Goal: Task Accomplishment & Management: Complete application form

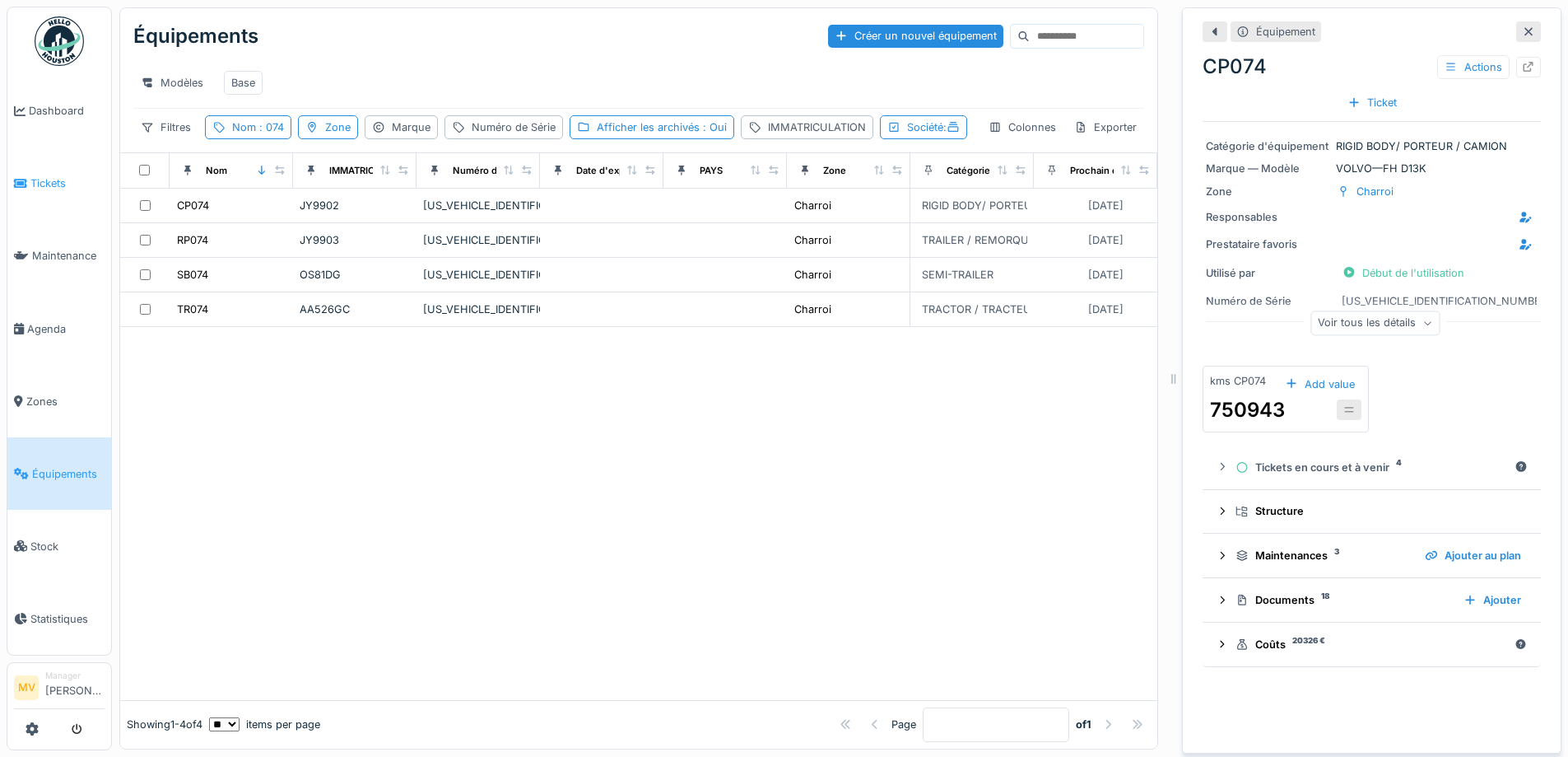
click at [70, 192] on link "Tickets" at bounding box center [60, 183] width 104 height 72
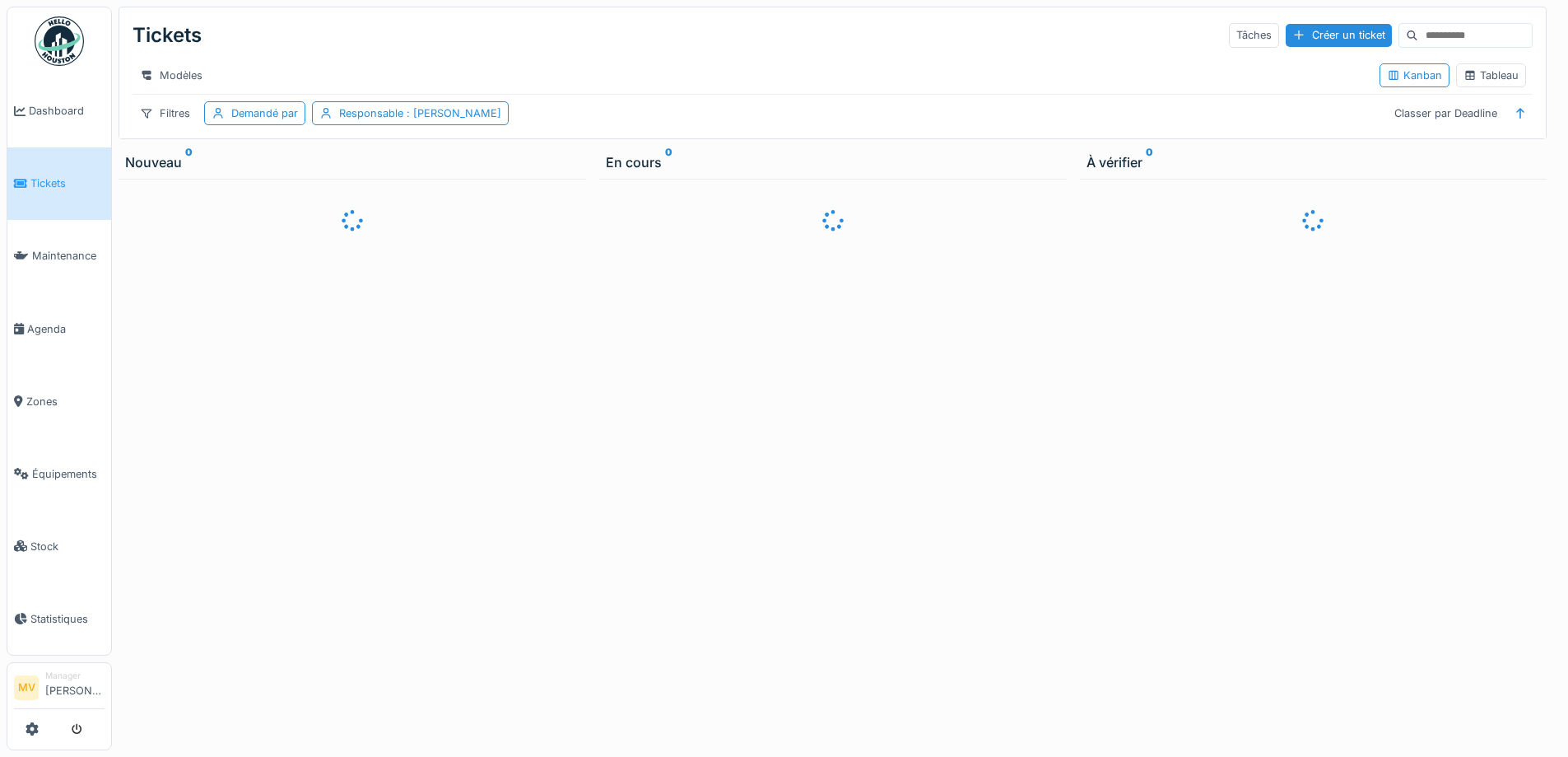
drag, startPoint x: 1314, startPoint y: 31, endPoint x: 1142, endPoint y: 23, distance: 172.2
click at [1308, 29] on div "Créer un ticket" at bounding box center [1339, 35] width 106 height 22
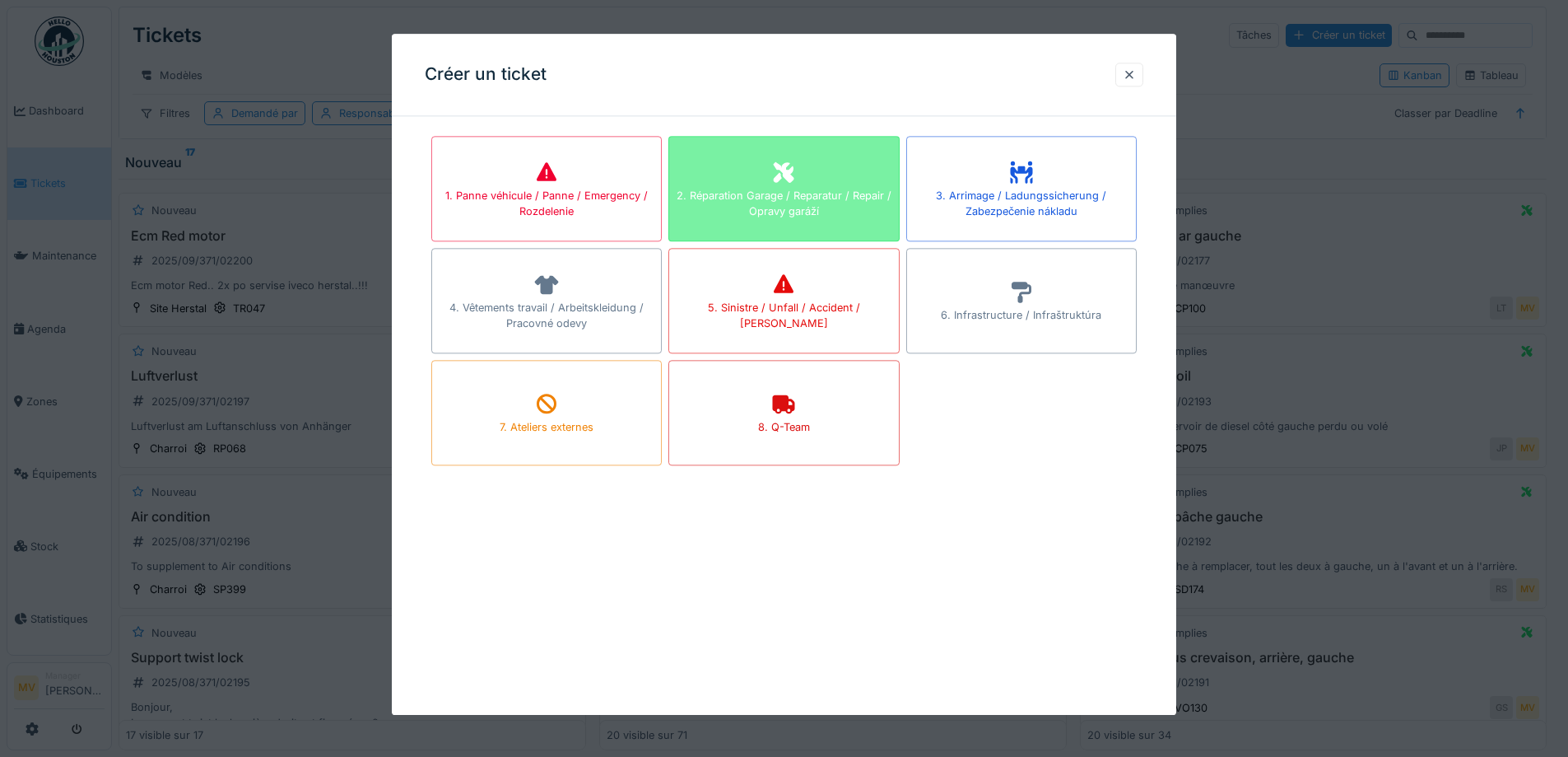
click at [763, 178] on div "2. Réparation Garage / Reparatur / Repair / Opravy garáží" at bounding box center [783, 188] width 230 height 105
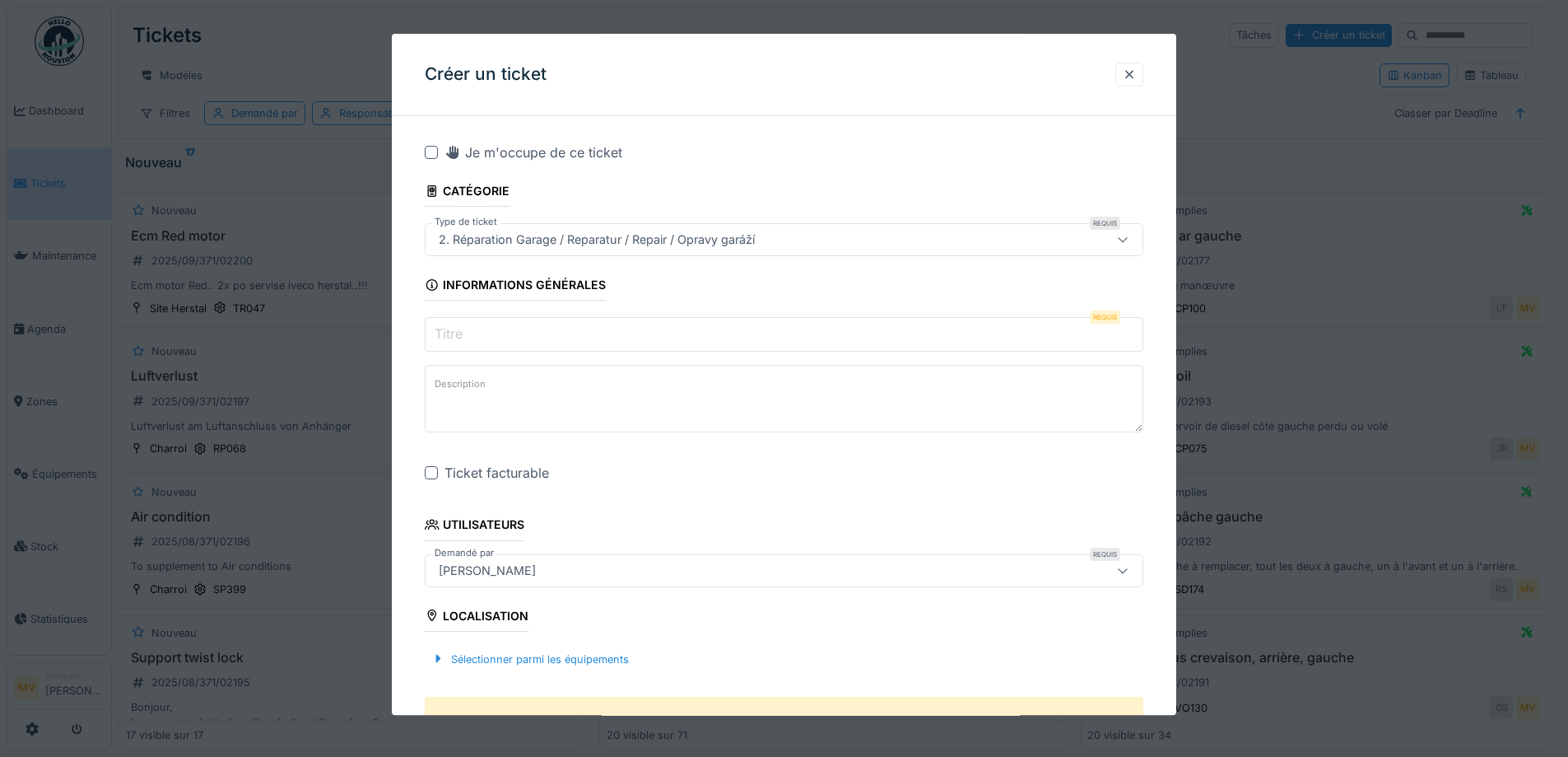
click at [535, 390] on textarea "Description" at bounding box center [784, 400] width 719 height 67
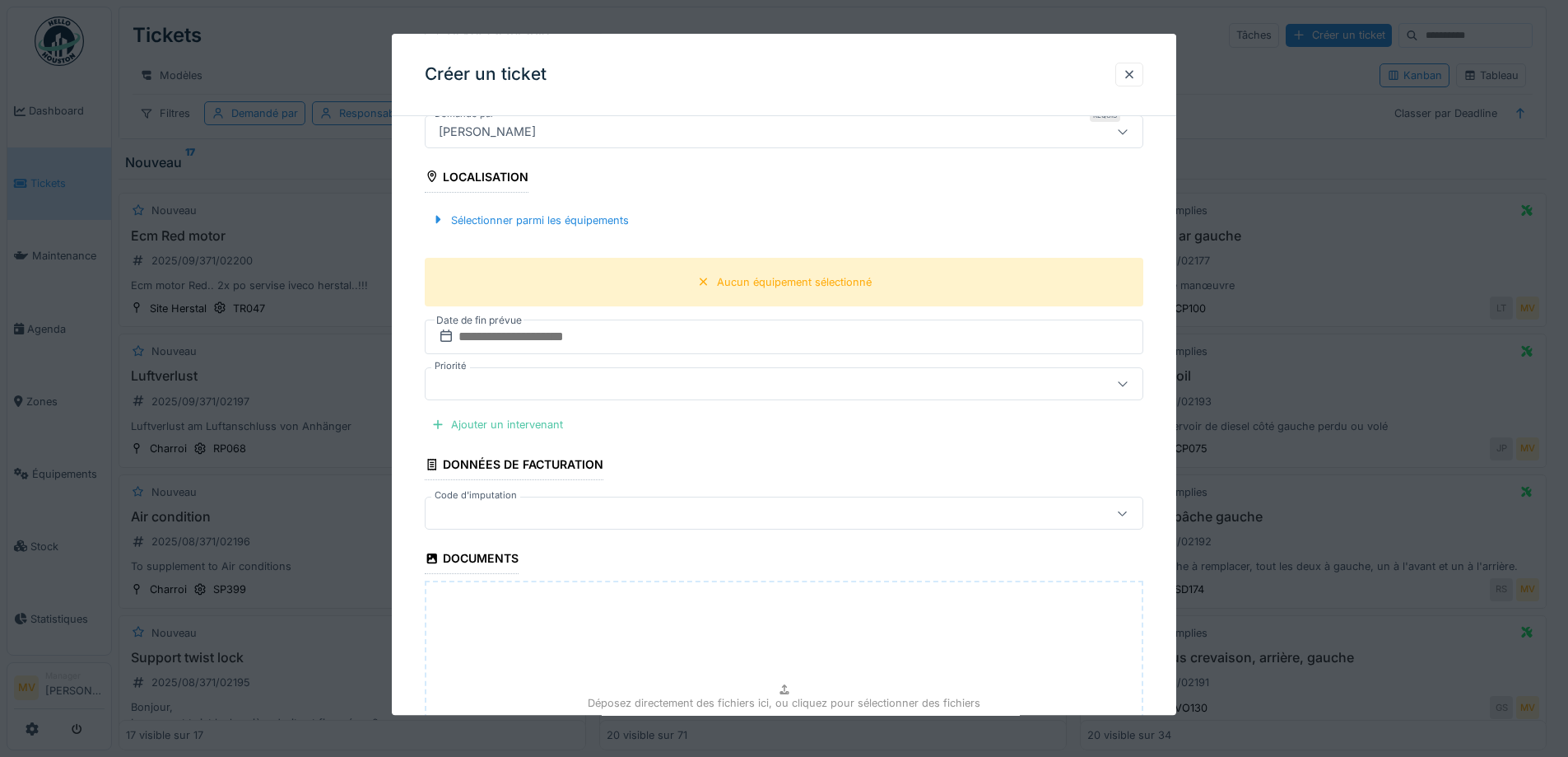
type textarea "**********"
click at [571, 206] on div "Sélectionner parmi les équipements" at bounding box center [784, 220] width 719 height 48
click at [586, 214] on div "Sélectionner parmi les équipements" at bounding box center [530, 220] width 211 height 22
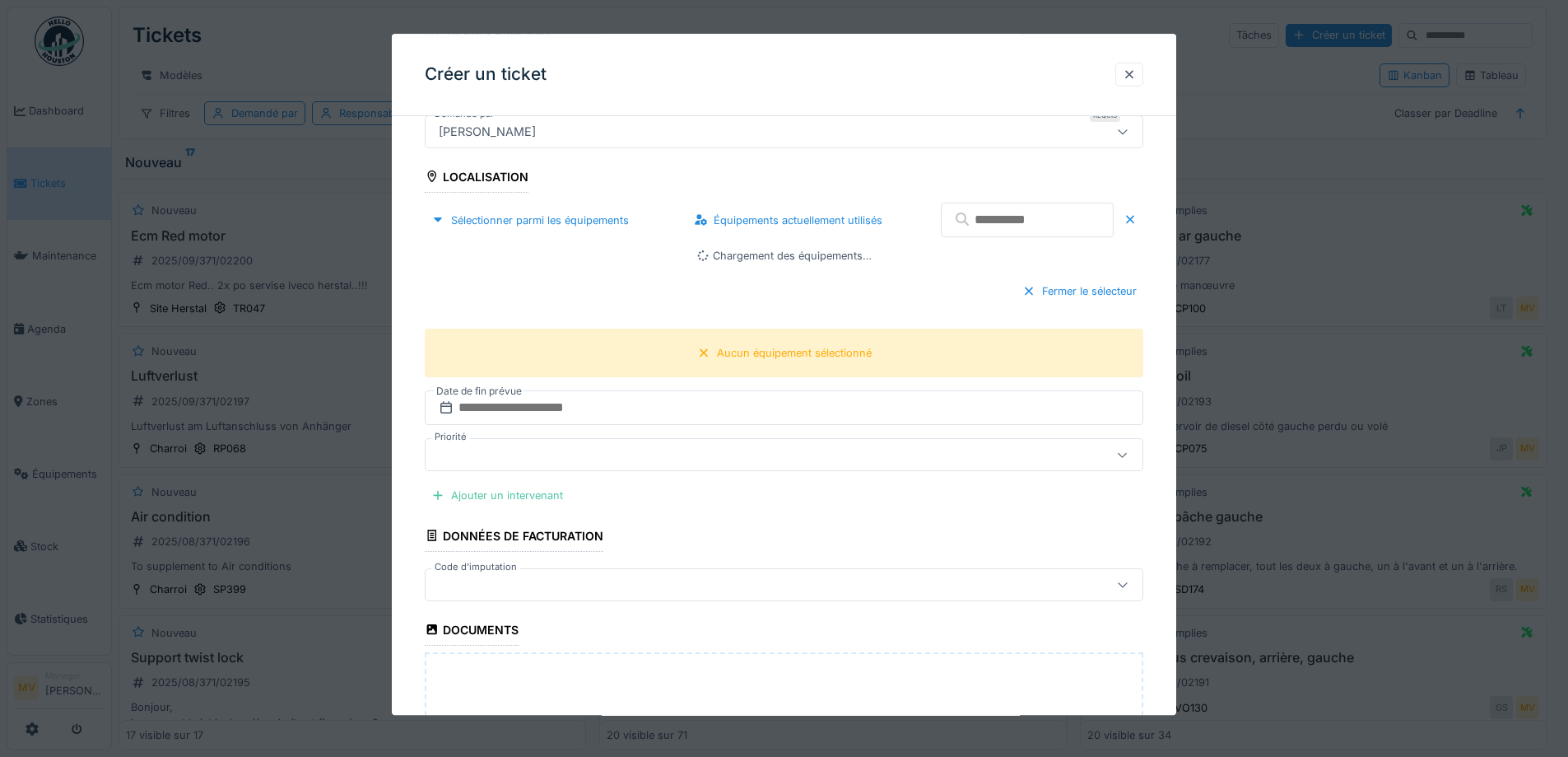
click at [1053, 223] on input "text" at bounding box center [1028, 221] width 173 height 35
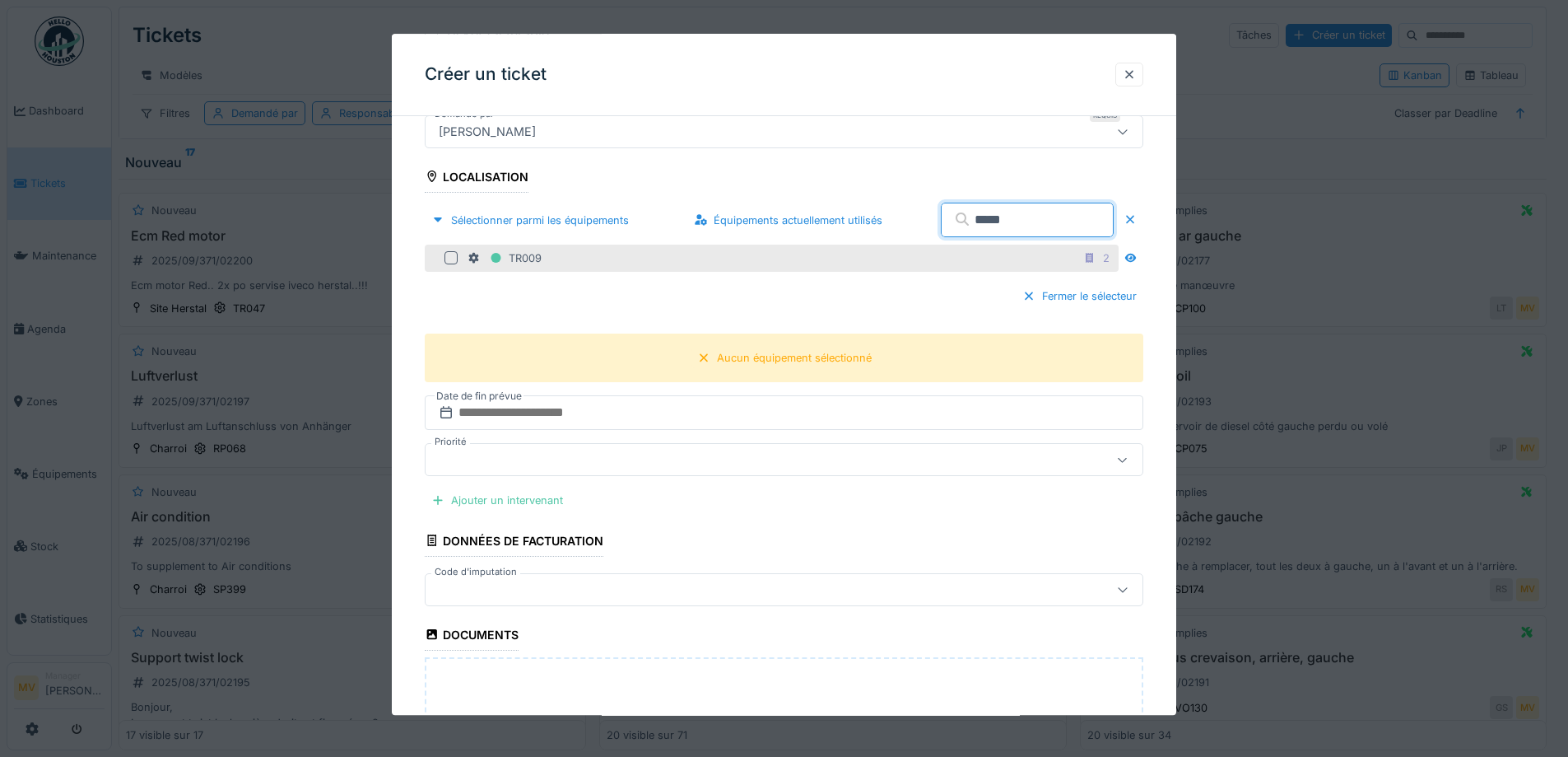
type input "*****"
click at [448, 257] on div at bounding box center [452, 259] width 13 height 13
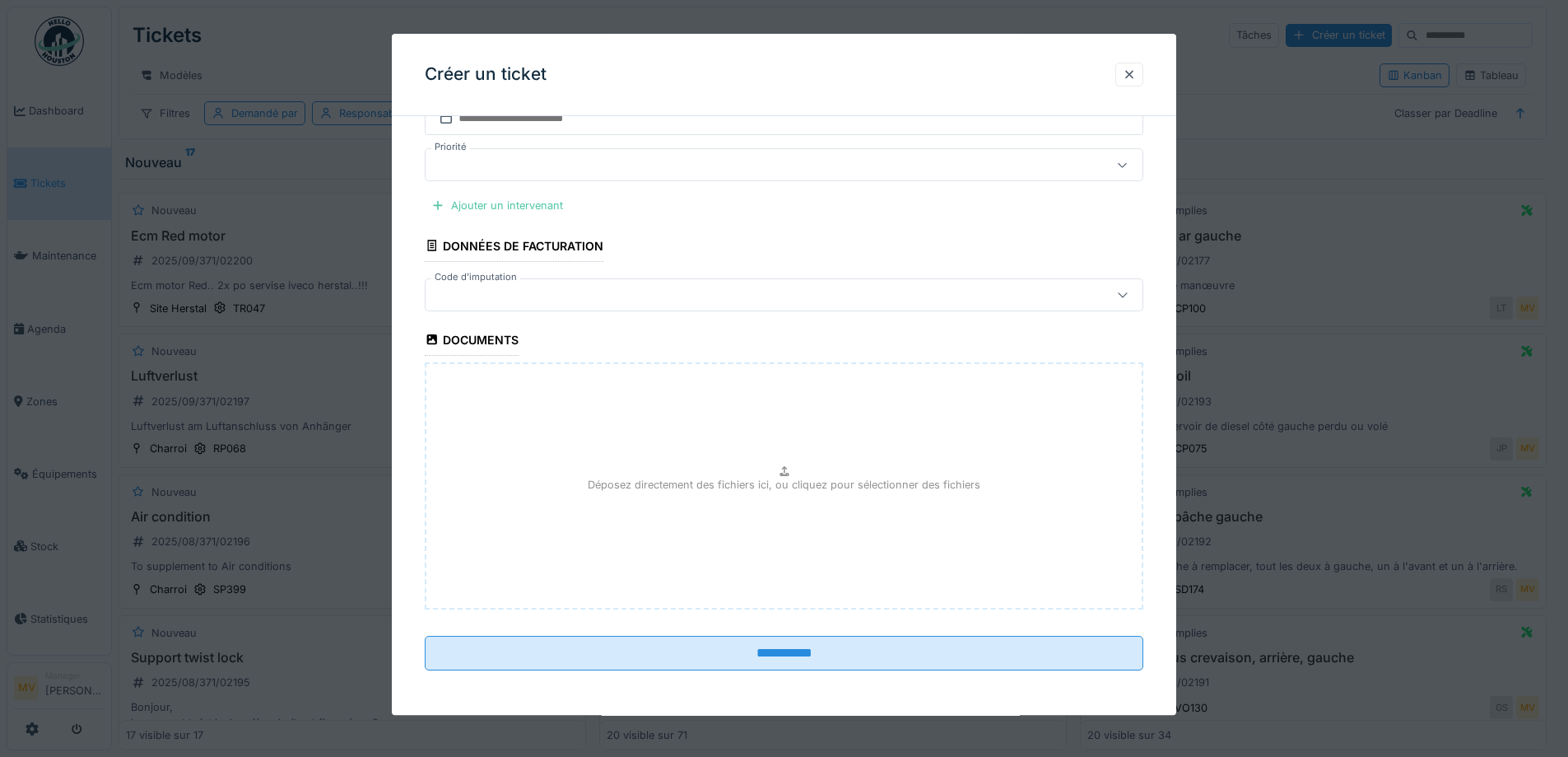
scroll to position [735, 0]
click at [517, 207] on div "Ajouter un intervenant" at bounding box center [497, 204] width 144 height 22
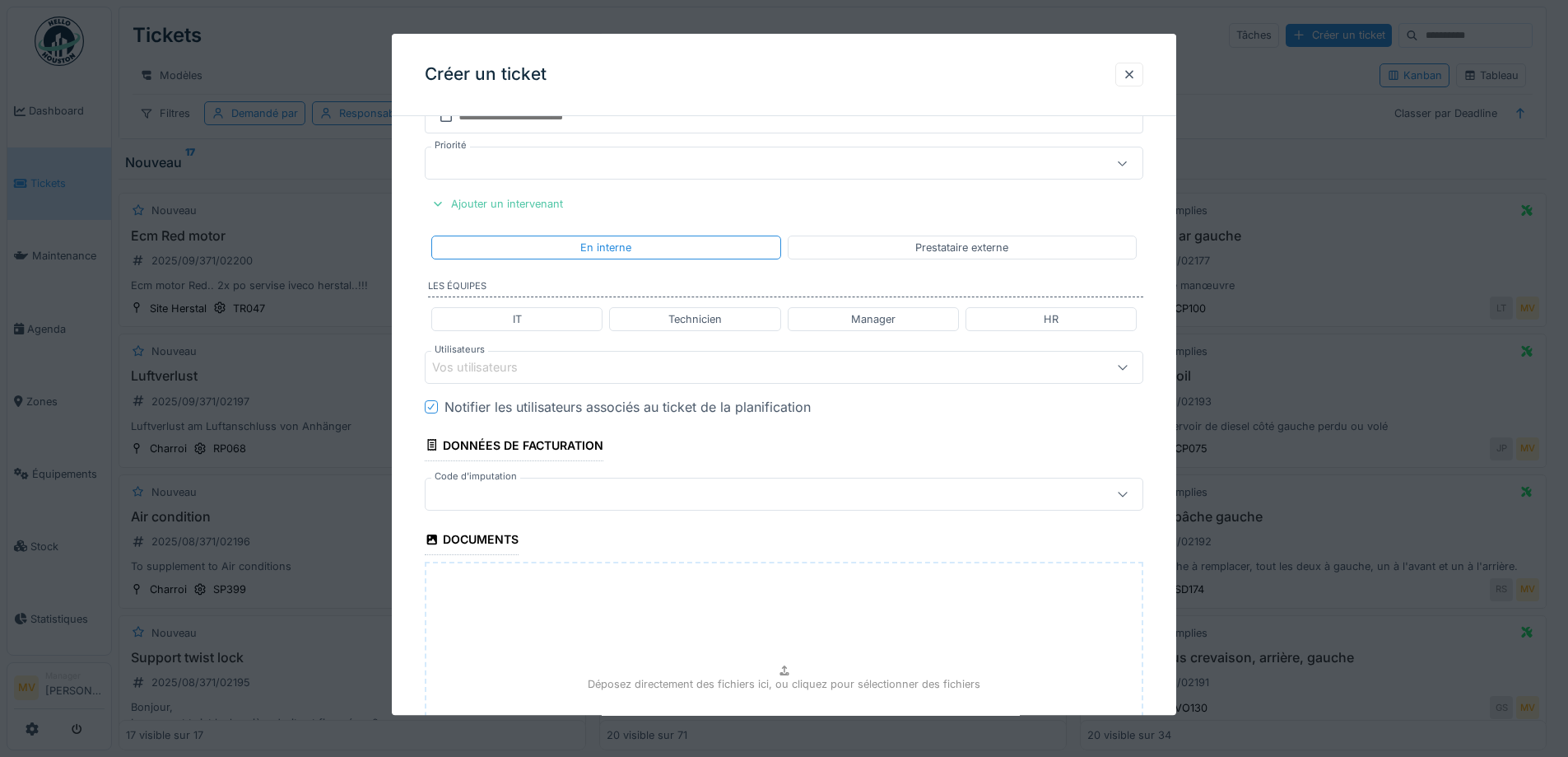
click at [578, 366] on div "Vos utilisateurs" at bounding box center [743, 367] width 620 height 18
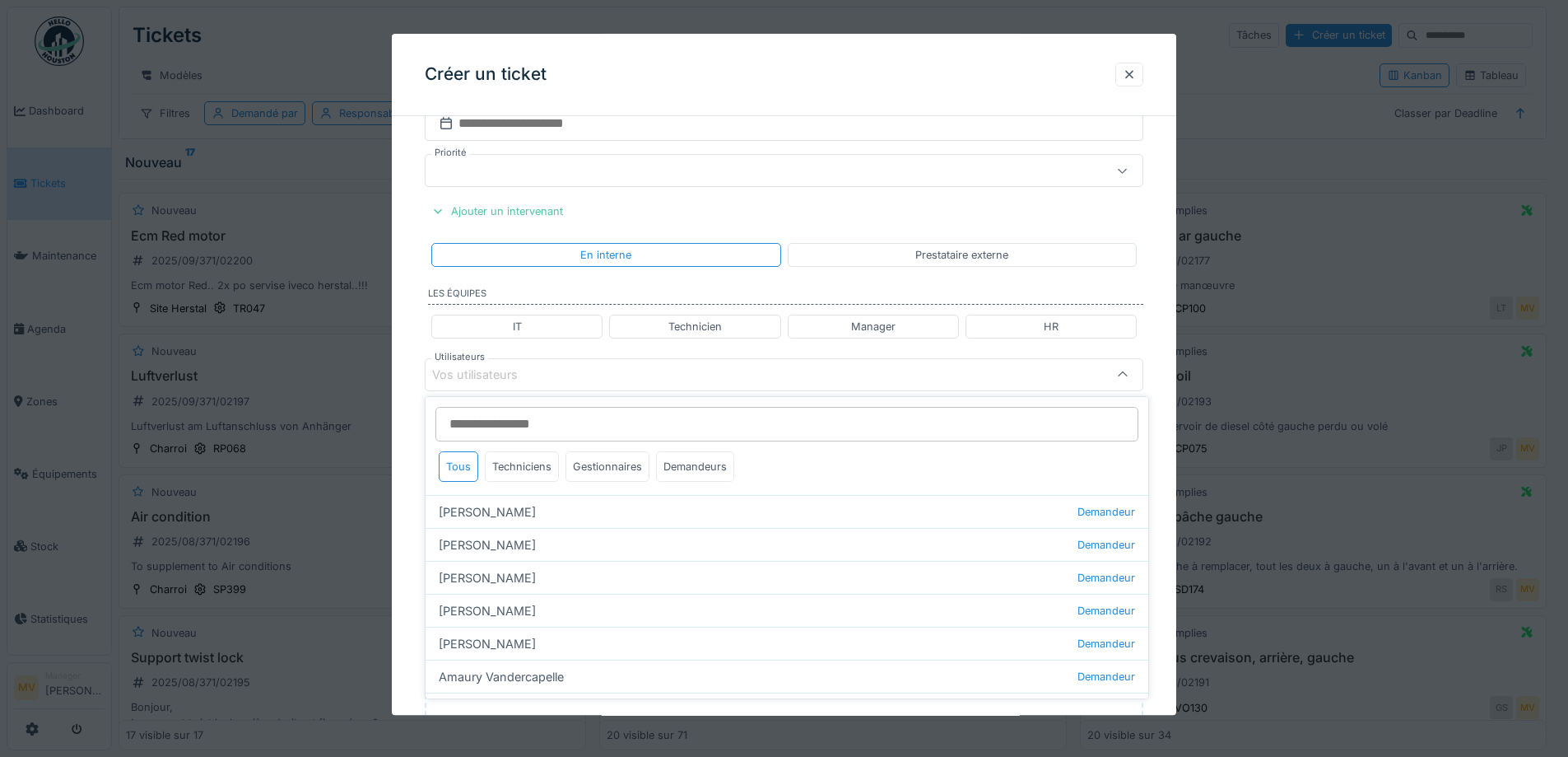
click at [574, 372] on div "Vos utilisateurs" at bounding box center [743, 375] width 620 height 18
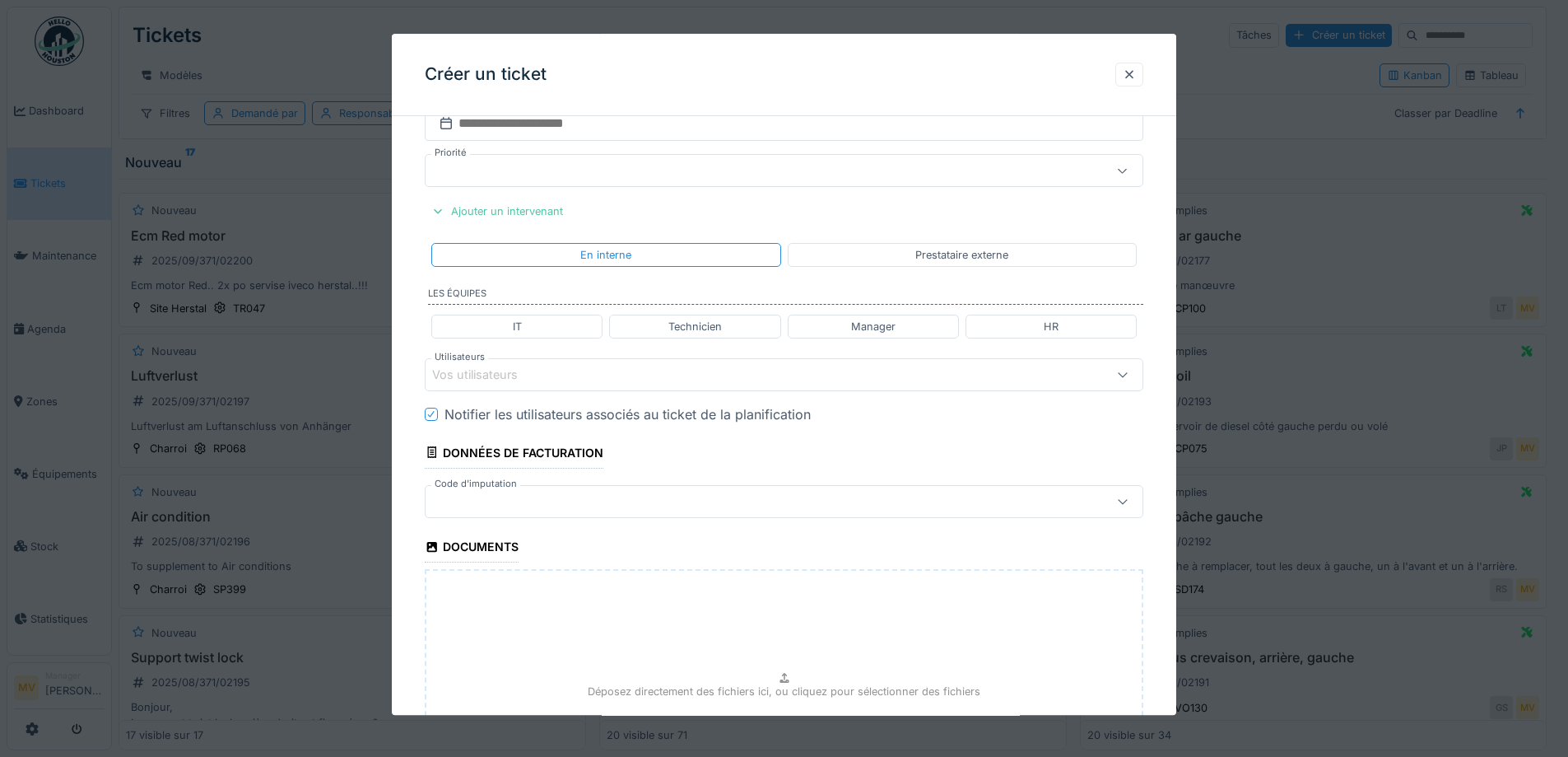
click at [574, 372] on div "Vos utilisateurs" at bounding box center [743, 375] width 620 height 18
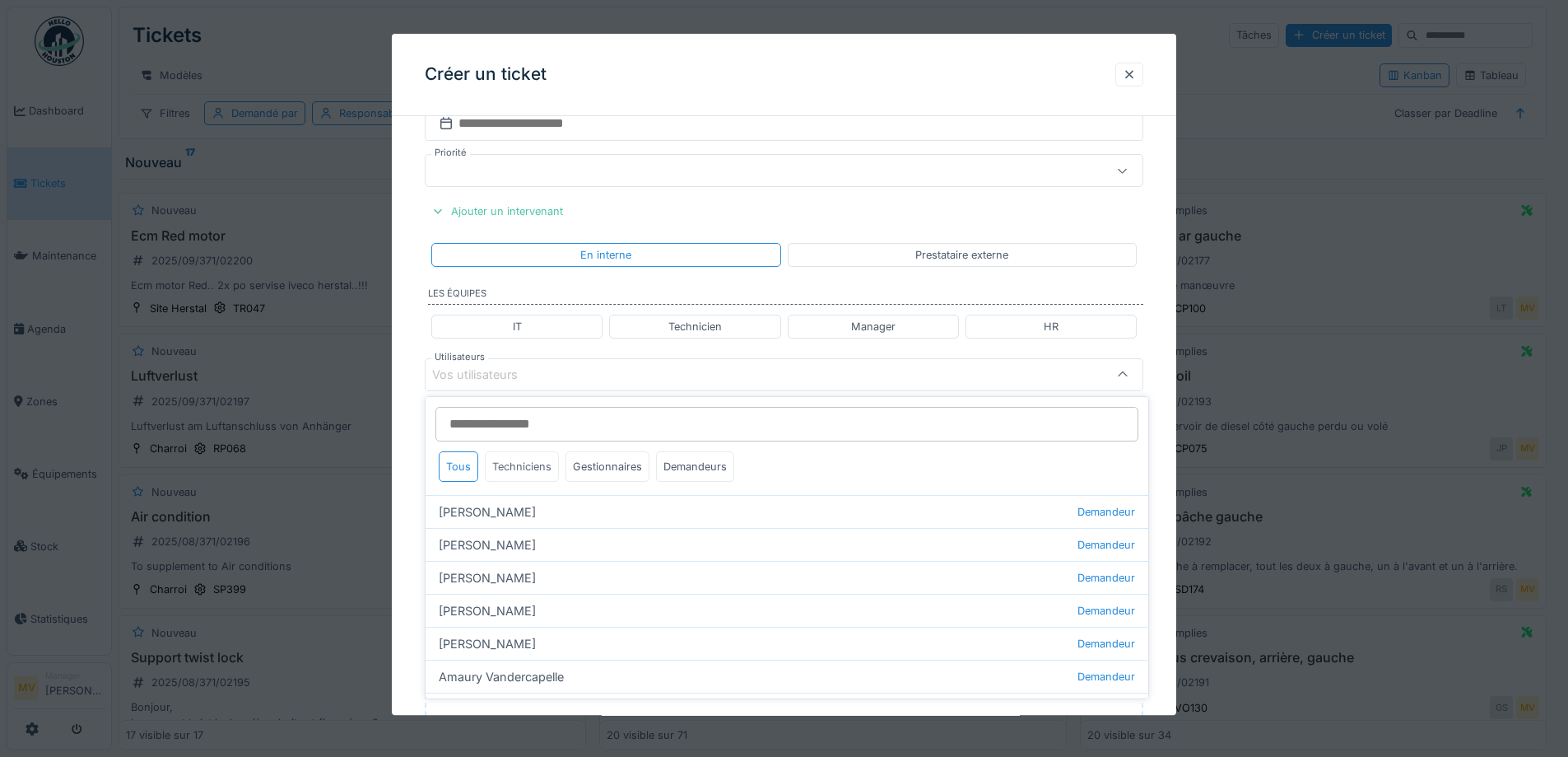
click at [548, 462] on div "Techniciens" at bounding box center [521, 466] width 74 height 31
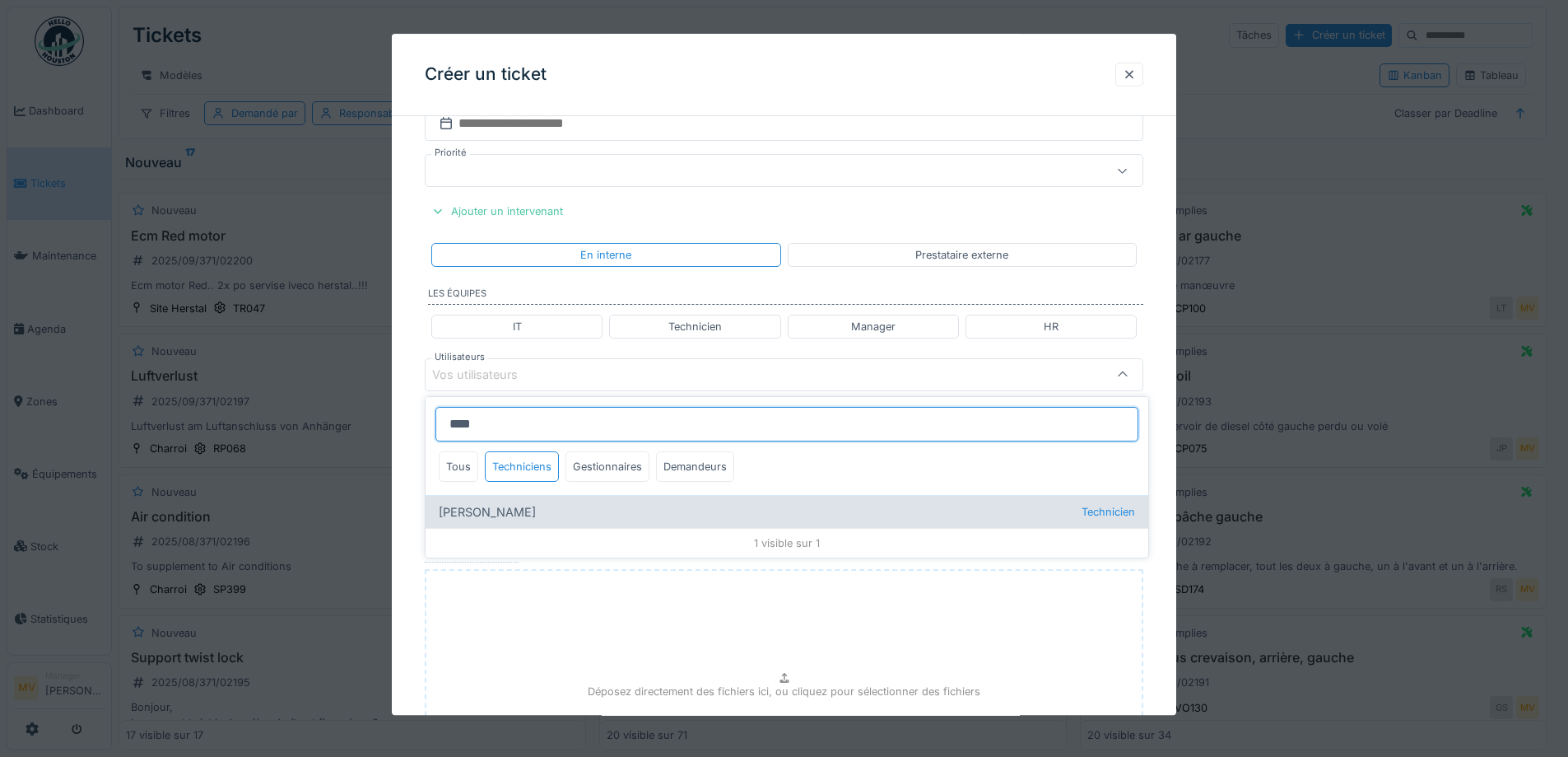
type input "****"
click at [510, 511] on div "Patrick Fridmansky Technicien" at bounding box center [787, 511] width 723 height 33
type input "*****"
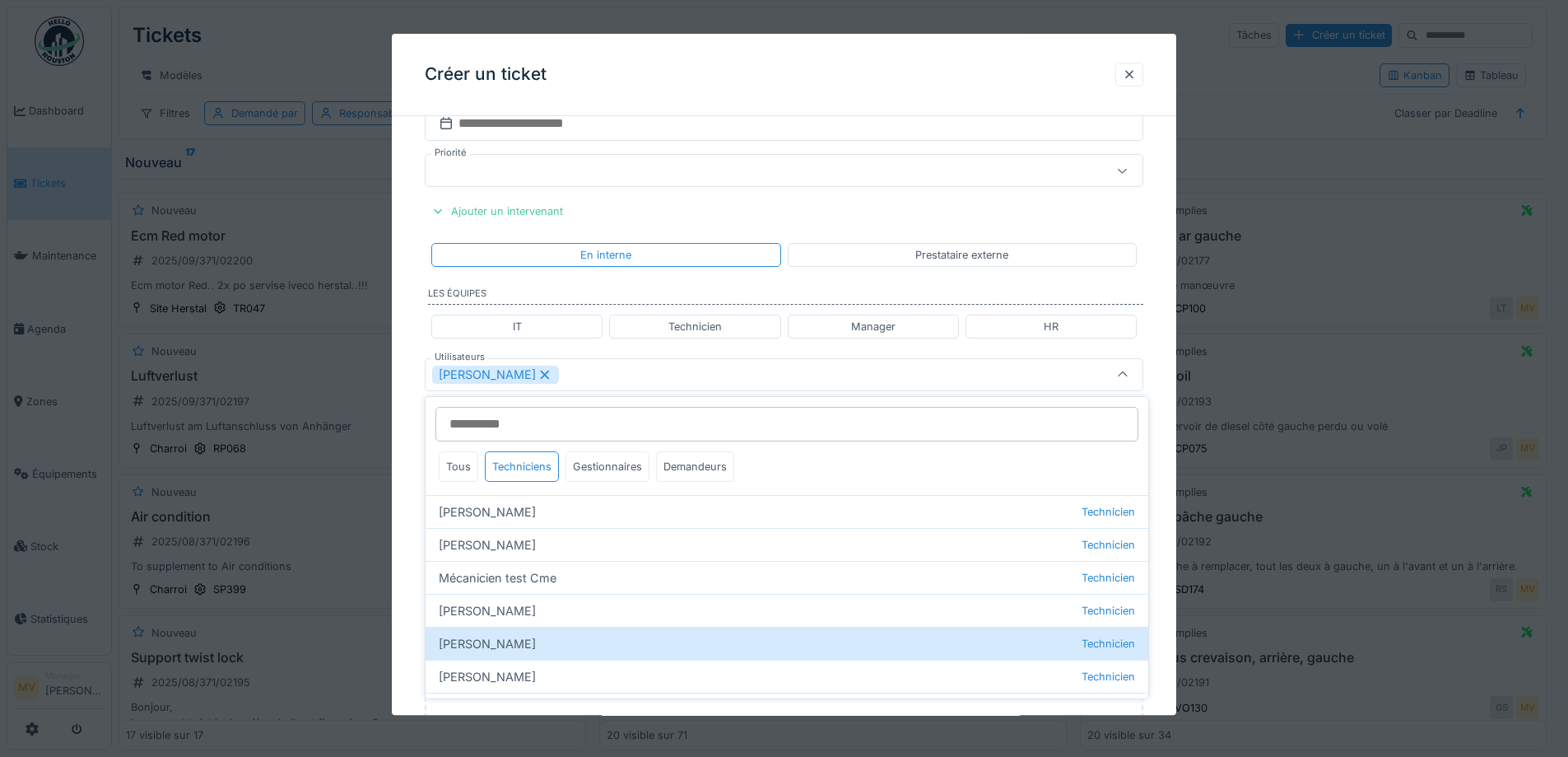
click at [633, 371] on div "[PERSON_NAME]" at bounding box center [743, 375] width 620 height 18
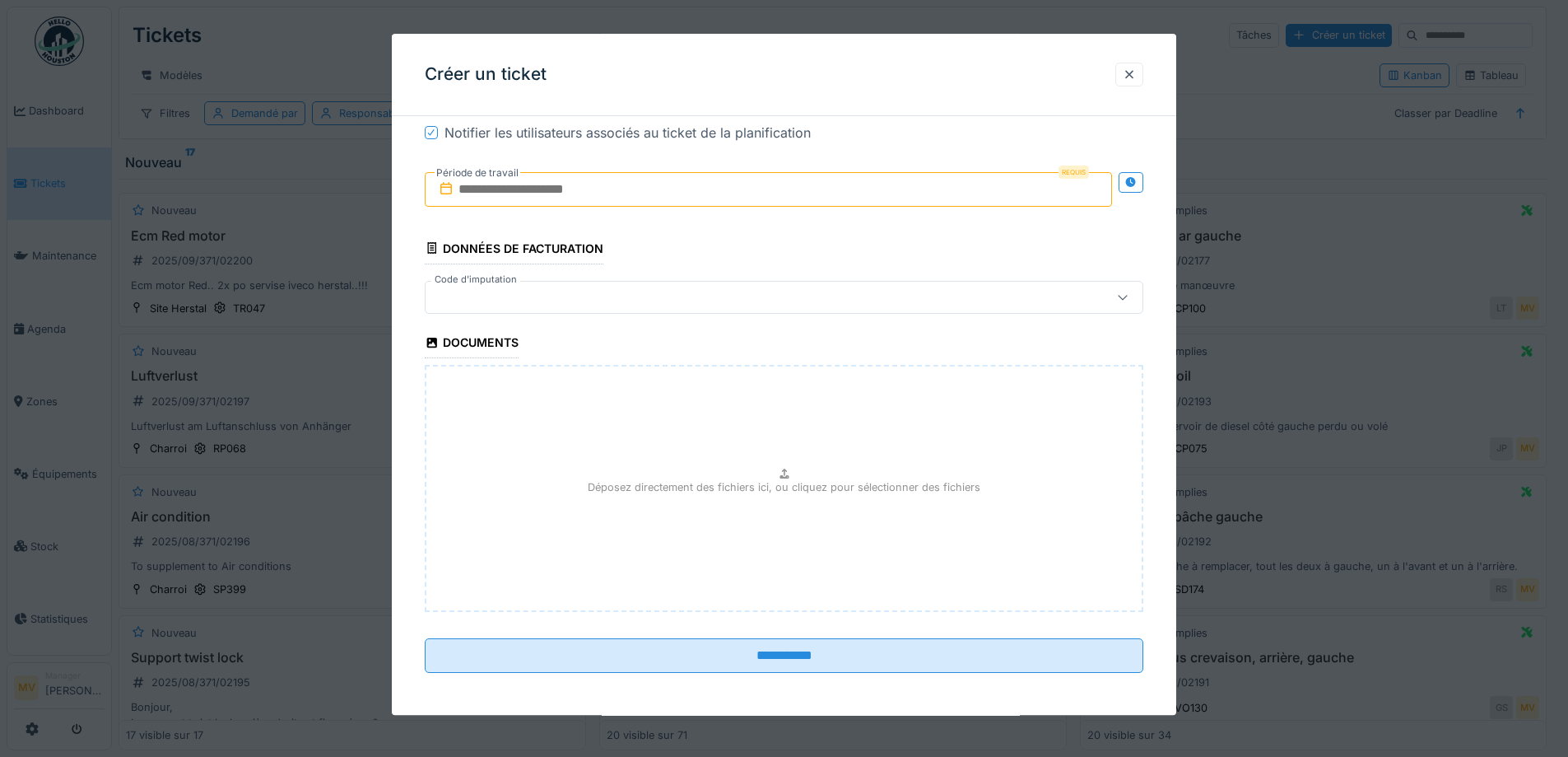
scroll to position [1013, 0]
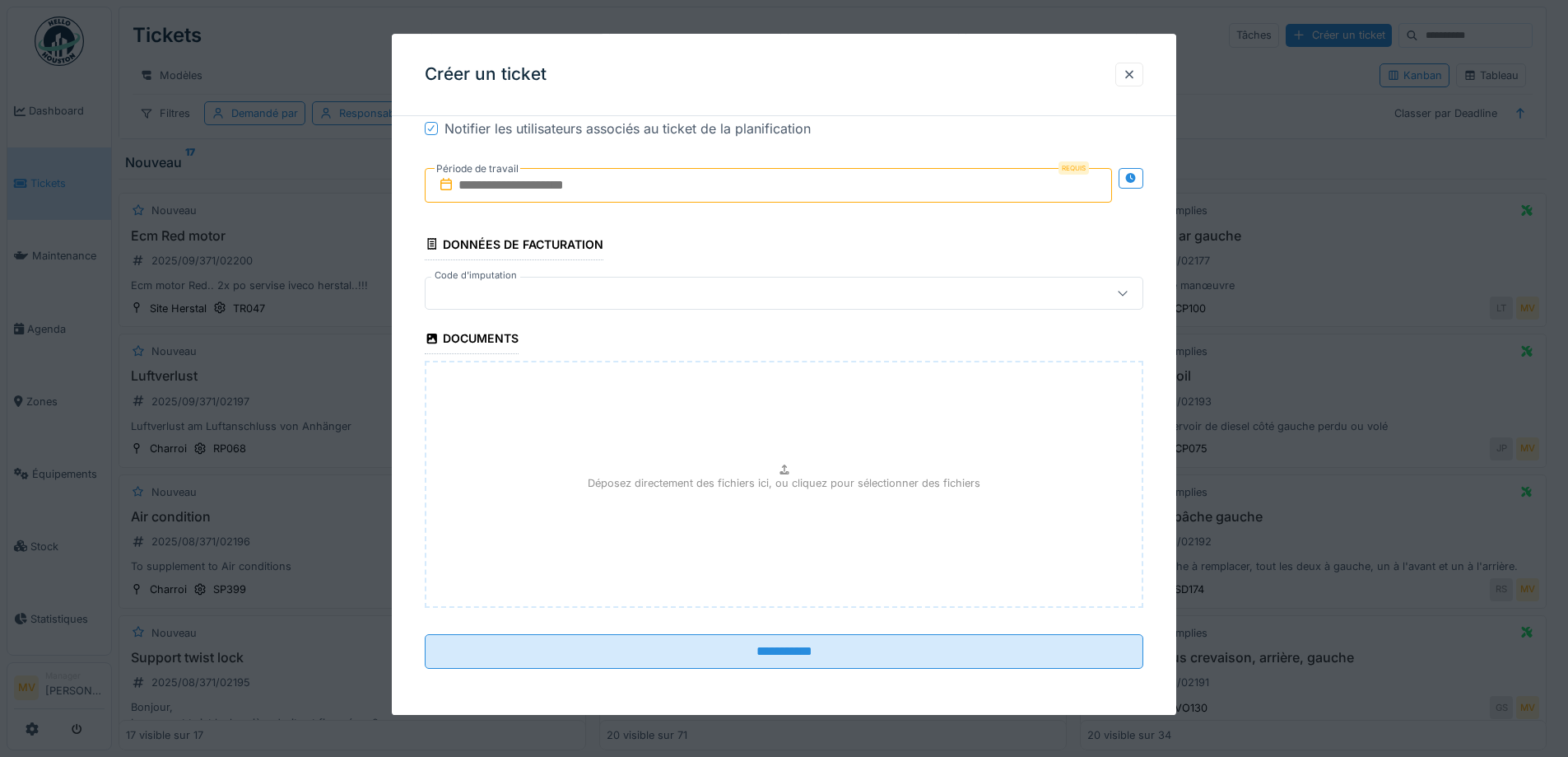
drag, startPoint x: 553, startPoint y: 187, endPoint x: 567, endPoint y: 198, distance: 17.8
click at [553, 189] on input "text" at bounding box center [769, 185] width 688 height 35
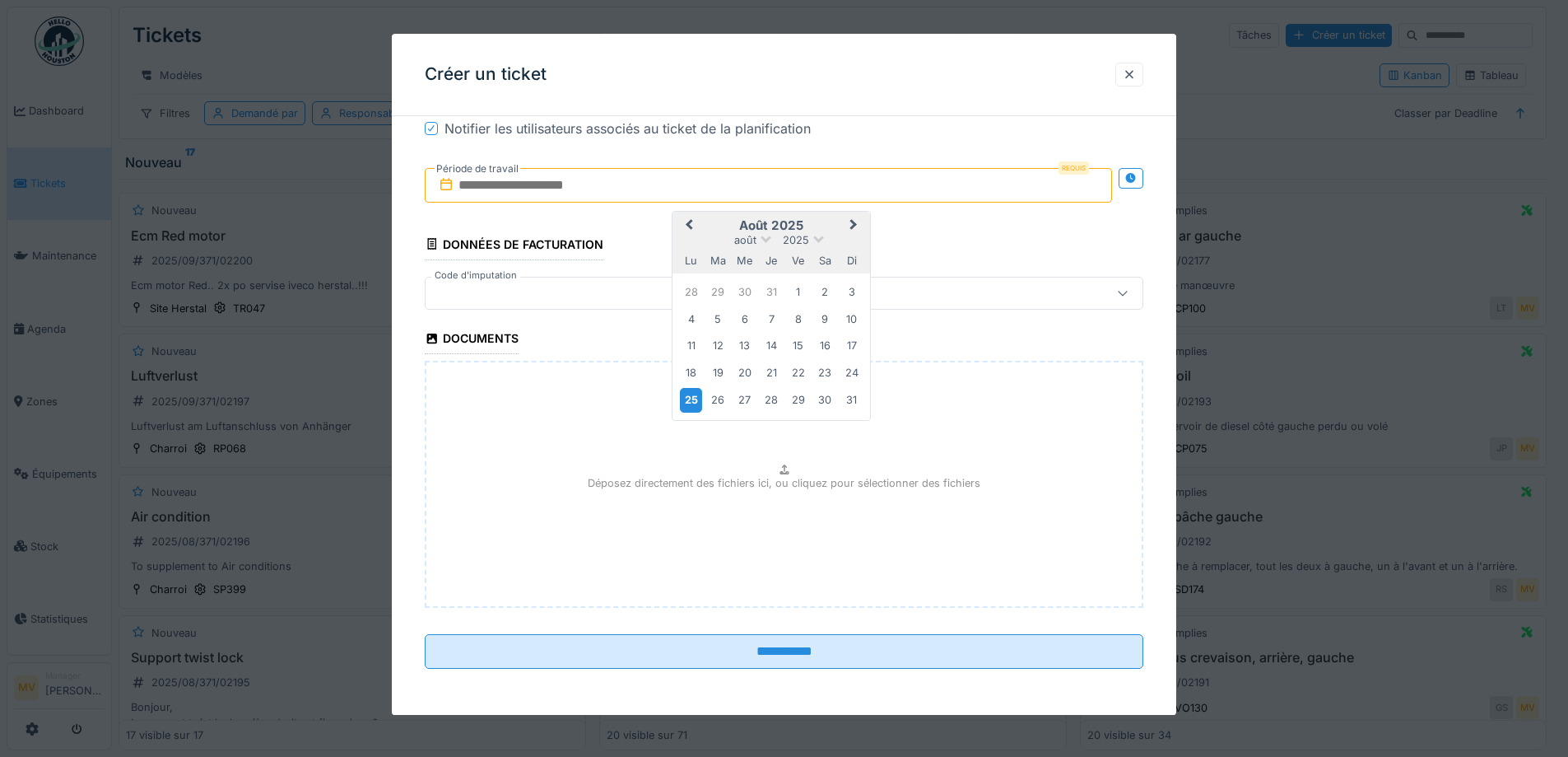
click at [693, 396] on div "25" at bounding box center [691, 400] width 22 height 24
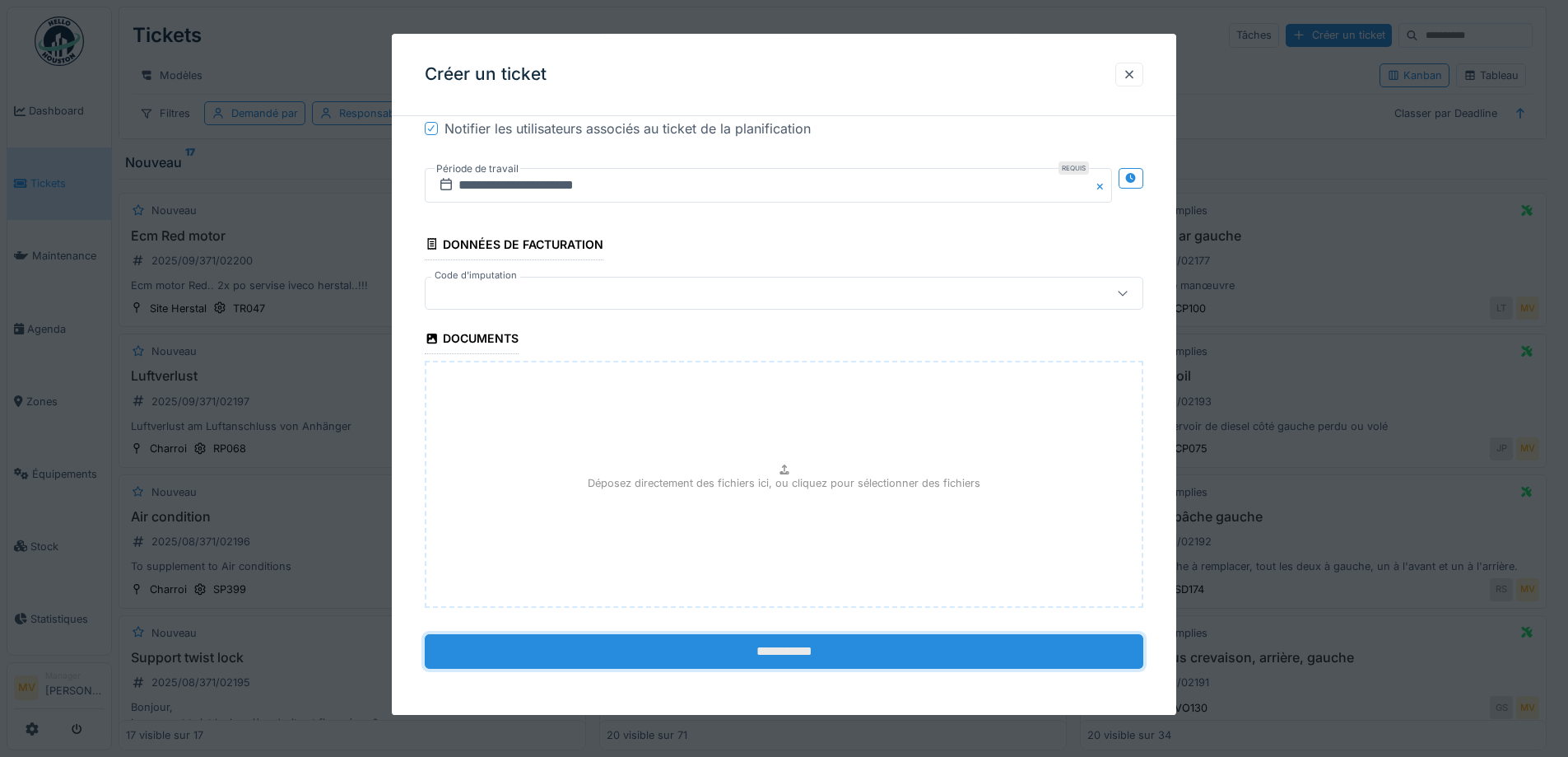
click at [838, 645] on input "**********" at bounding box center [784, 651] width 719 height 35
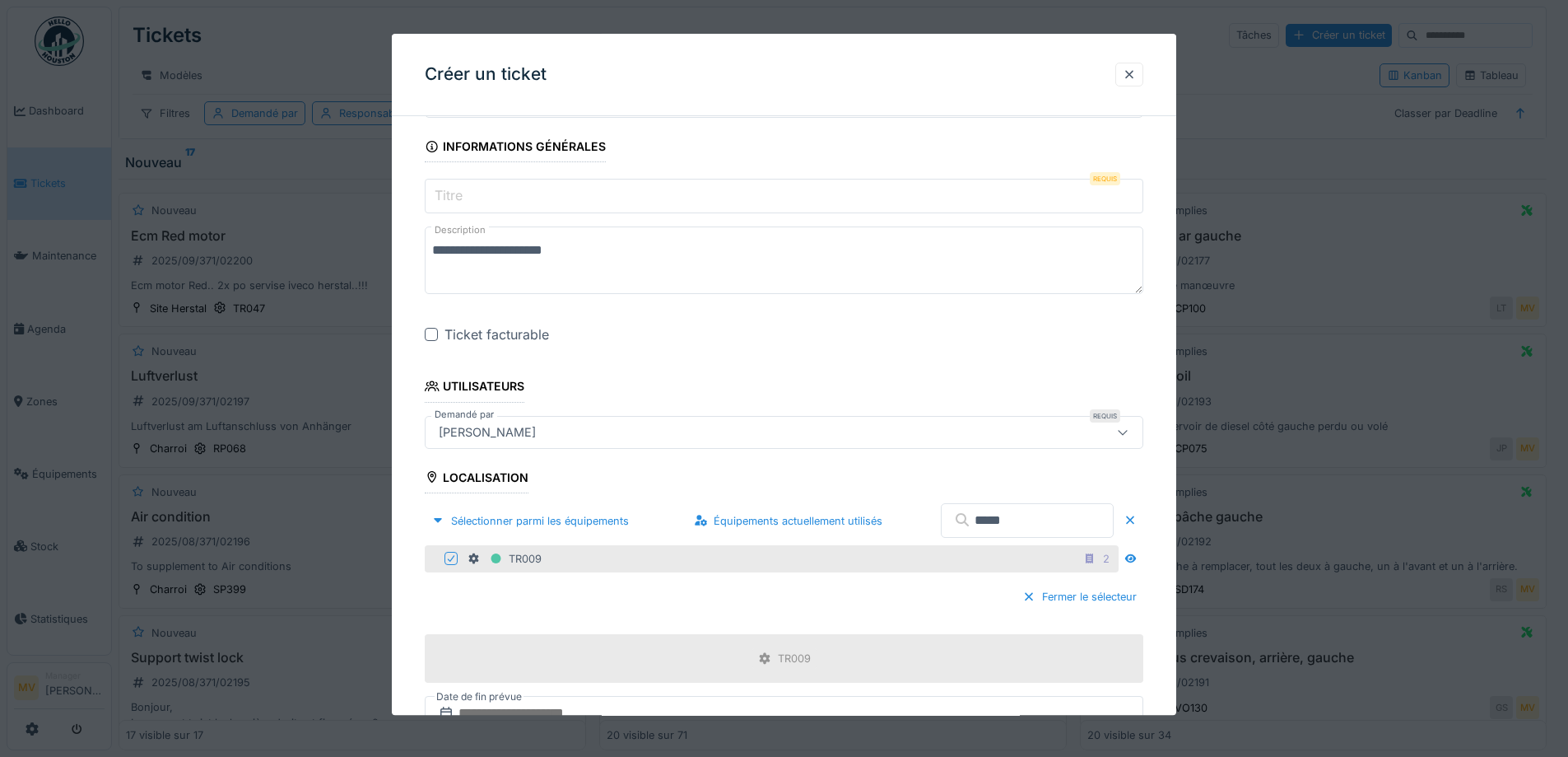
scroll to position [0, 0]
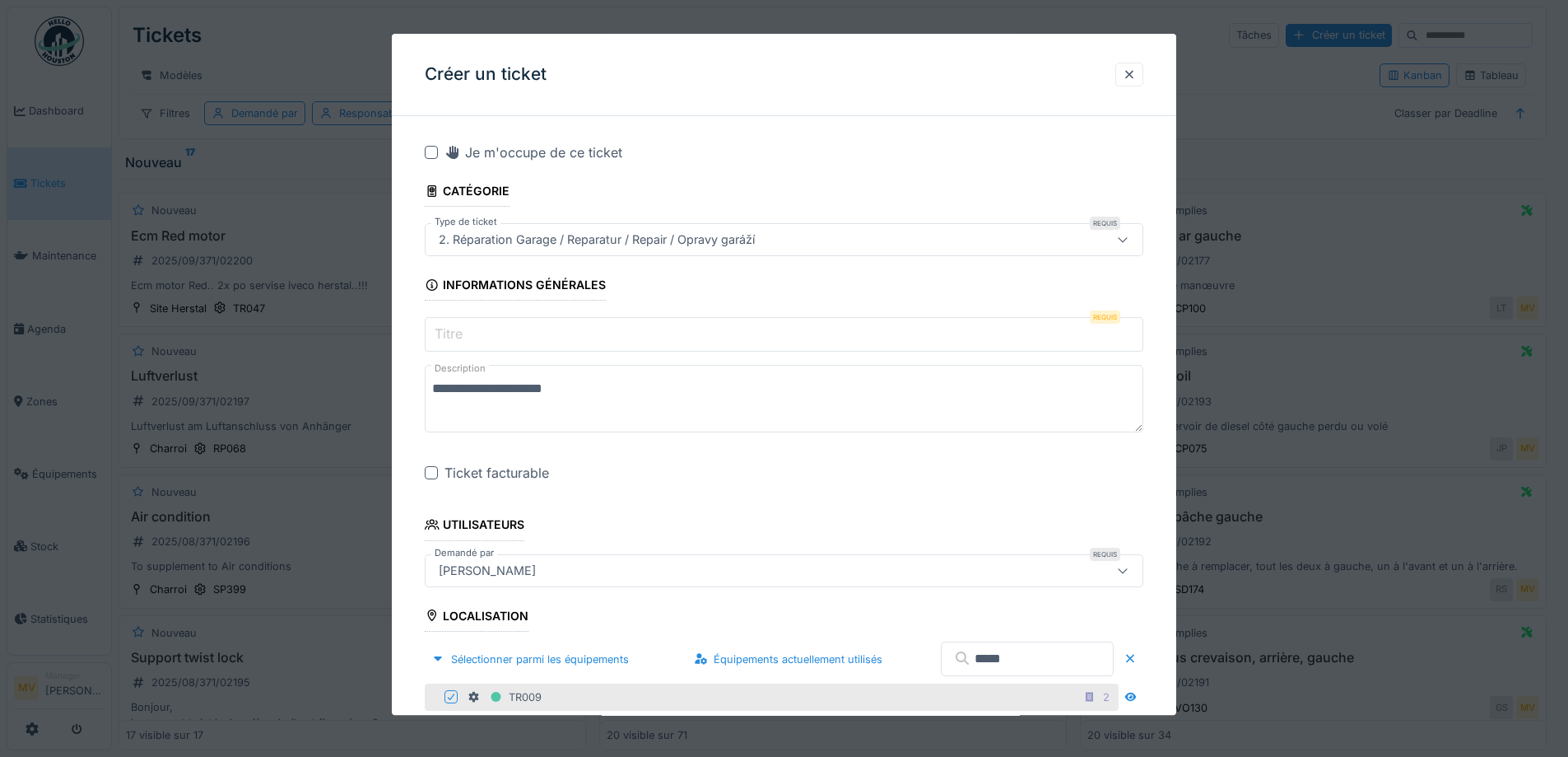
click at [509, 351] on input "Titre" at bounding box center [784, 335] width 719 height 35
drag, startPoint x: 611, startPoint y: 387, endPoint x: 441, endPoint y: 364, distance: 171.5
click at [464, 334] on label "Titre" at bounding box center [449, 334] width 35 height 20
click at [464, 334] on input "Titre" at bounding box center [784, 335] width 719 height 35
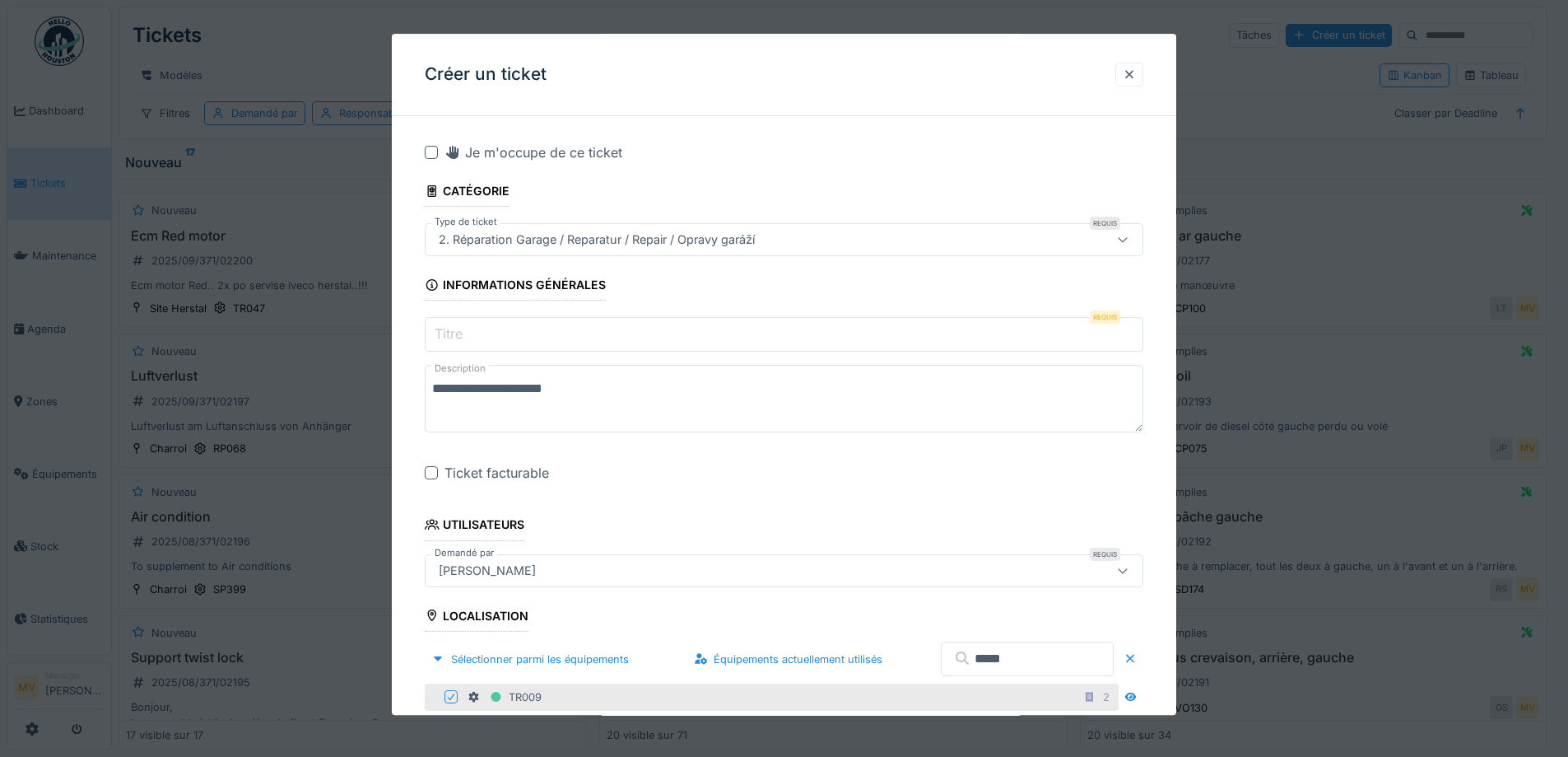
drag, startPoint x: 464, startPoint y: 333, endPoint x: 911, endPoint y: 298, distance: 448.4
click at [735, 326] on input "Titre" at bounding box center [784, 335] width 719 height 35
click at [471, 327] on input "Titre" at bounding box center [784, 335] width 719 height 35
paste input "**********"
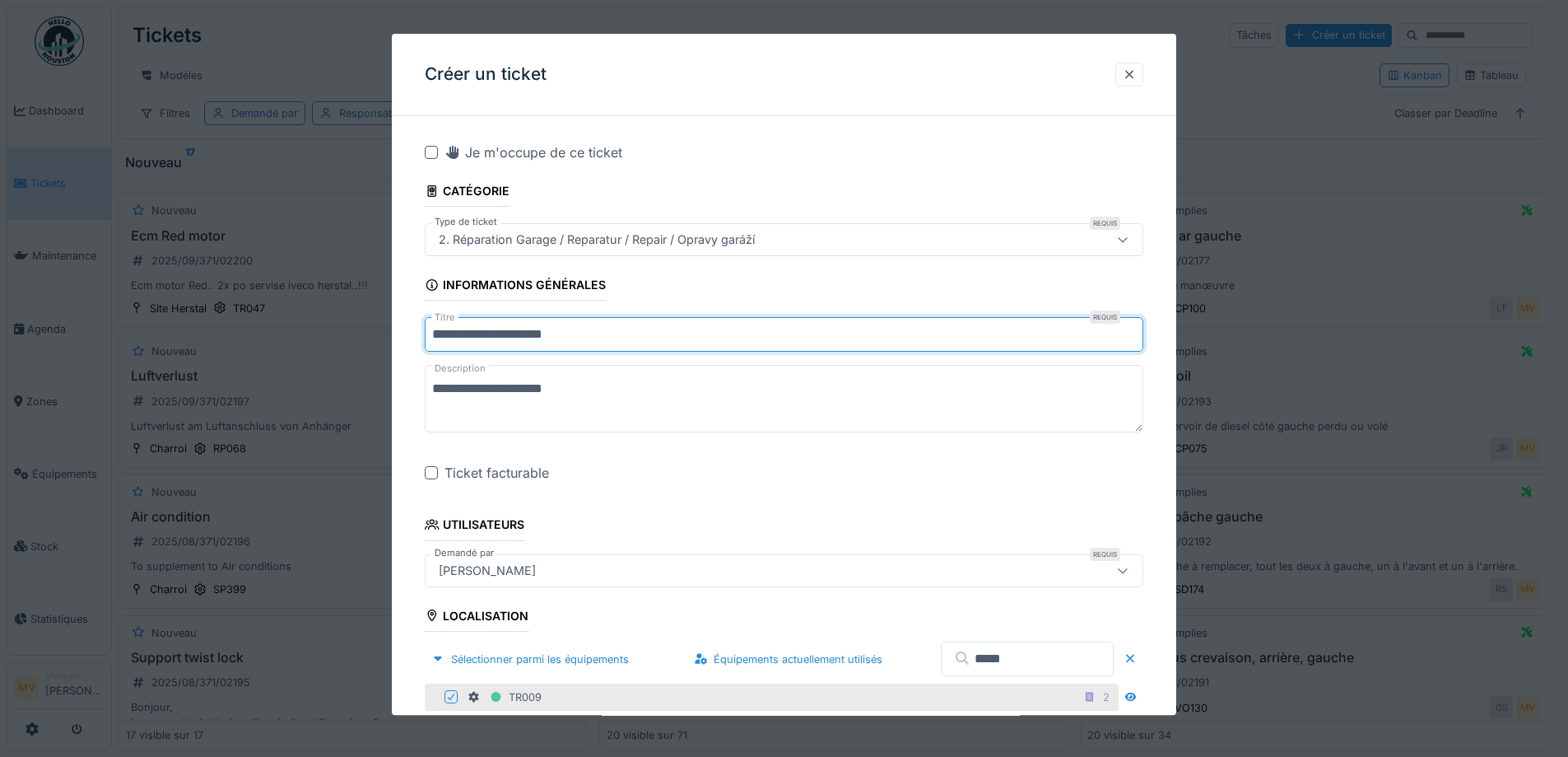
type input "**********"
click at [633, 390] on textarea "**********" at bounding box center [784, 400] width 719 height 67
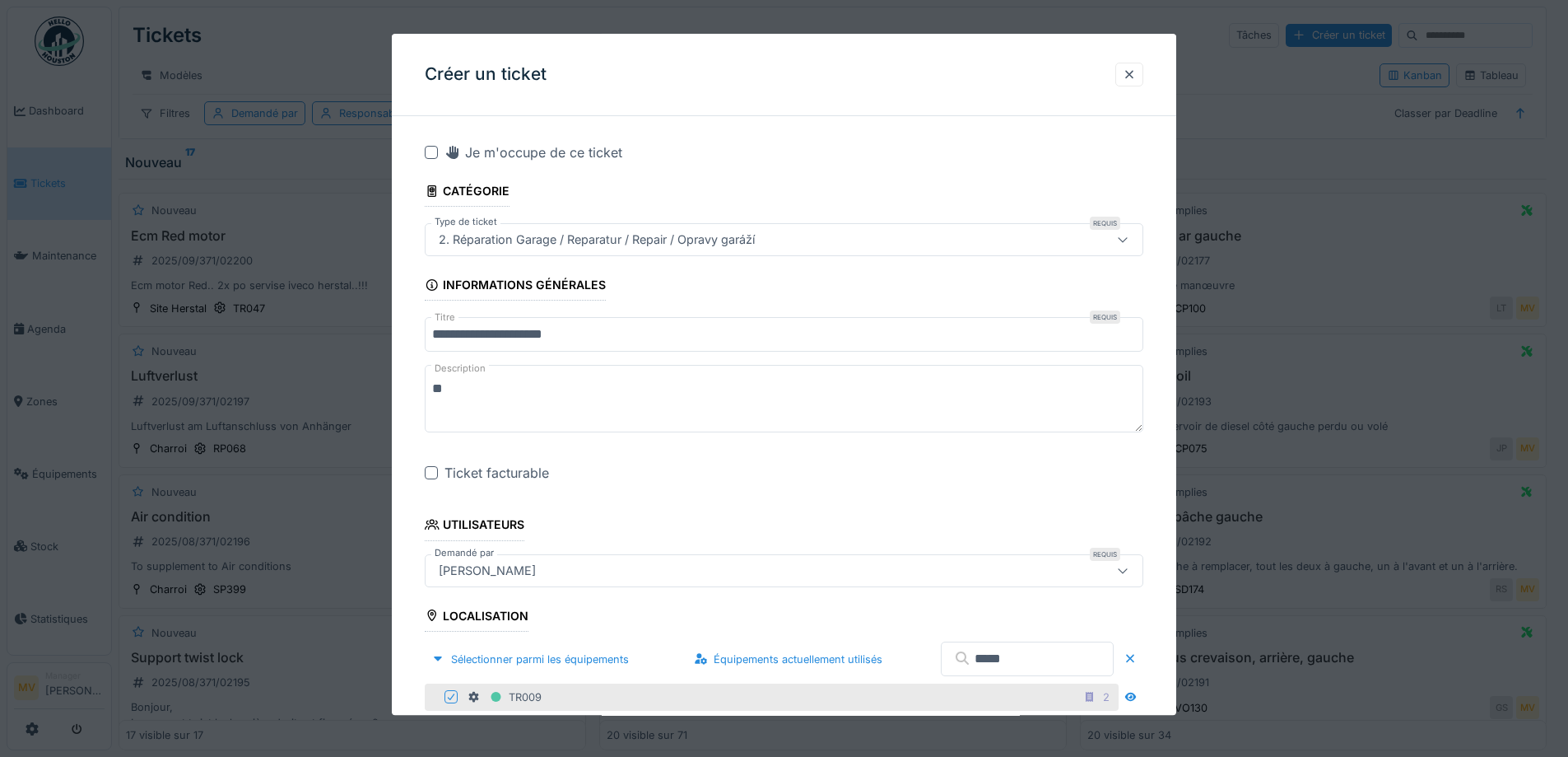
type textarea "*"
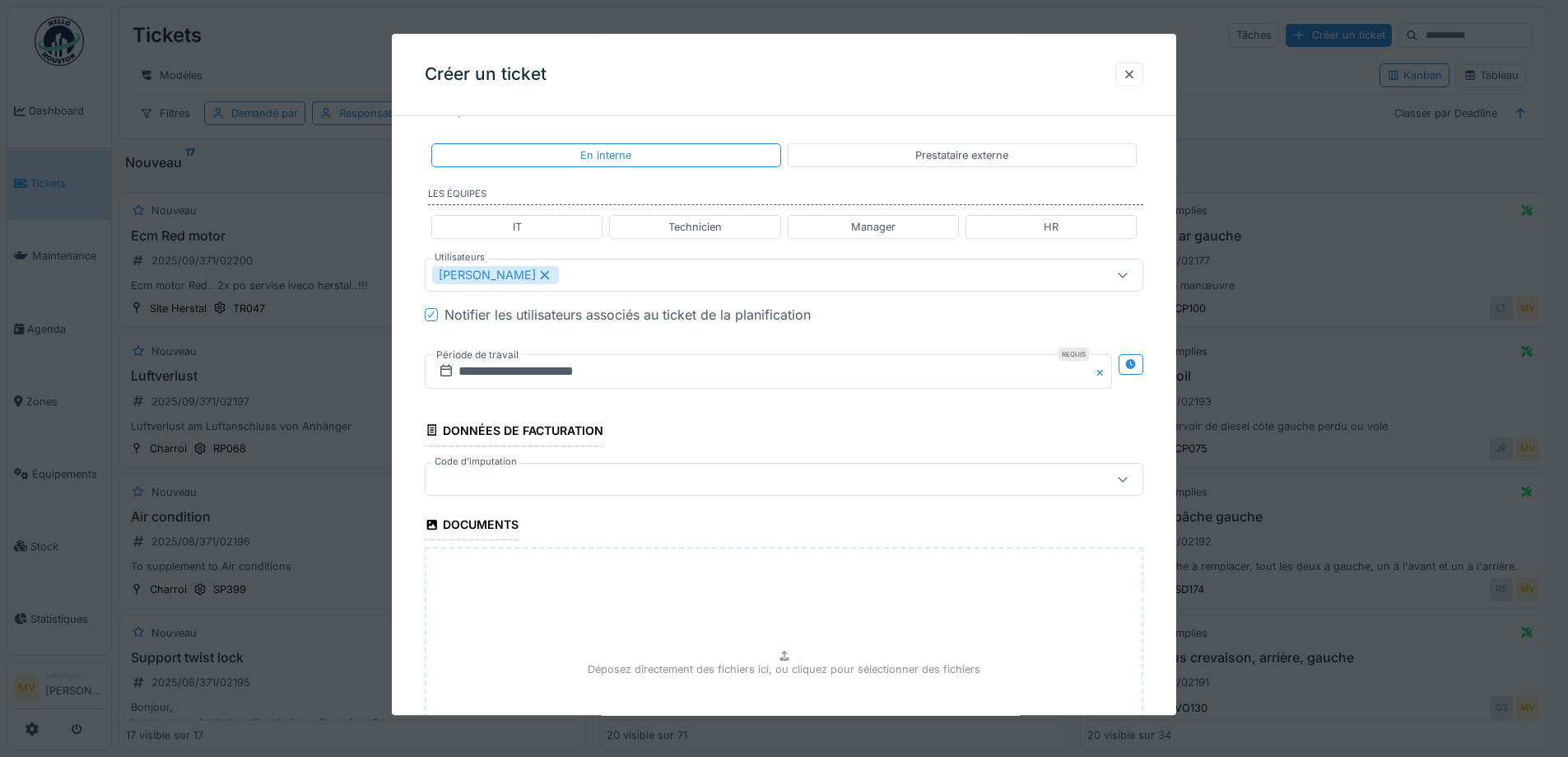
scroll to position [1013, 0]
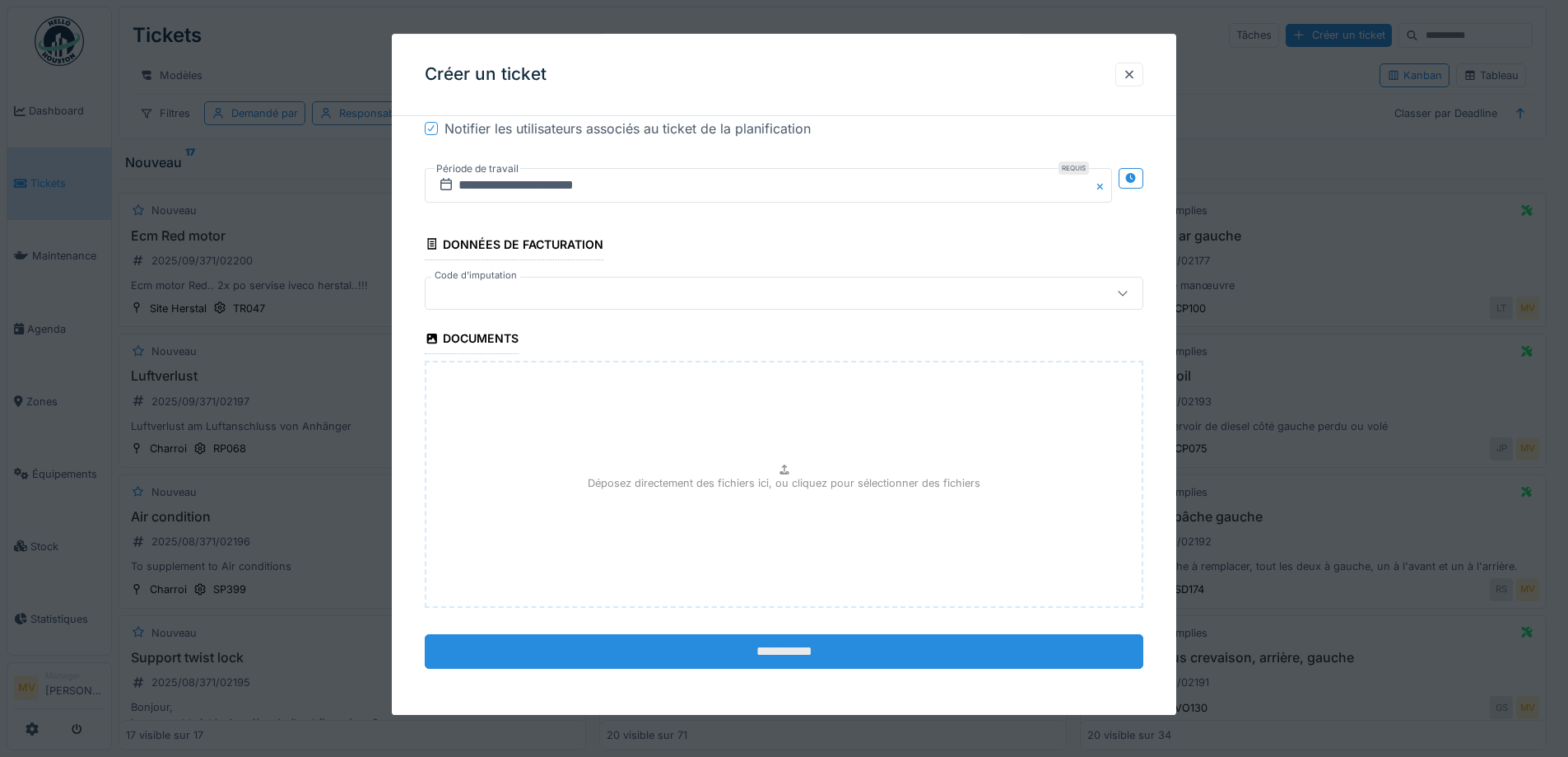
click at [740, 638] on input "**********" at bounding box center [784, 651] width 719 height 35
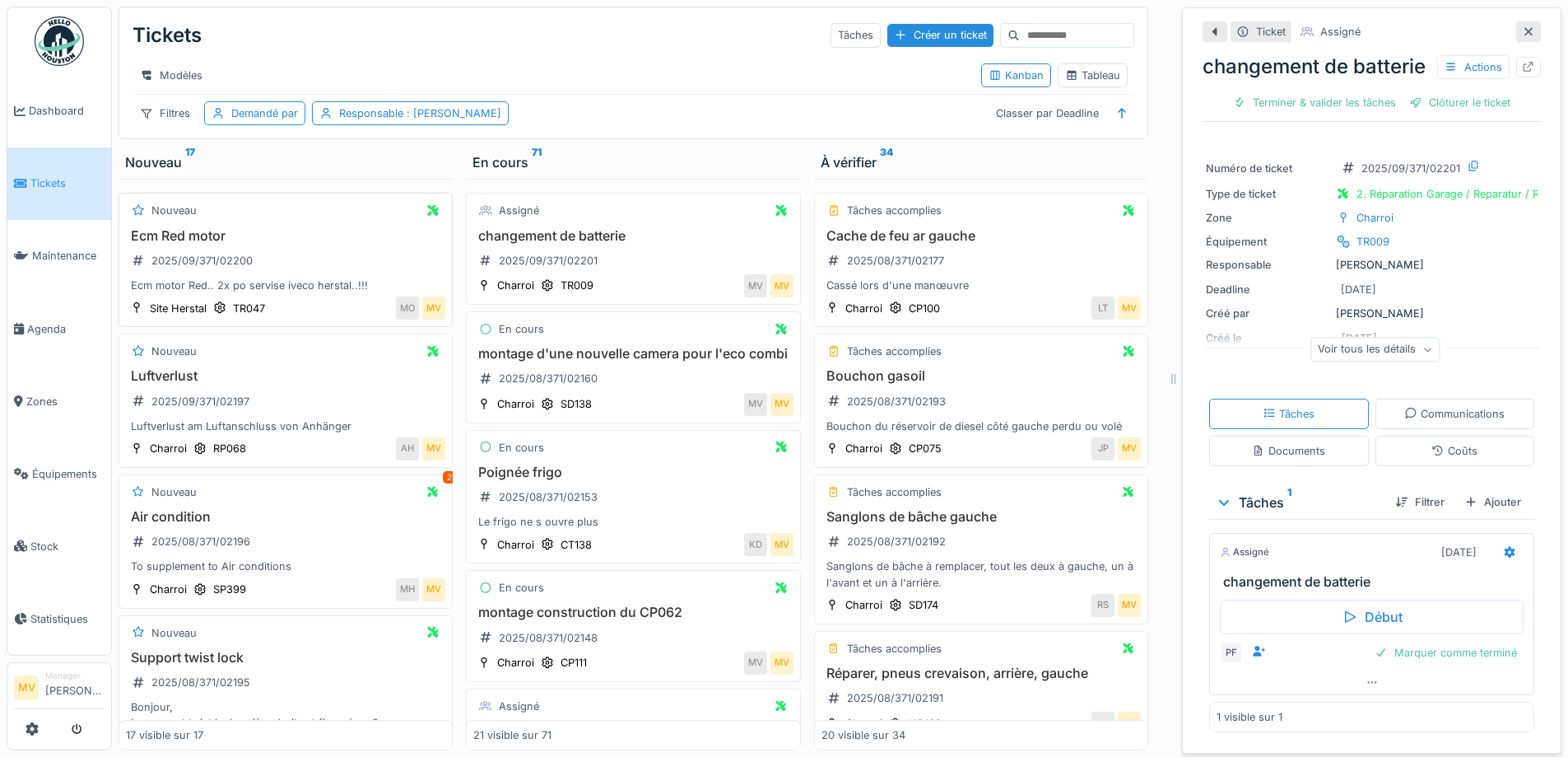
click at [273, 256] on div "Ecm Red motor 2025/09/371/02200 Ecm motor Red.. 2x po servise iveco herstal..!!!" at bounding box center [286, 261] width 320 height 65
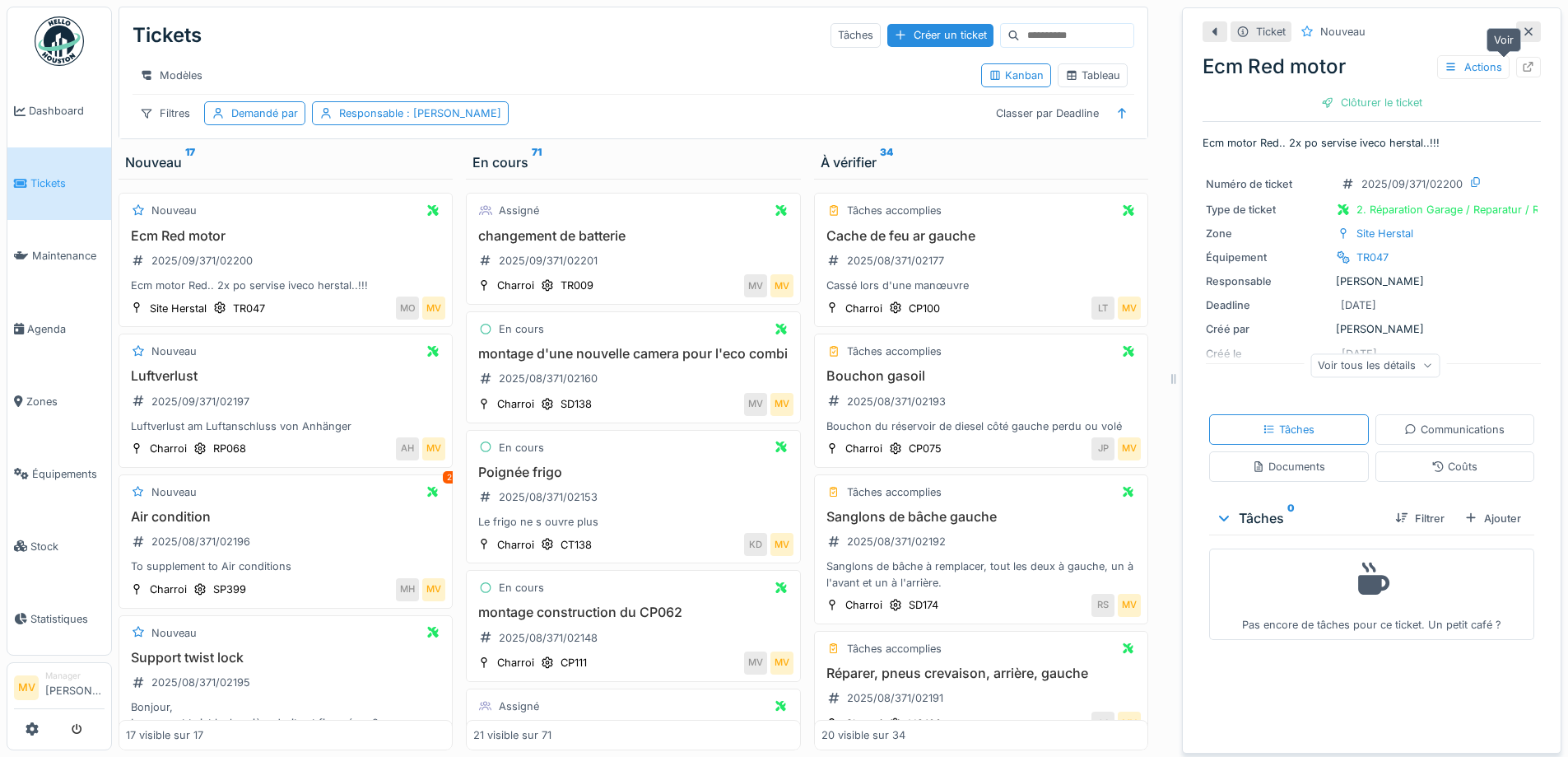
click at [1523, 66] on icon at bounding box center [1529, 66] width 13 height 11
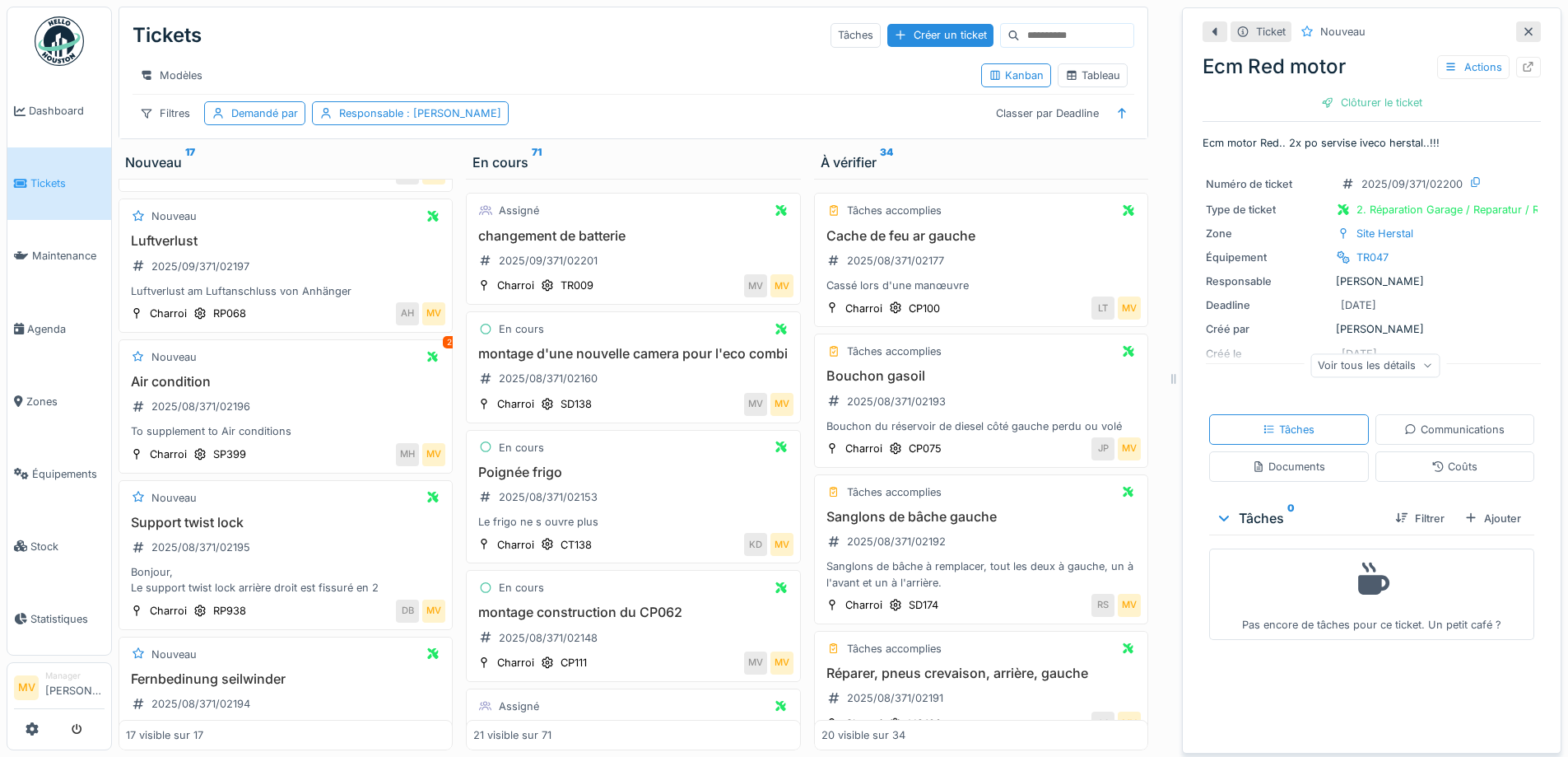
scroll to position [170, 0]
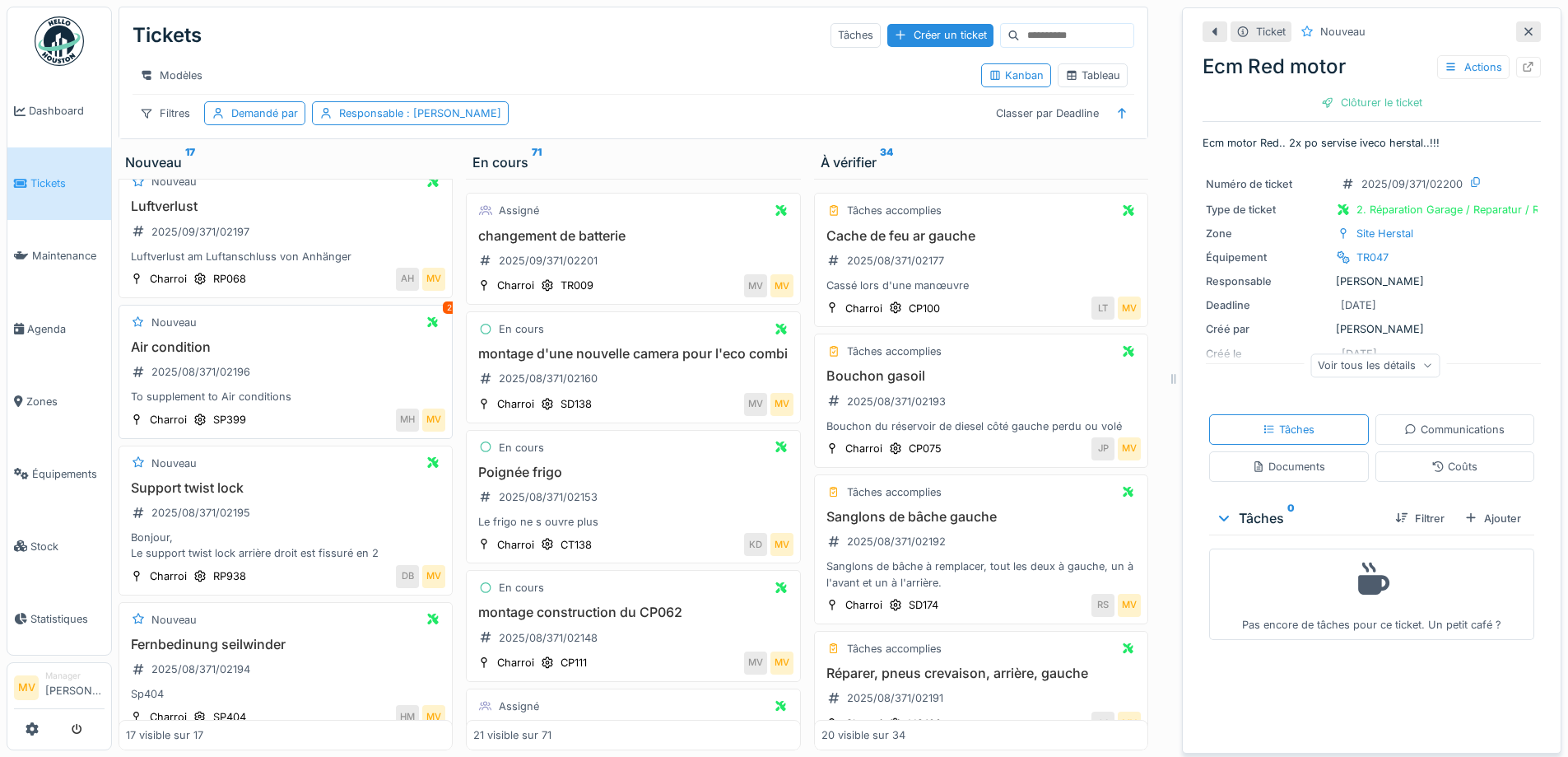
click at [309, 380] on div "Air condition 2025/08/371/02196 To supplement to Air conditions" at bounding box center [286, 372] width 320 height 65
click at [1523, 65] on icon at bounding box center [1529, 66] width 13 height 11
click at [327, 524] on div "Support twist lock 2025/08/371/02195 Bonjour, Le support twist lock arrière dro…" at bounding box center [286, 520] width 320 height 82
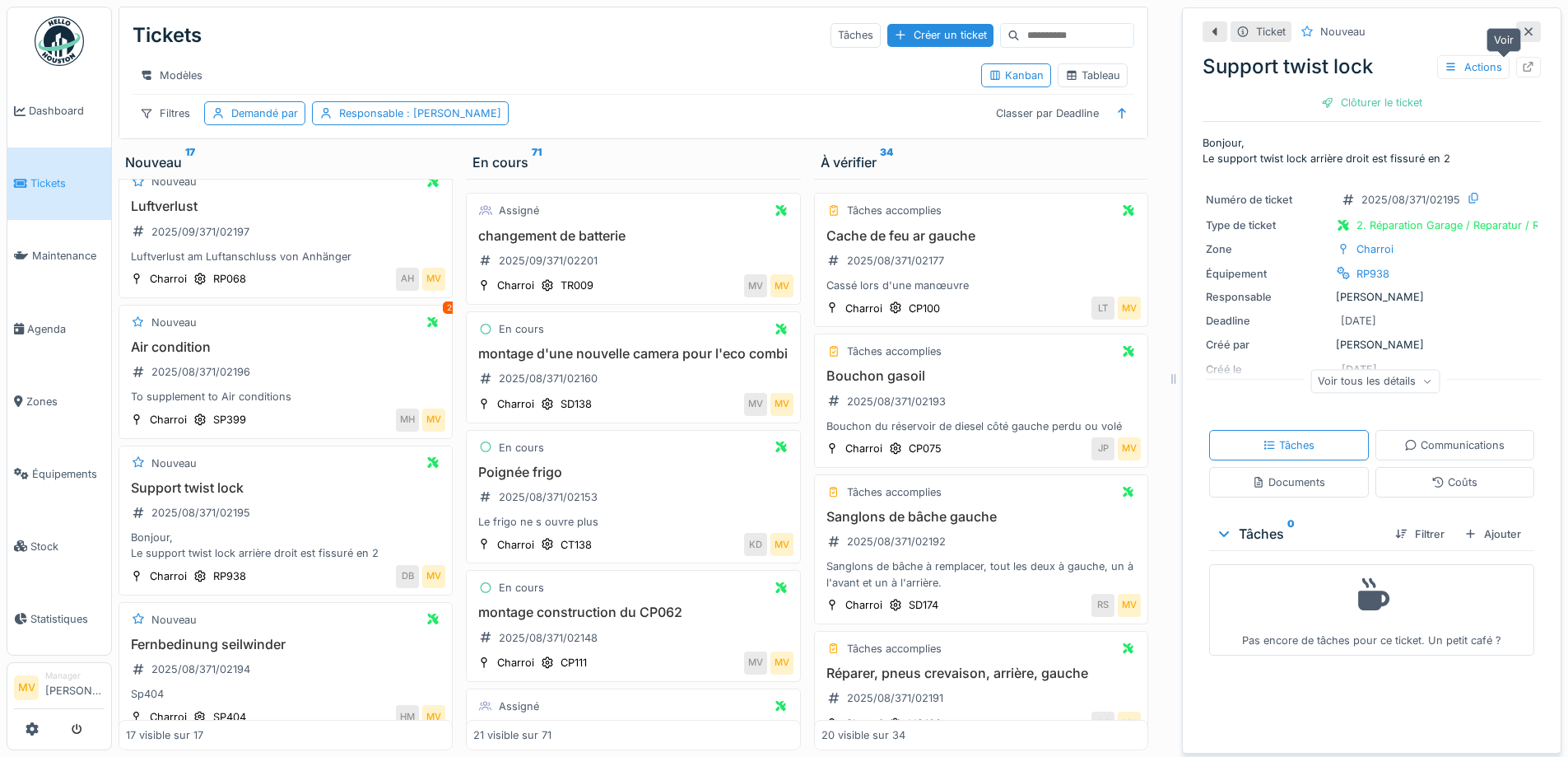
click at [1523, 65] on icon at bounding box center [1529, 66] width 13 height 11
click at [435, 295] on div "Nouveau Luftverlust 2025/09/371/02197 Luftverlust am Luftanschluss von Anhänger…" at bounding box center [285, 230] width 334 height 134
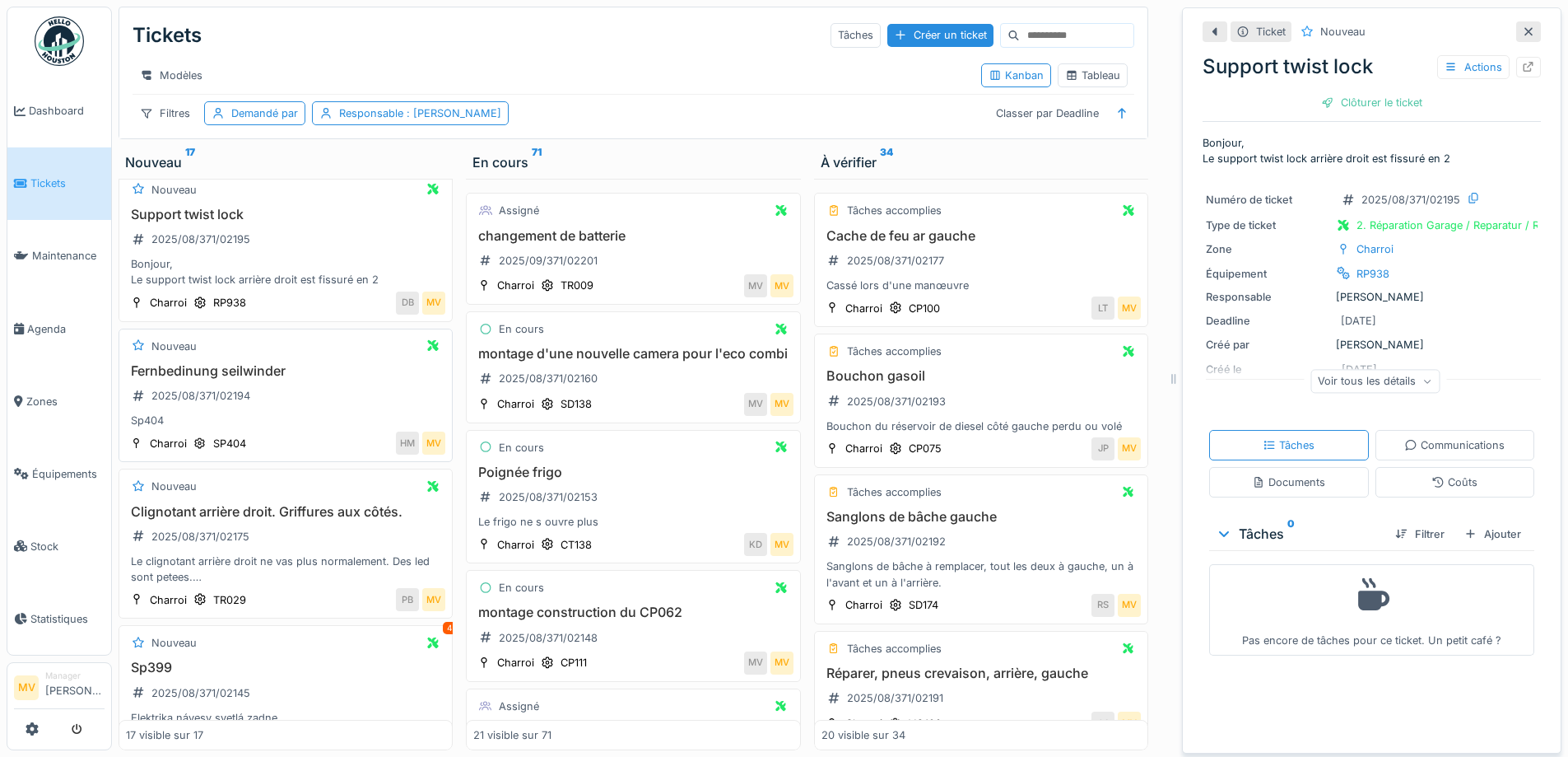
scroll to position [447, 0]
click at [312, 375] on h3 "Fernbedinung seilwinder" at bounding box center [286, 367] width 320 height 15
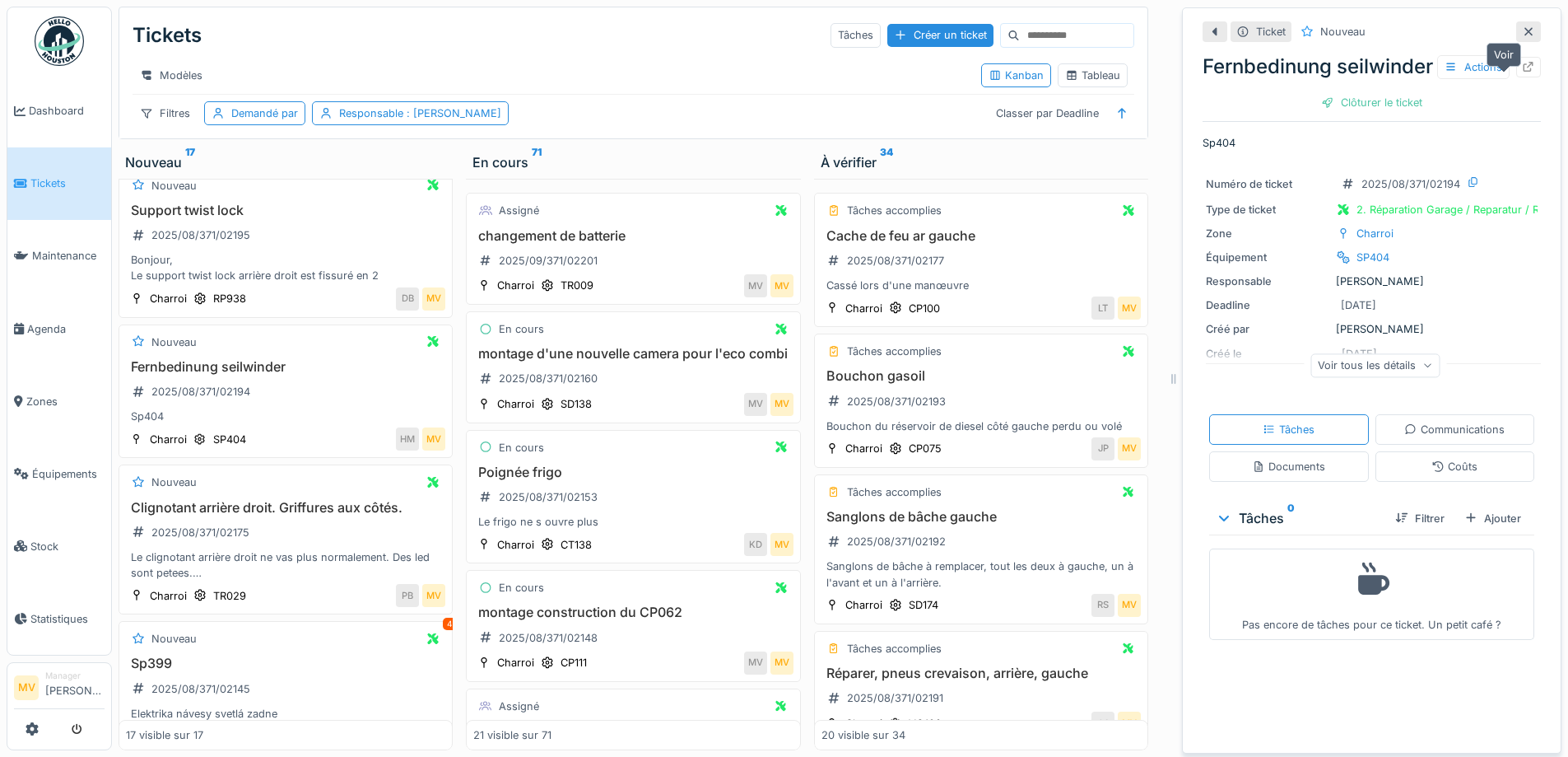
click at [1517, 77] on div at bounding box center [1529, 66] width 25 height 20
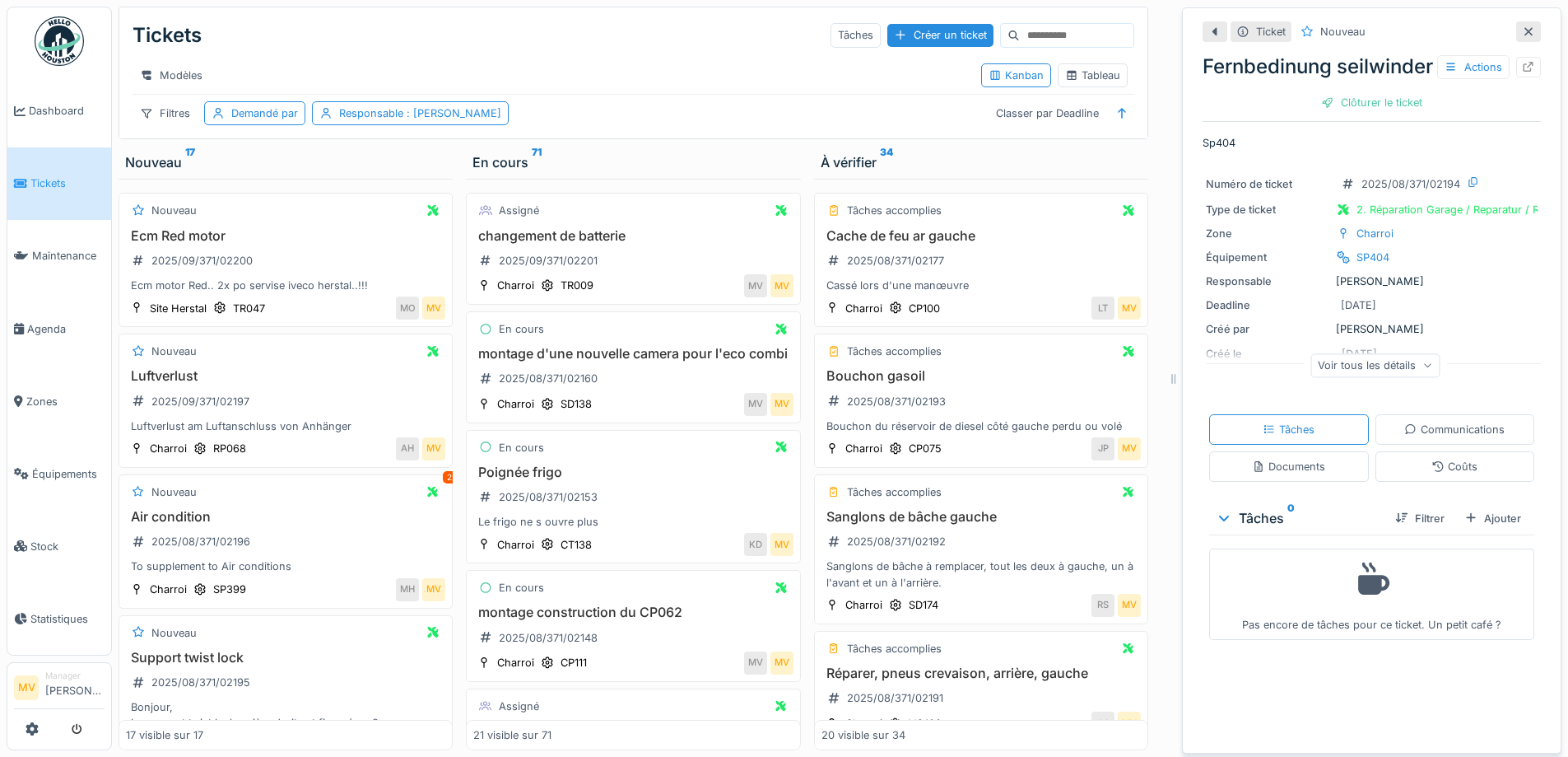
click at [1523, 33] on icon at bounding box center [1529, 31] width 13 height 11
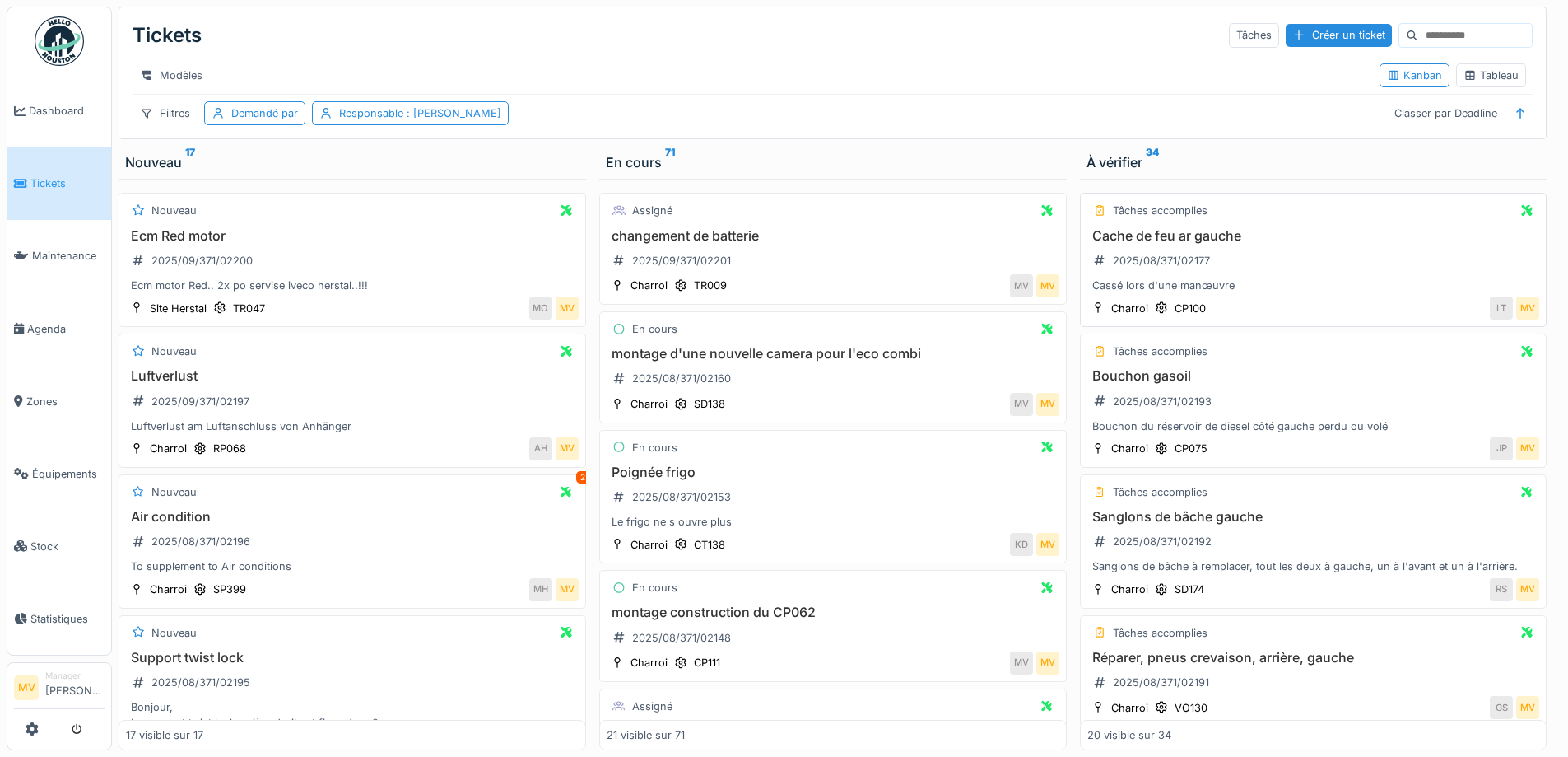
click at [1375, 262] on div "Cache de feu ar gauche 2025/08/371/02177 Cassé lors d'une manœuvre" at bounding box center [1314, 261] width 453 height 65
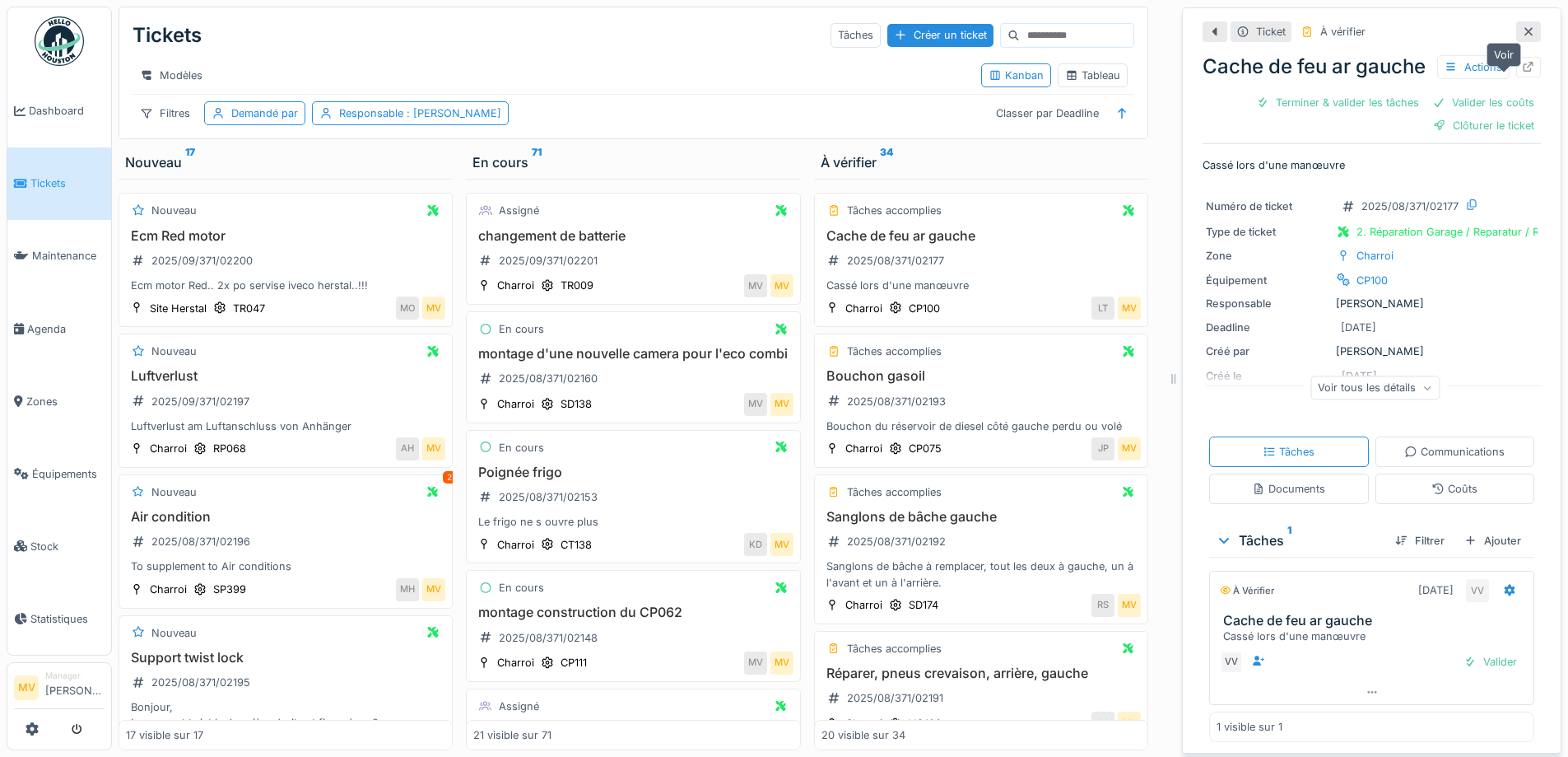
click at [1523, 72] on icon at bounding box center [1529, 66] width 13 height 11
click at [1525, 30] on icon at bounding box center [1529, 32] width 9 height 9
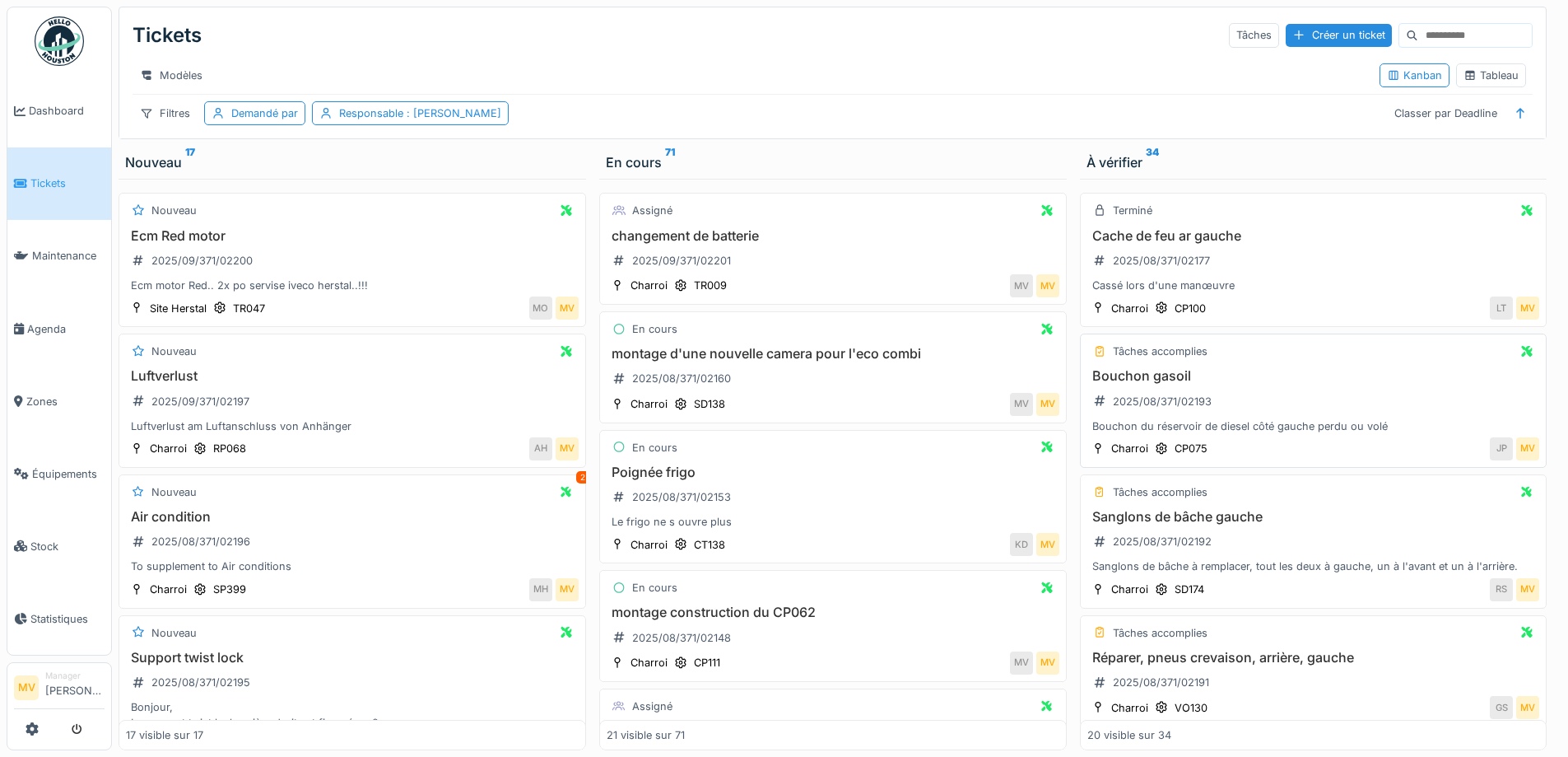
click at [1230, 410] on div "Bouchon gasoil 2025/08/371/02193 Bouchon du réservoir de diesel côté gauche per…" at bounding box center [1314, 401] width 453 height 65
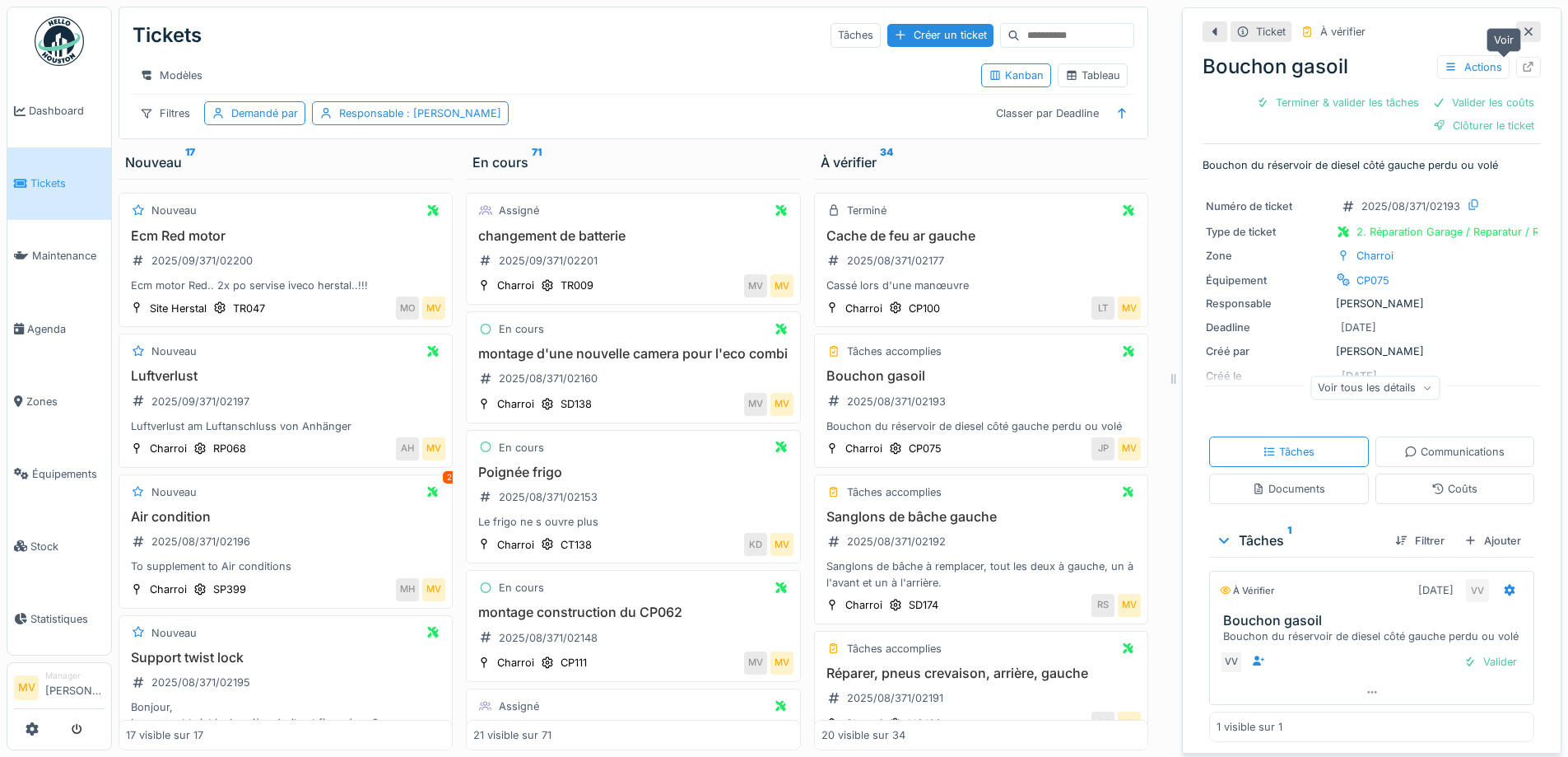
click at [1523, 69] on icon at bounding box center [1529, 66] width 13 height 11
click at [984, 556] on div "Sanglons de bâche gauche 2025/08/371/02192 Sanglons de bâche à remplacer, tout …" at bounding box center [981, 549] width 320 height 82
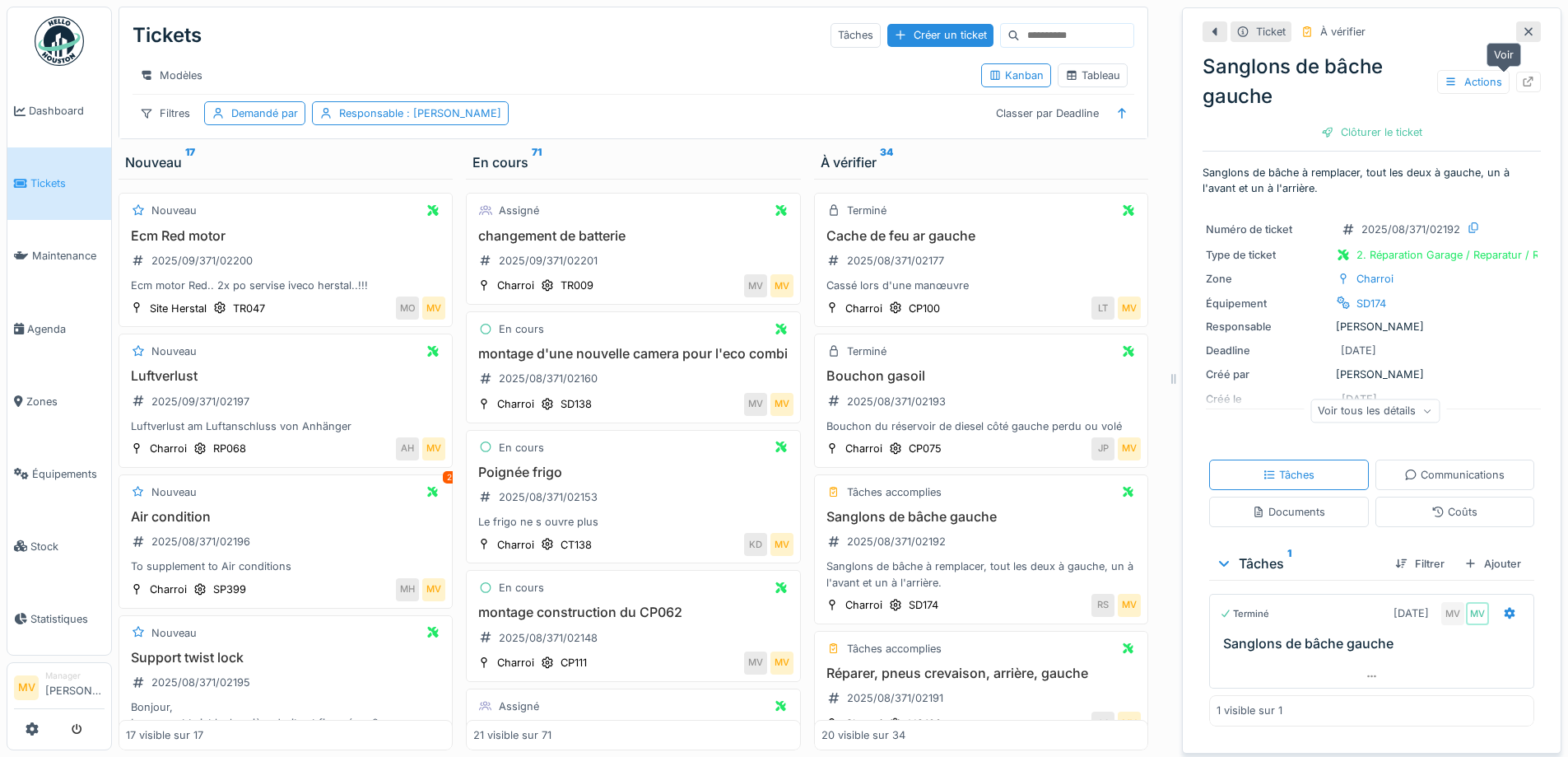
click at [1523, 79] on icon at bounding box center [1529, 81] width 13 height 11
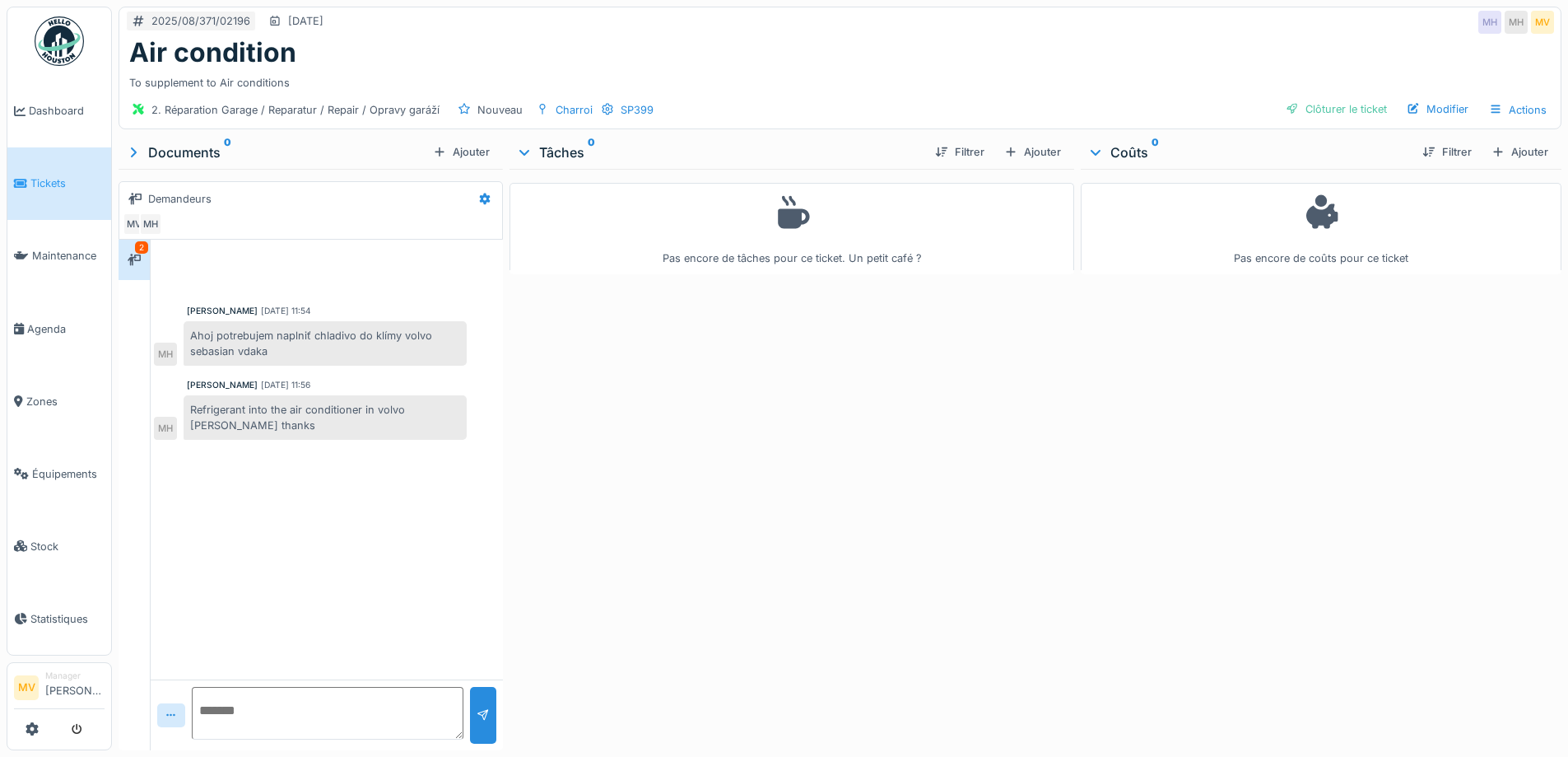
click at [266, 705] on textarea at bounding box center [327, 713] width 272 height 53
type textarea "**********"
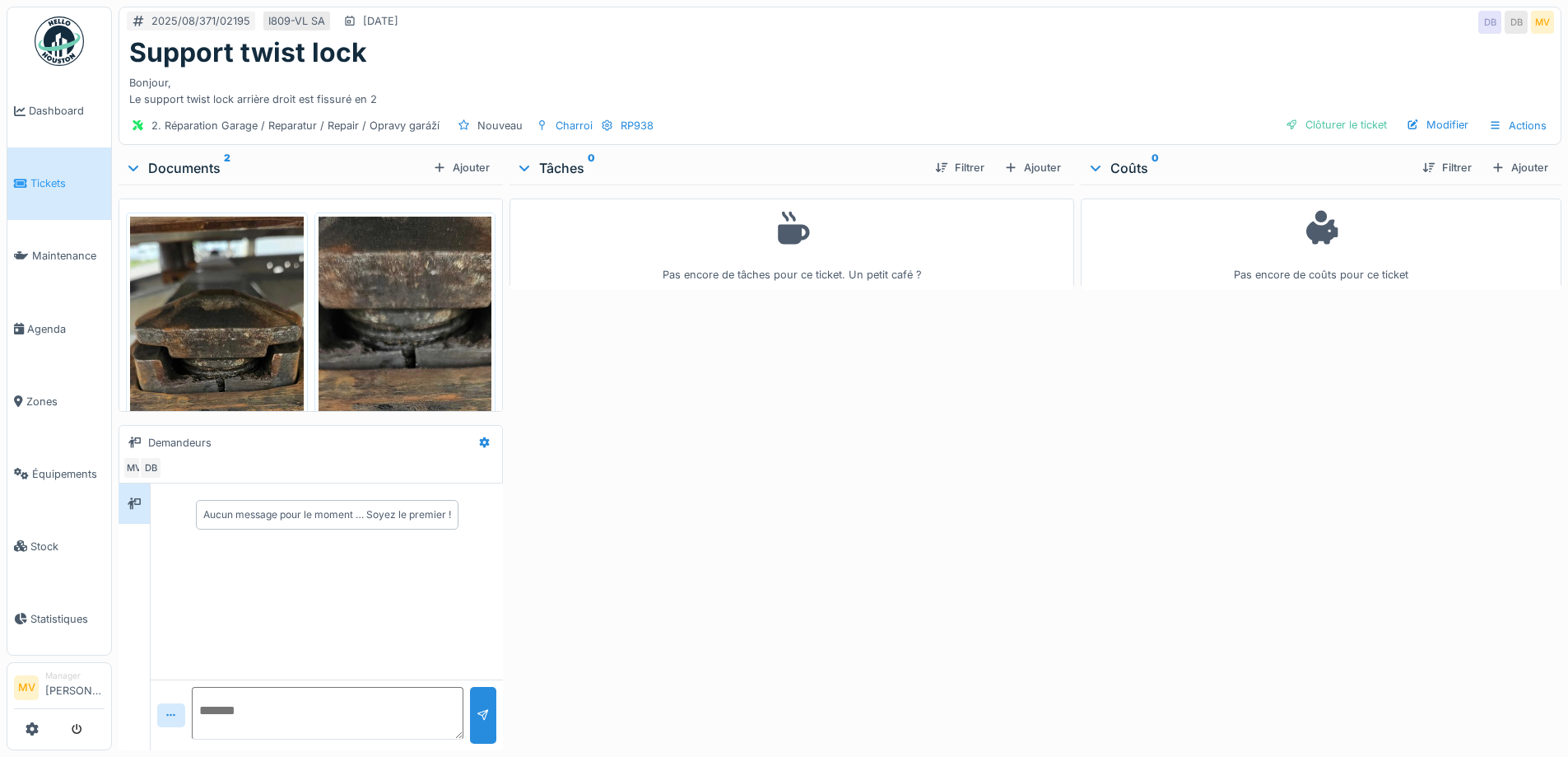
click at [239, 354] on img at bounding box center [217, 405] width 173 height 376
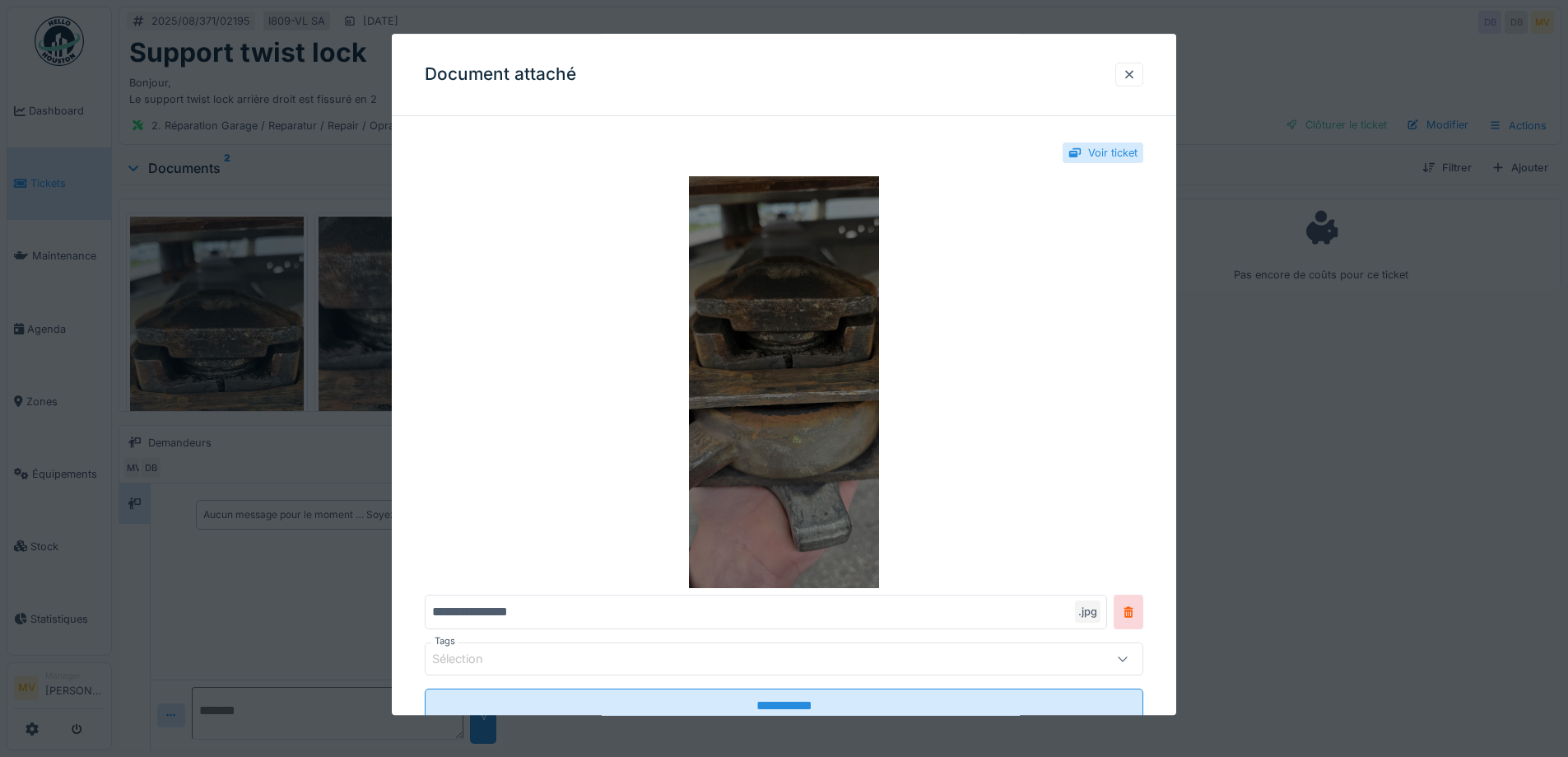
click at [842, 404] on img at bounding box center [784, 382] width 719 height 411
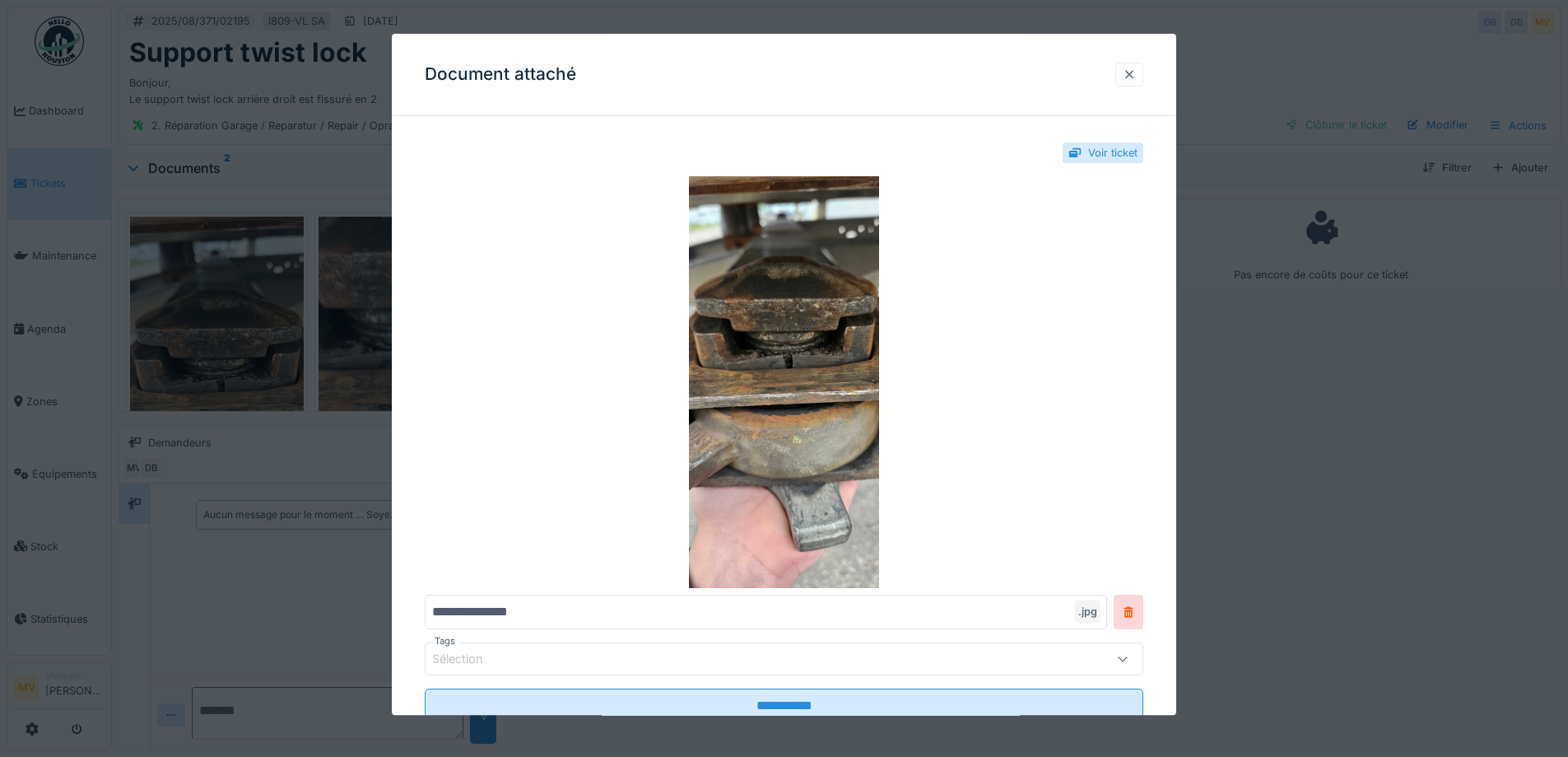
click at [1131, 74] on div at bounding box center [1130, 74] width 13 height 15
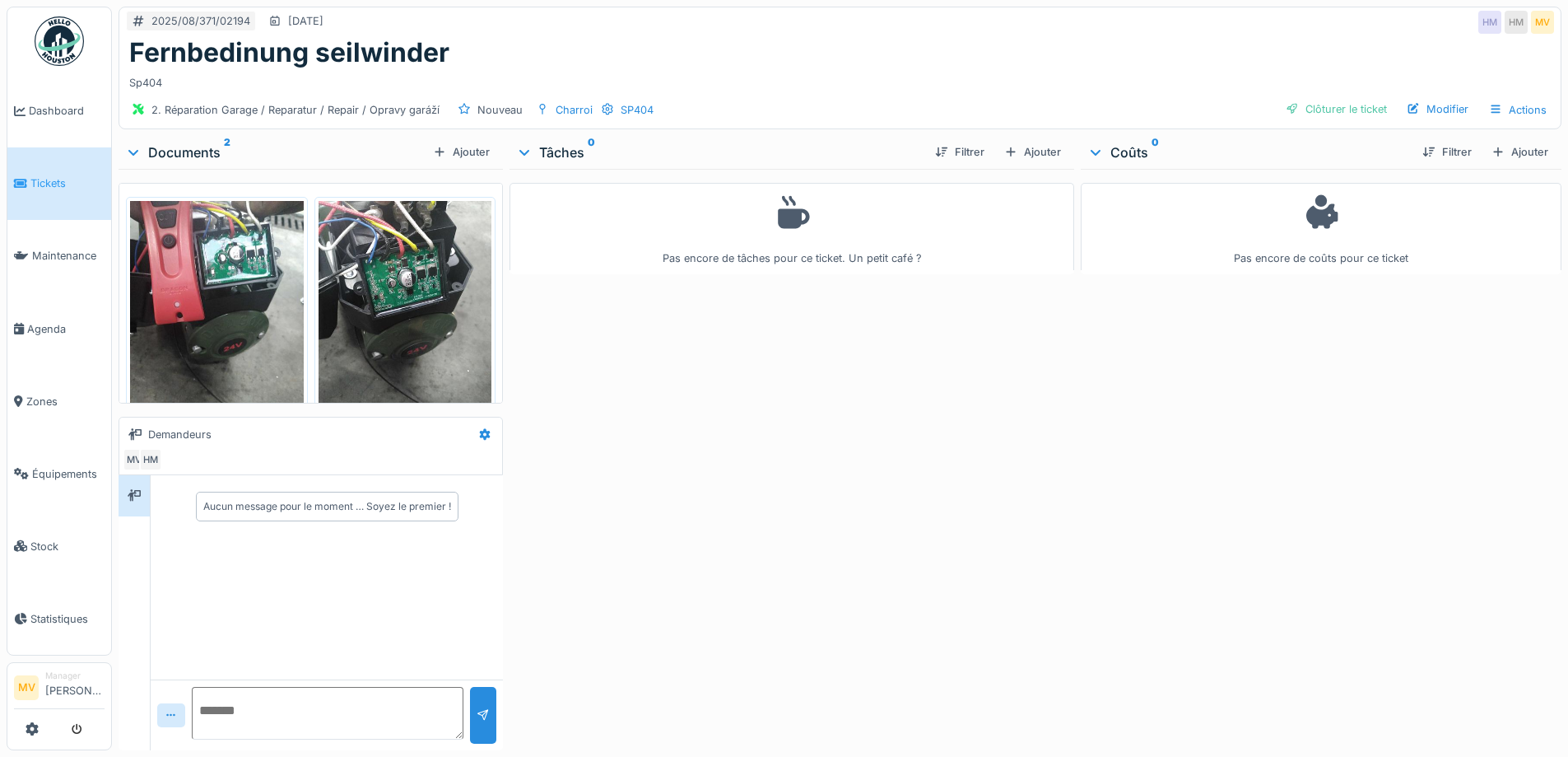
click at [331, 692] on textarea at bounding box center [327, 713] width 272 height 53
type textarea "***"
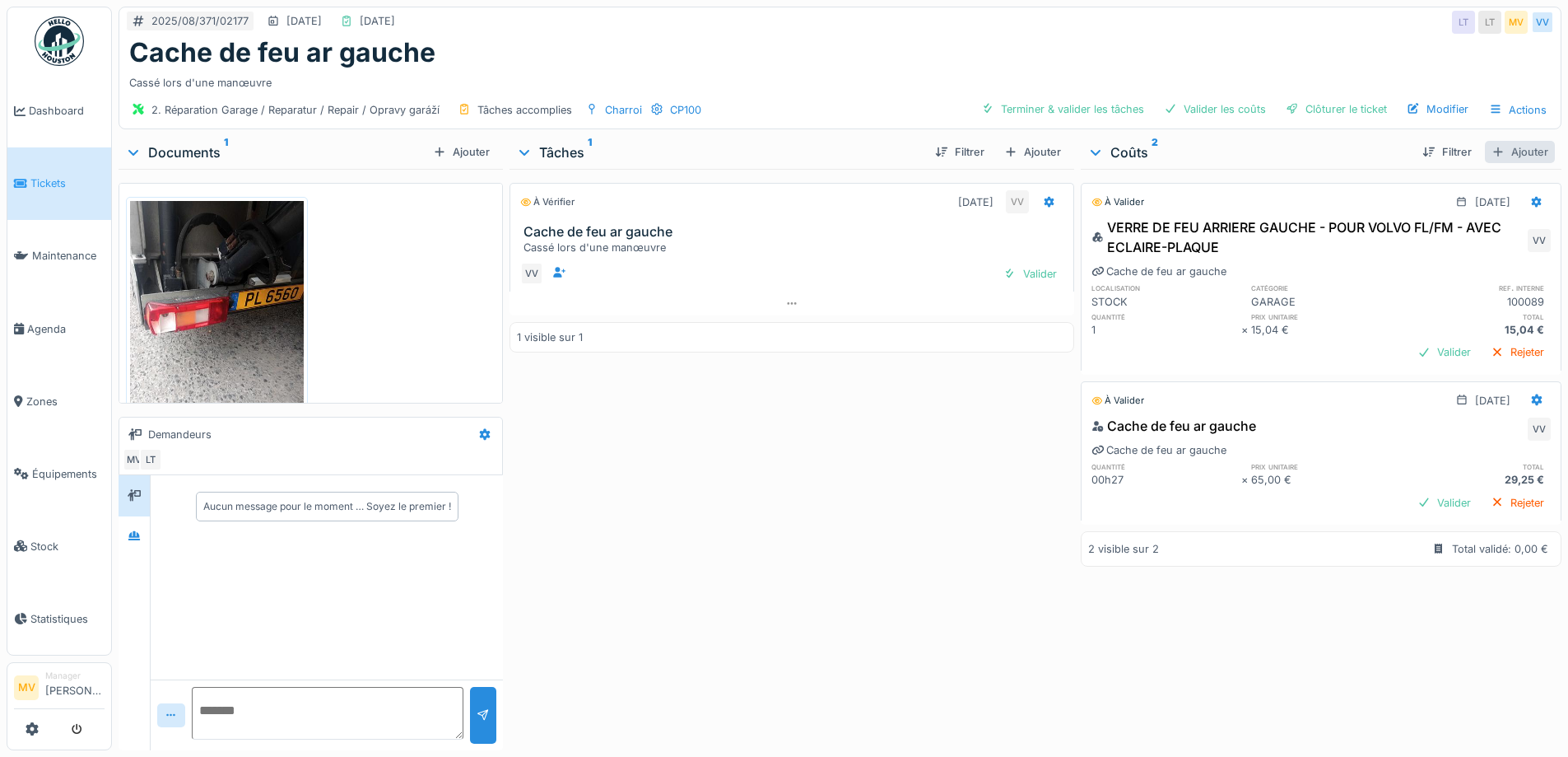
drag, startPoint x: 1505, startPoint y: 147, endPoint x: 1115, endPoint y: 149, distance: 390.0
click at [1504, 146] on div "Ajouter" at bounding box center [1520, 151] width 70 height 22
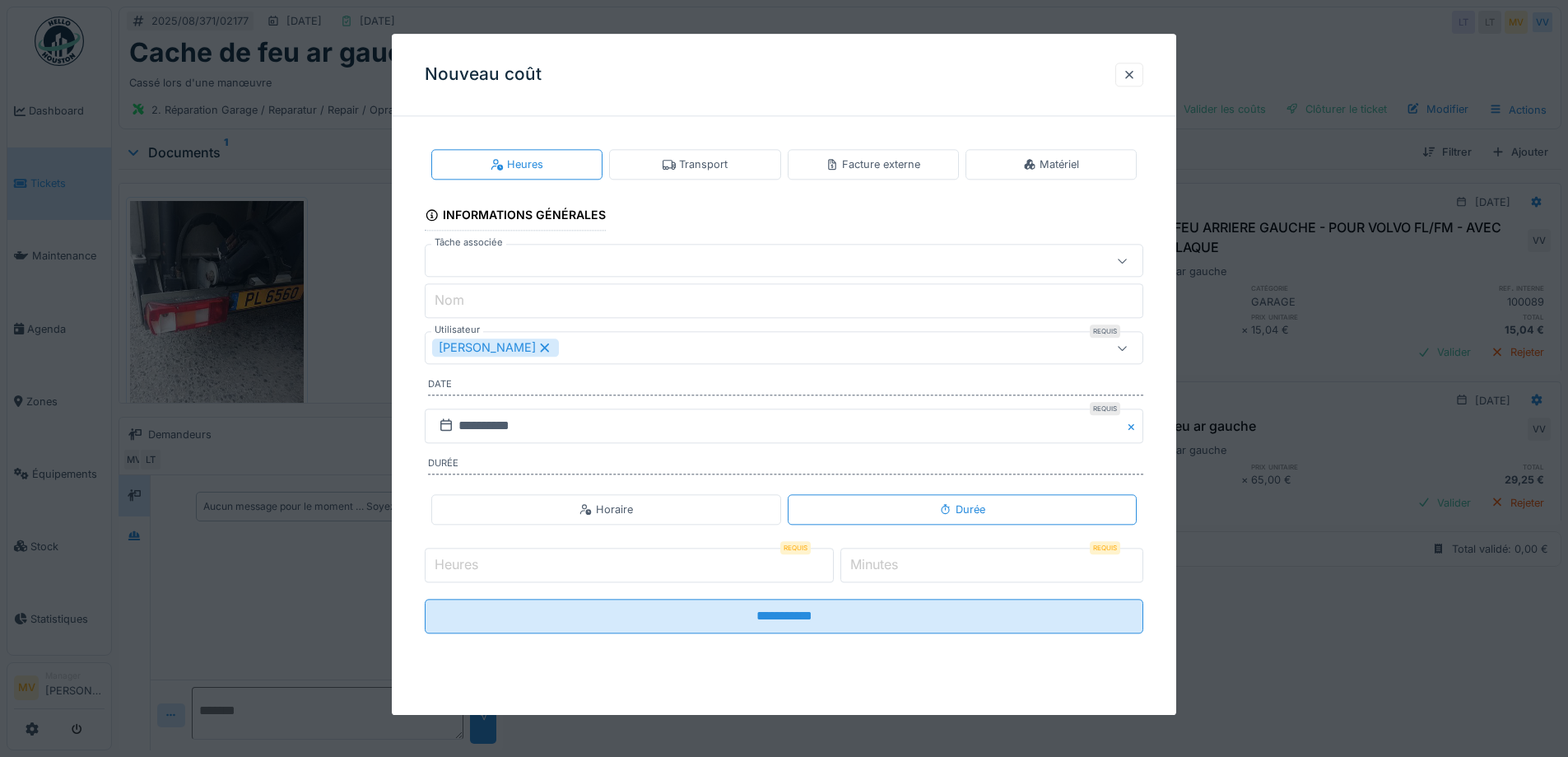
click at [537, 343] on icon at bounding box center [544, 348] width 14 height 12
click at [524, 349] on div "Utilisateurs" at bounding box center [743, 348] width 620 height 18
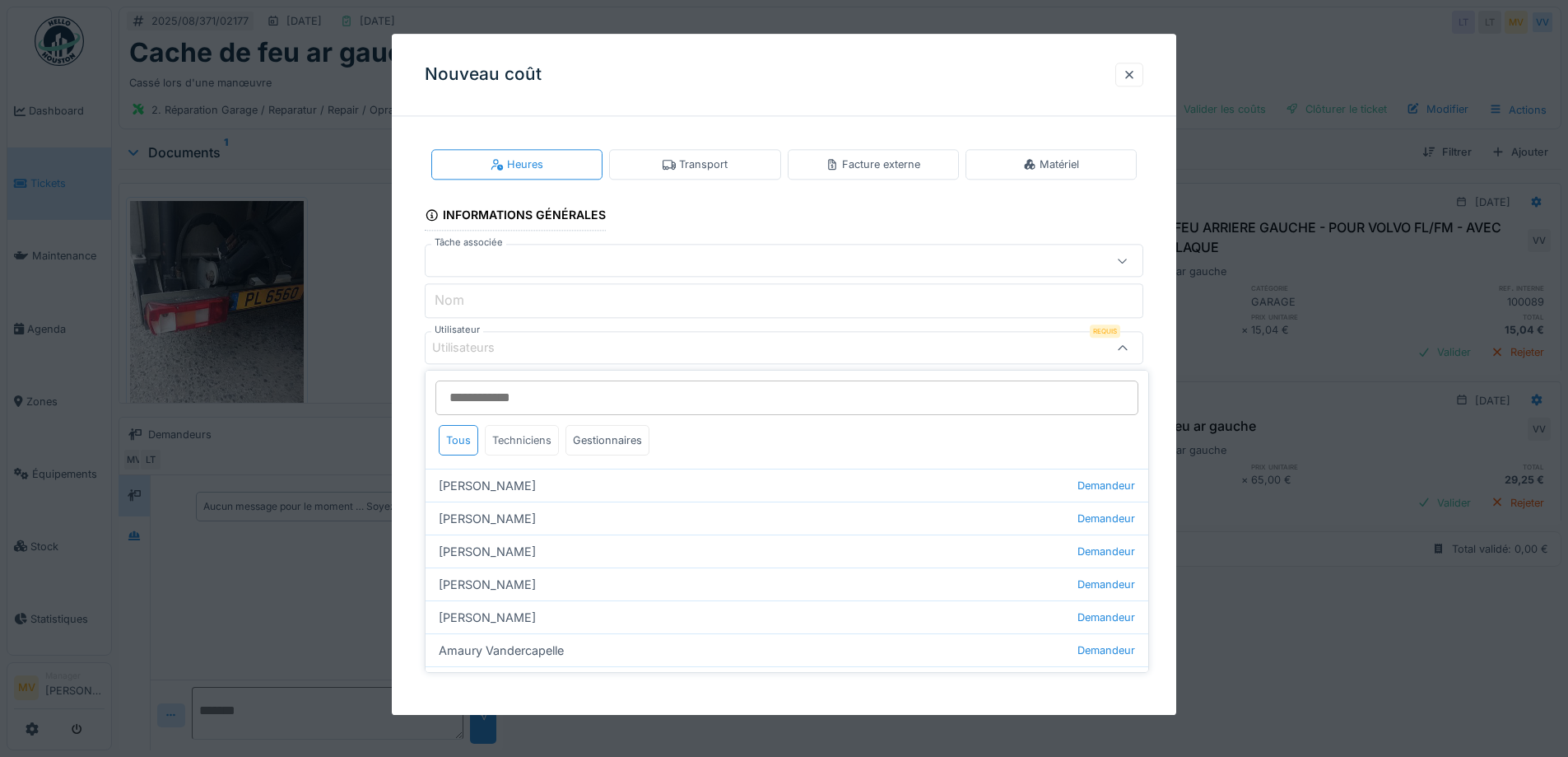
click at [529, 438] on div "Techniciens" at bounding box center [521, 440] width 74 height 31
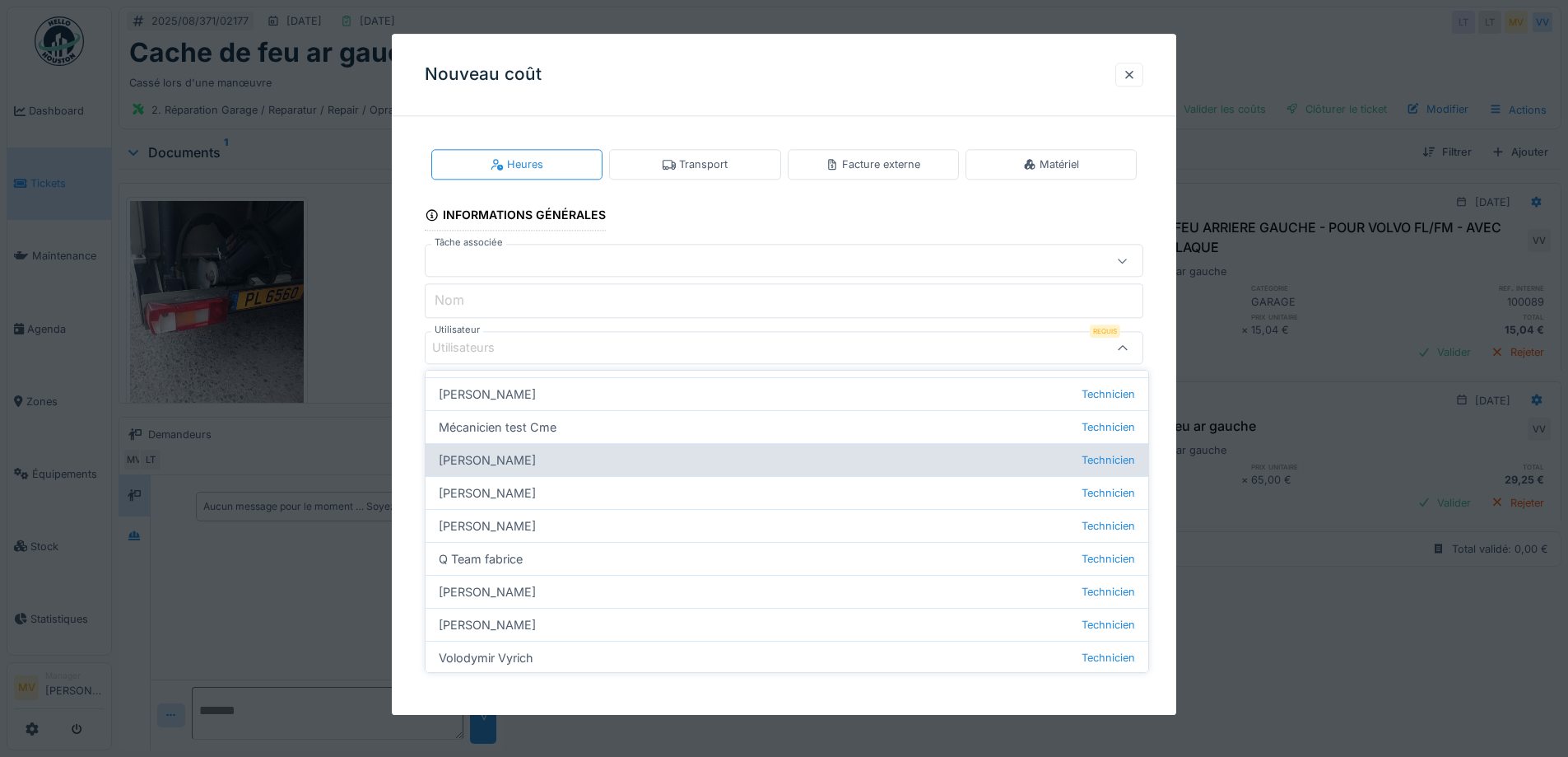
scroll to position [189, 0]
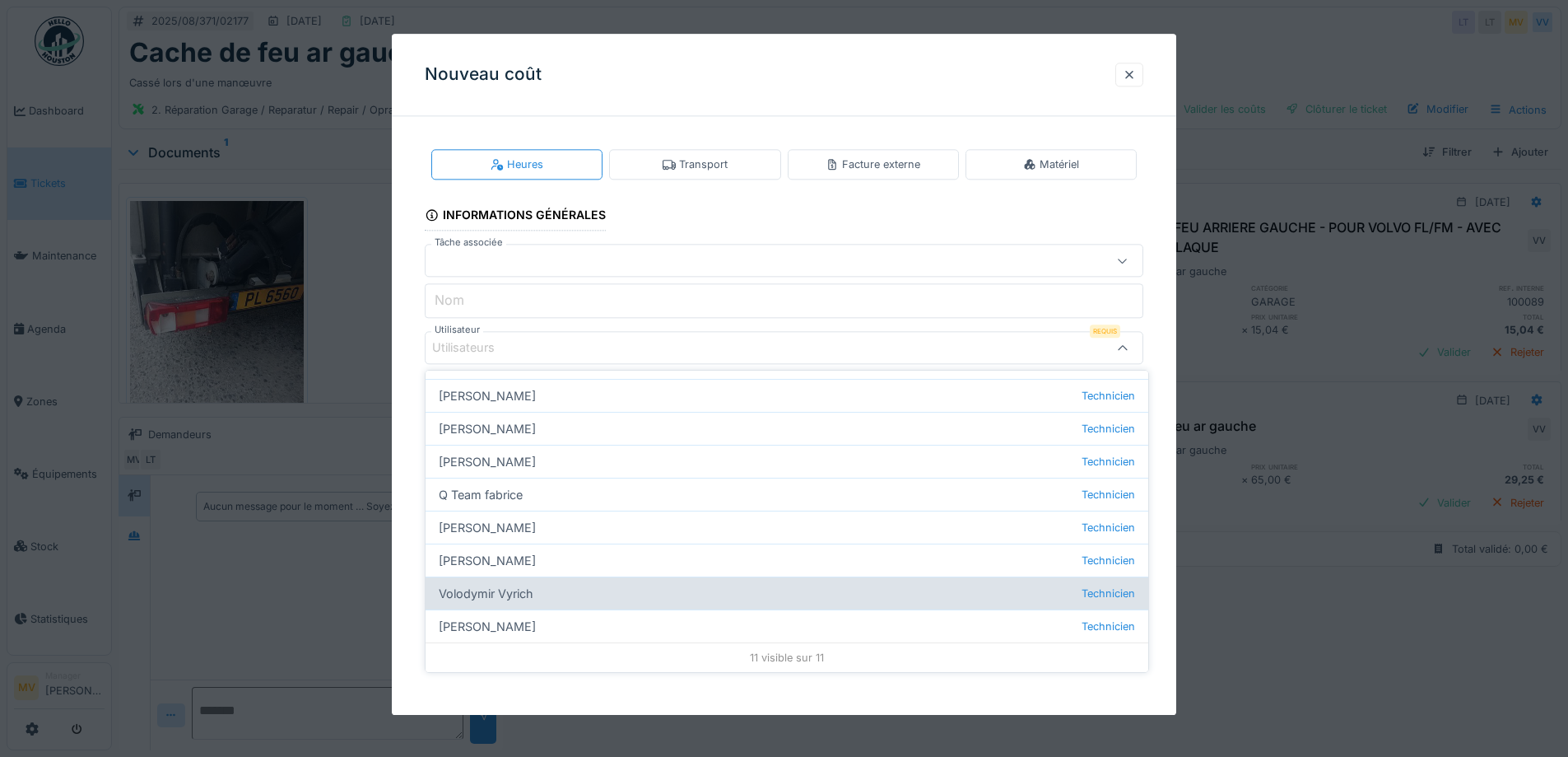
click at [536, 597] on div "Volodymir Vyrich Technicien" at bounding box center [787, 592] width 723 height 33
type input "*****"
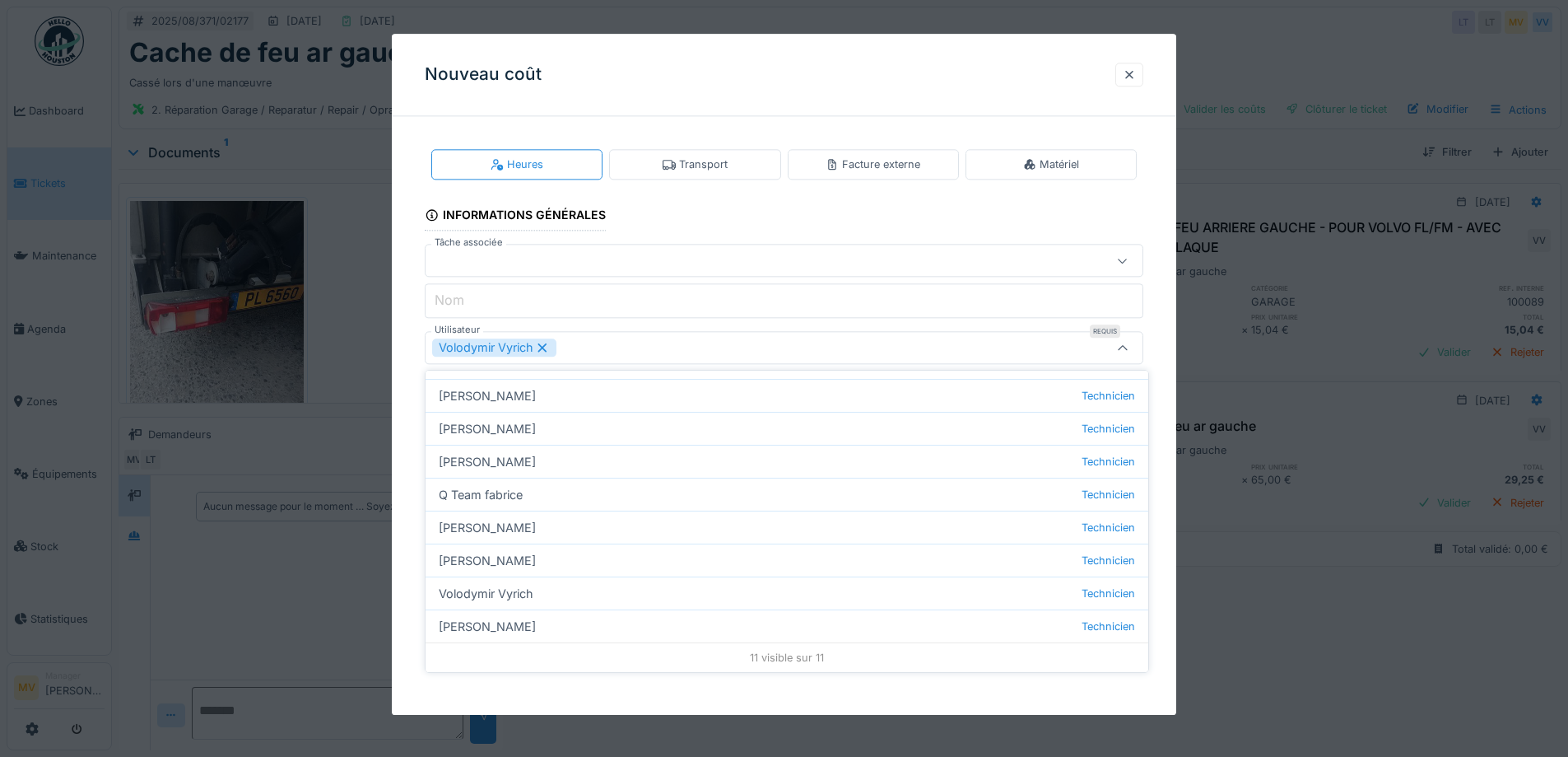
click at [637, 312] on input "Nom" at bounding box center [784, 301] width 719 height 35
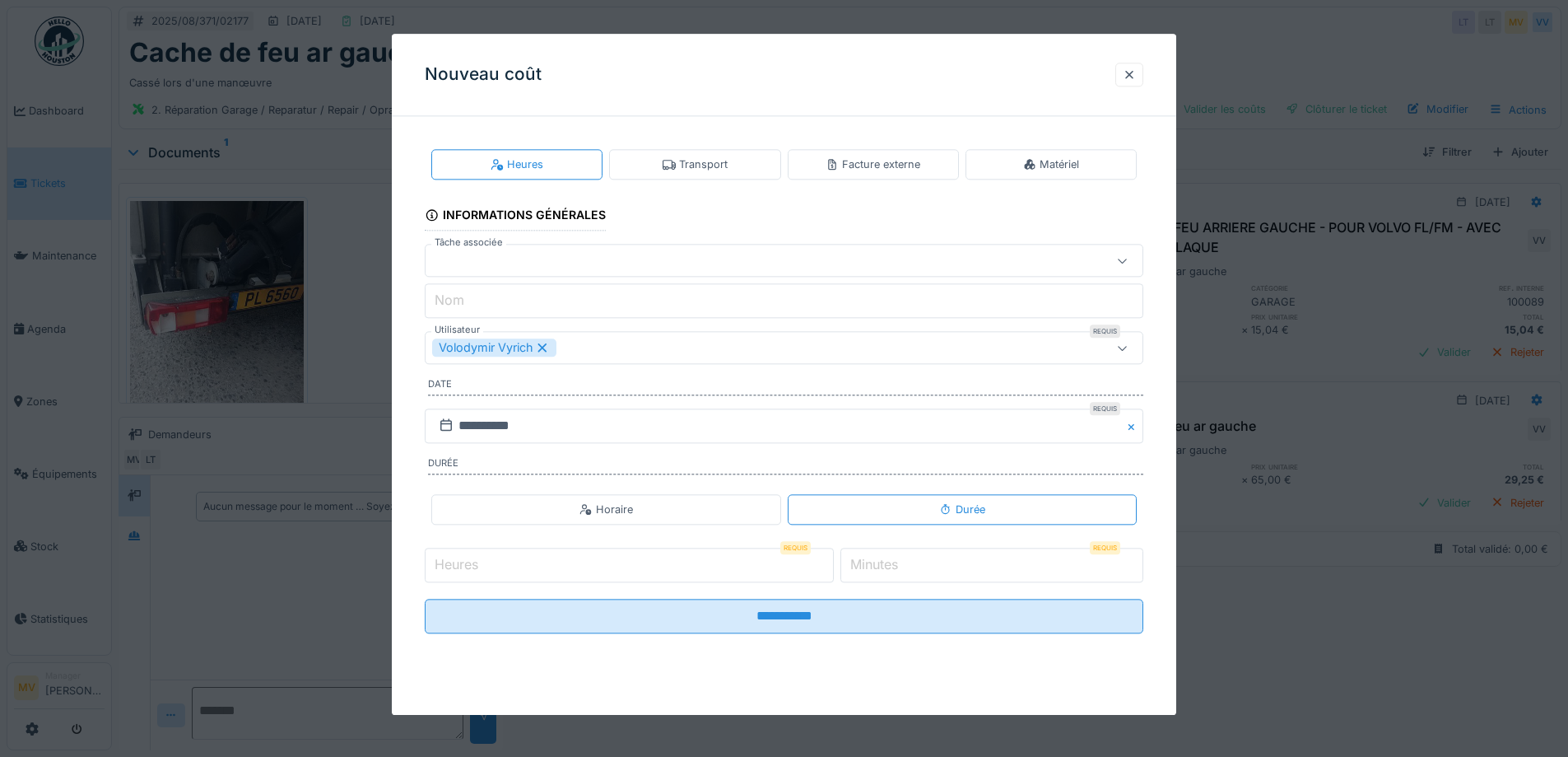
click at [669, 312] on input "Nom" at bounding box center [784, 301] width 719 height 35
click at [641, 282] on fieldset "**********" at bounding box center [784, 387] width 719 height 517
drag, startPoint x: 830, startPoint y: 558, endPoint x: 829, endPoint y: 568, distance: 10.0
click at [831, 562] on input "*" at bounding box center [629, 564] width 409 height 35
type input "*"
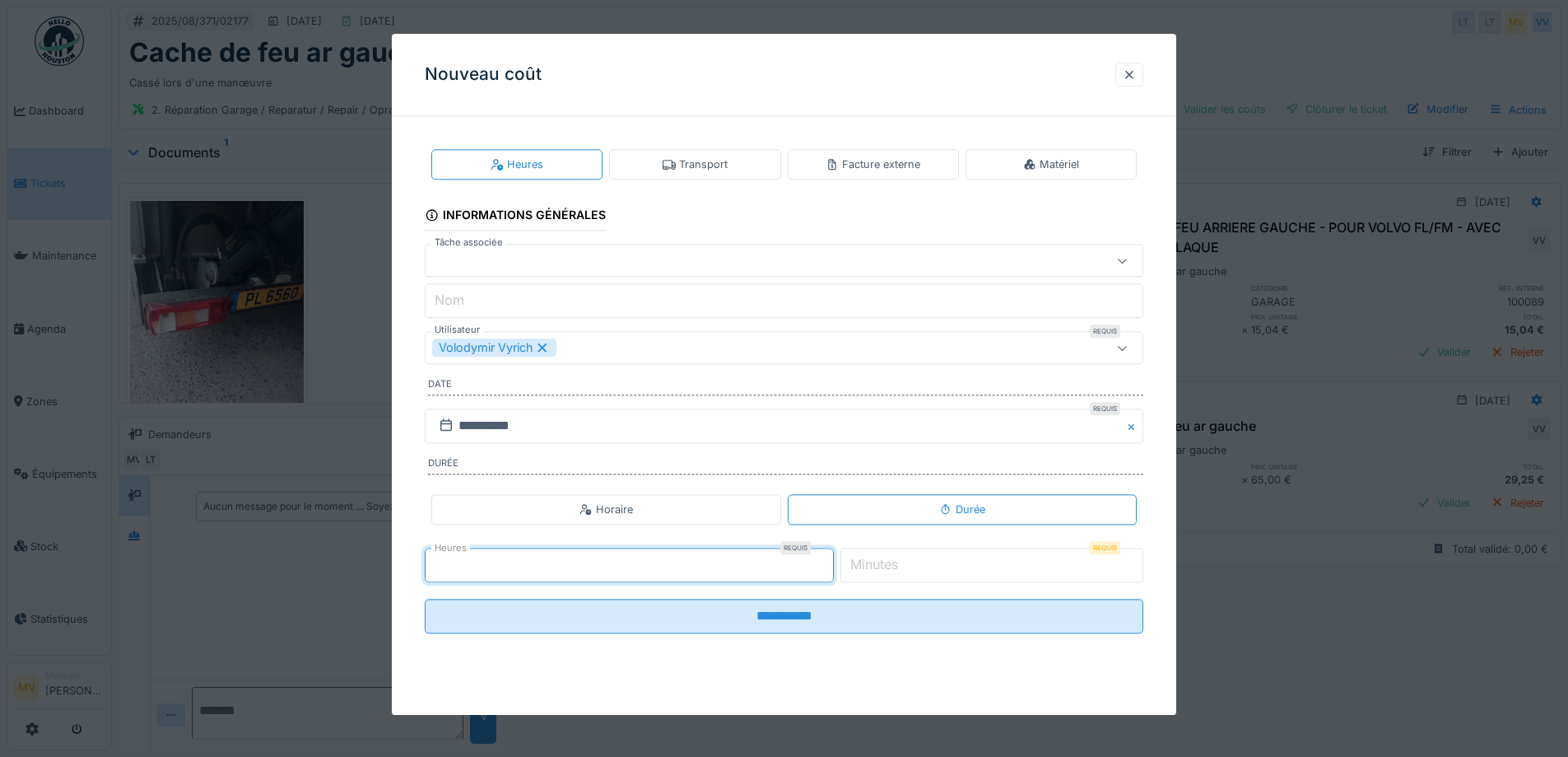
click at [828, 569] on input "*" at bounding box center [629, 564] width 409 height 35
click at [1069, 568] on input "*" at bounding box center [992, 564] width 303 height 35
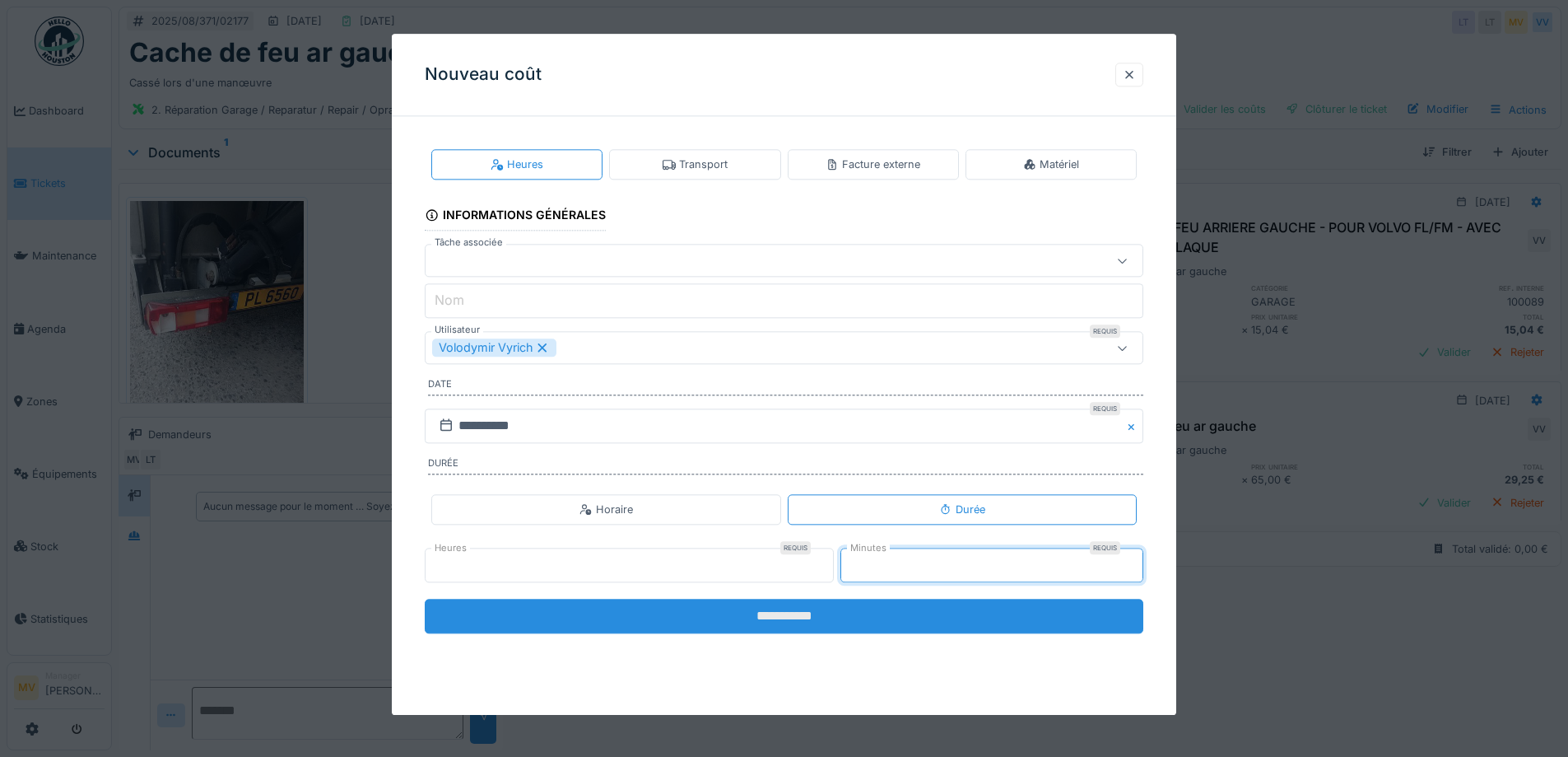
type input "**"
click at [787, 616] on input "**********" at bounding box center [784, 615] width 719 height 35
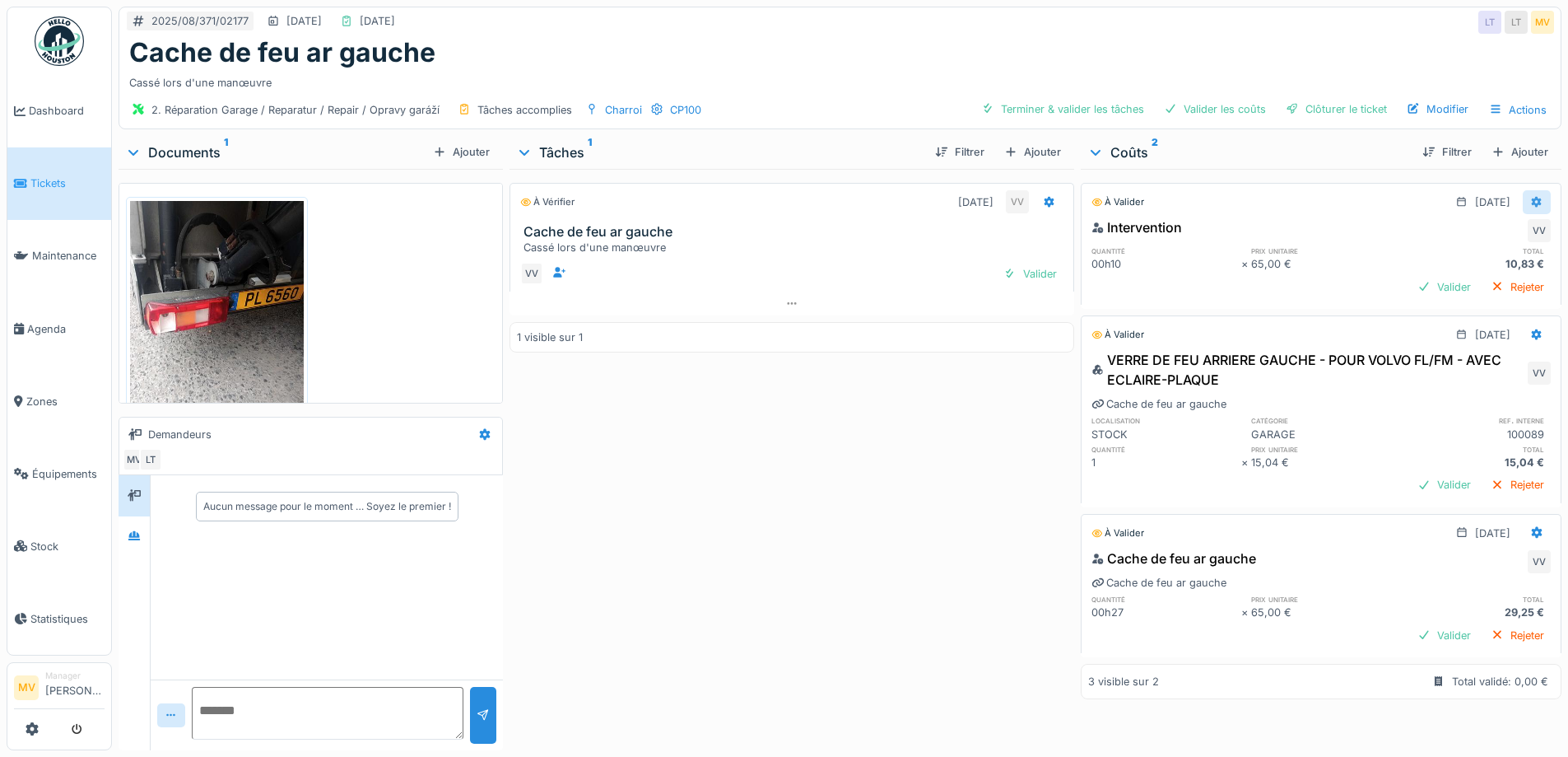
click at [1532, 201] on icon at bounding box center [1537, 201] width 11 height 12
click at [1468, 259] on div "Supprimer" at bounding box center [1456, 264] width 80 height 25
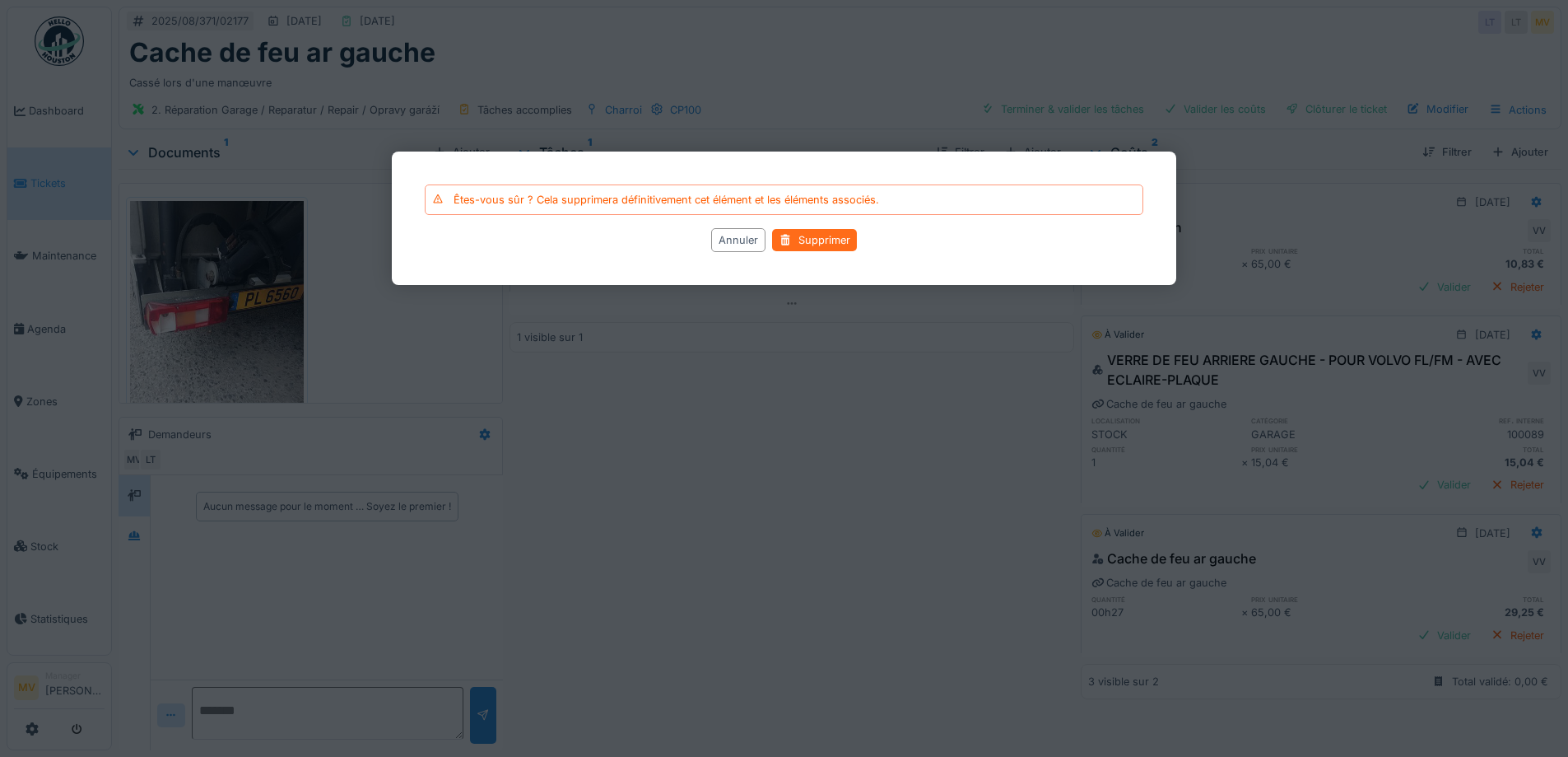
click at [805, 237] on div "Supprimer" at bounding box center [815, 240] width 85 height 22
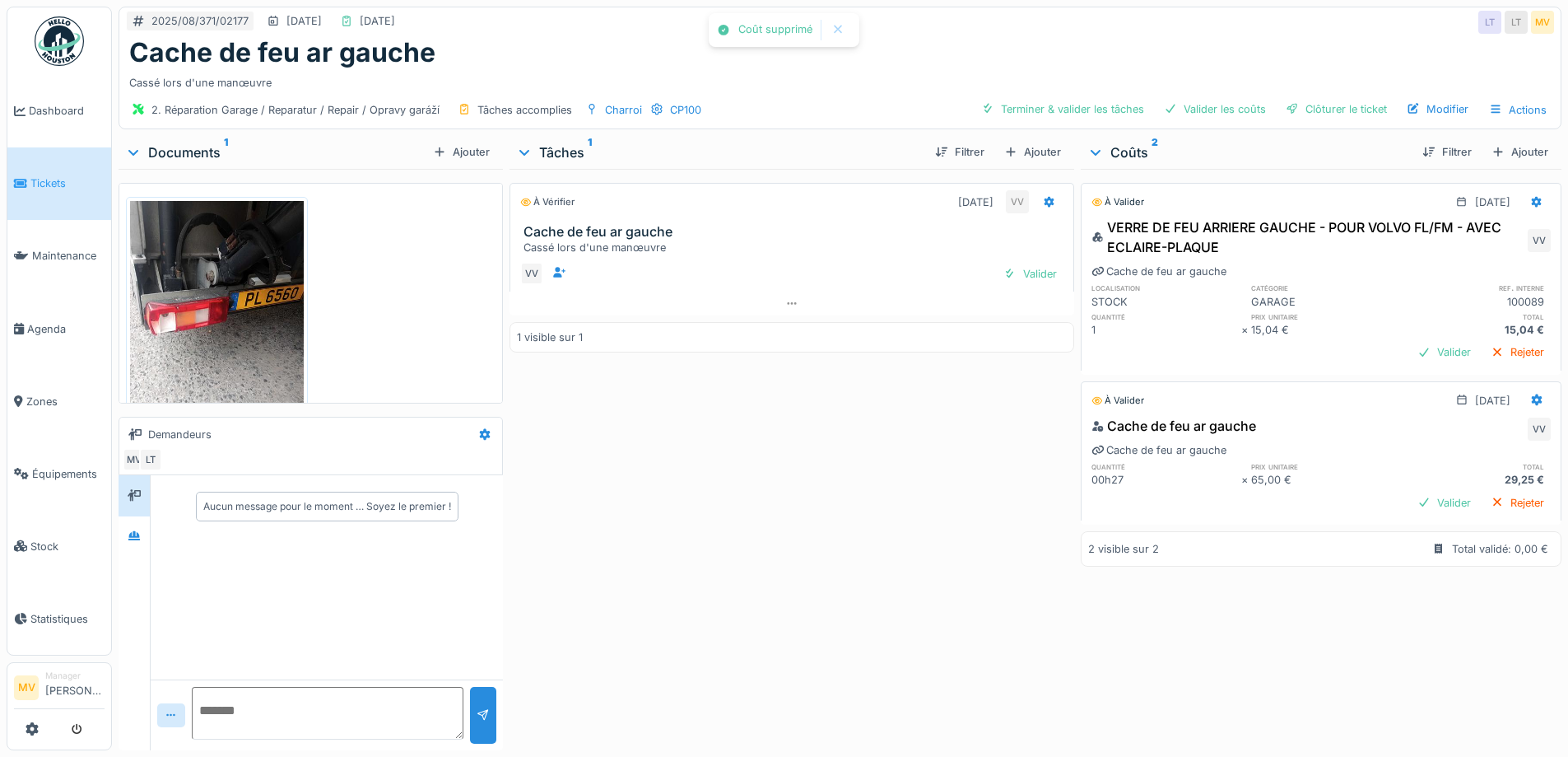
click at [823, 244] on div at bounding box center [784, 378] width 1568 height 757
click at [1354, 105] on div "Clôturer le ticket" at bounding box center [1336, 109] width 115 height 22
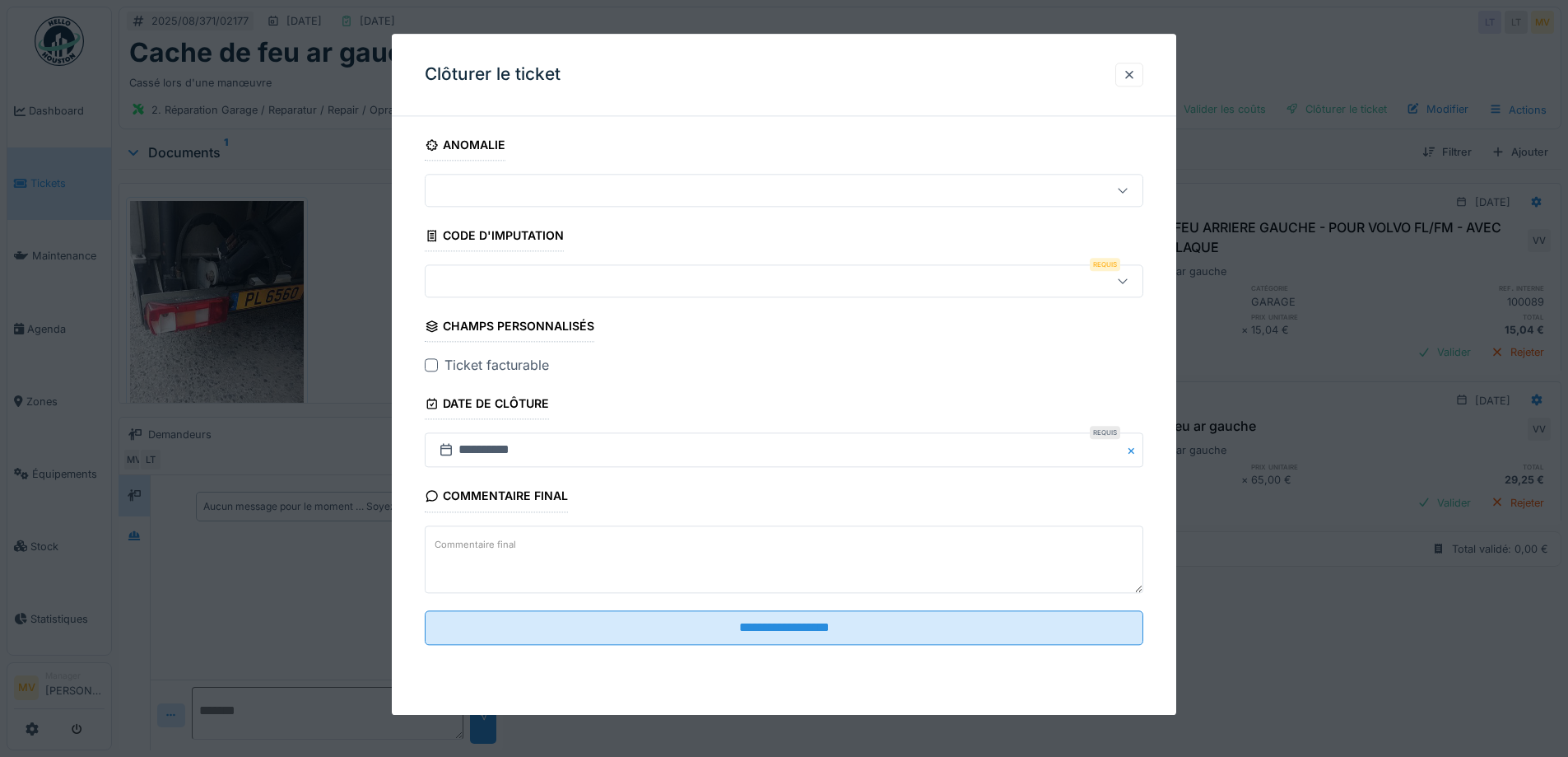
click at [577, 280] on div at bounding box center [743, 281] width 620 height 18
click at [583, 340] on input at bounding box center [787, 331] width 703 height 35
click at [538, 398] on div at bounding box center [787, 404] width 723 height 25
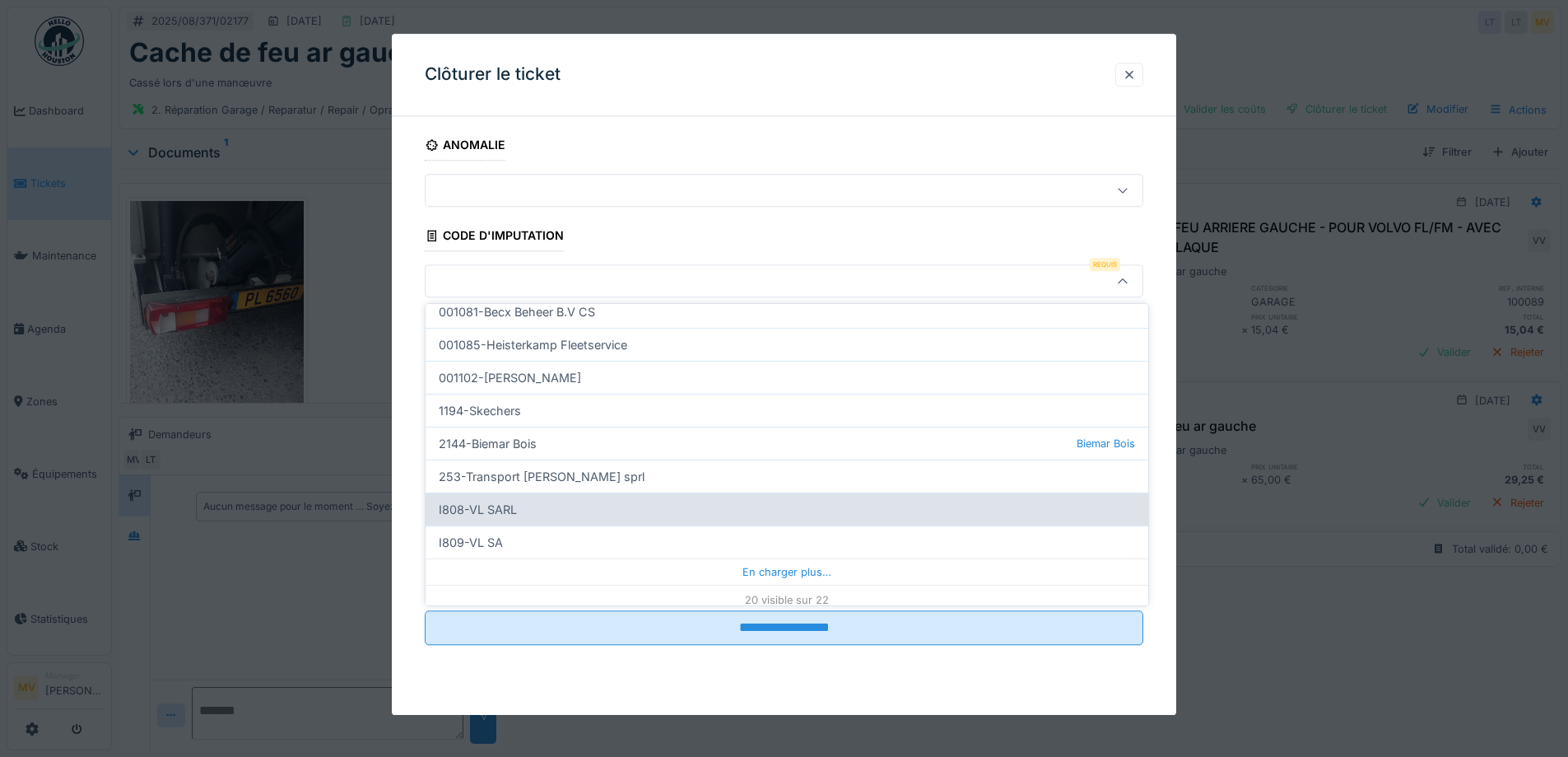
scroll to position [501, 0]
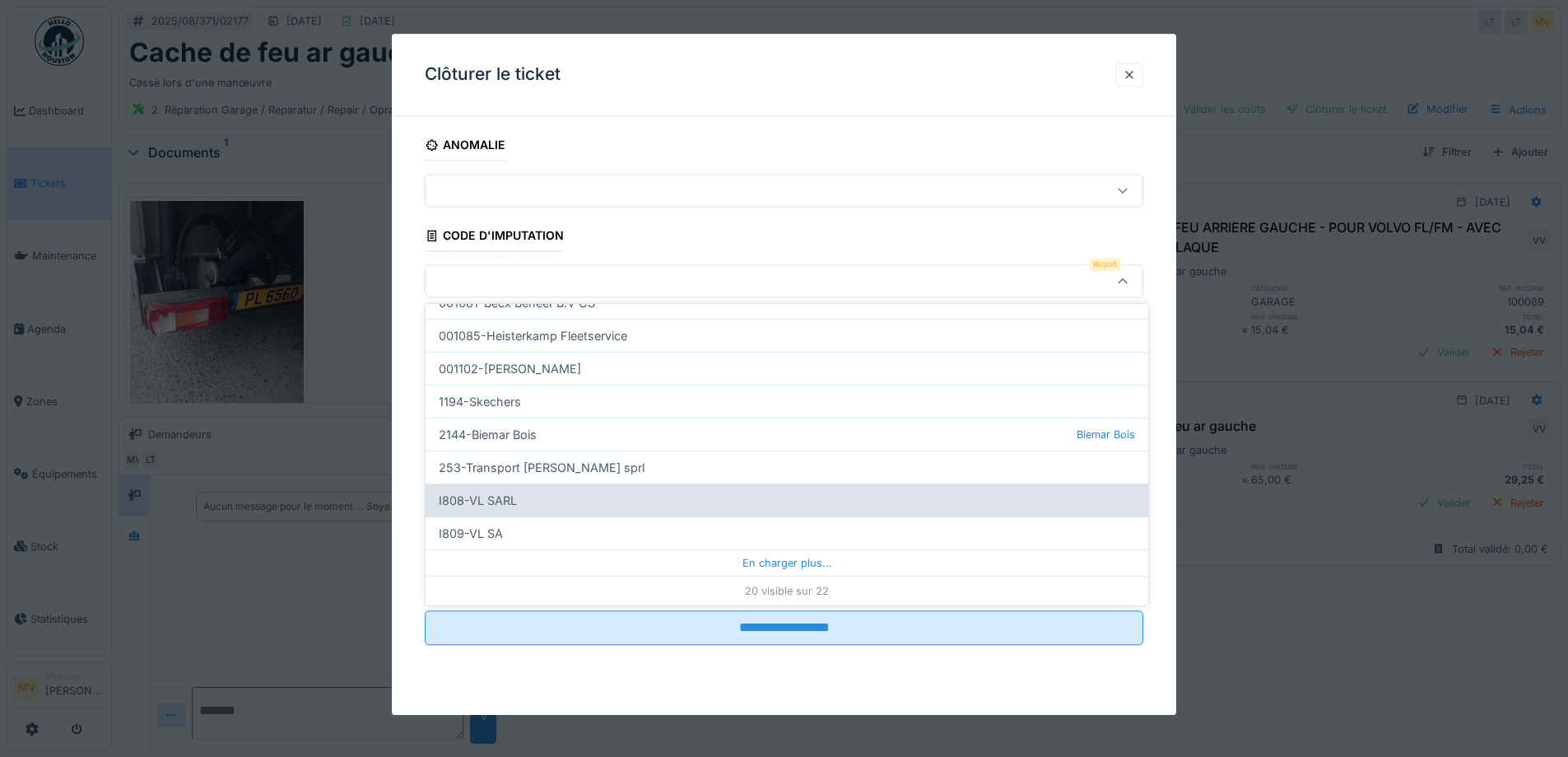
click at [521, 499] on div "I808-VL SARL" at bounding box center [787, 500] width 723 height 33
type input "***"
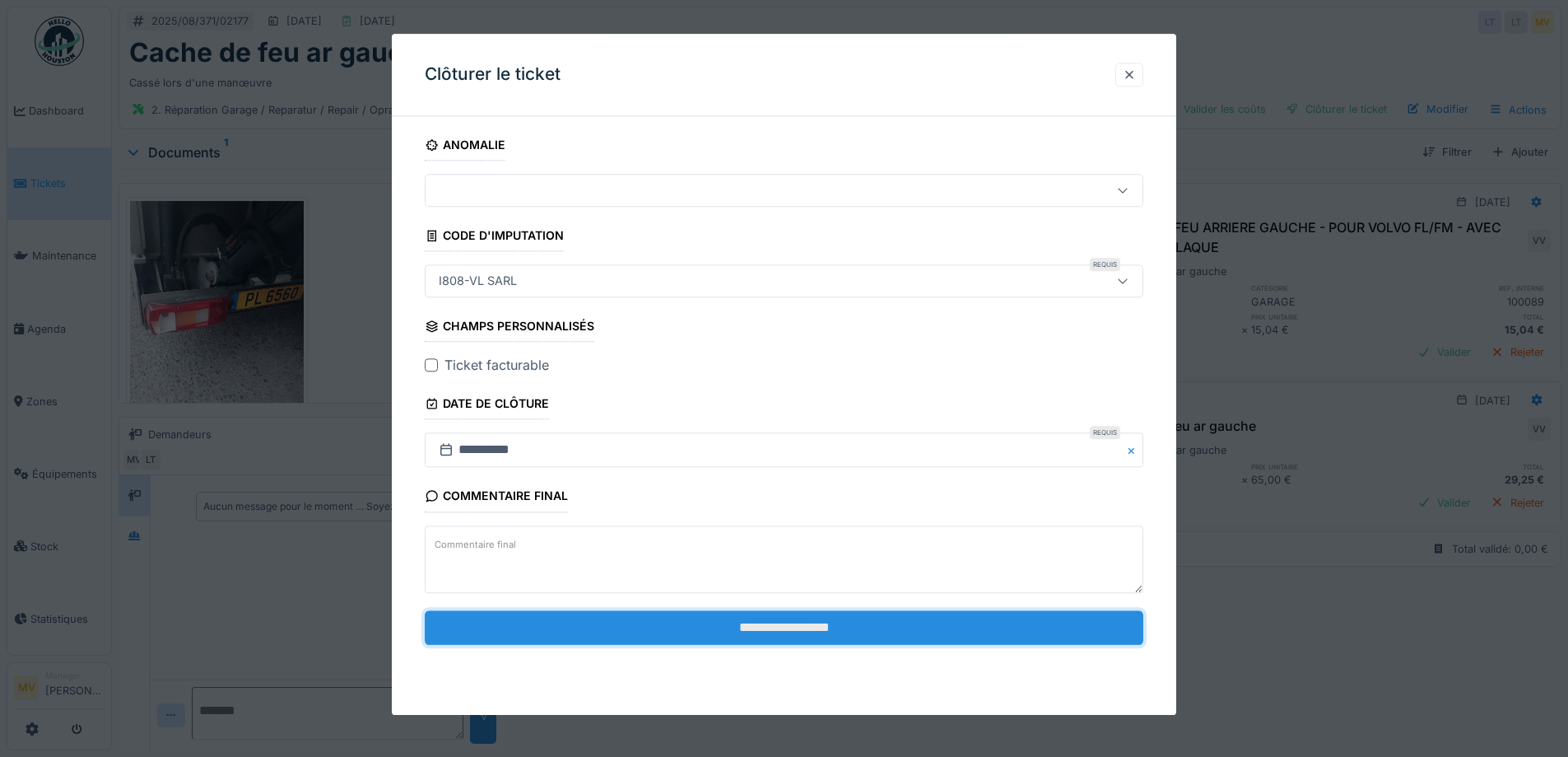
drag, startPoint x: 875, startPoint y: 627, endPoint x: 893, endPoint y: 623, distance: 18.4
click at [876, 627] on input "**********" at bounding box center [784, 627] width 719 height 35
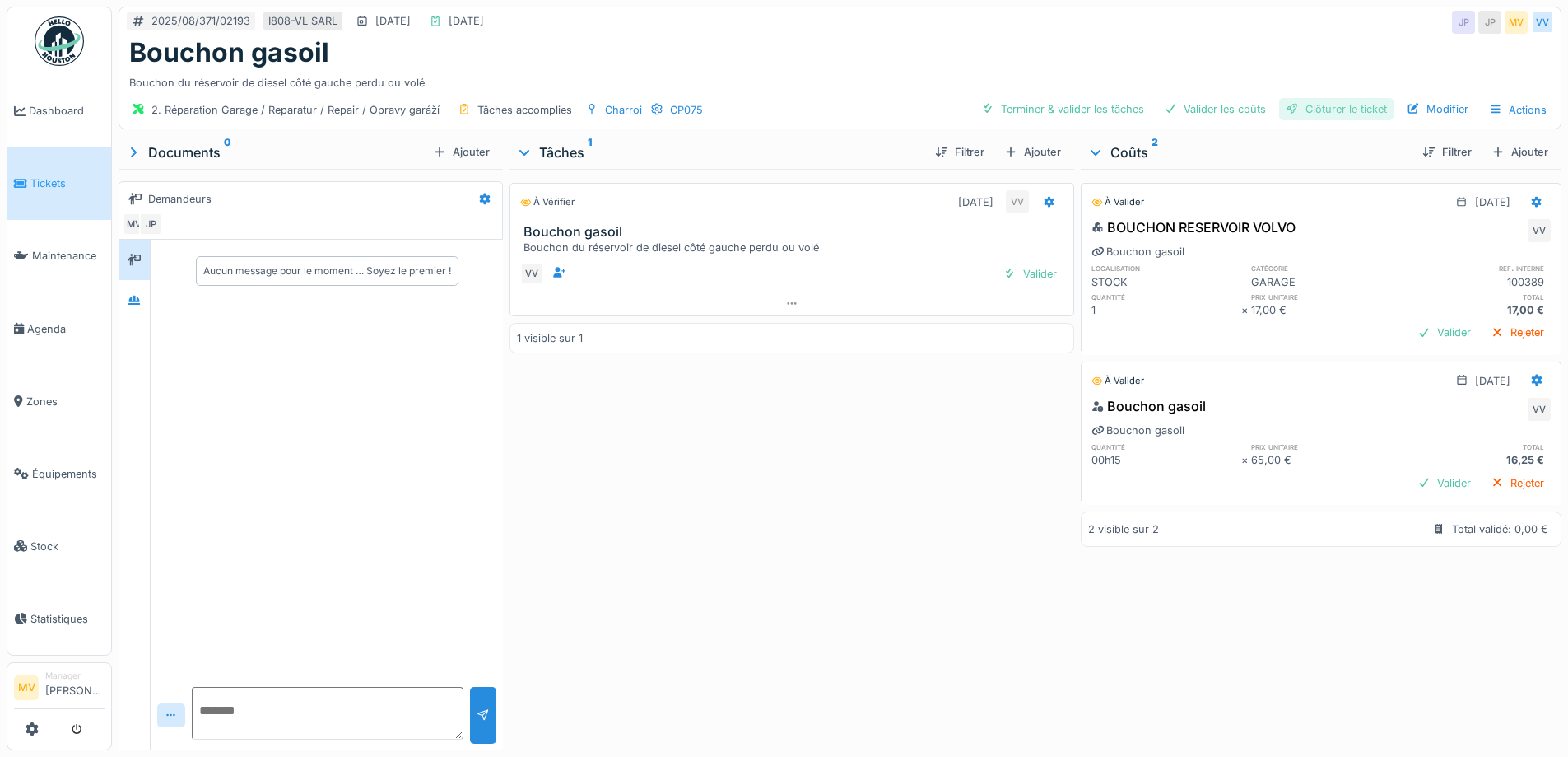
click at [1349, 104] on div "Clôturer le ticket" at bounding box center [1336, 109] width 115 height 22
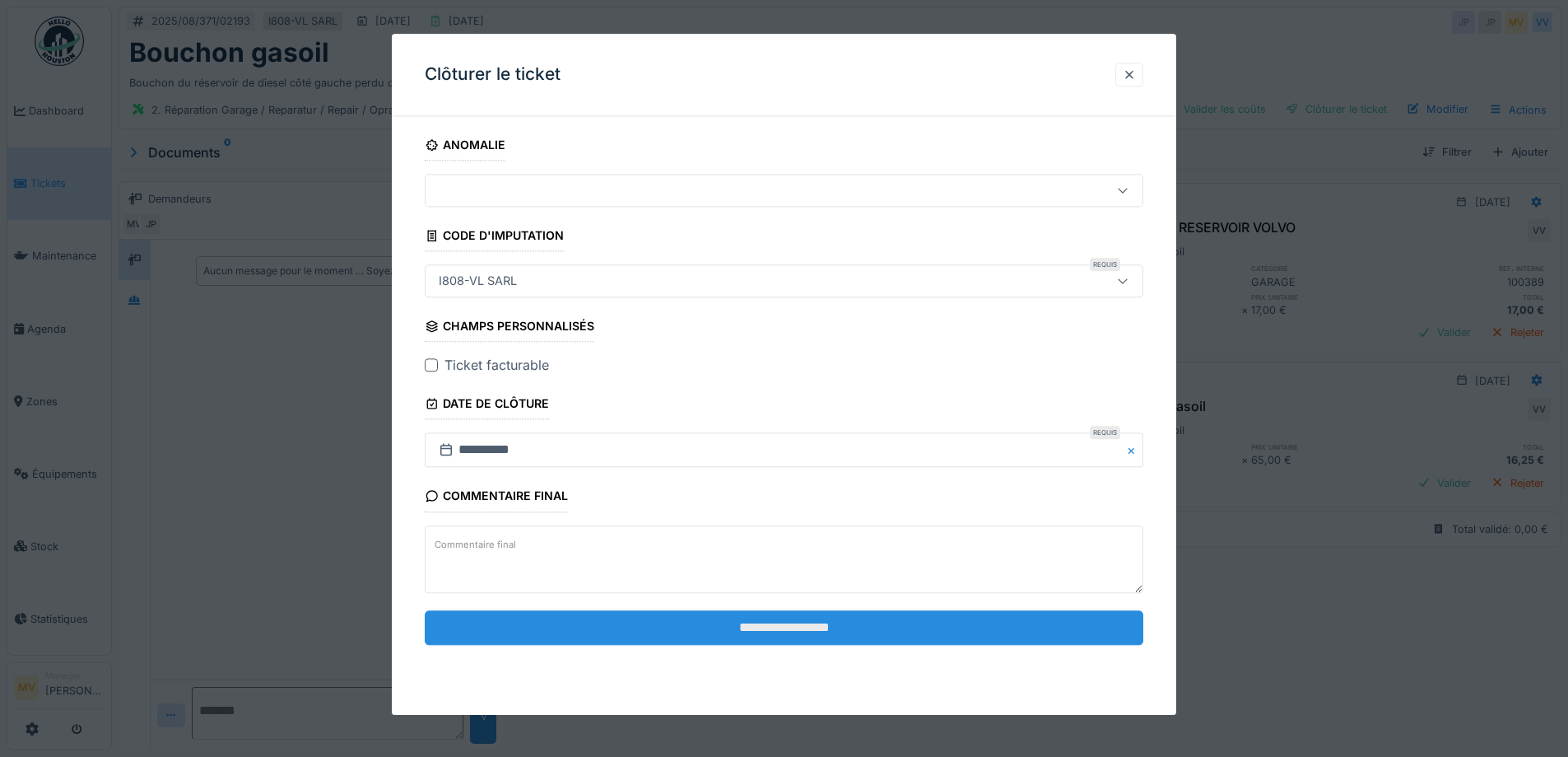
click at [789, 627] on input "**********" at bounding box center [784, 627] width 719 height 35
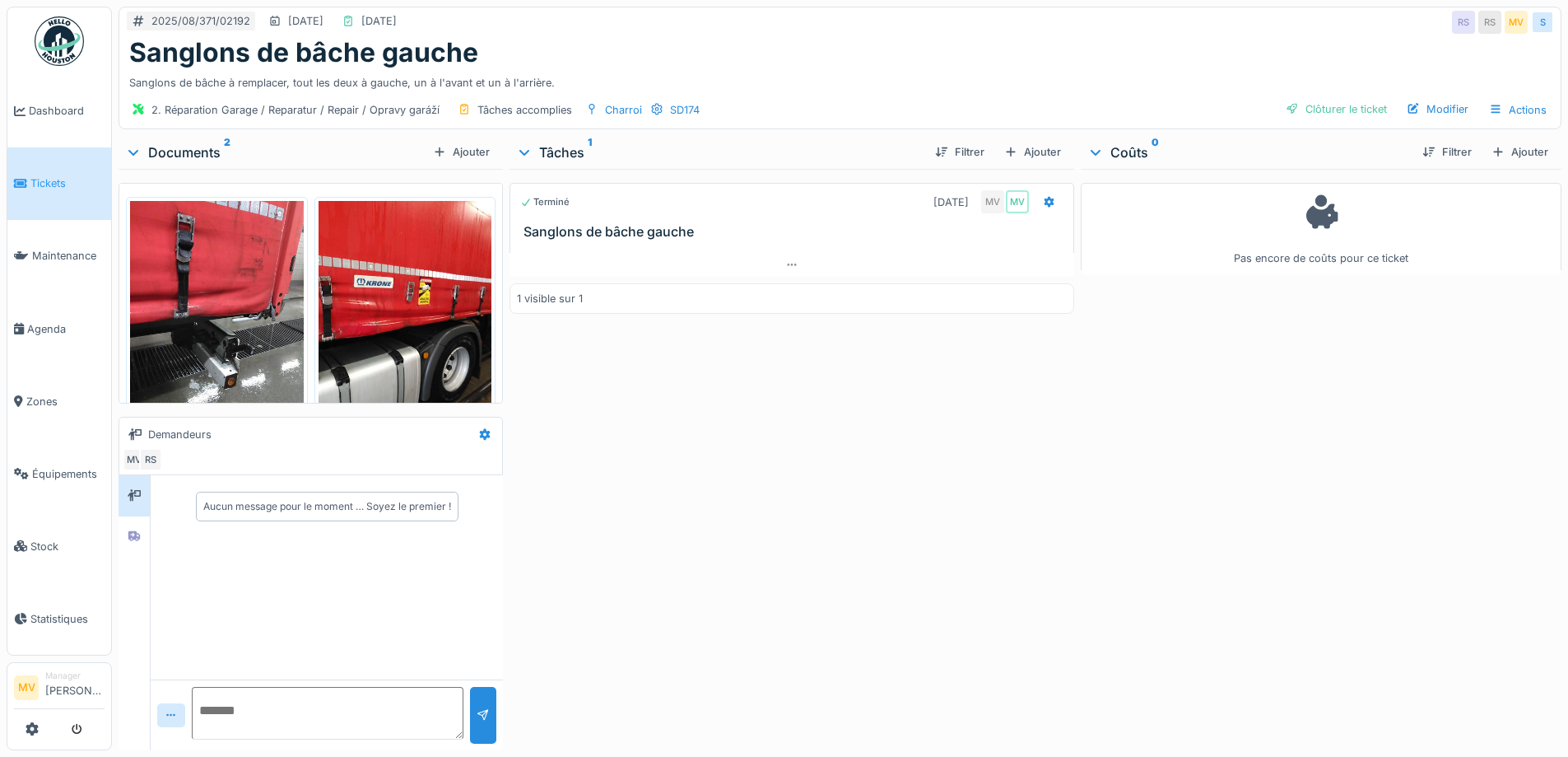
click at [1307, 110] on div "Clôturer le ticket" at bounding box center [1336, 109] width 115 height 22
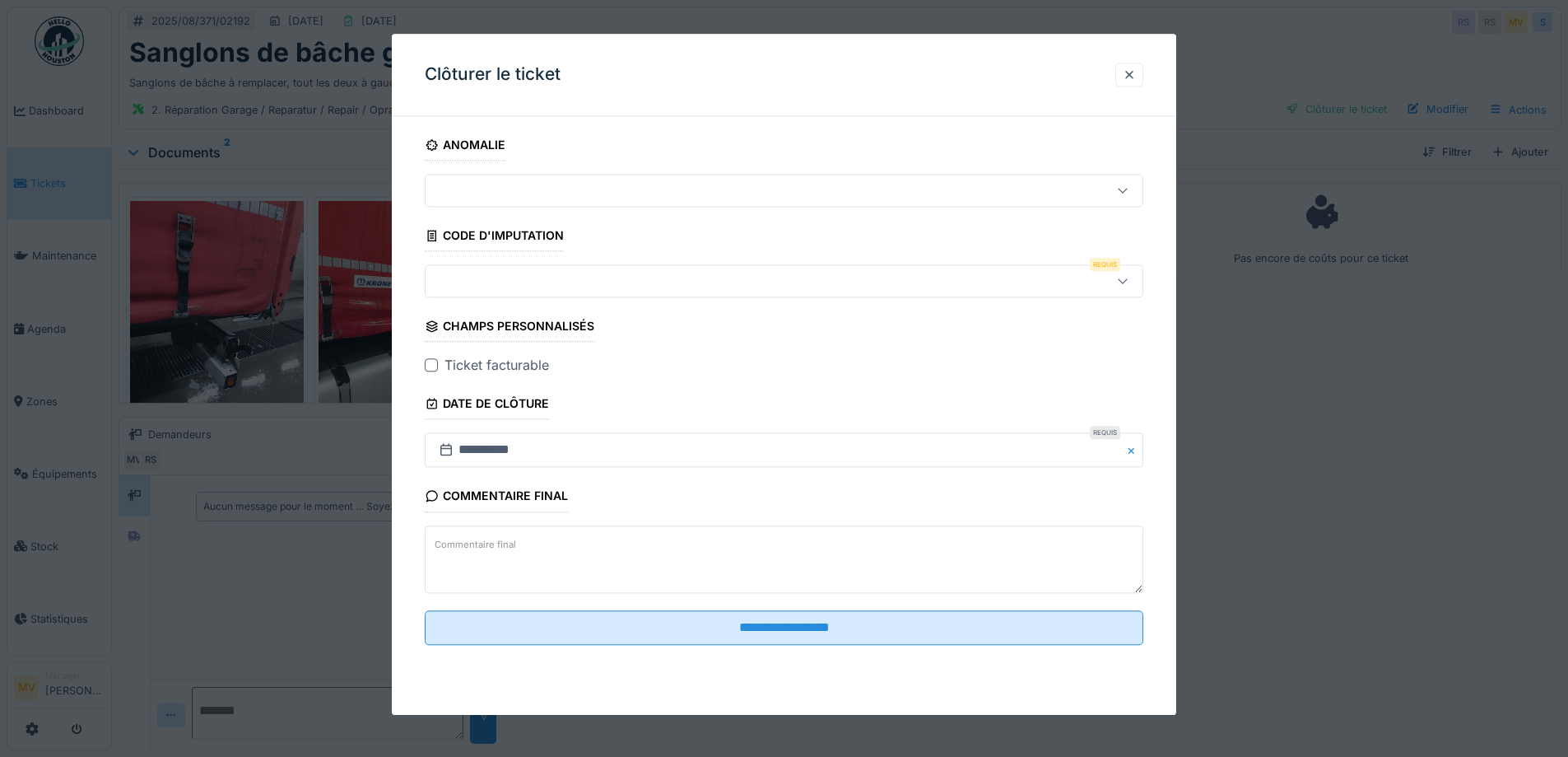
click at [567, 280] on div at bounding box center [743, 281] width 620 height 18
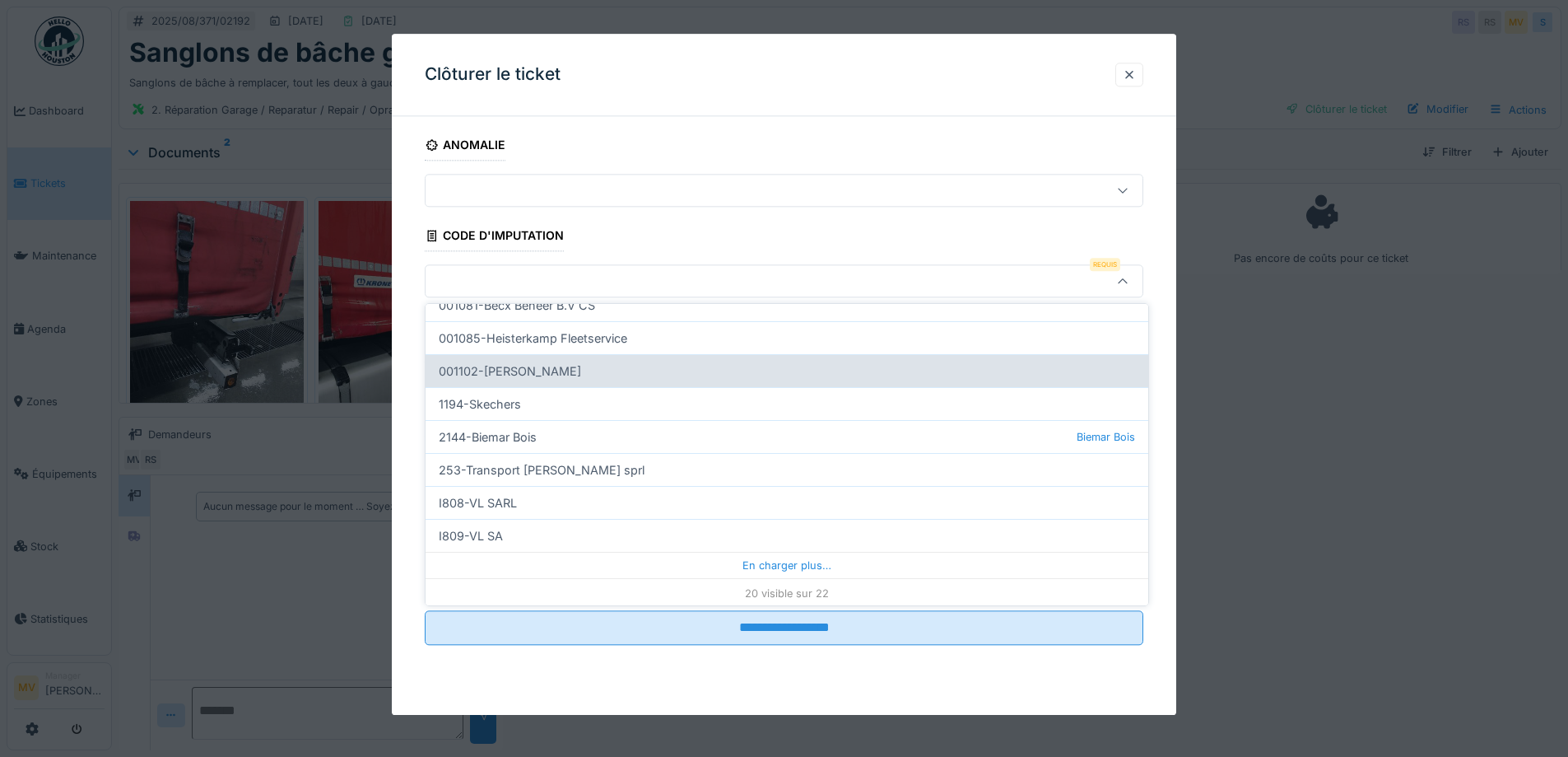
scroll to position [501, 0]
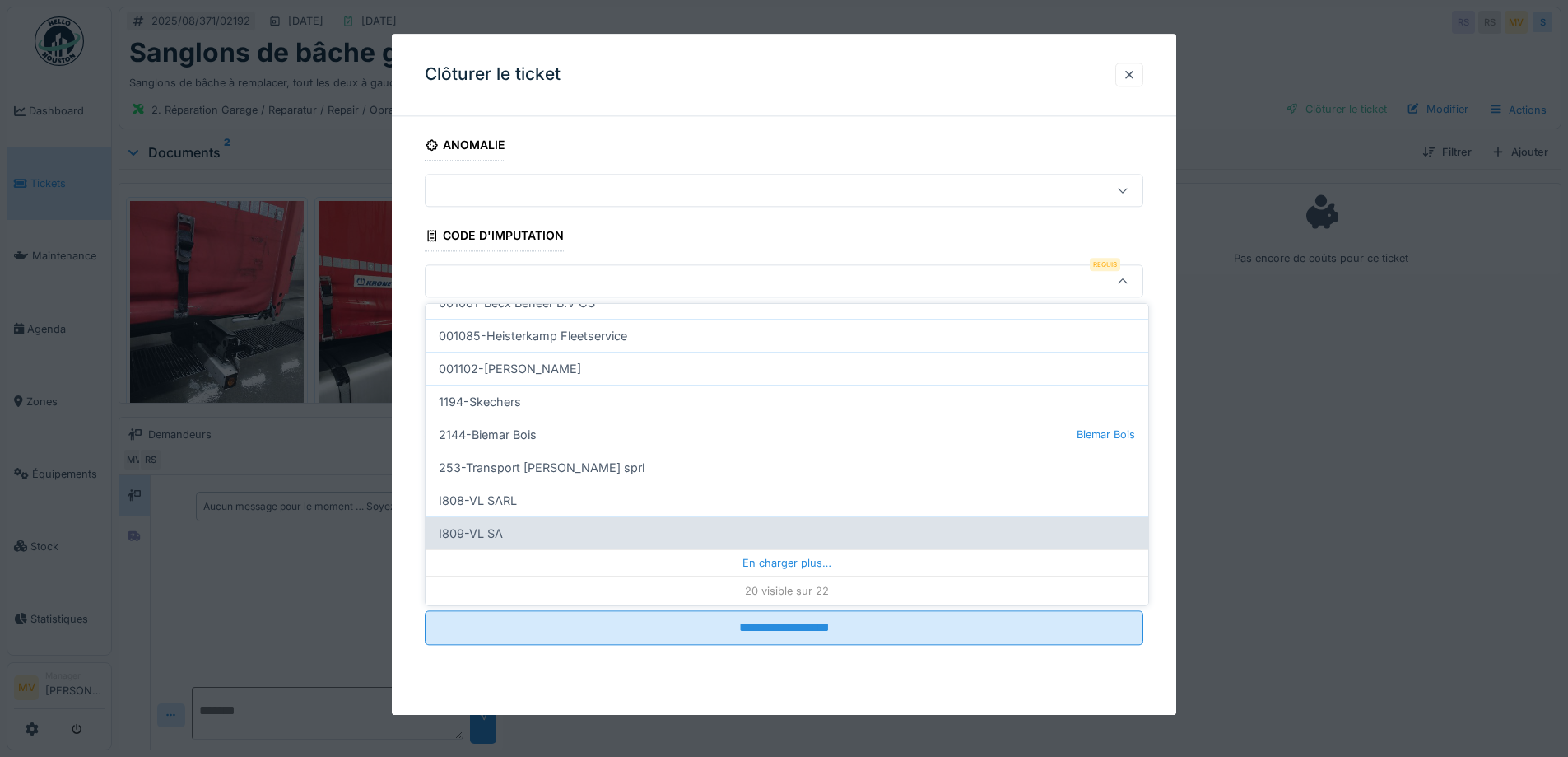
click at [547, 540] on div "I809-VL SA" at bounding box center [787, 533] width 723 height 33
type input "***"
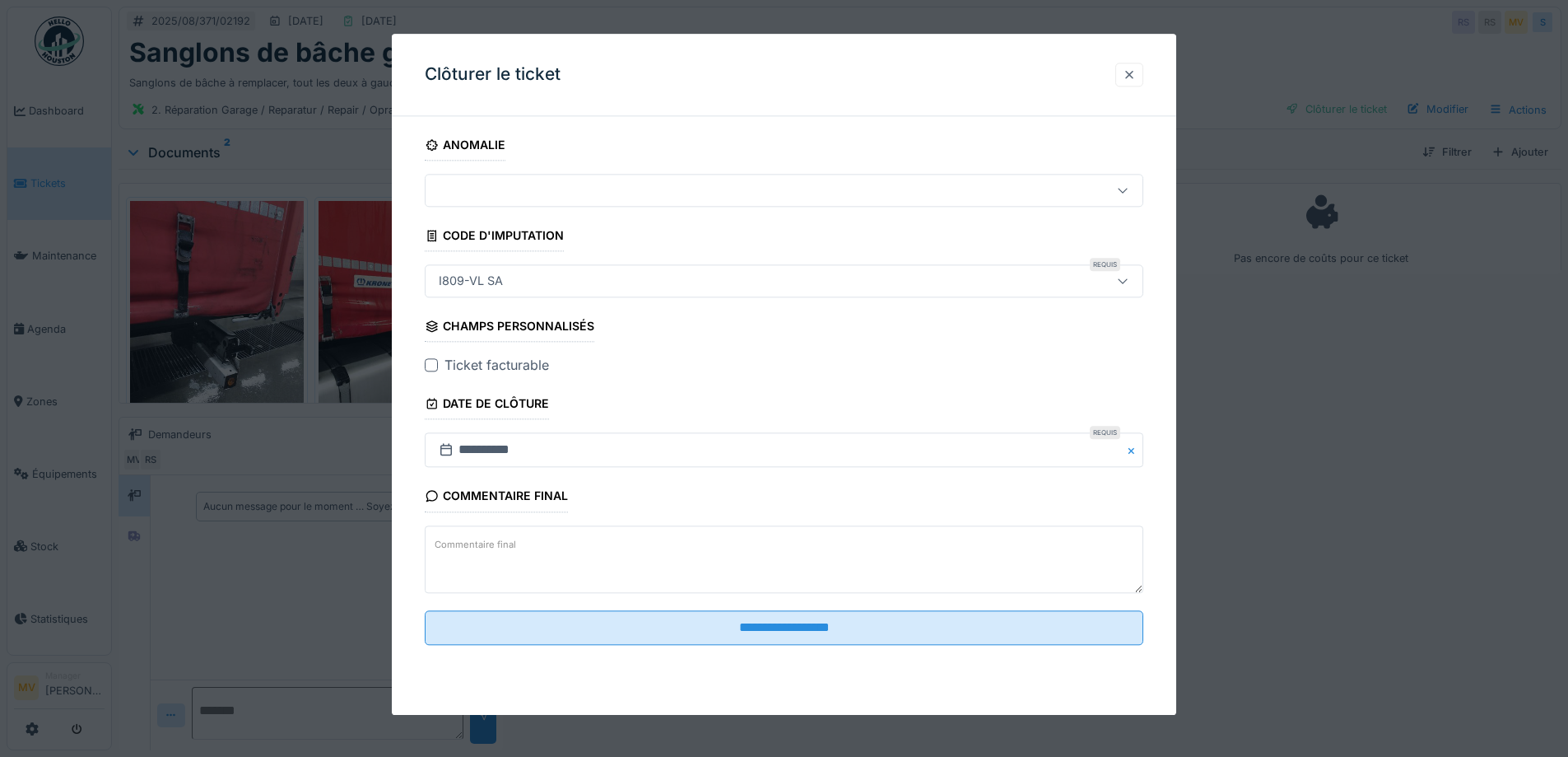
click at [1137, 74] on div at bounding box center [1130, 74] width 13 height 15
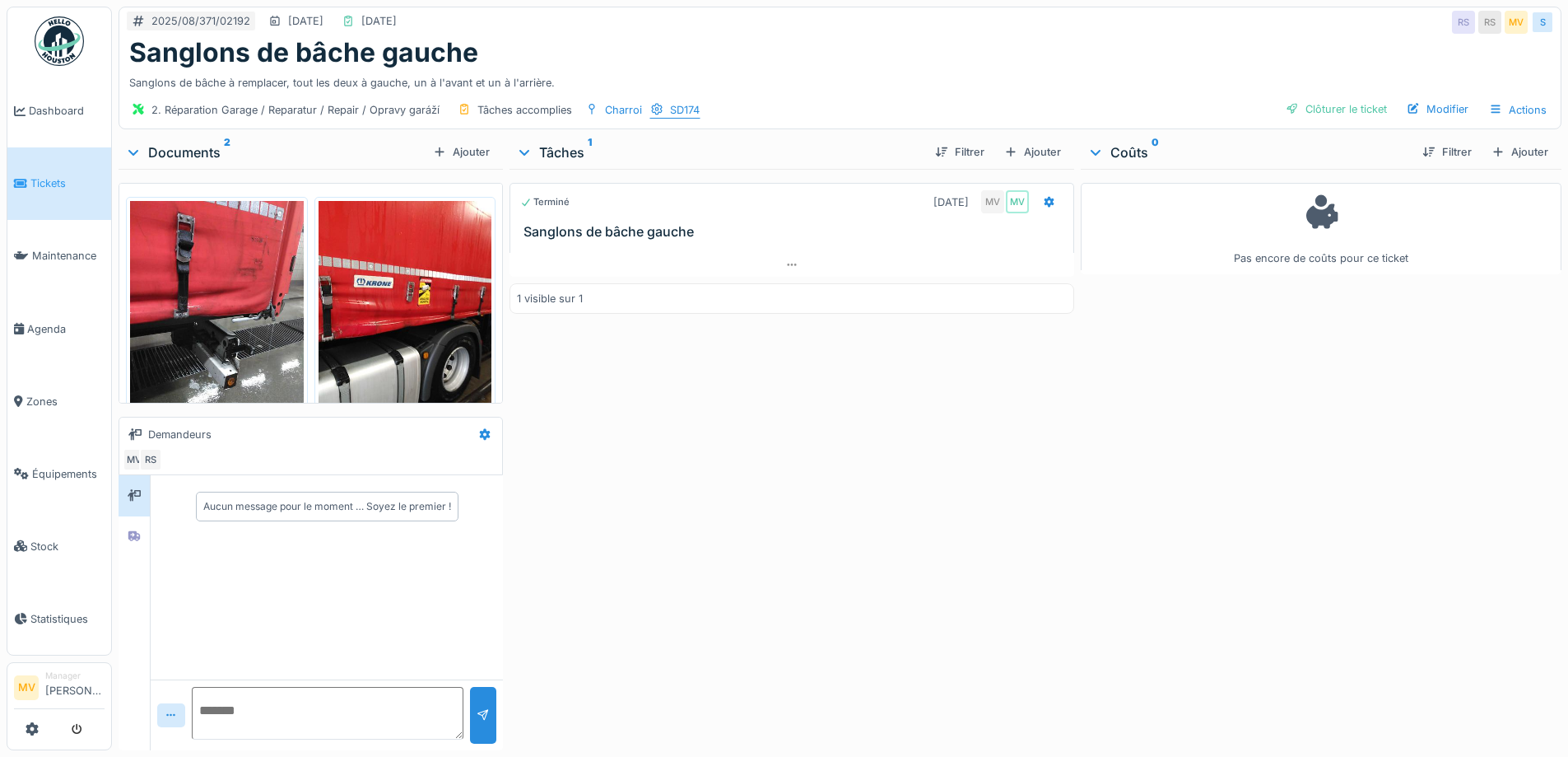
click at [694, 107] on div "SD174" at bounding box center [685, 110] width 30 height 15
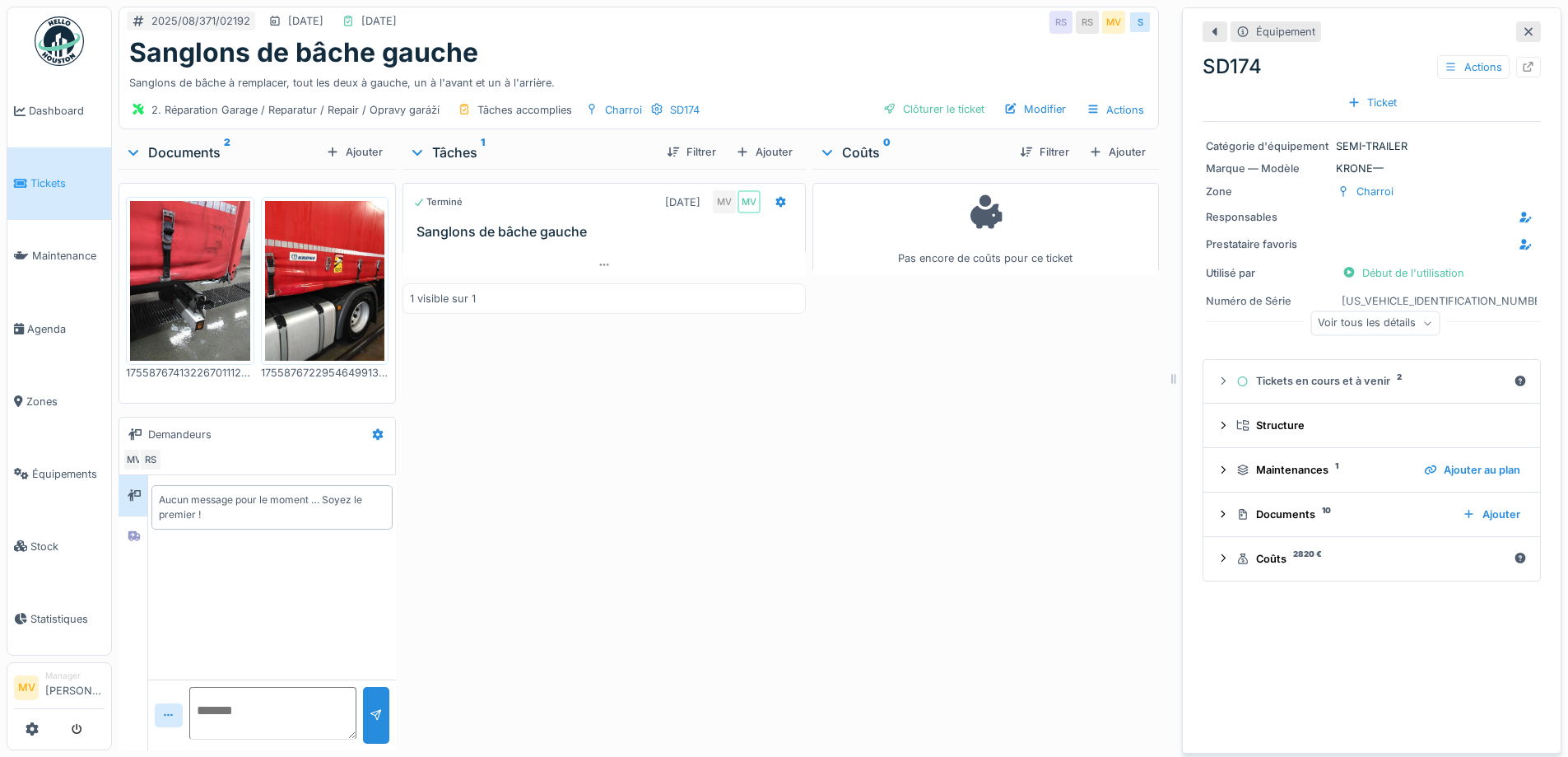
click at [1383, 321] on div "Voir tous les détails" at bounding box center [1375, 323] width 129 height 24
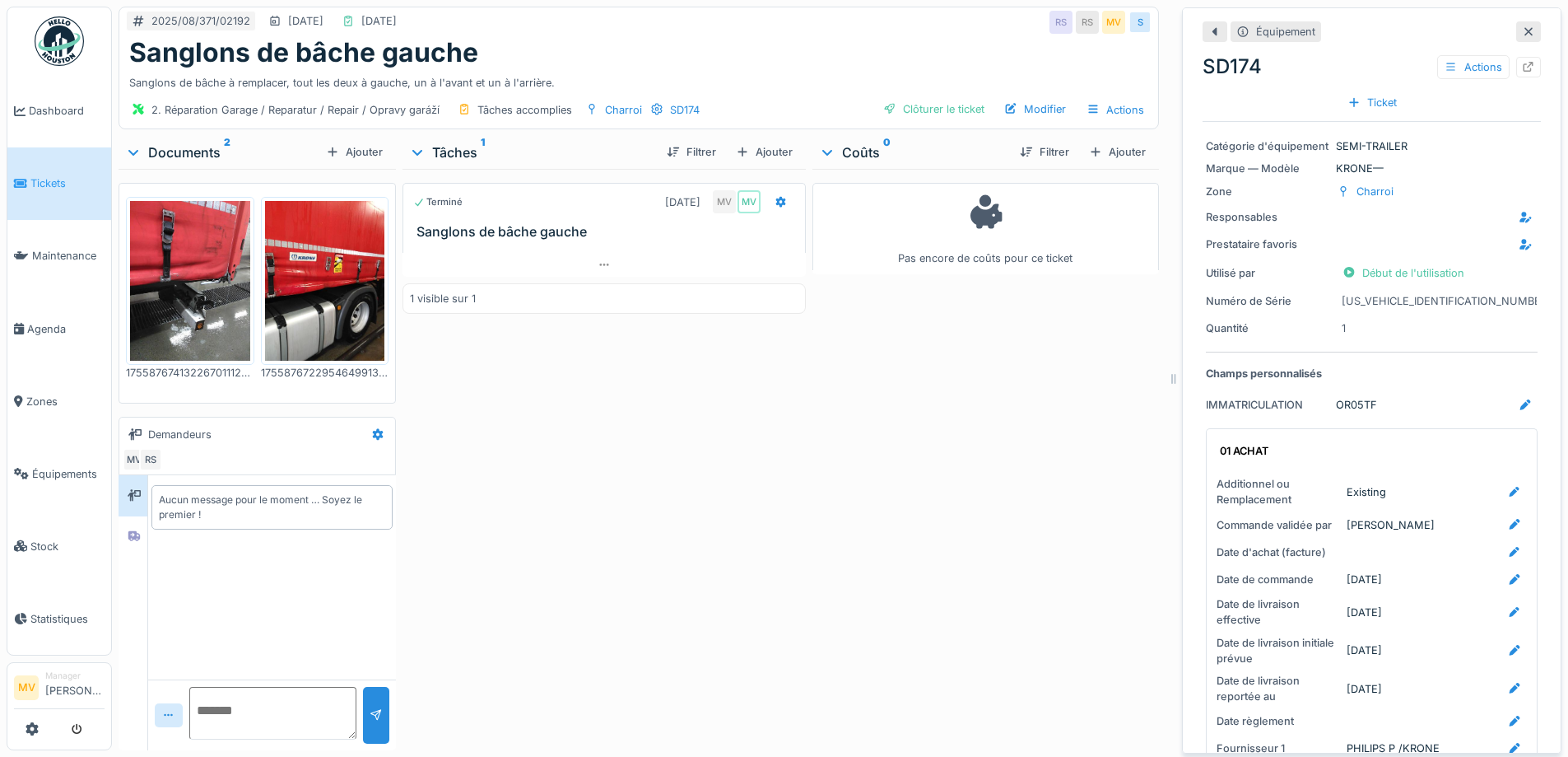
click at [1525, 36] on icon at bounding box center [1529, 32] width 9 height 9
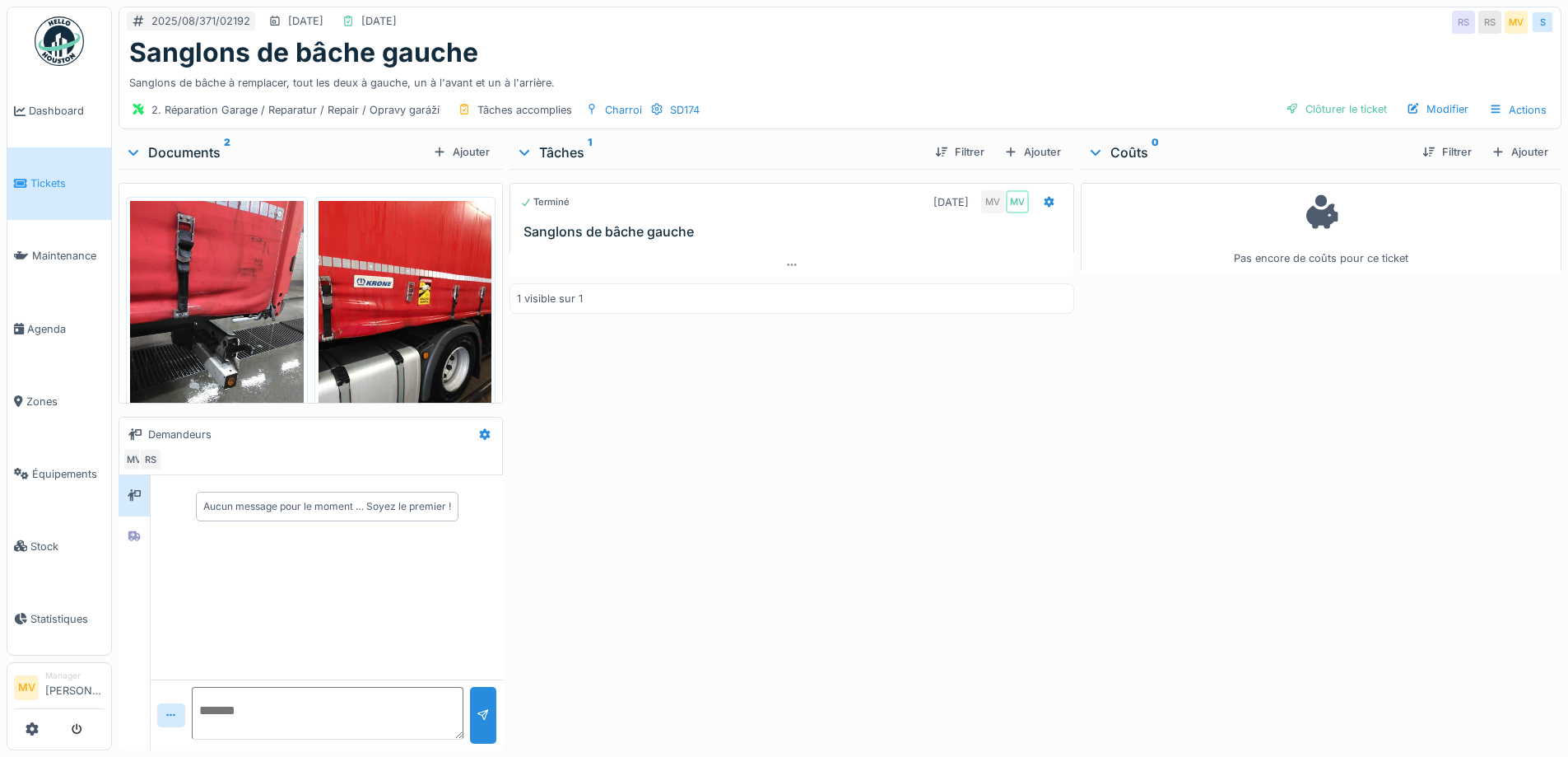
drag, startPoint x: 1372, startPoint y: 104, endPoint x: 1228, endPoint y: 93, distance: 144.4
click at [1371, 104] on div "Clôturer le ticket" at bounding box center [1336, 109] width 115 height 22
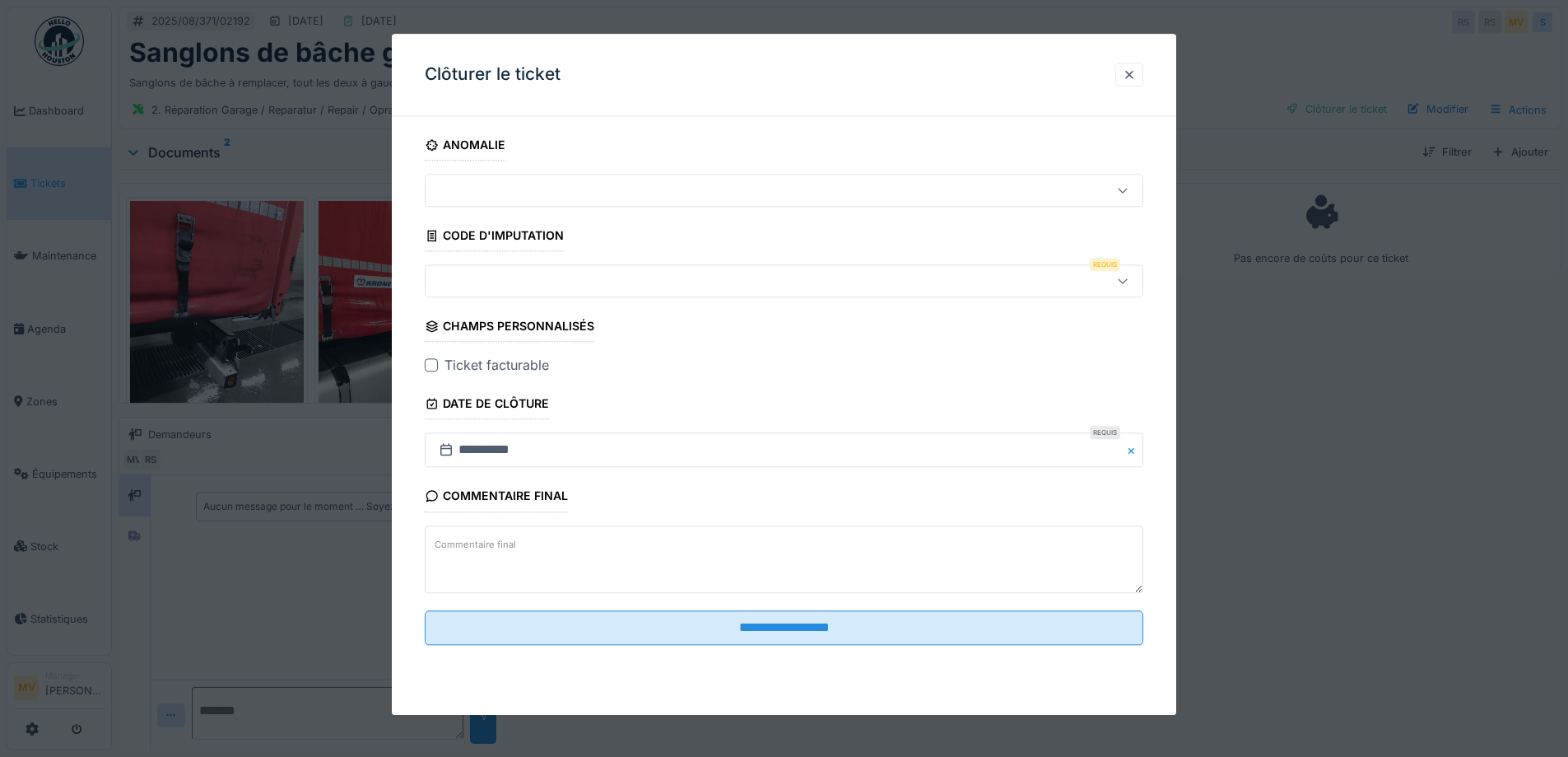
click at [525, 277] on div at bounding box center [743, 281] width 620 height 18
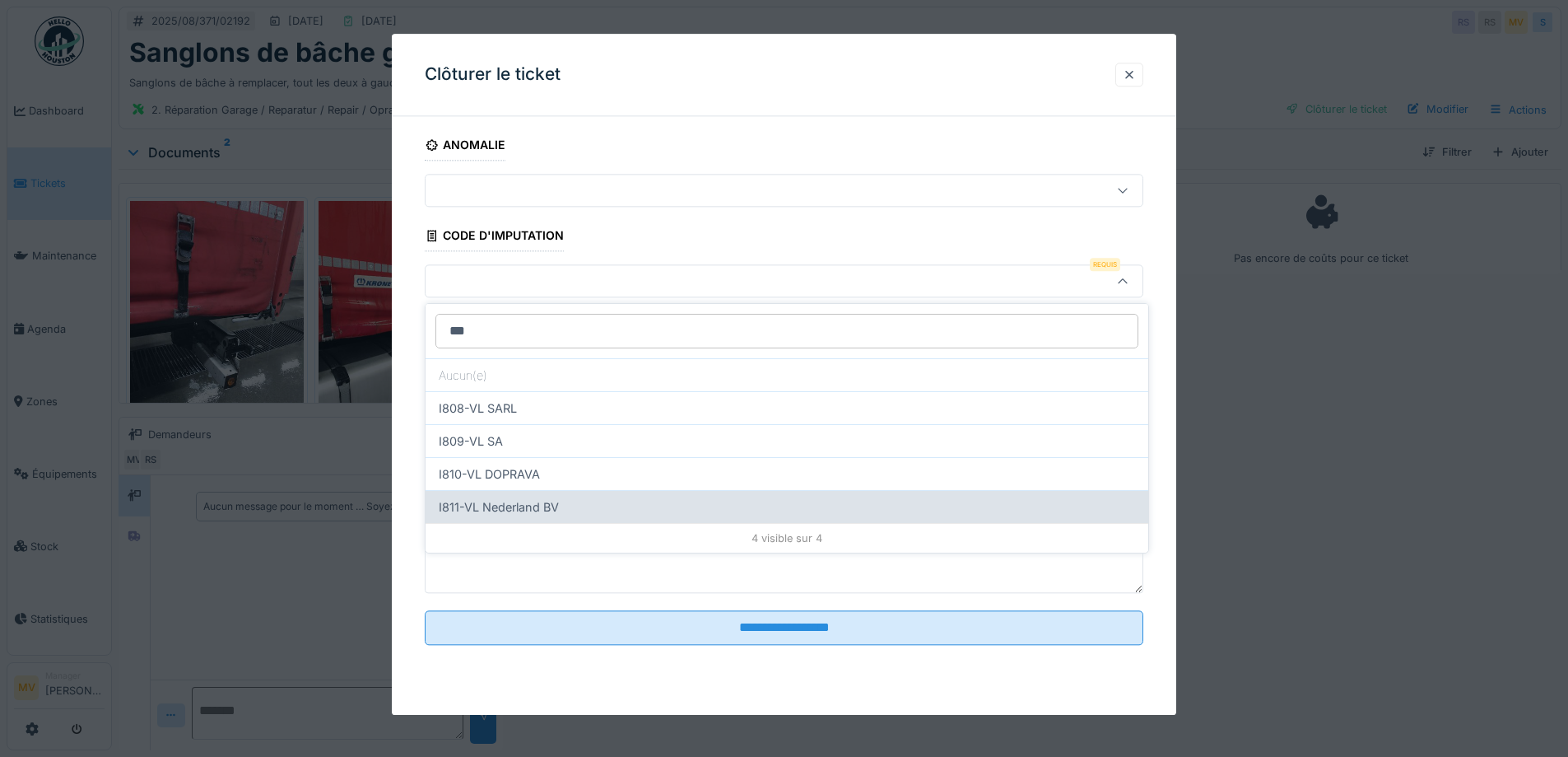
type input "**"
click at [554, 500] on div "I811-VL Nederland BV" at bounding box center [787, 507] width 723 height 33
type input "***"
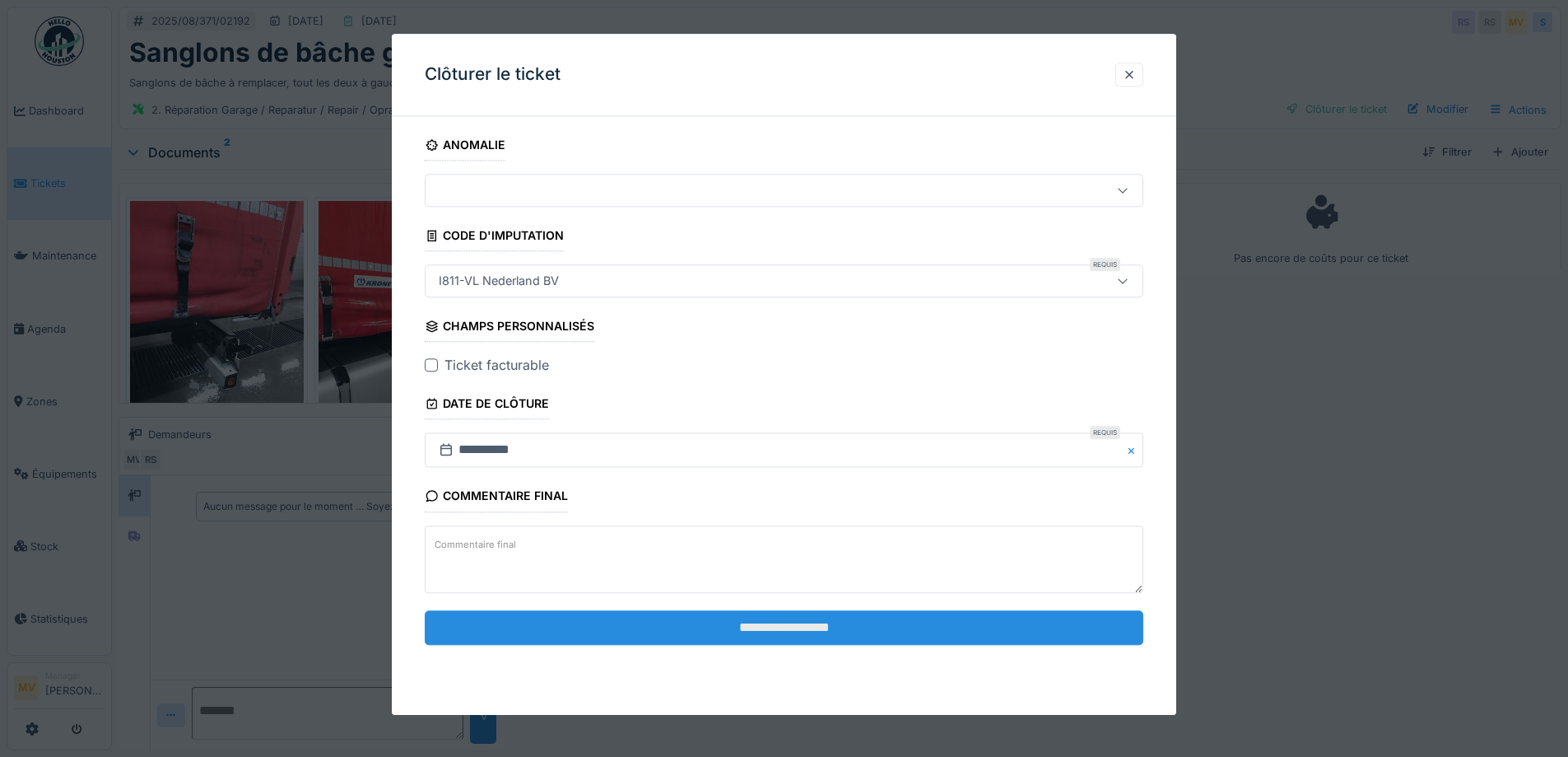
click at [791, 616] on input "**********" at bounding box center [784, 627] width 719 height 35
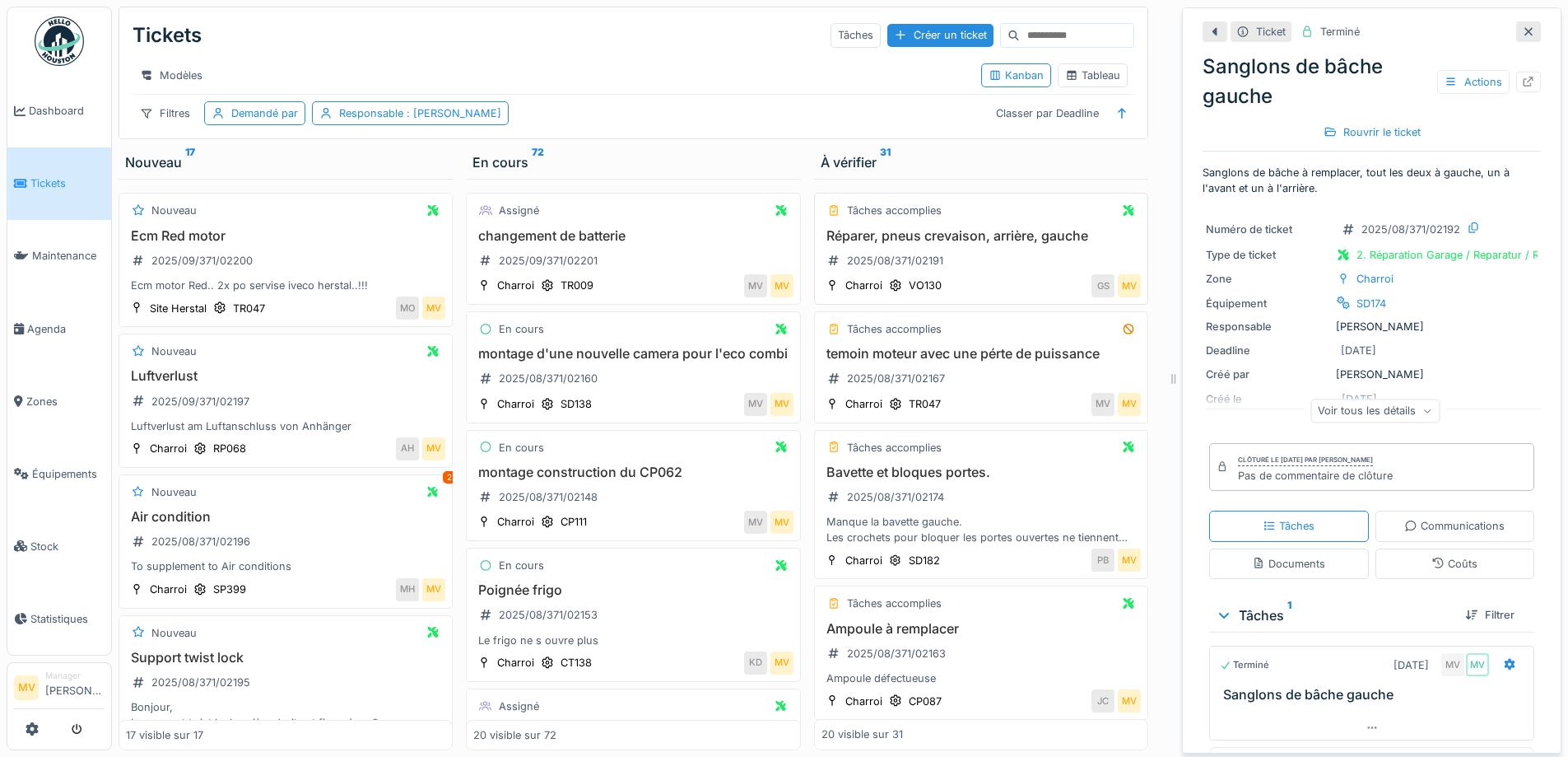
click at [1021, 244] on h3 "Réparer, pneus crevaison, arrière, gauche" at bounding box center [981, 236] width 320 height 15
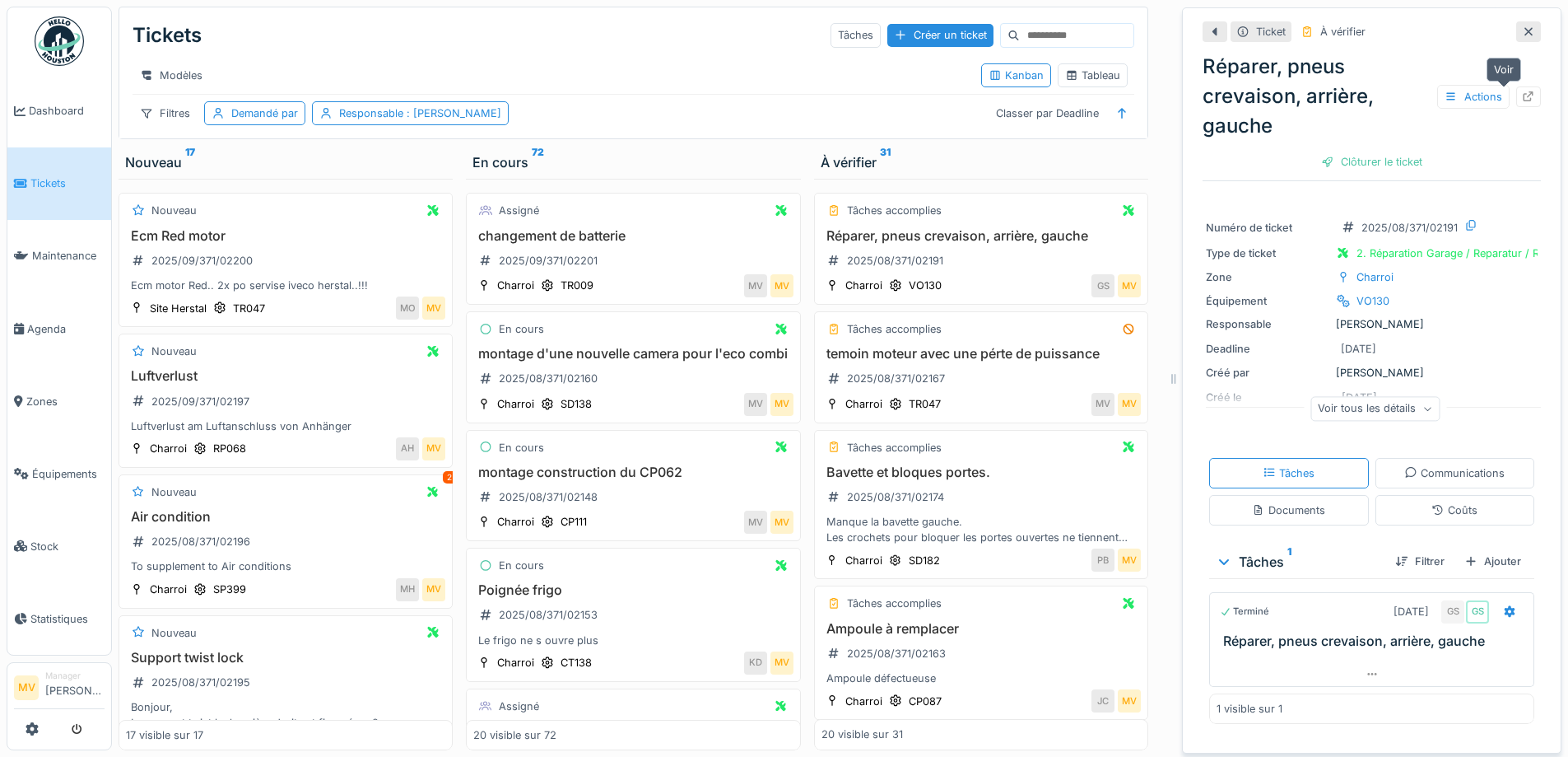
click at [1517, 97] on div at bounding box center [1529, 96] width 25 height 20
click at [1031, 361] on h3 "temoin moteur avec une pérte de puissance" at bounding box center [981, 353] width 320 height 15
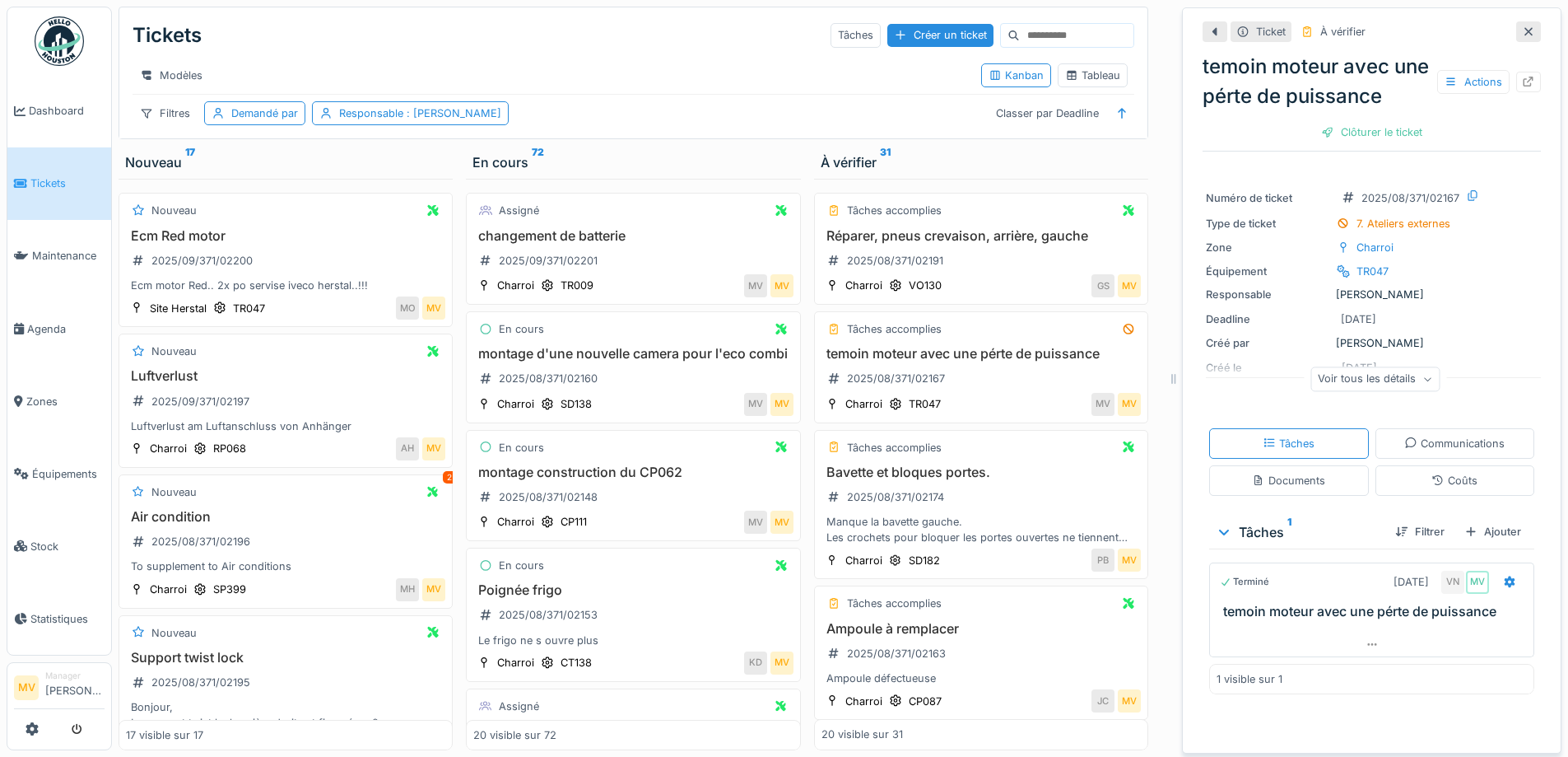
click at [1523, 30] on icon at bounding box center [1529, 31] width 13 height 11
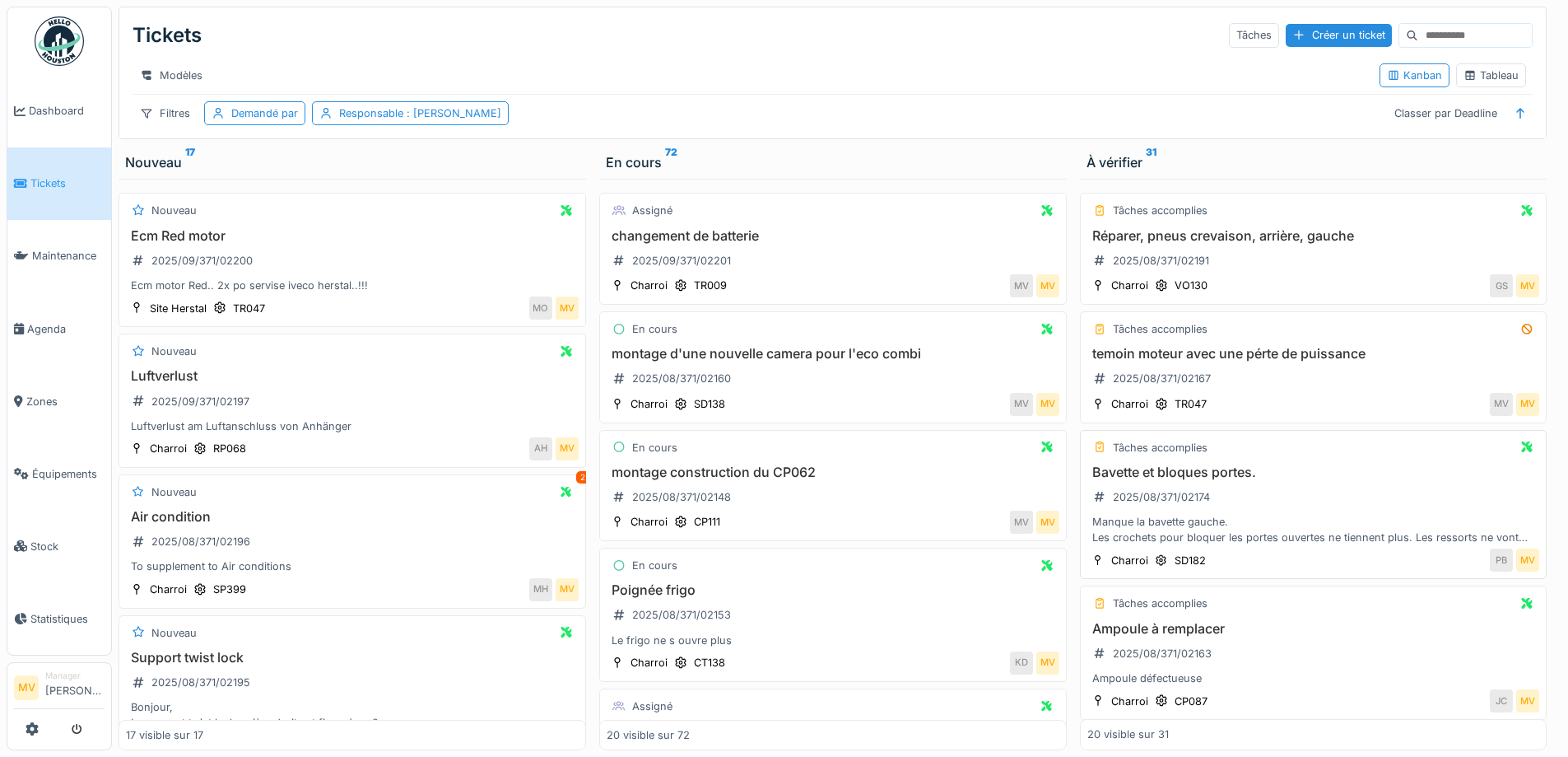
click at [1236, 480] on h3 "Bavette et bloques portes." at bounding box center [1314, 472] width 453 height 15
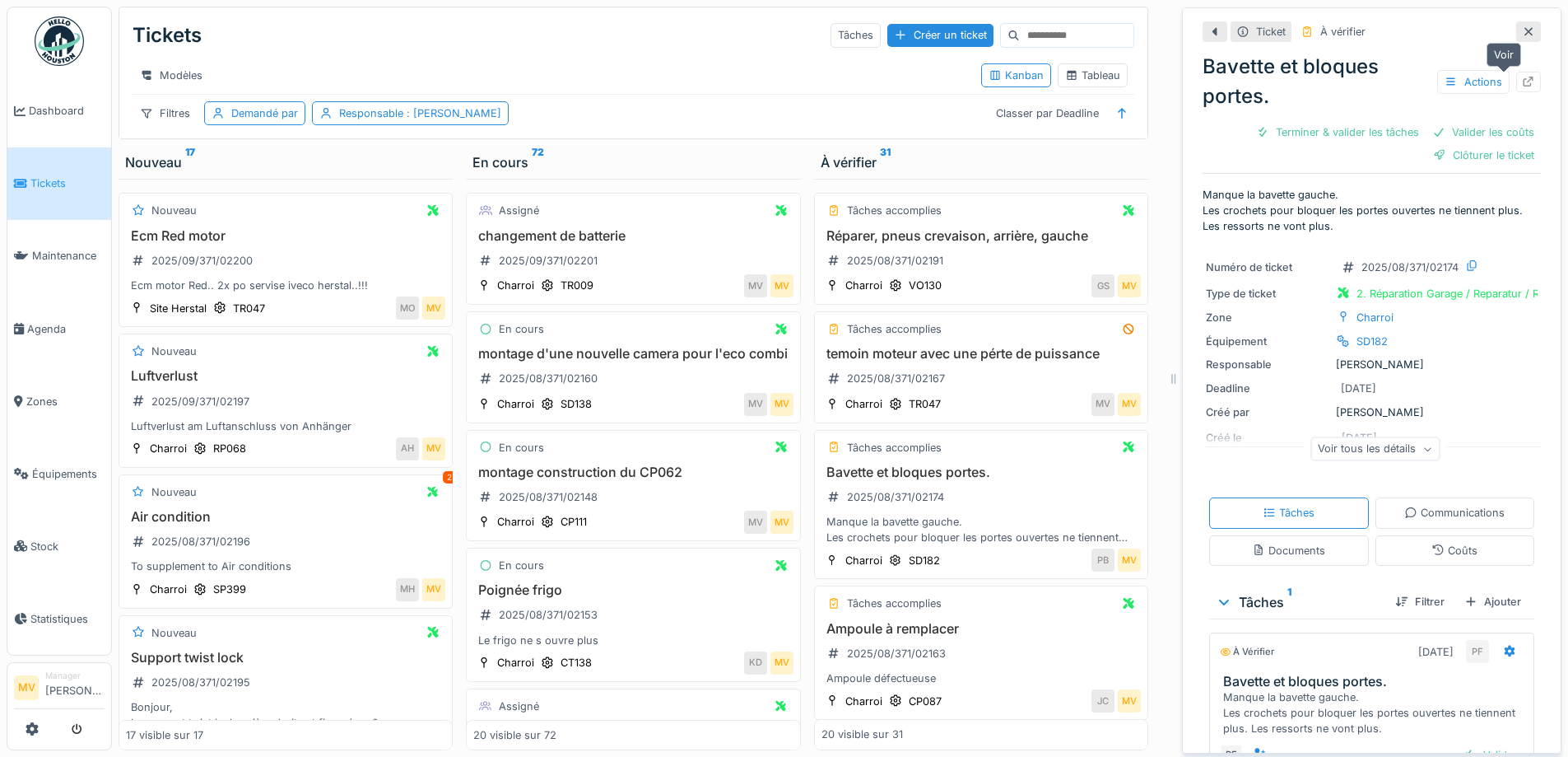
click at [1523, 86] on div at bounding box center [1529, 82] width 13 height 15
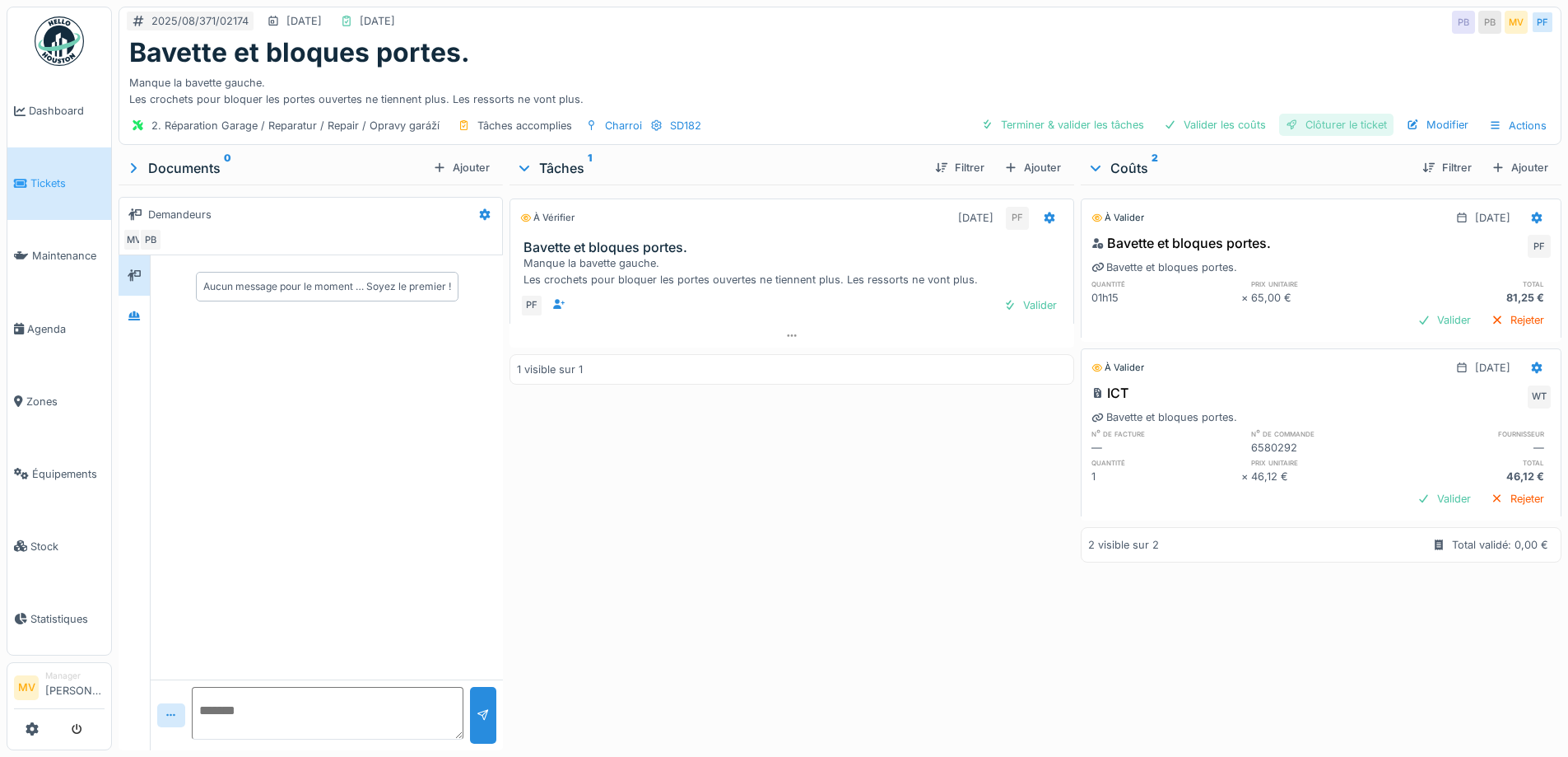
click at [1352, 121] on div "Clôturer le ticket" at bounding box center [1336, 124] width 115 height 22
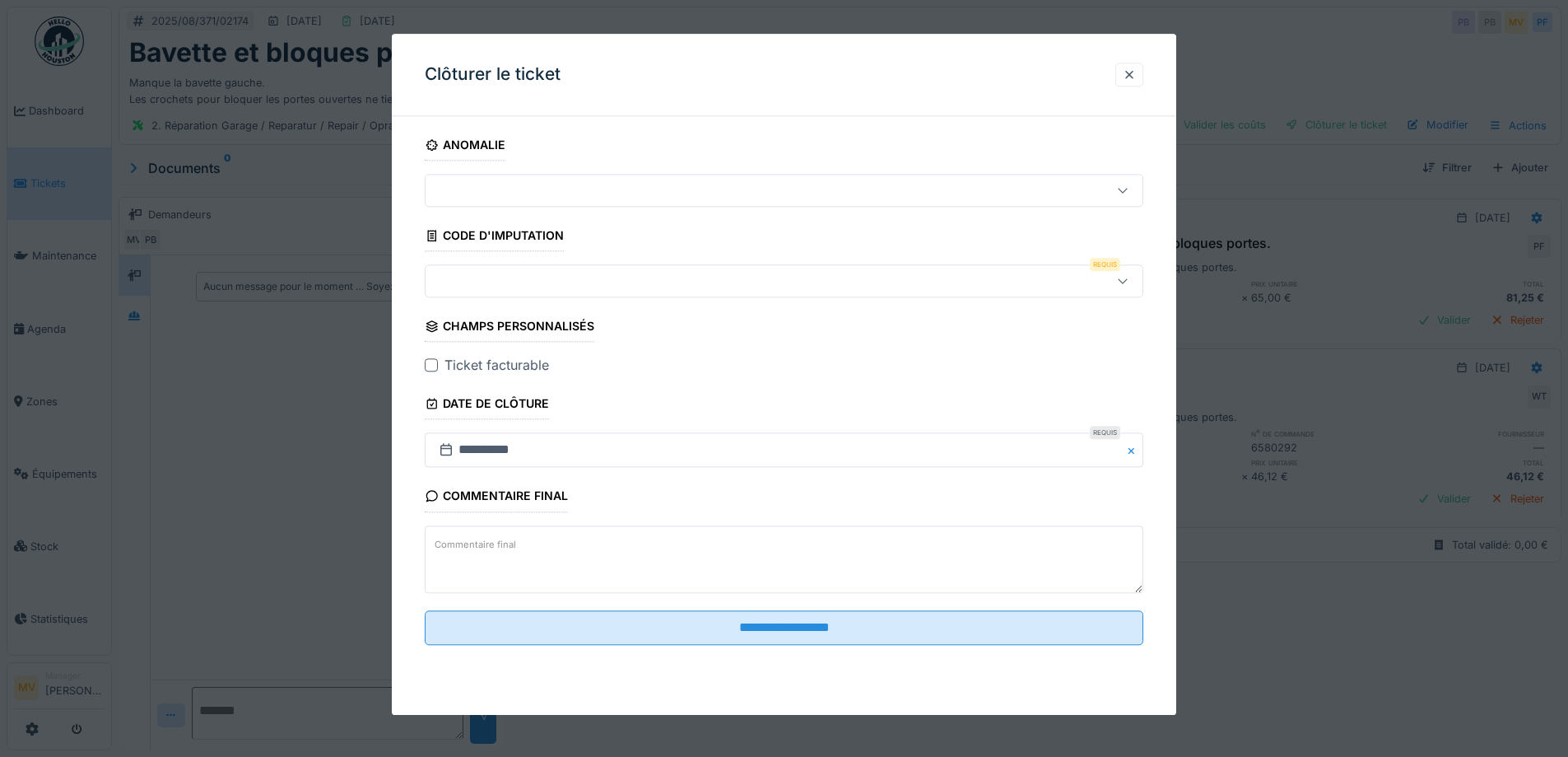
click at [554, 281] on div at bounding box center [743, 281] width 620 height 18
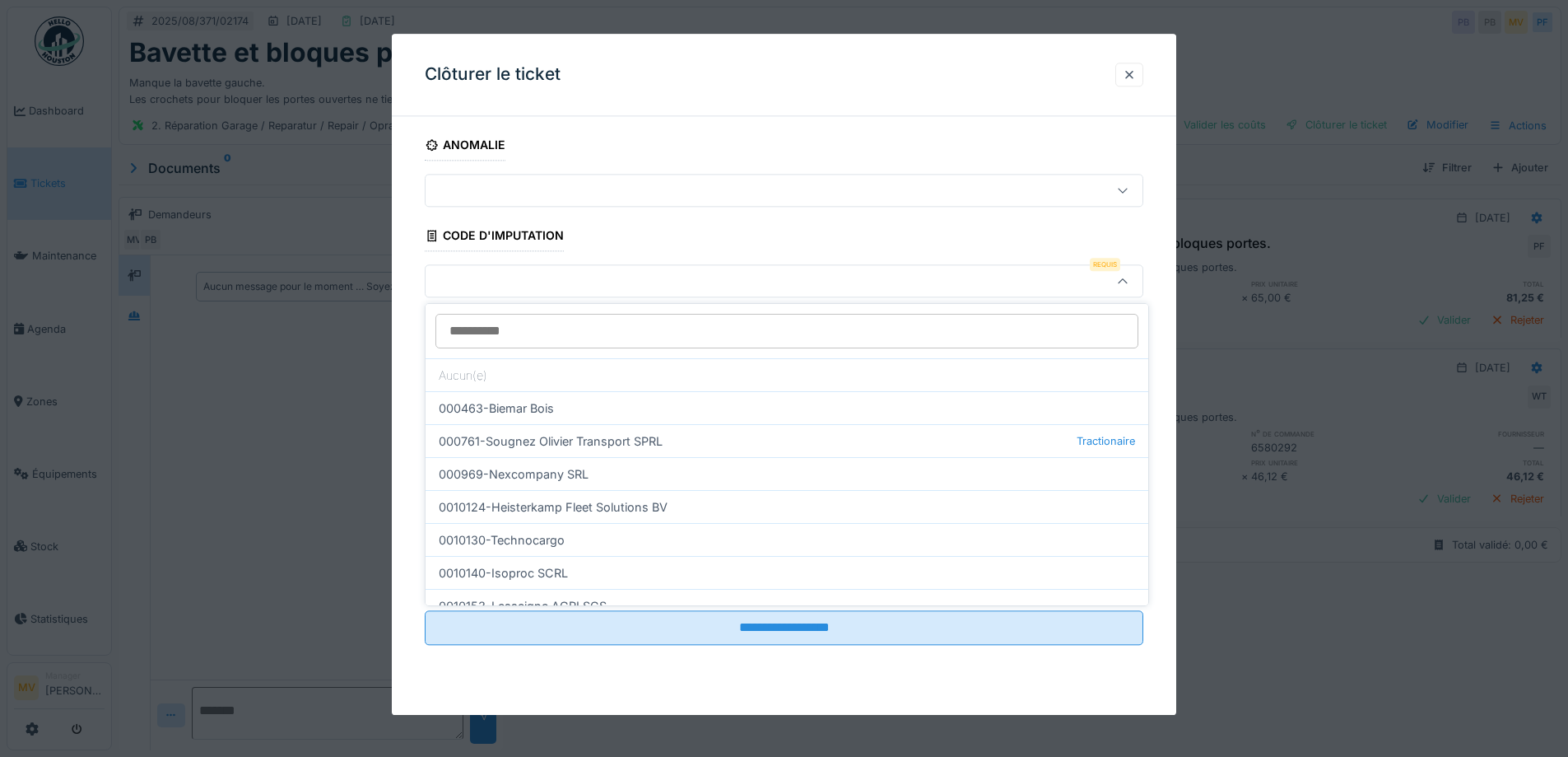
scroll to position [501, 0]
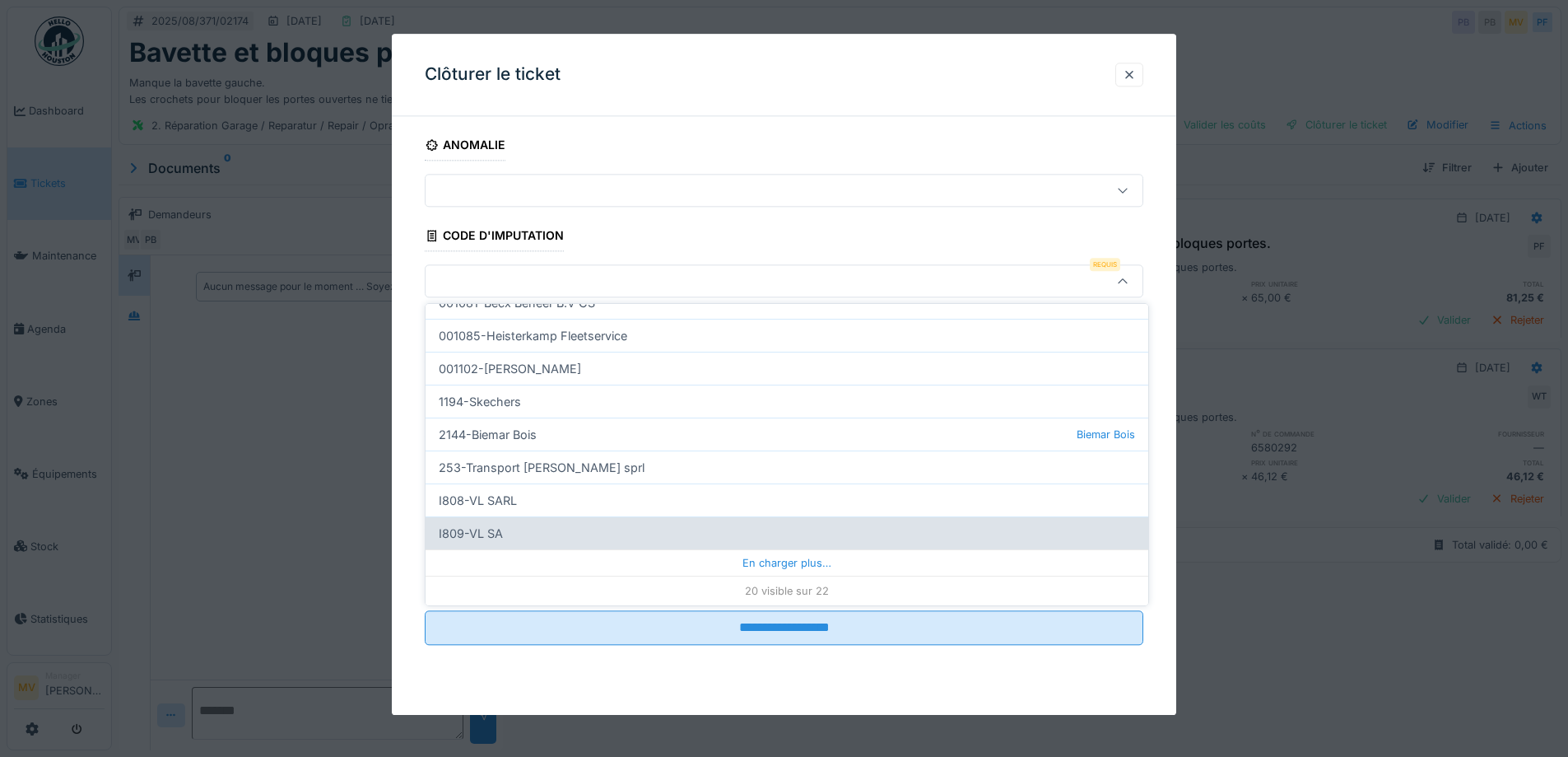
click at [520, 527] on div "I809-VL SA" at bounding box center [787, 533] width 723 height 33
type input "***"
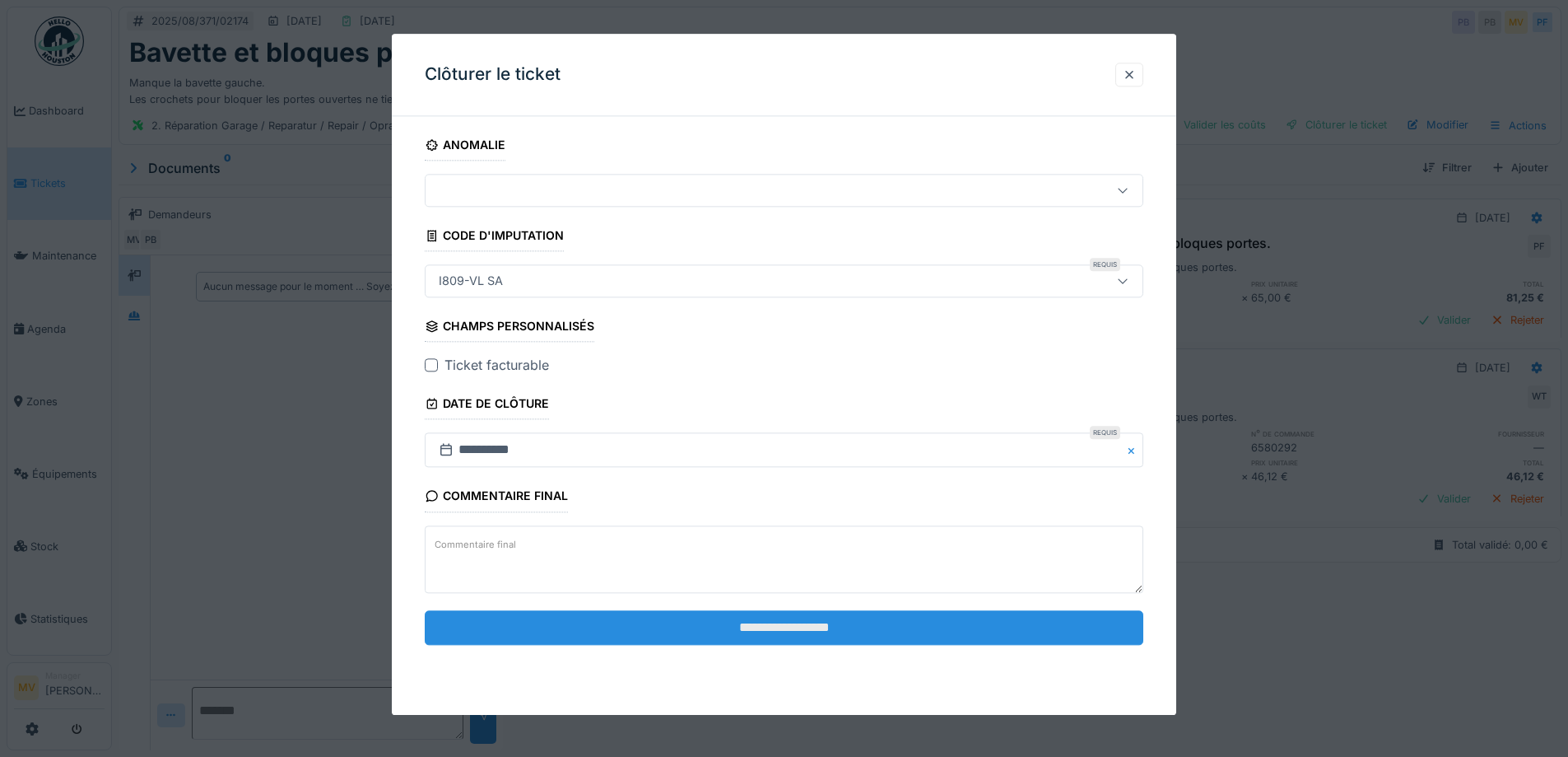
click at [866, 636] on input "**********" at bounding box center [784, 627] width 719 height 35
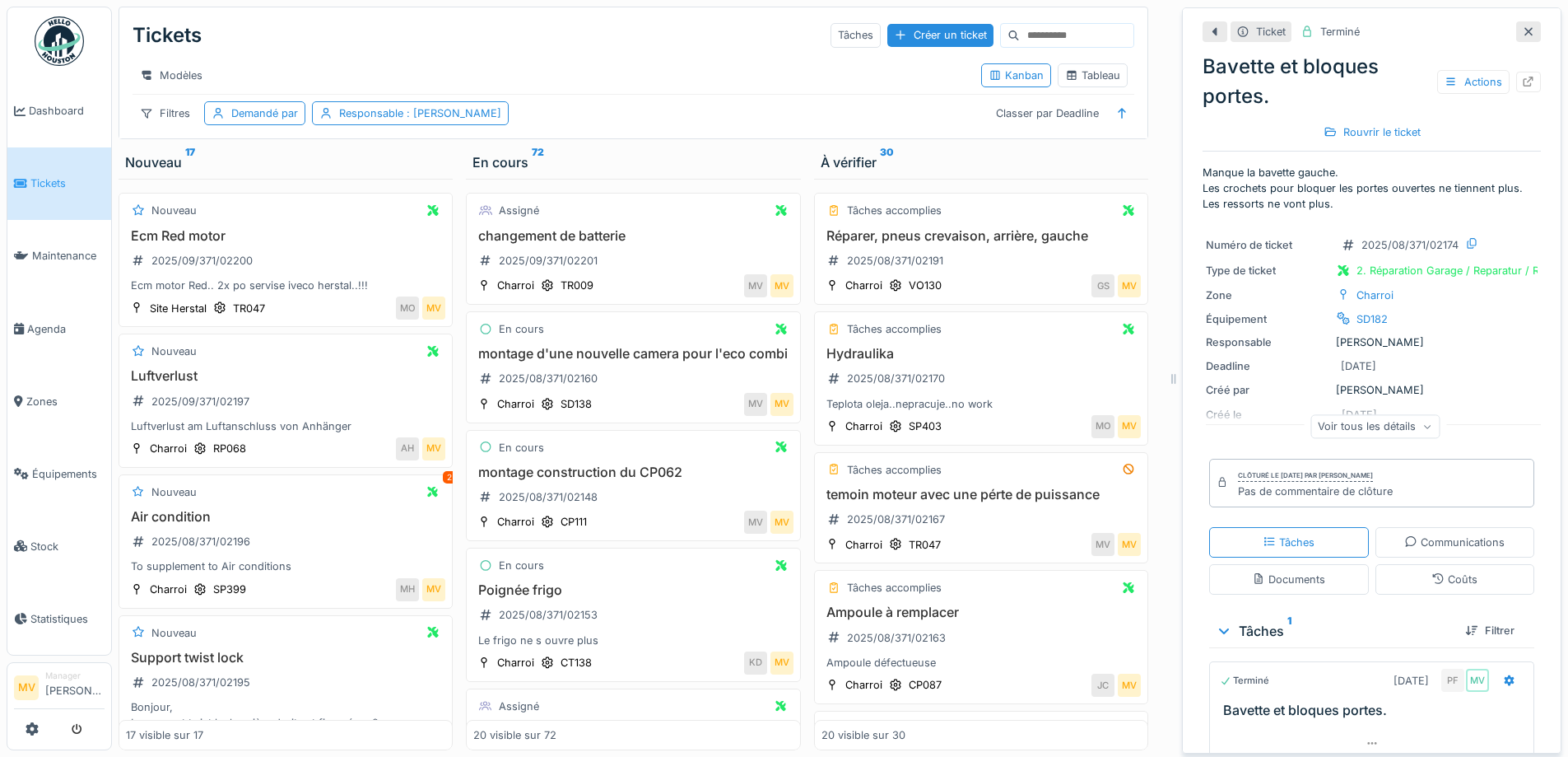
drag, startPoint x: 1510, startPoint y: 35, endPoint x: 1506, endPoint y: 63, distance: 28.3
click at [1523, 34] on icon at bounding box center [1529, 31] width 13 height 11
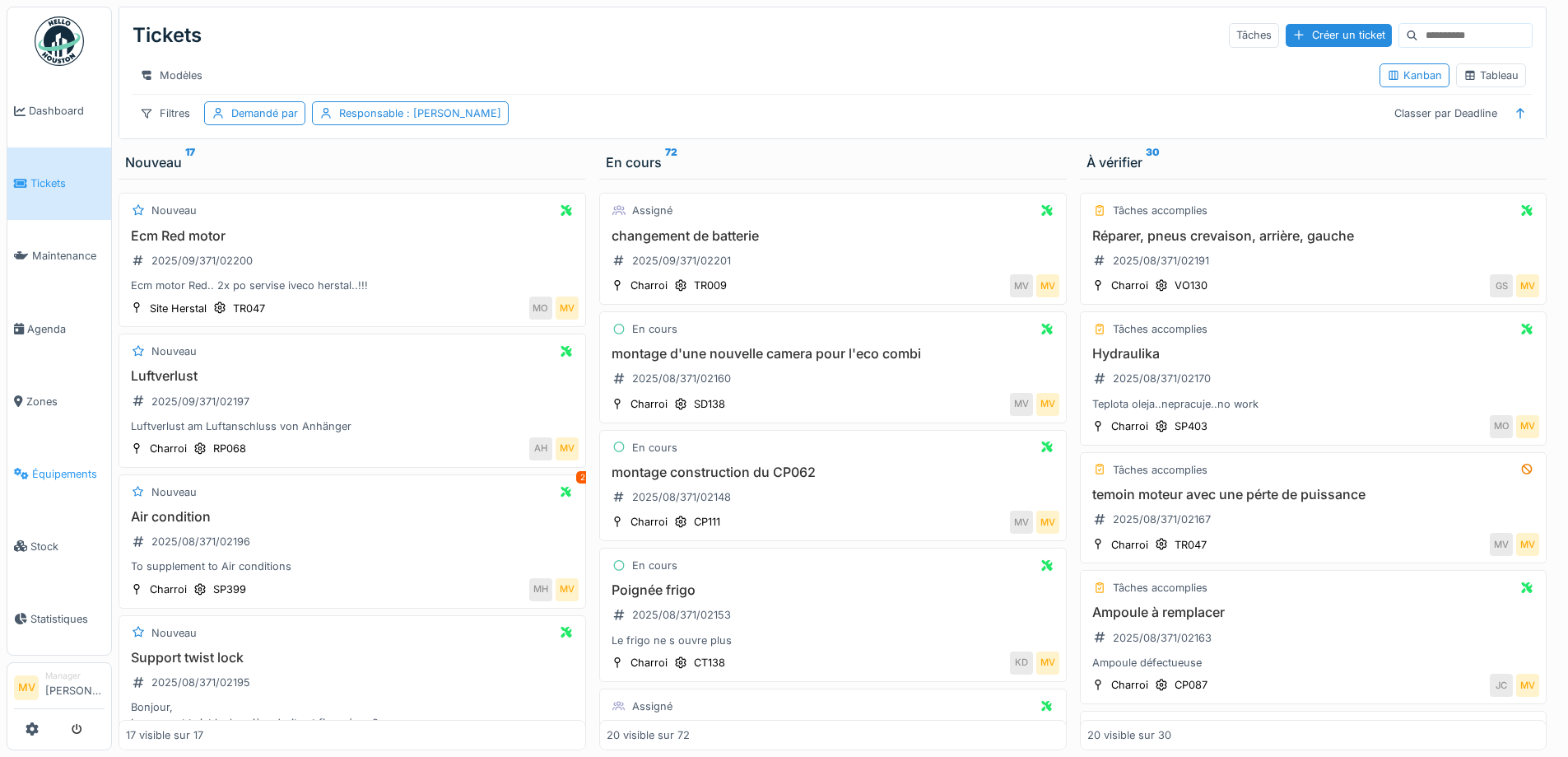
click at [67, 468] on span "Équipements" at bounding box center [67, 474] width 72 height 15
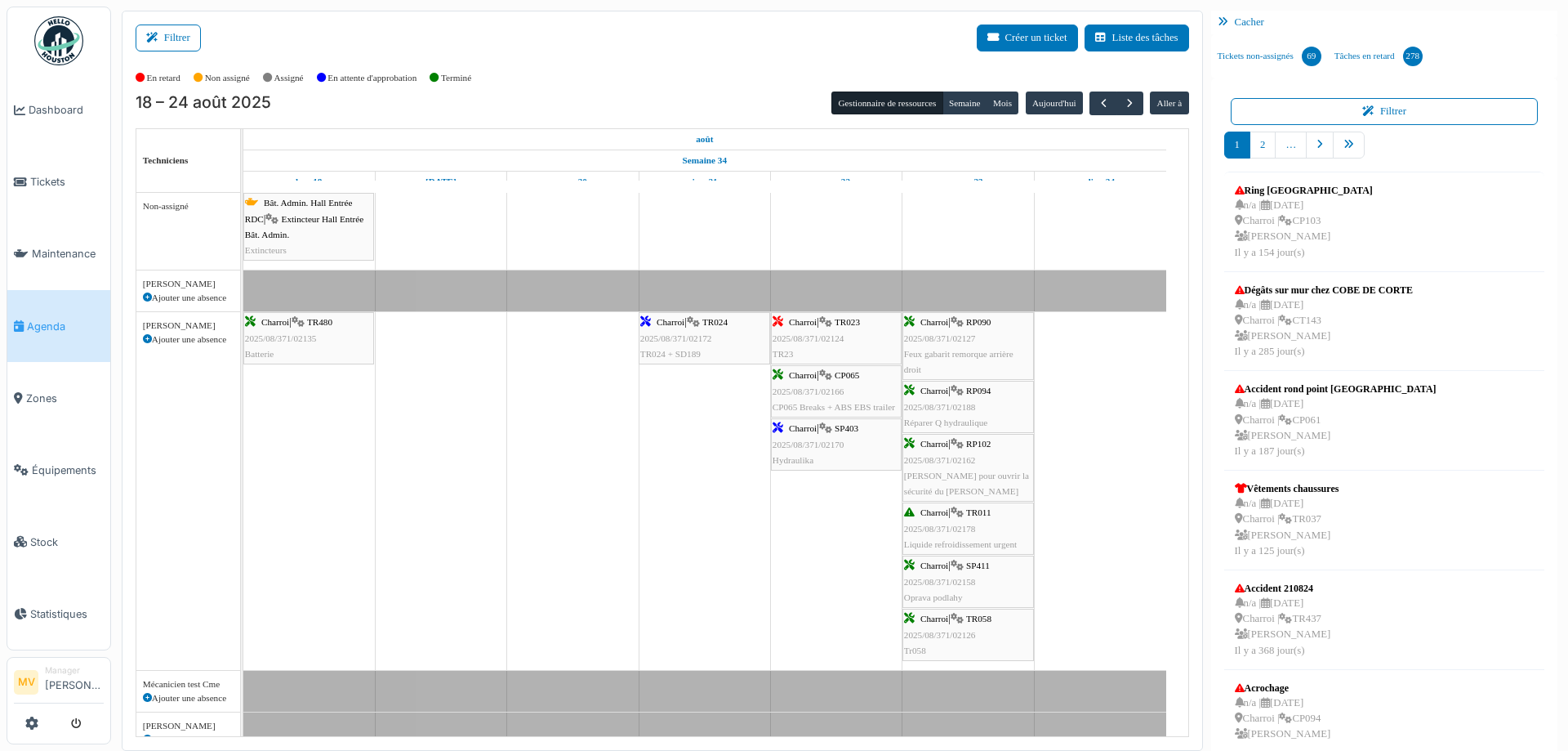
scroll to position [1972, 0]
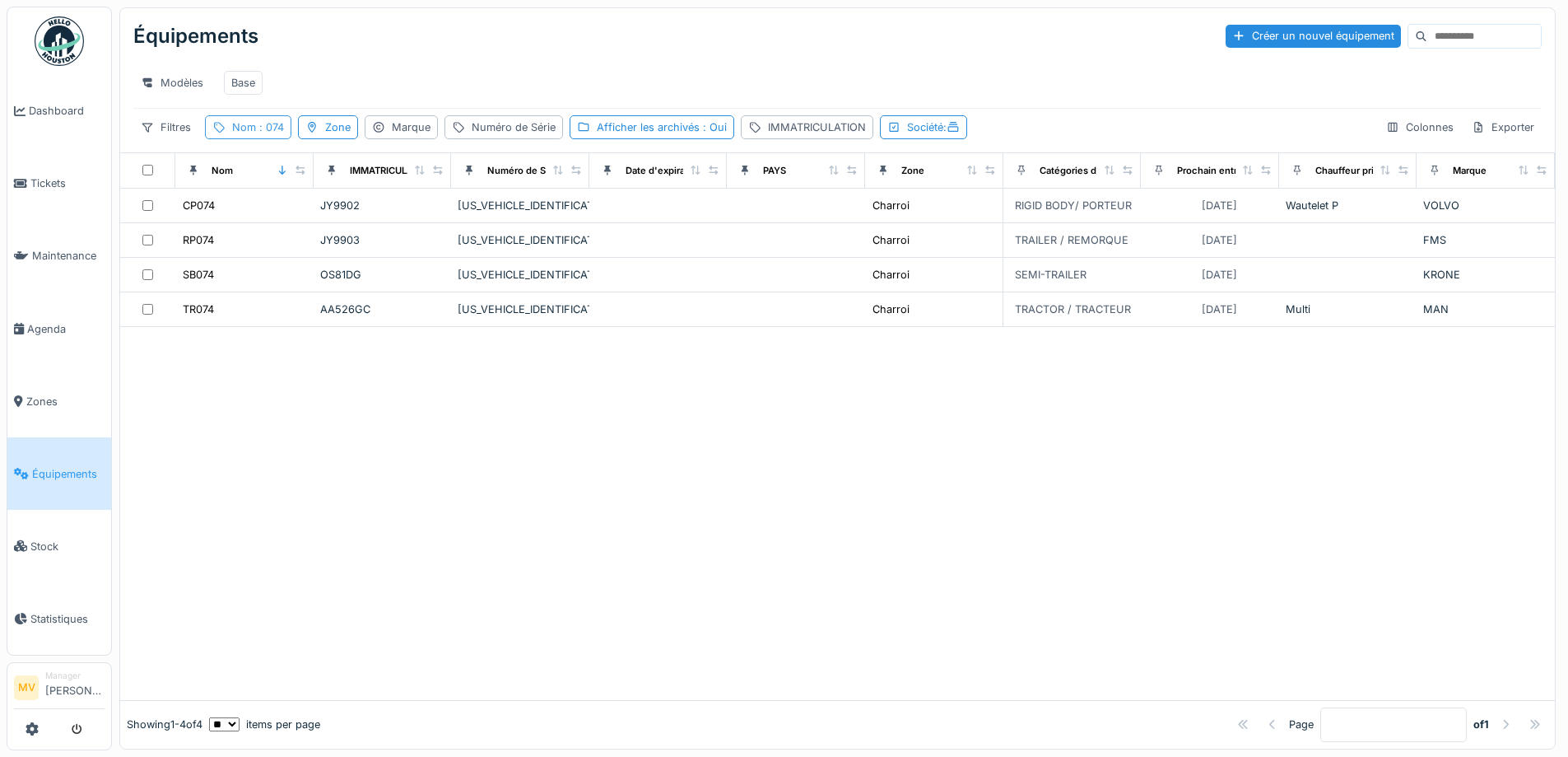
click at [252, 135] on div "Nom : 074" at bounding box center [258, 127] width 52 height 15
click at [281, 213] on input "***" at bounding box center [295, 219] width 164 height 35
type input "***"
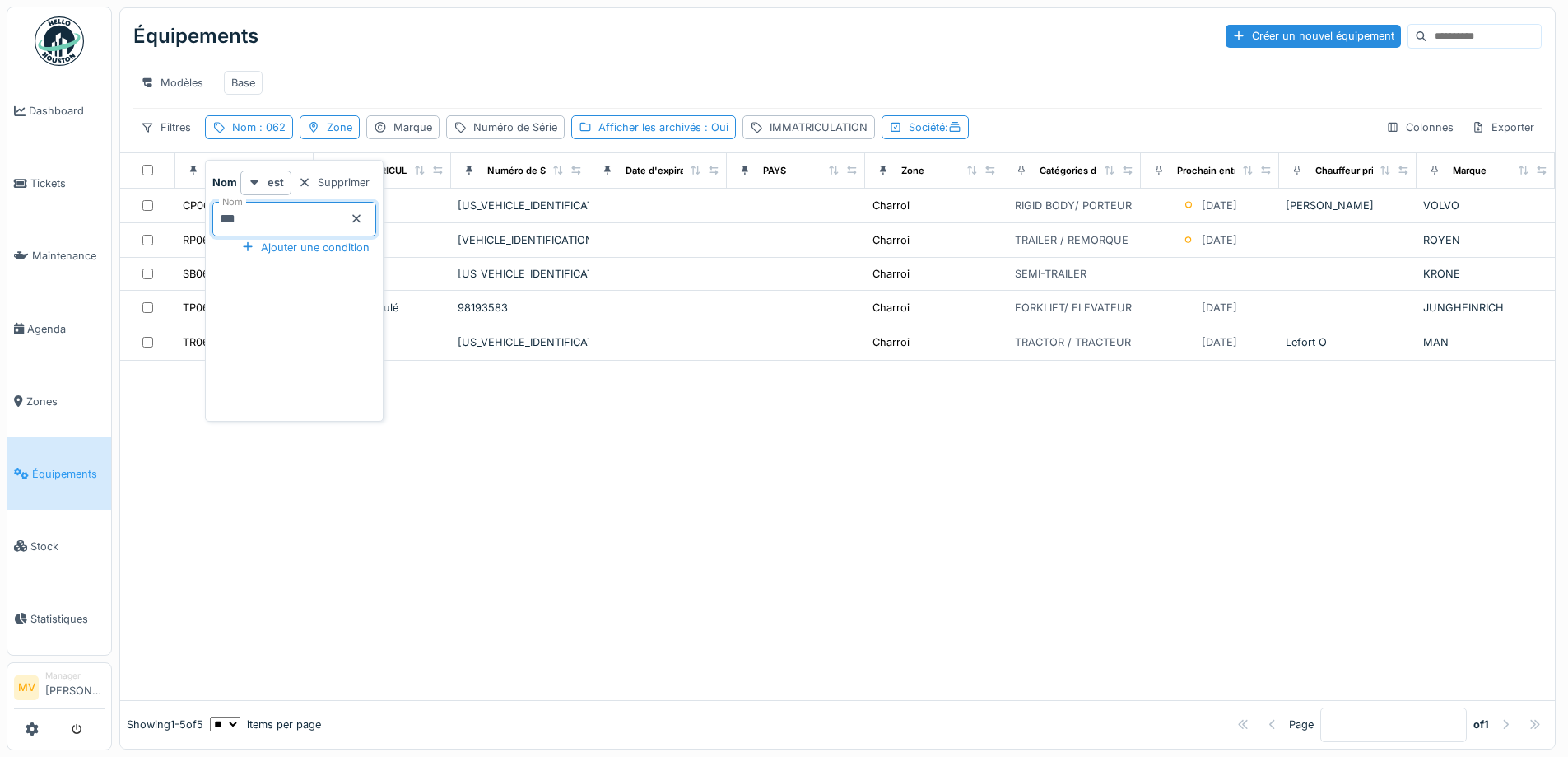
click at [831, 505] on div at bounding box center [838, 530] width 1435 height 339
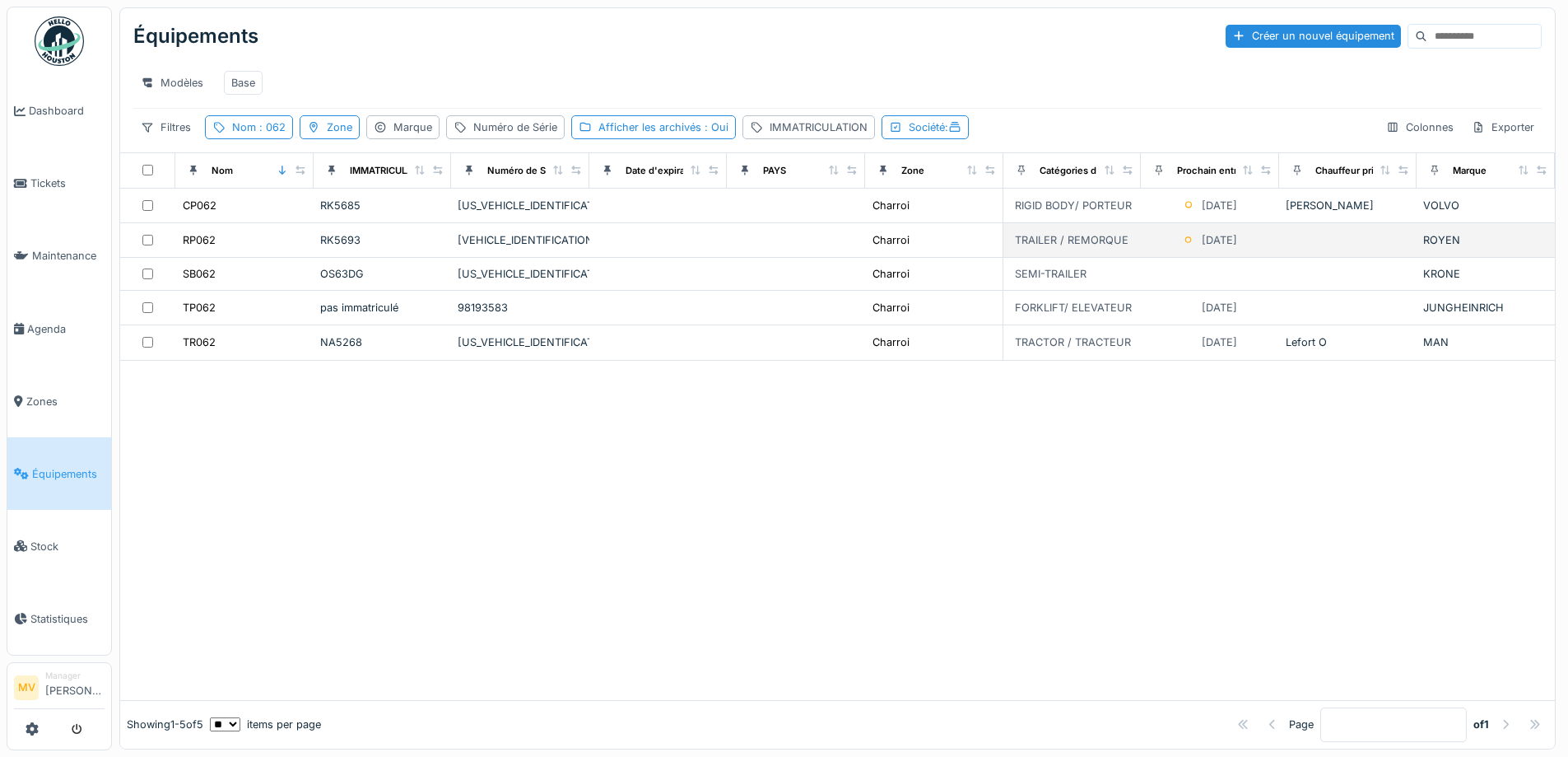
click at [543, 248] on div "[VEHICLE_IDENTIFICATION_NUMBER]" at bounding box center [520, 240] width 125 height 15
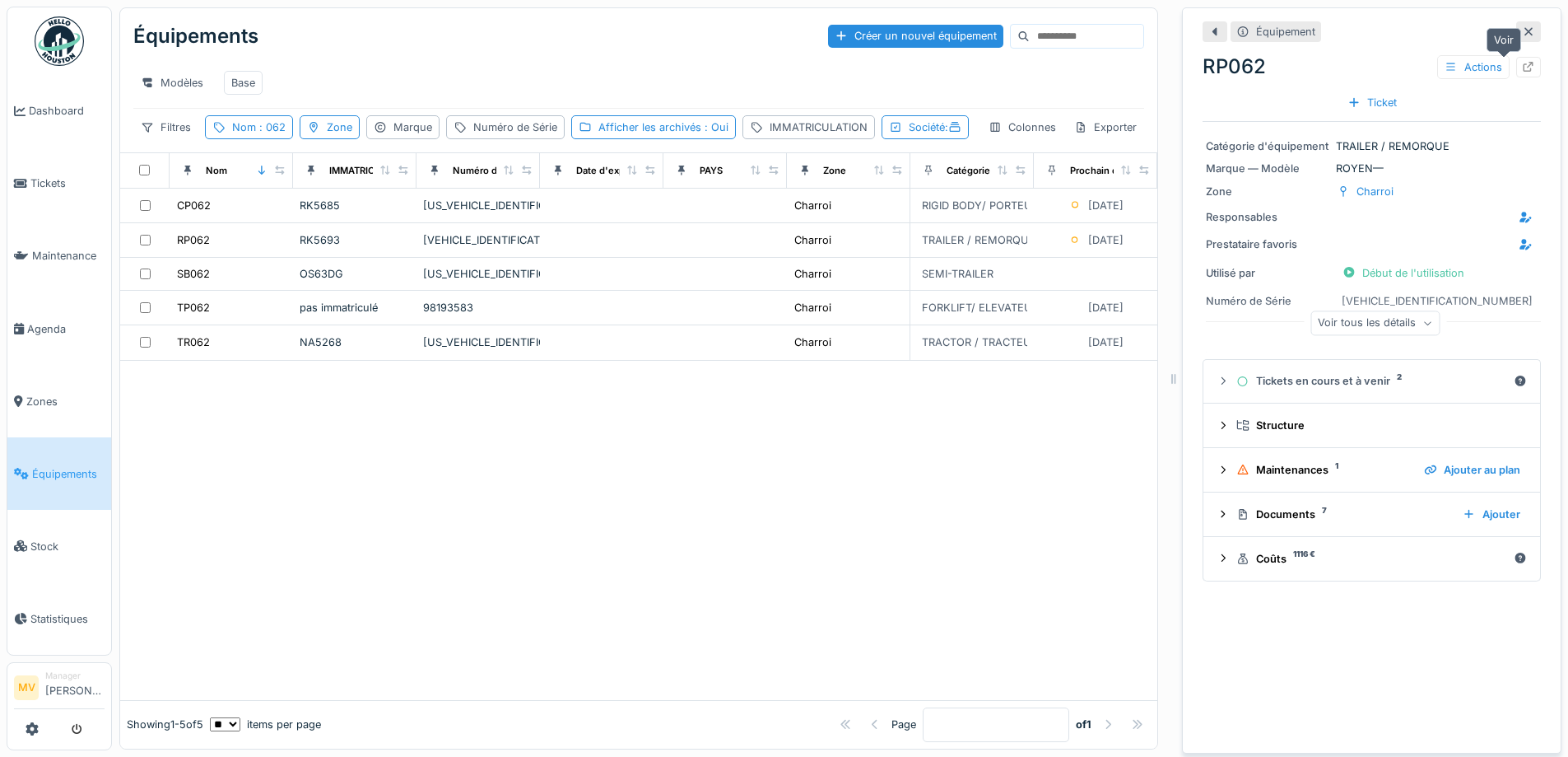
click at [1524, 65] on icon at bounding box center [1529, 66] width 11 height 11
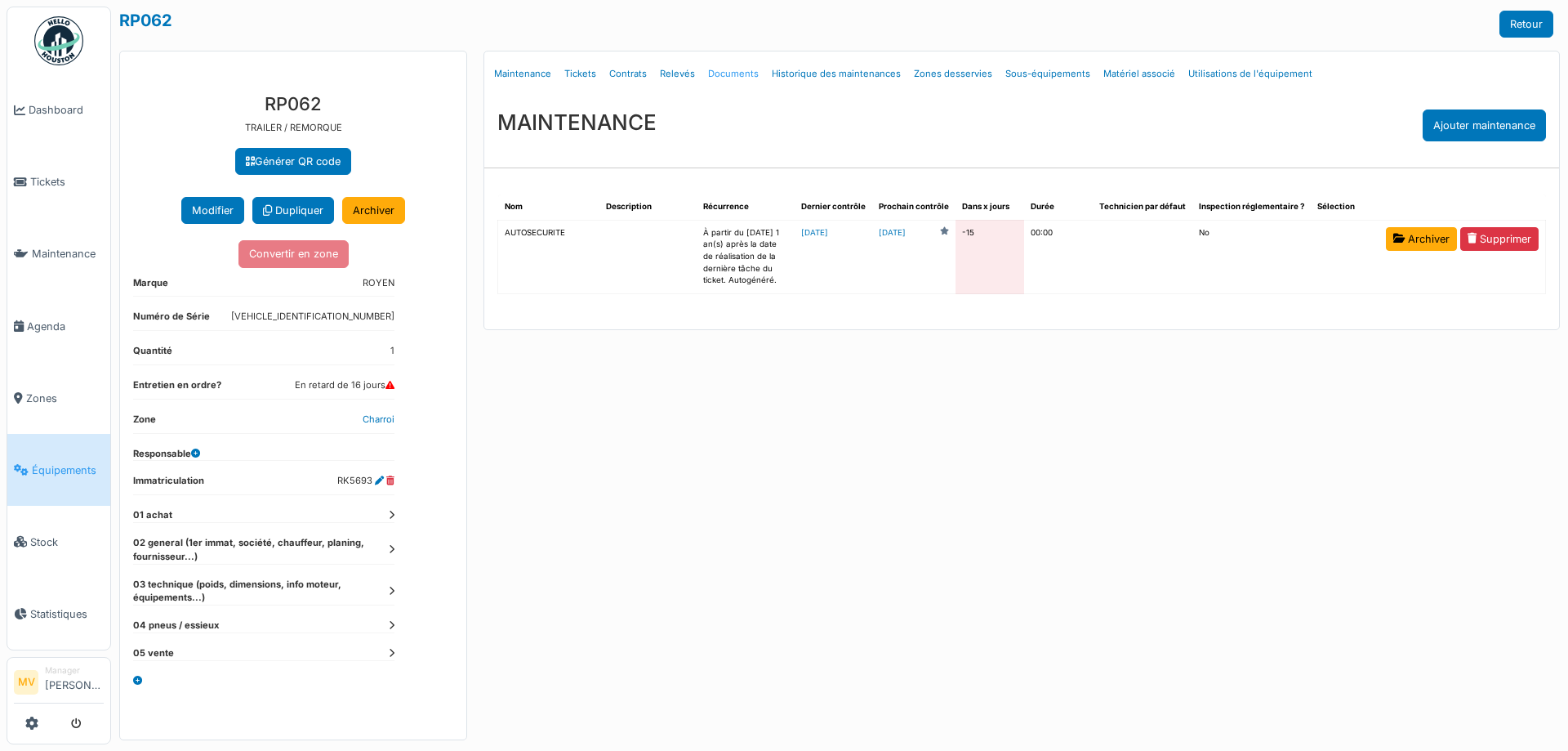
click at [717, 75] on link "Documents" at bounding box center [733, 74] width 64 height 38
select select "***"
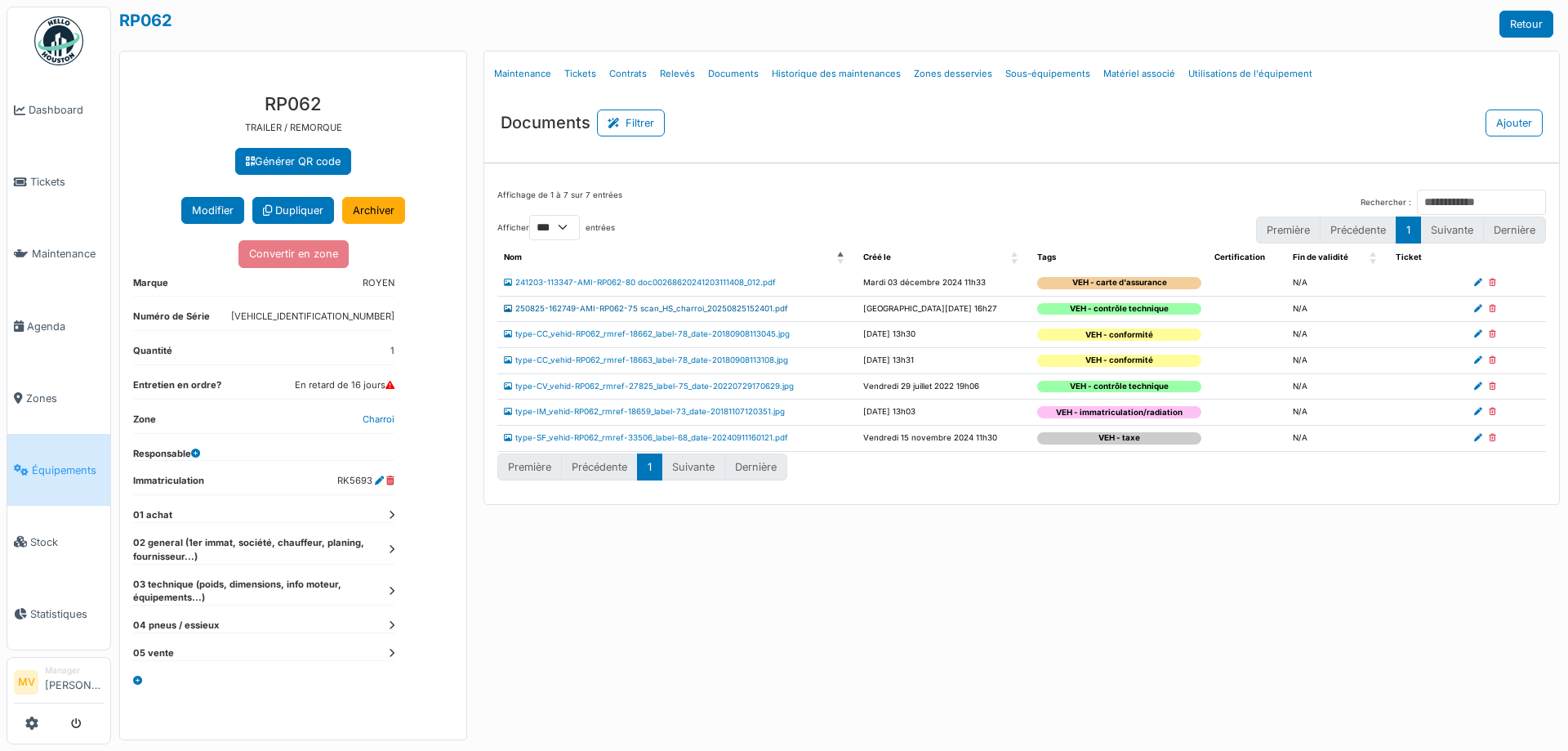
click at [725, 307] on link "250825-162749-AMI-RP062-75 scan_HS_charroi_20250825152401.pdf" at bounding box center [645, 308] width 284 height 9
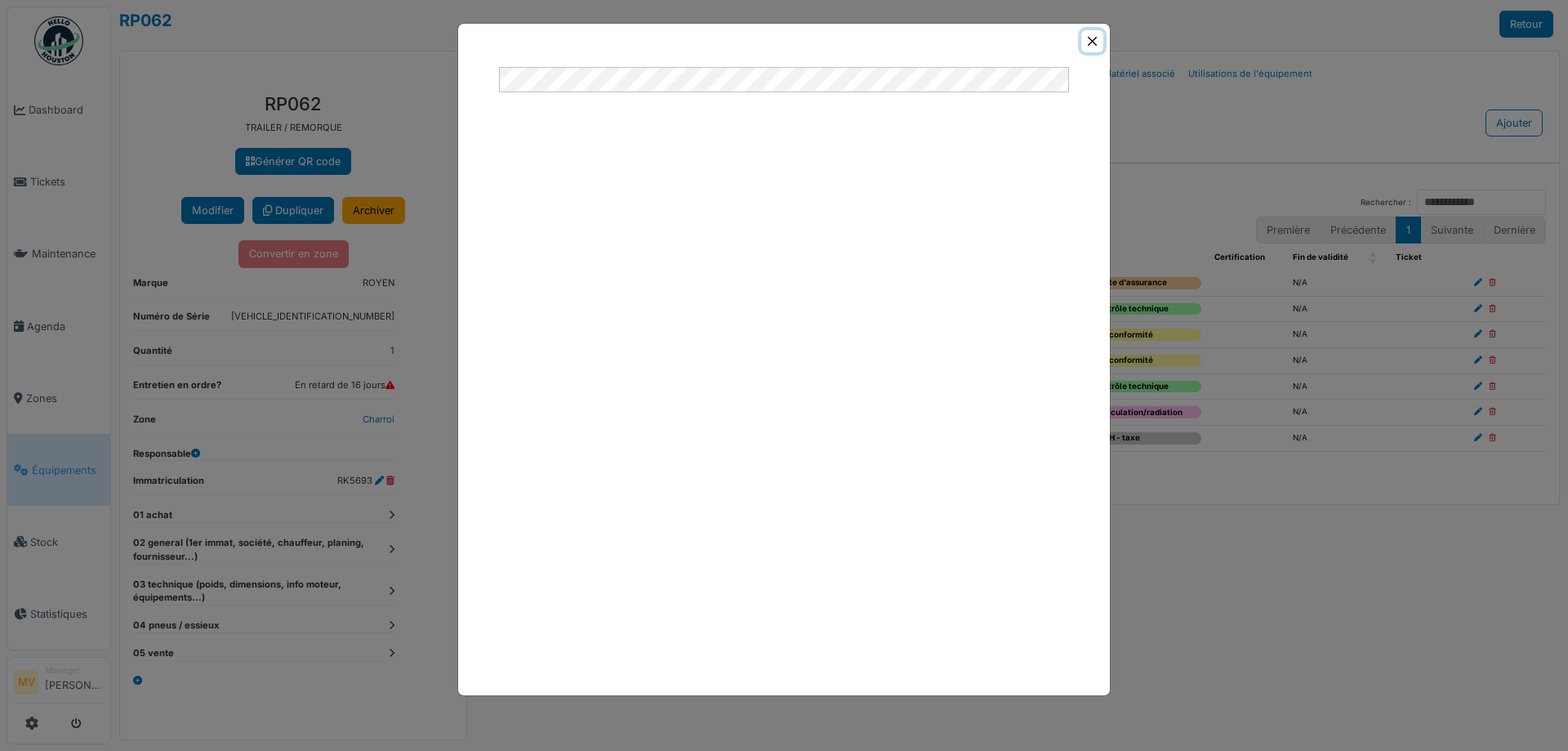
click at [1090, 41] on button "Close" at bounding box center [1092, 41] width 22 height 22
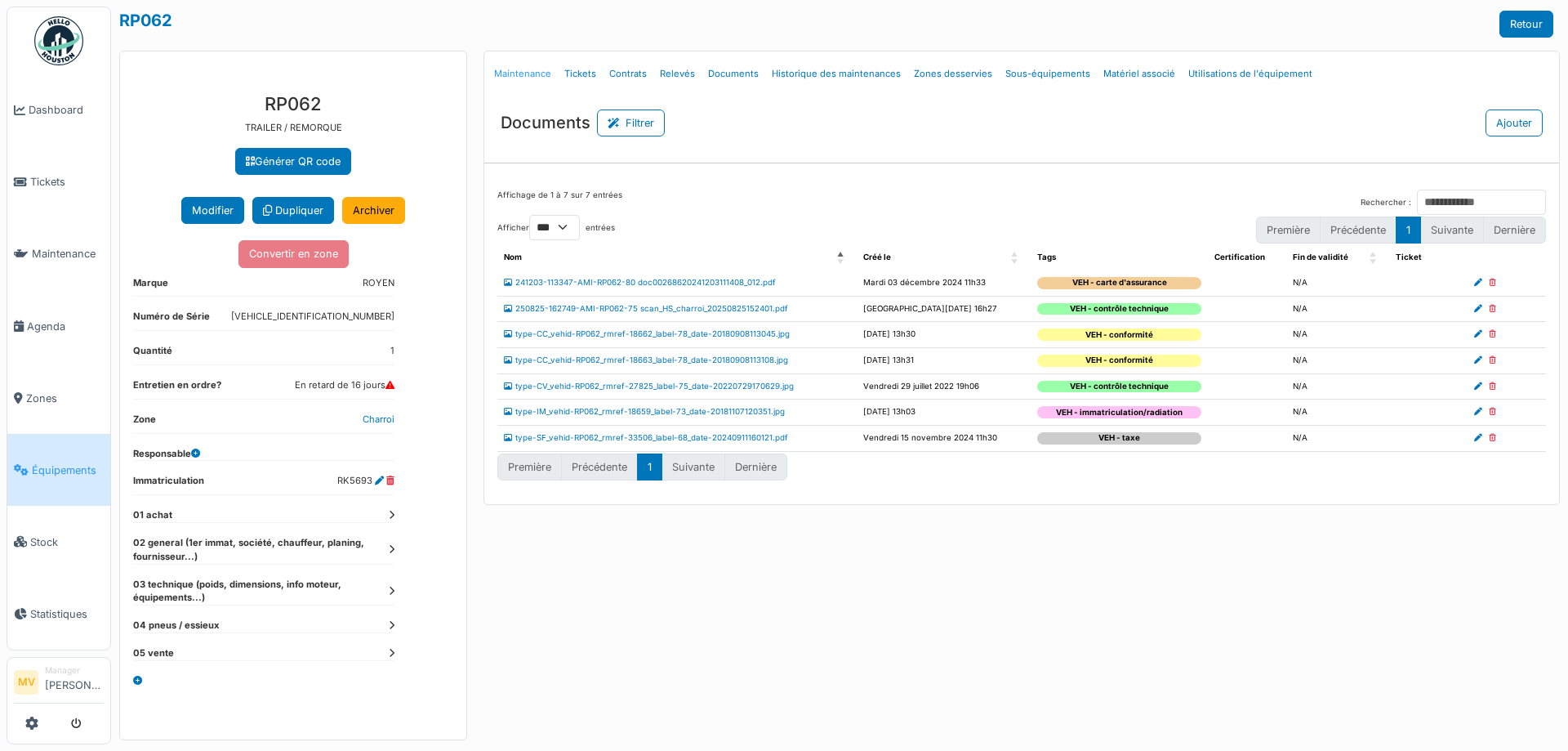
click at [535, 69] on link "Maintenance" at bounding box center [523, 74] width 71 height 38
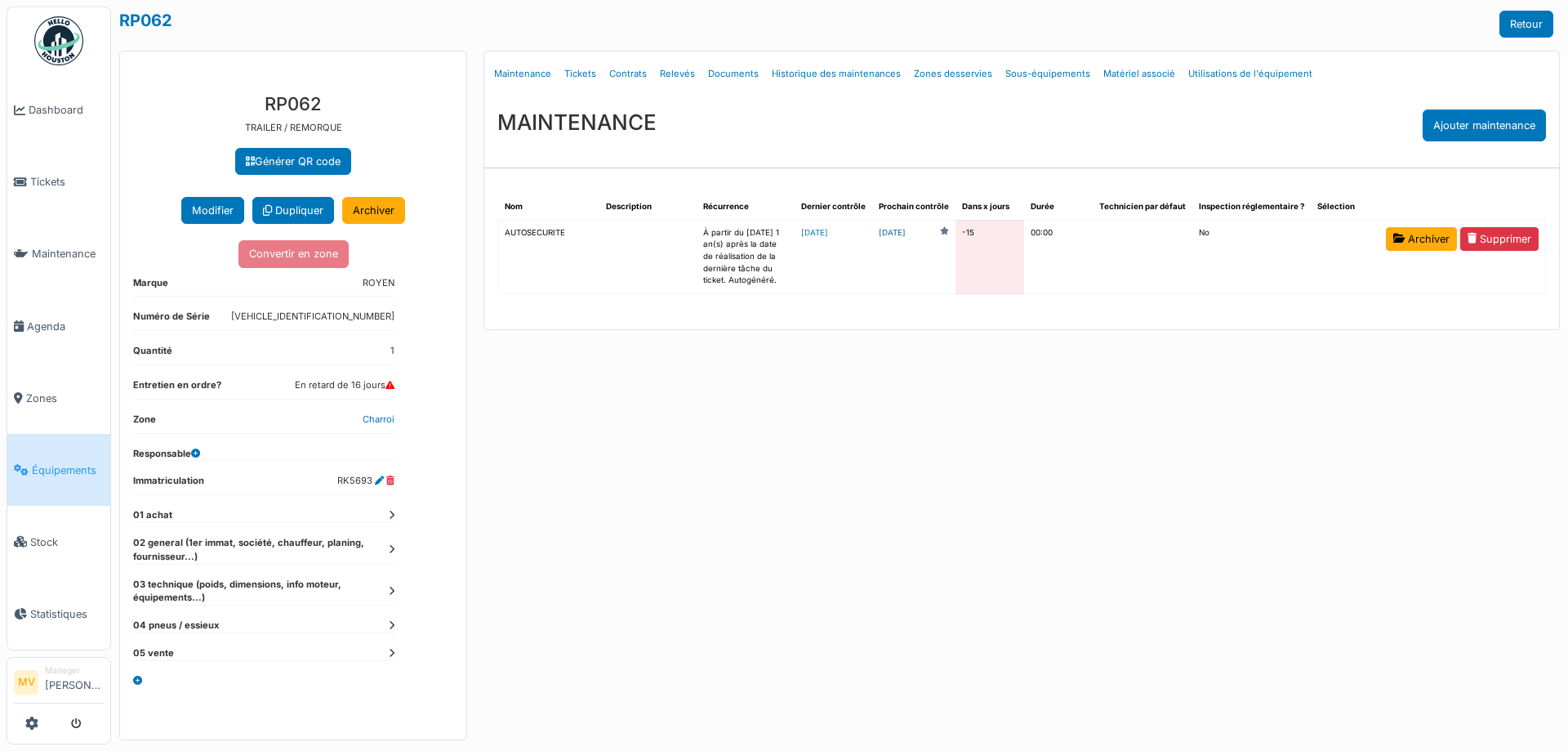
click at [906, 228] on link "2025-08-10" at bounding box center [892, 233] width 27 height 12
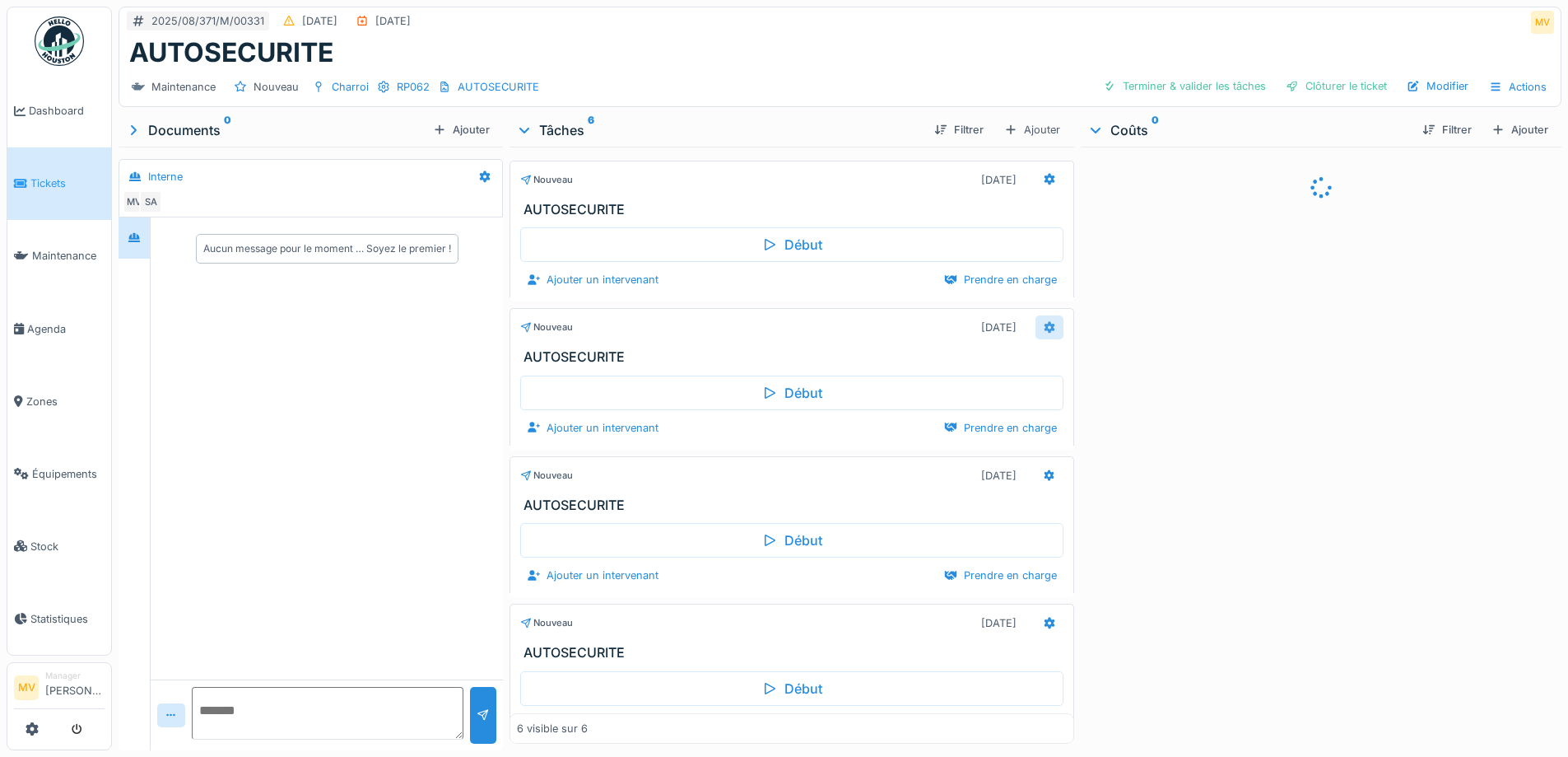
click at [1043, 331] on icon at bounding box center [1050, 326] width 13 height 11
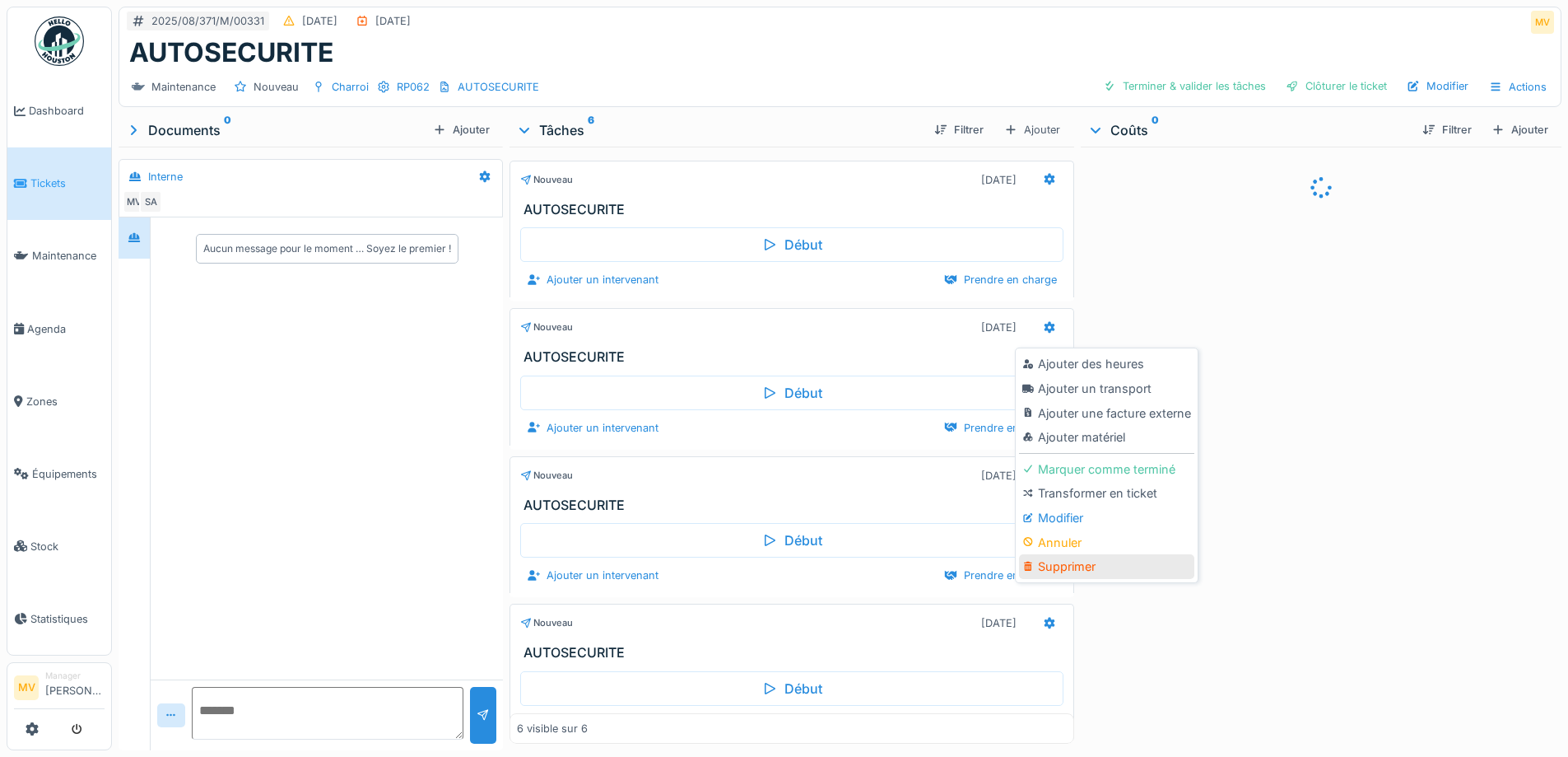
click at [1073, 566] on div "Supprimer" at bounding box center [1107, 566] width 175 height 25
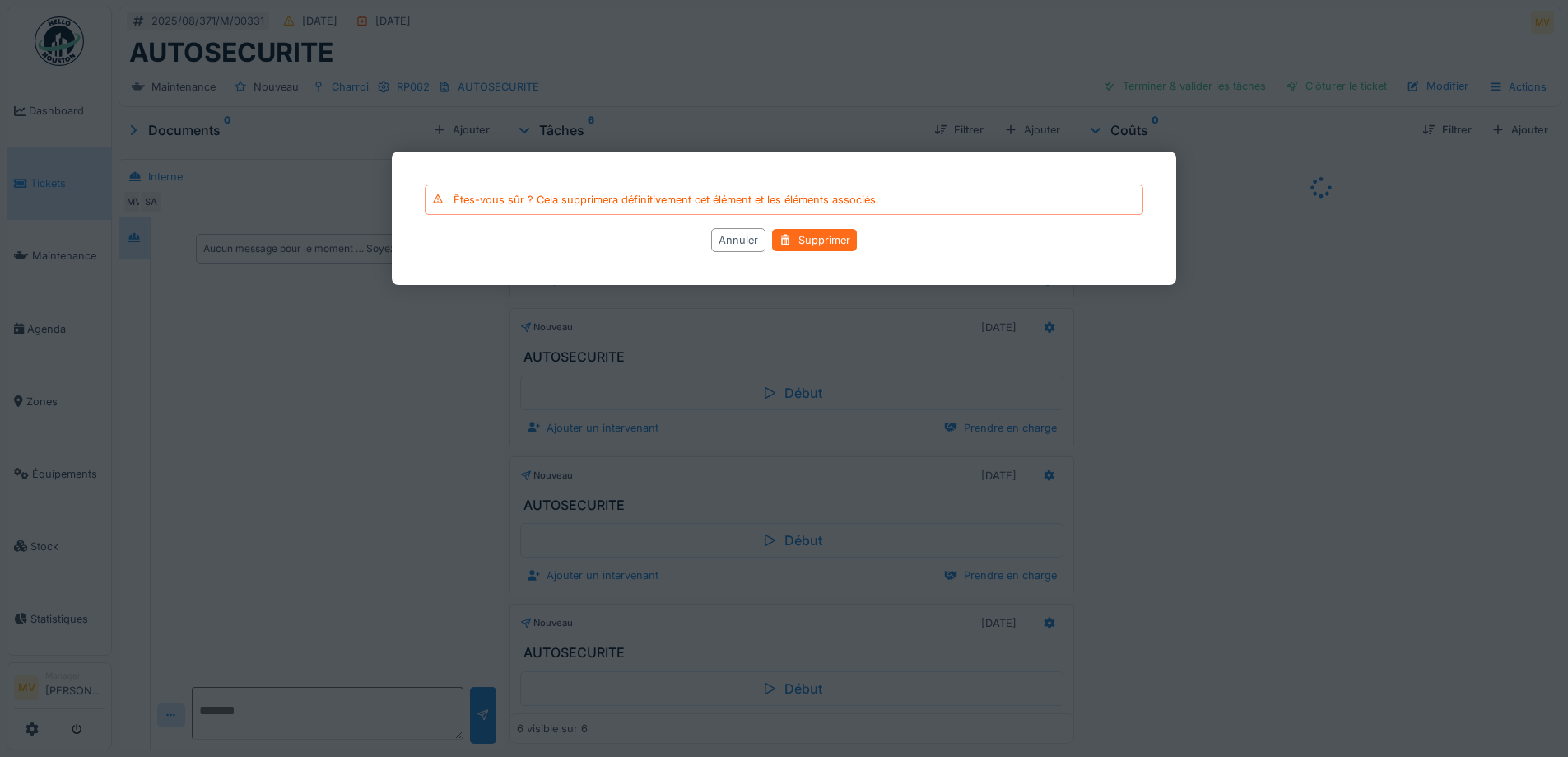
click at [833, 230] on div "Supprimer" at bounding box center [815, 240] width 85 height 22
click at [788, 230] on div "Supprimer" at bounding box center [815, 240] width 85 height 22
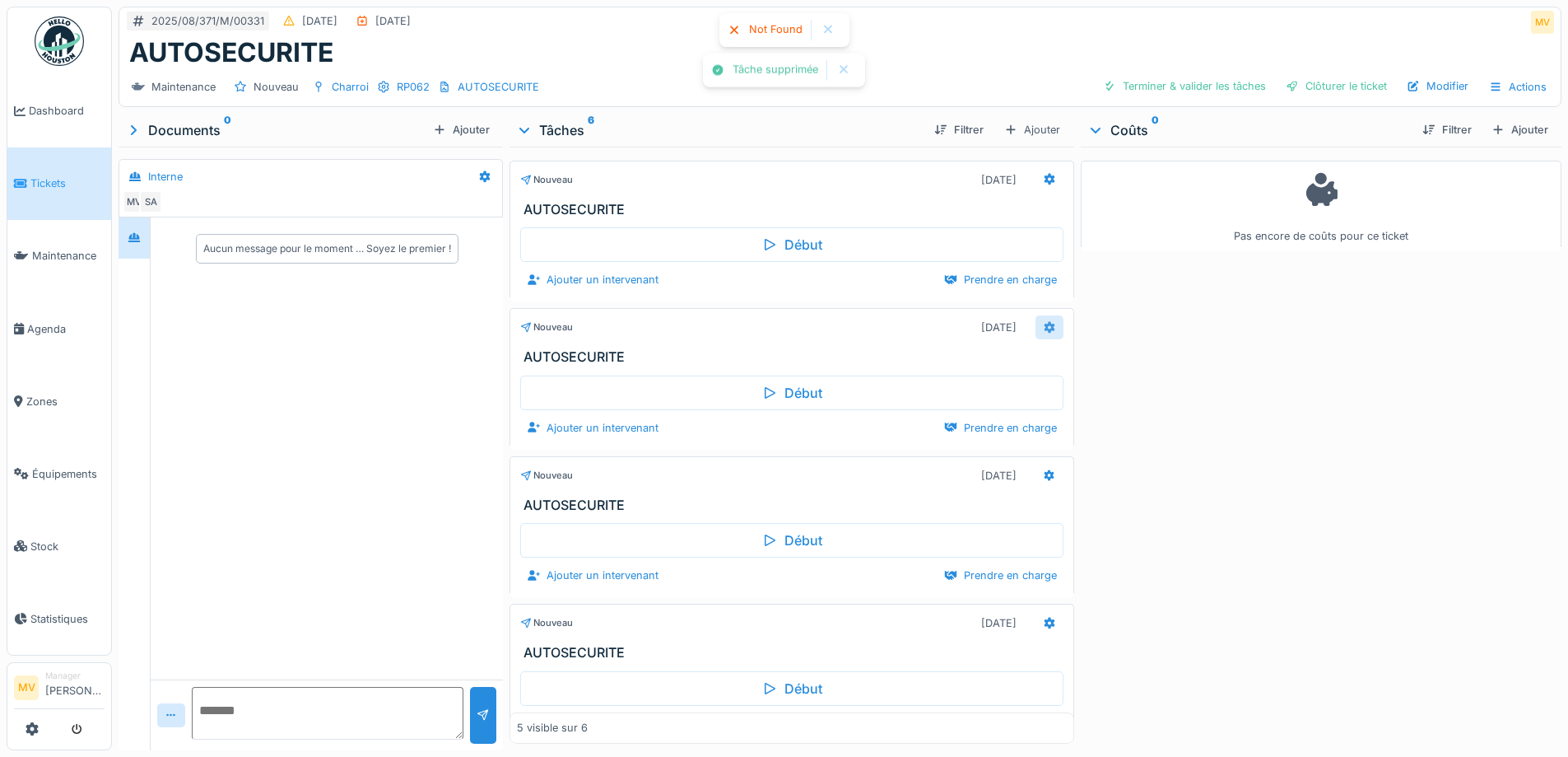
click at [1044, 331] on icon at bounding box center [1049, 327] width 11 height 12
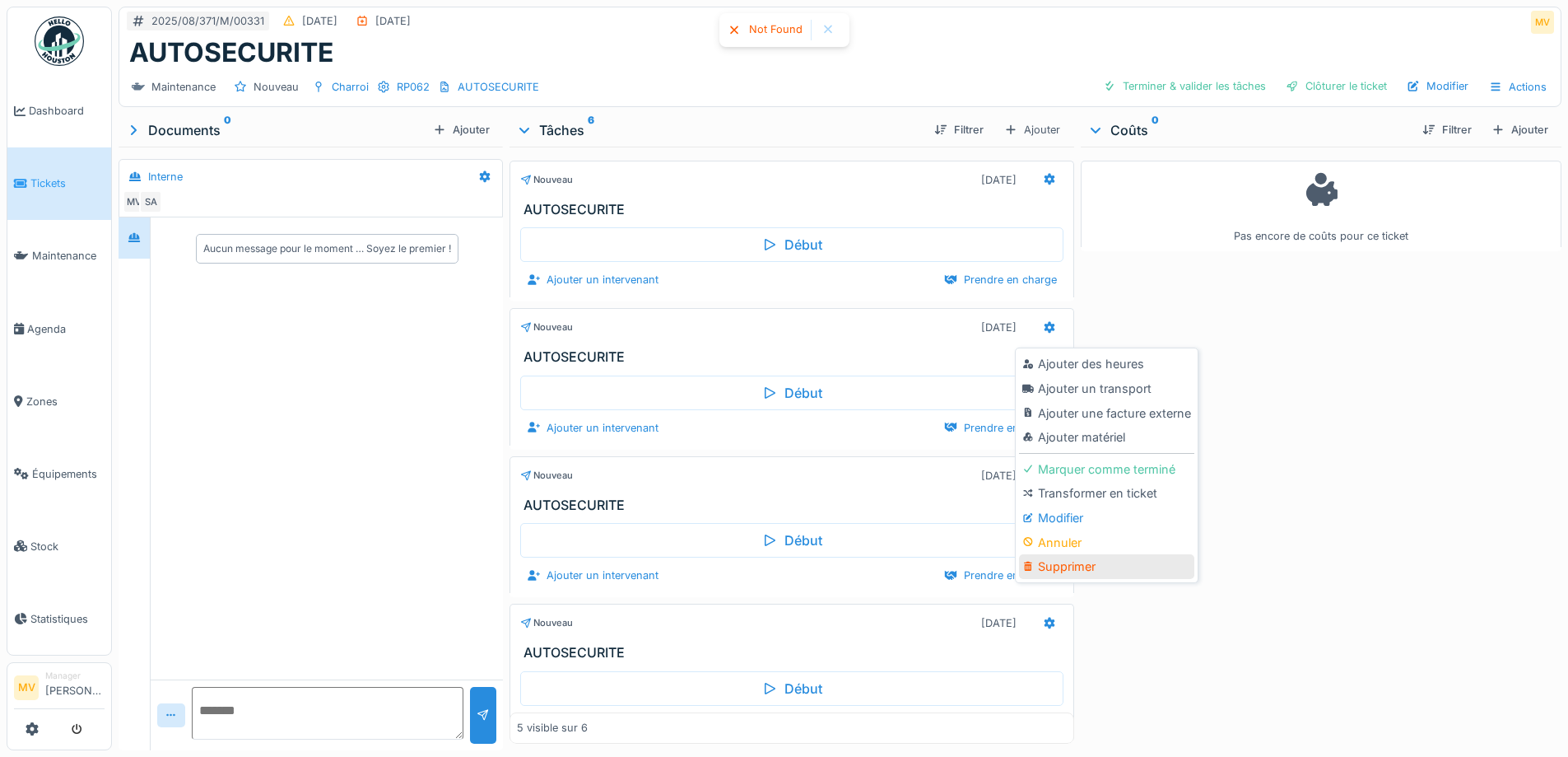
click at [1046, 573] on div "Supprimer" at bounding box center [1107, 566] width 175 height 25
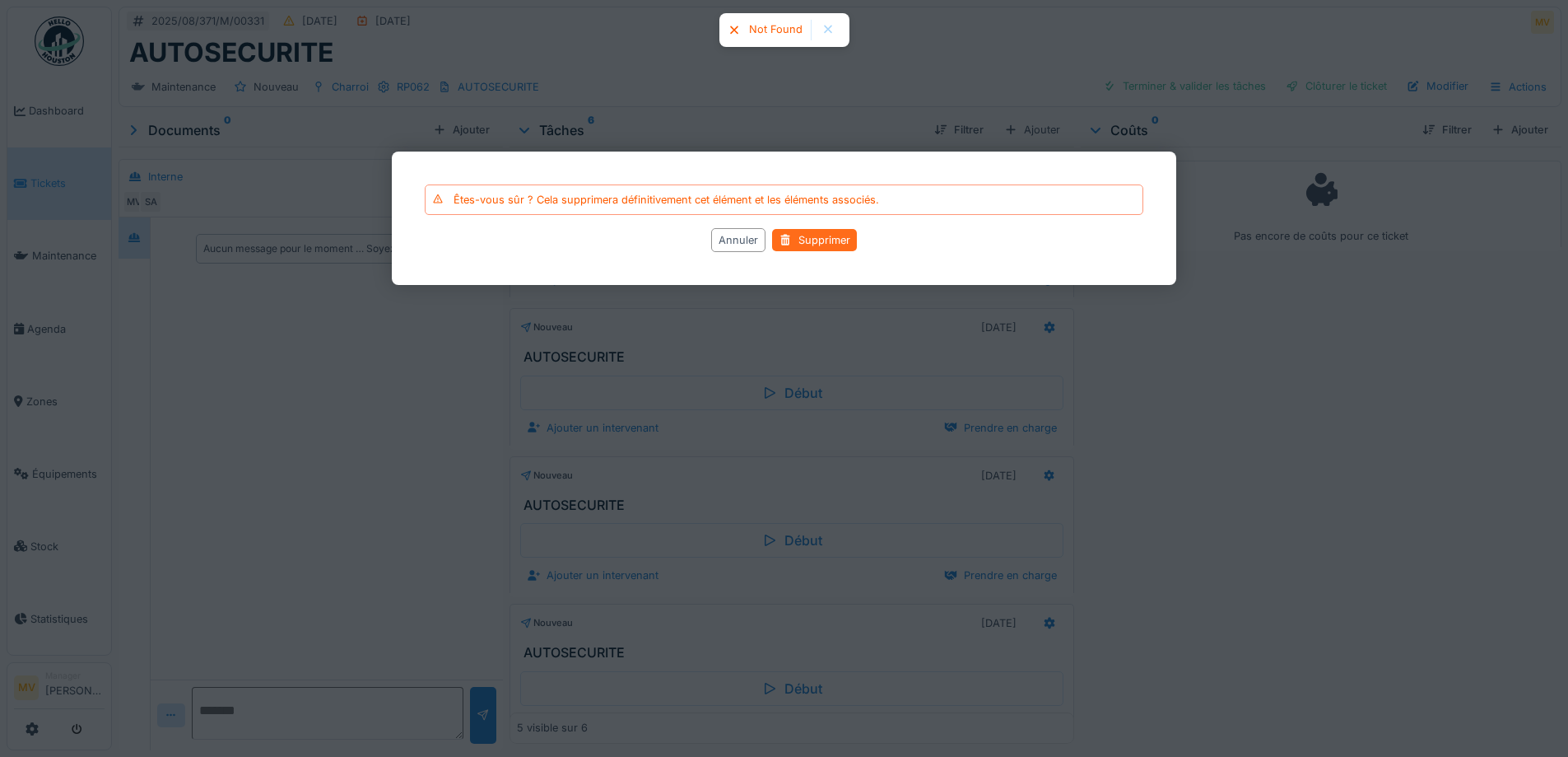
click at [828, 240] on div "Supprimer" at bounding box center [815, 240] width 85 height 22
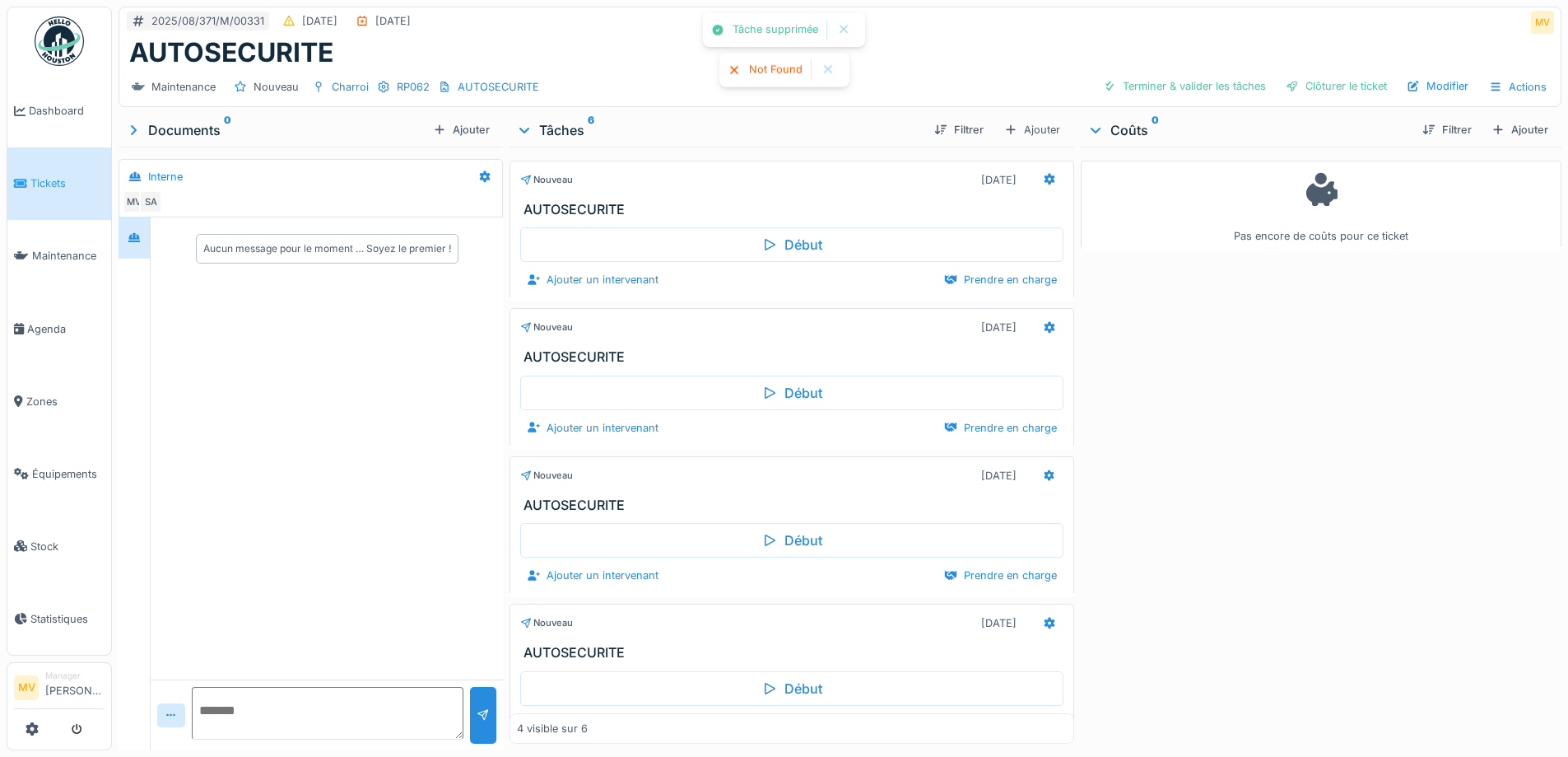
click at [1044, 326] on icon at bounding box center [1049, 327] width 11 height 12
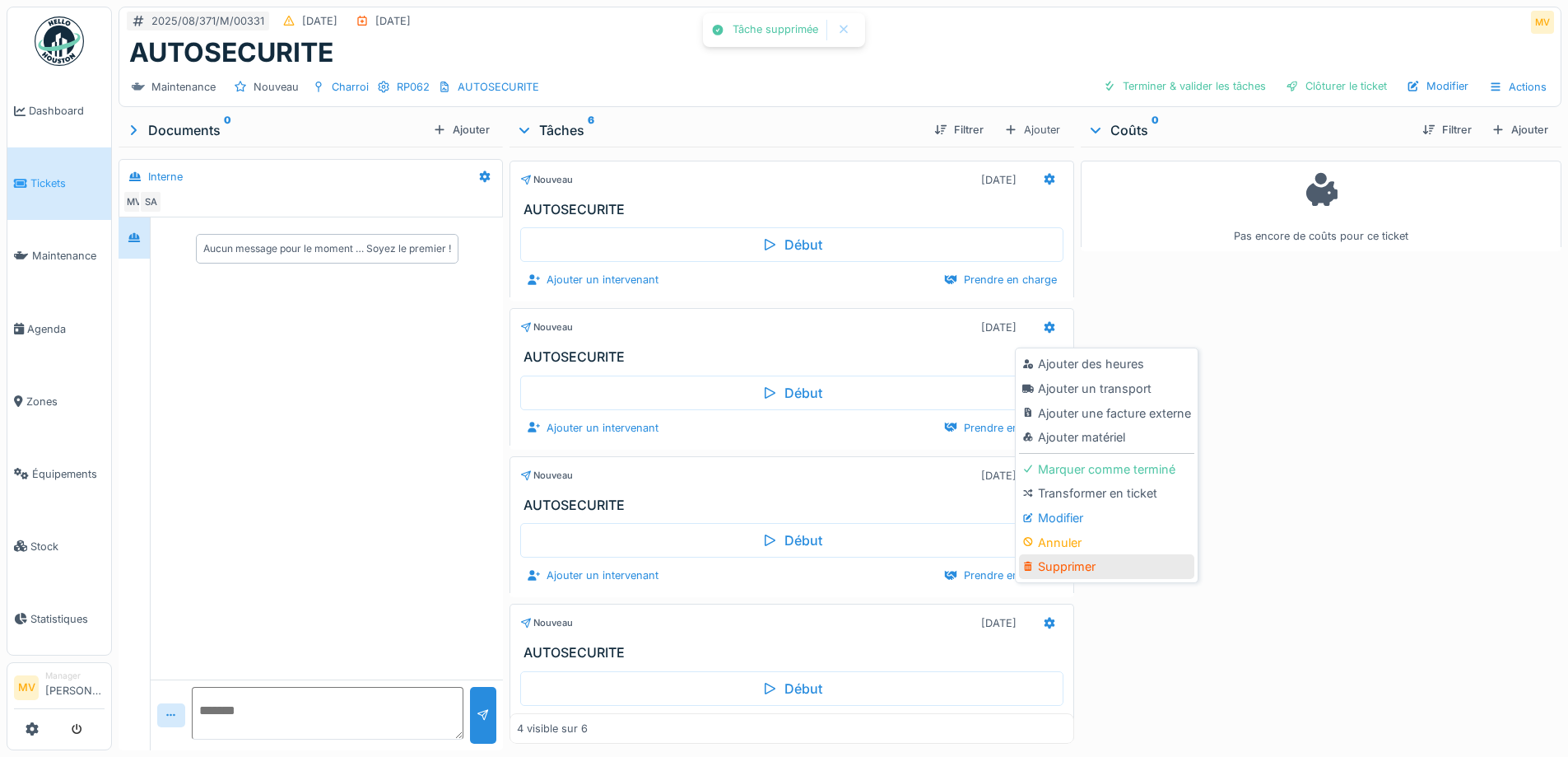
click at [1065, 559] on div "Supprimer" at bounding box center [1107, 566] width 175 height 25
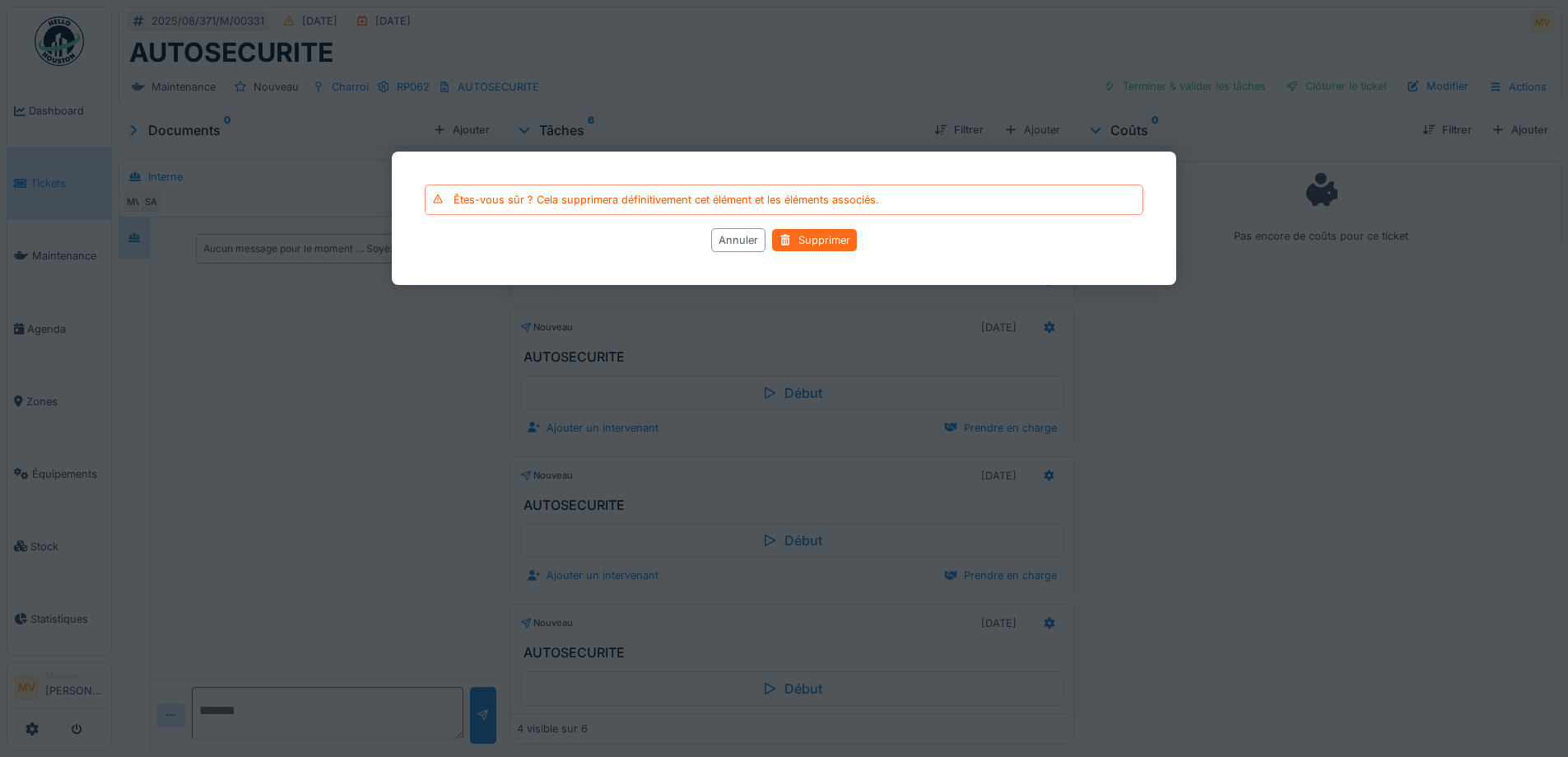
click at [818, 241] on div "Supprimer" at bounding box center [815, 240] width 85 height 22
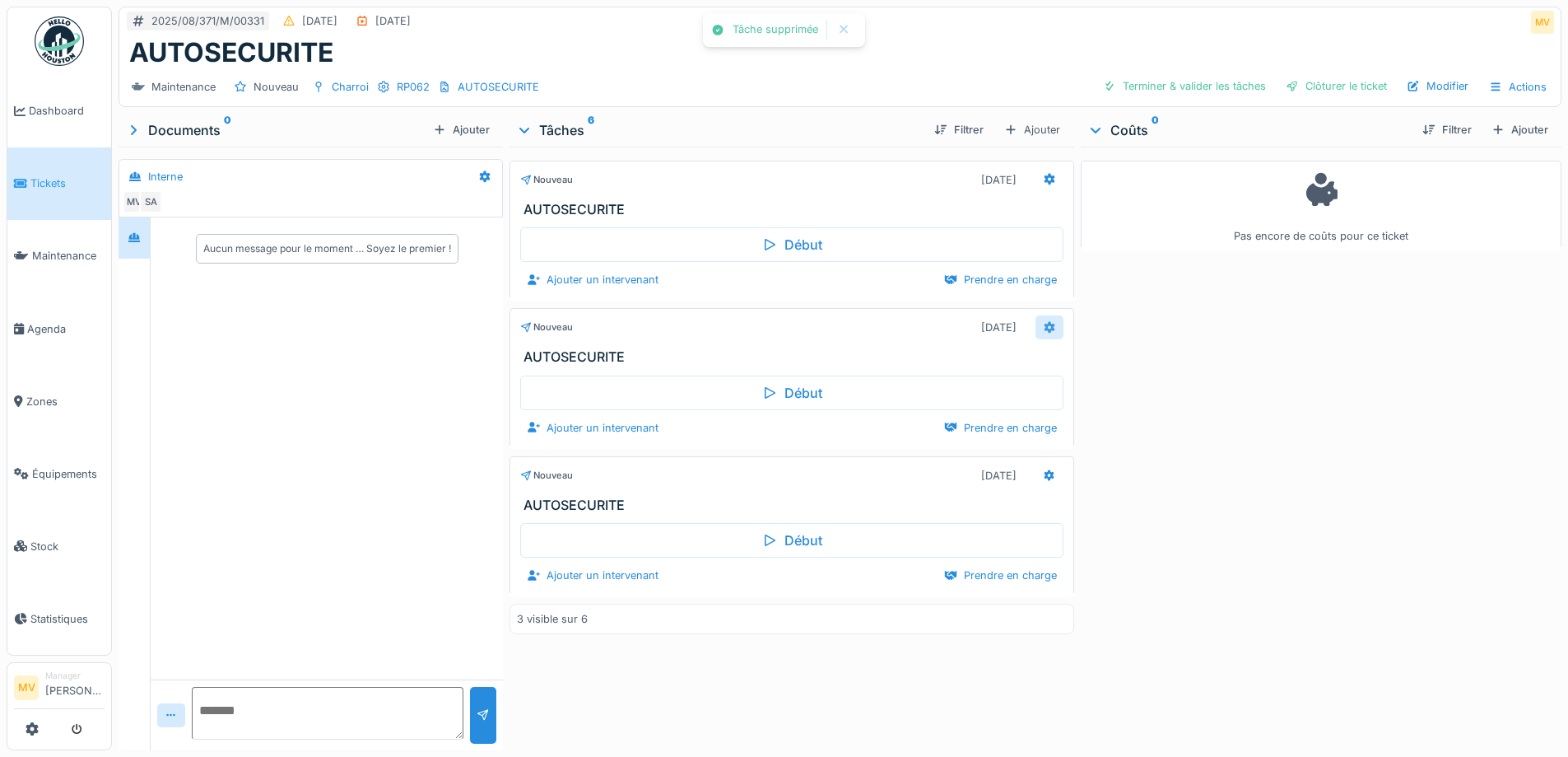
click at [1043, 328] on icon at bounding box center [1050, 326] width 13 height 11
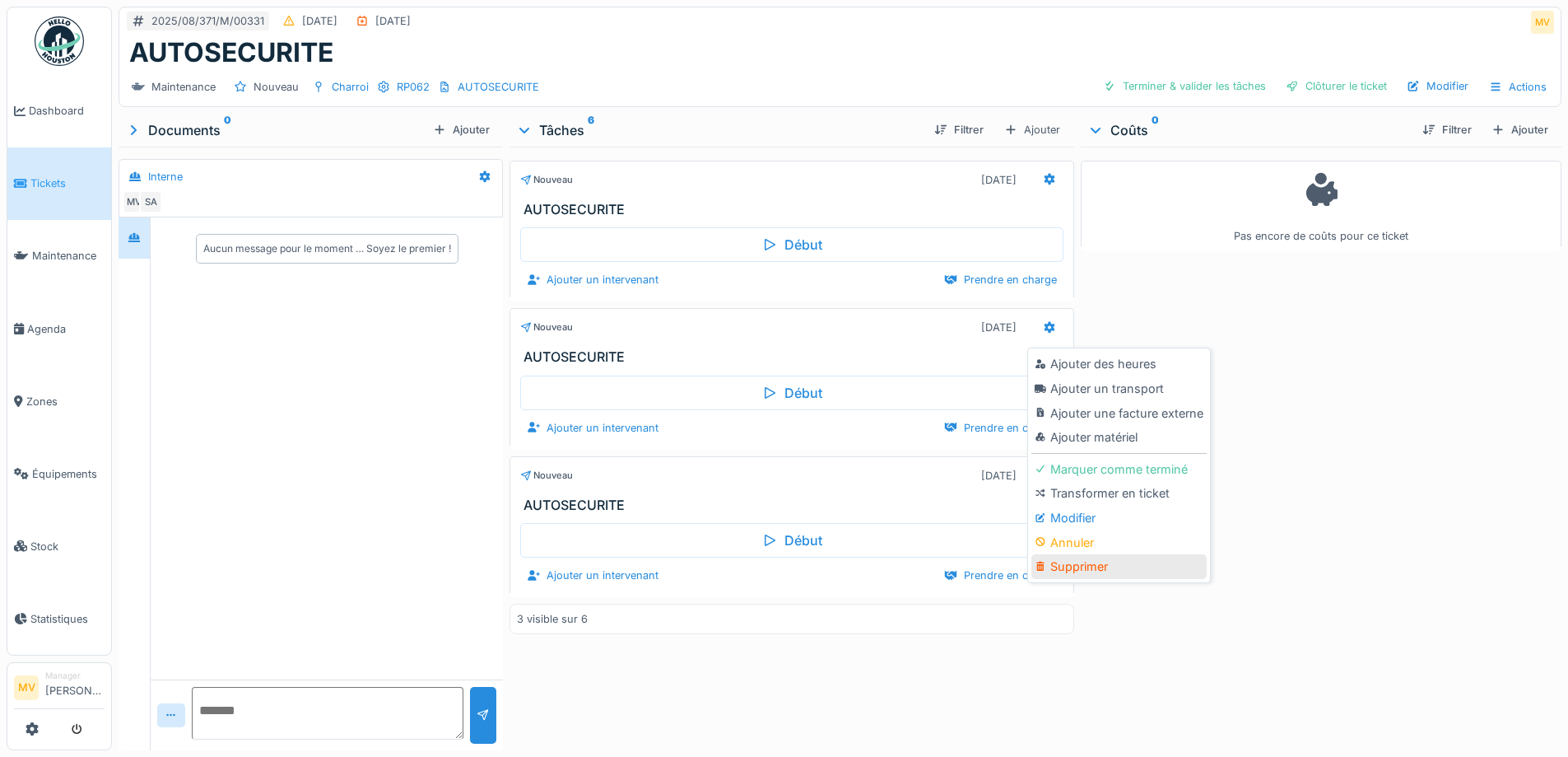
click at [1062, 566] on div "Supprimer" at bounding box center [1119, 566] width 175 height 25
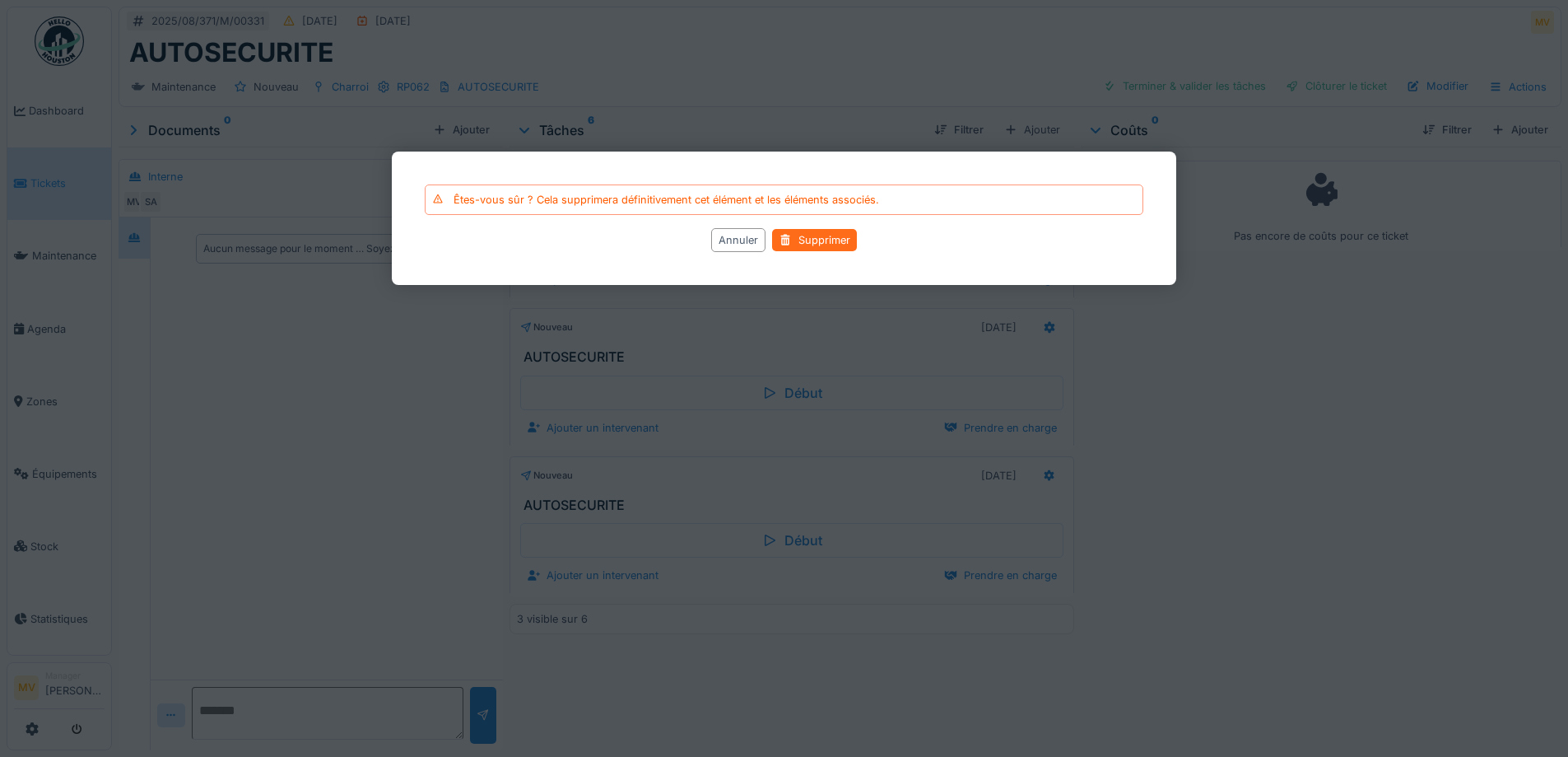
click at [794, 233] on div "Supprimer" at bounding box center [815, 240] width 85 height 22
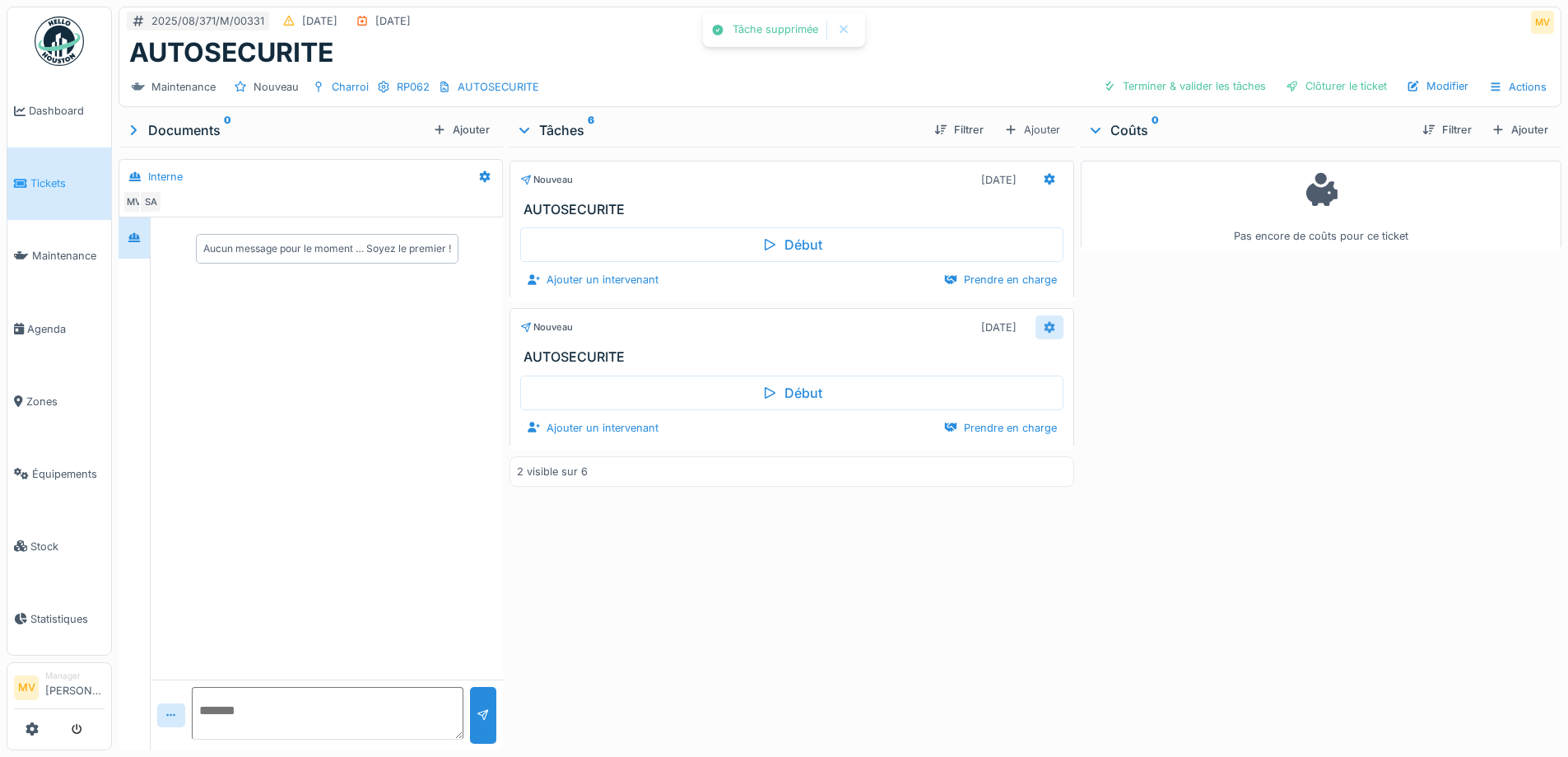
click at [1044, 326] on icon at bounding box center [1049, 327] width 11 height 12
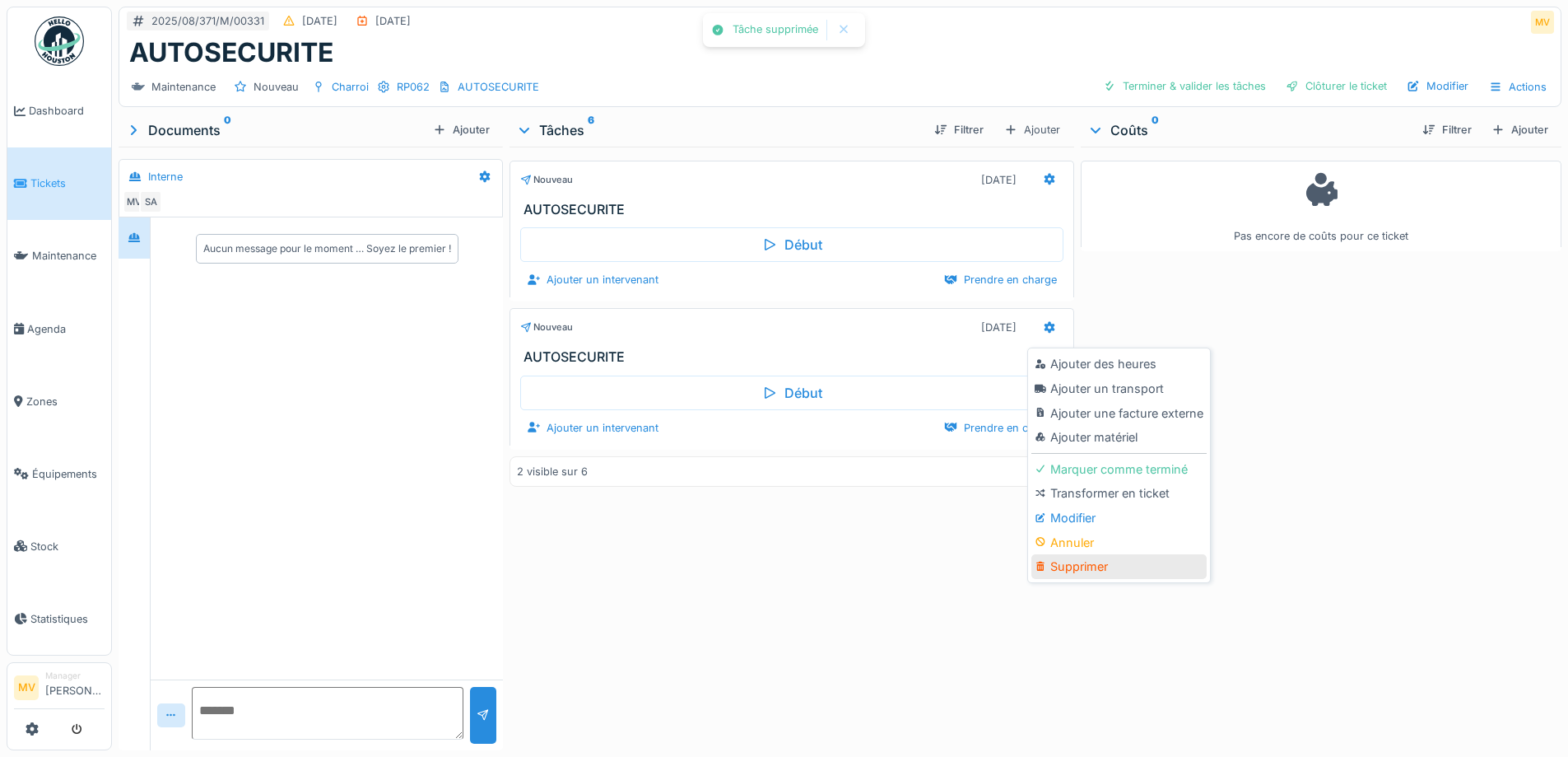
click at [1078, 559] on div "Supprimer" at bounding box center [1119, 566] width 175 height 25
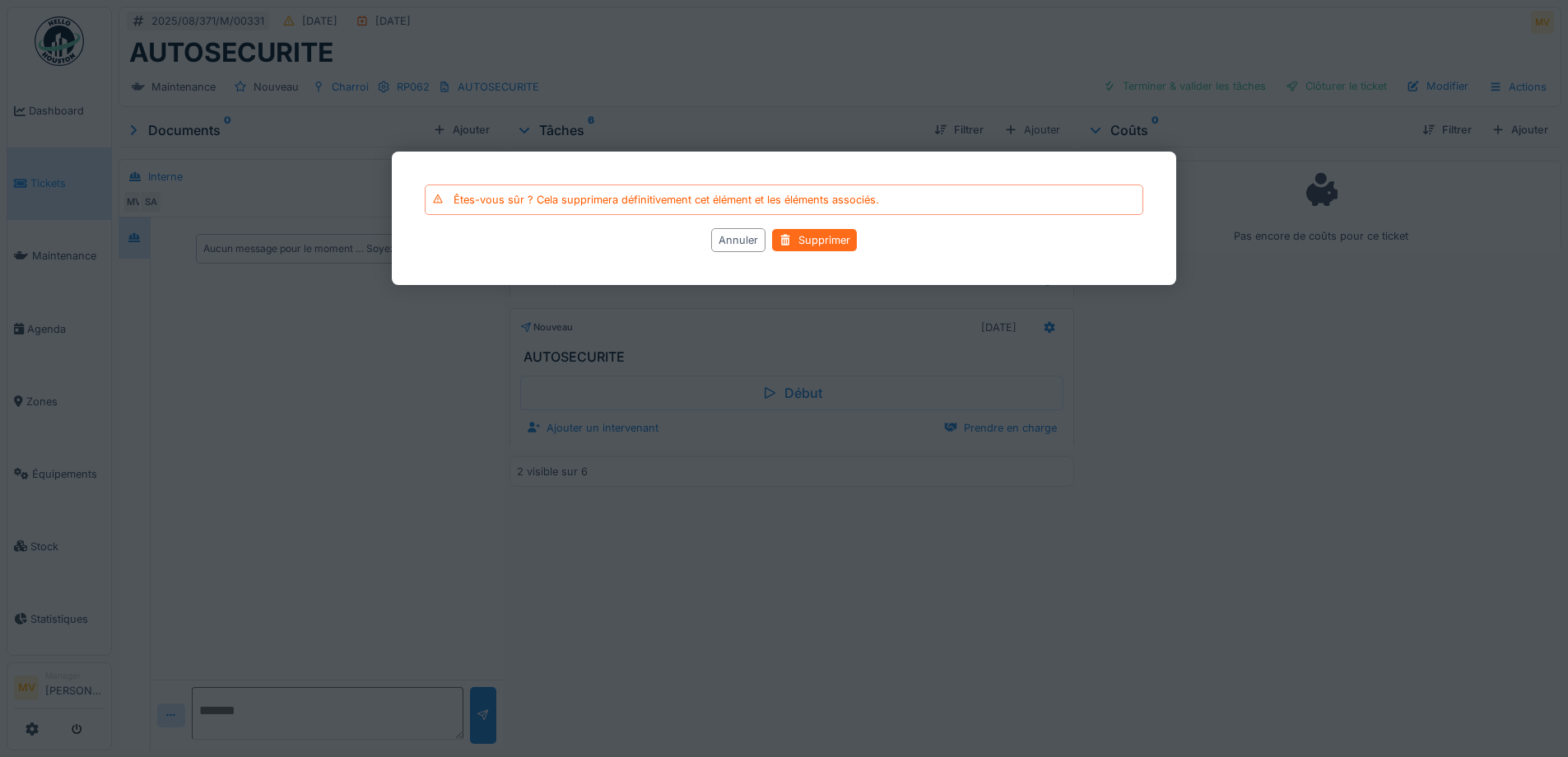
click at [842, 248] on div "Supprimer" at bounding box center [815, 240] width 85 height 22
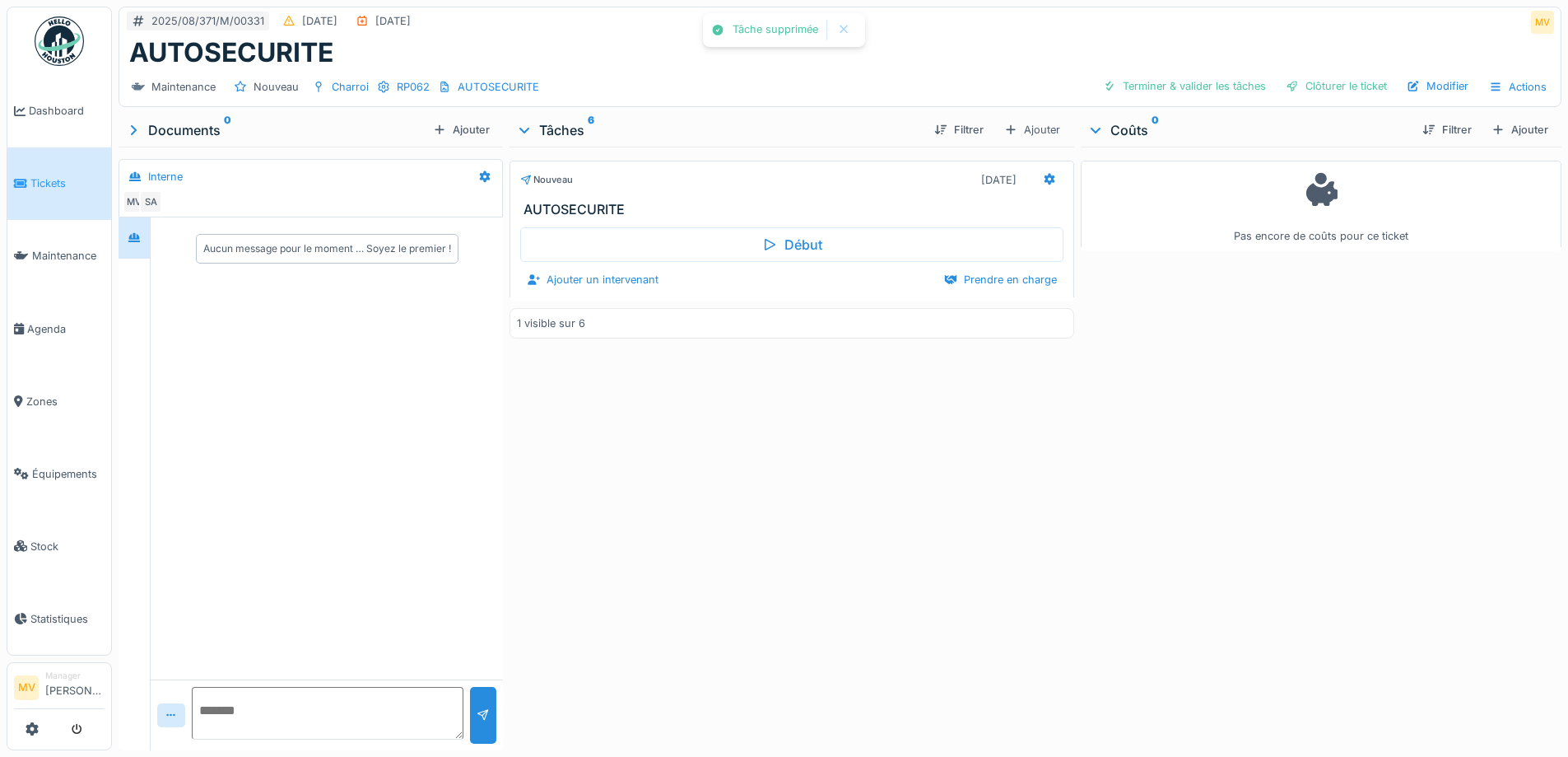
drag, startPoint x: 1347, startPoint y: 88, endPoint x: 1325, endPoint y: 91, distance: 22.2
click at [1337, 88] on div "Clôturer le ticket" at bounding box center [1336, 86] width 115 height 22
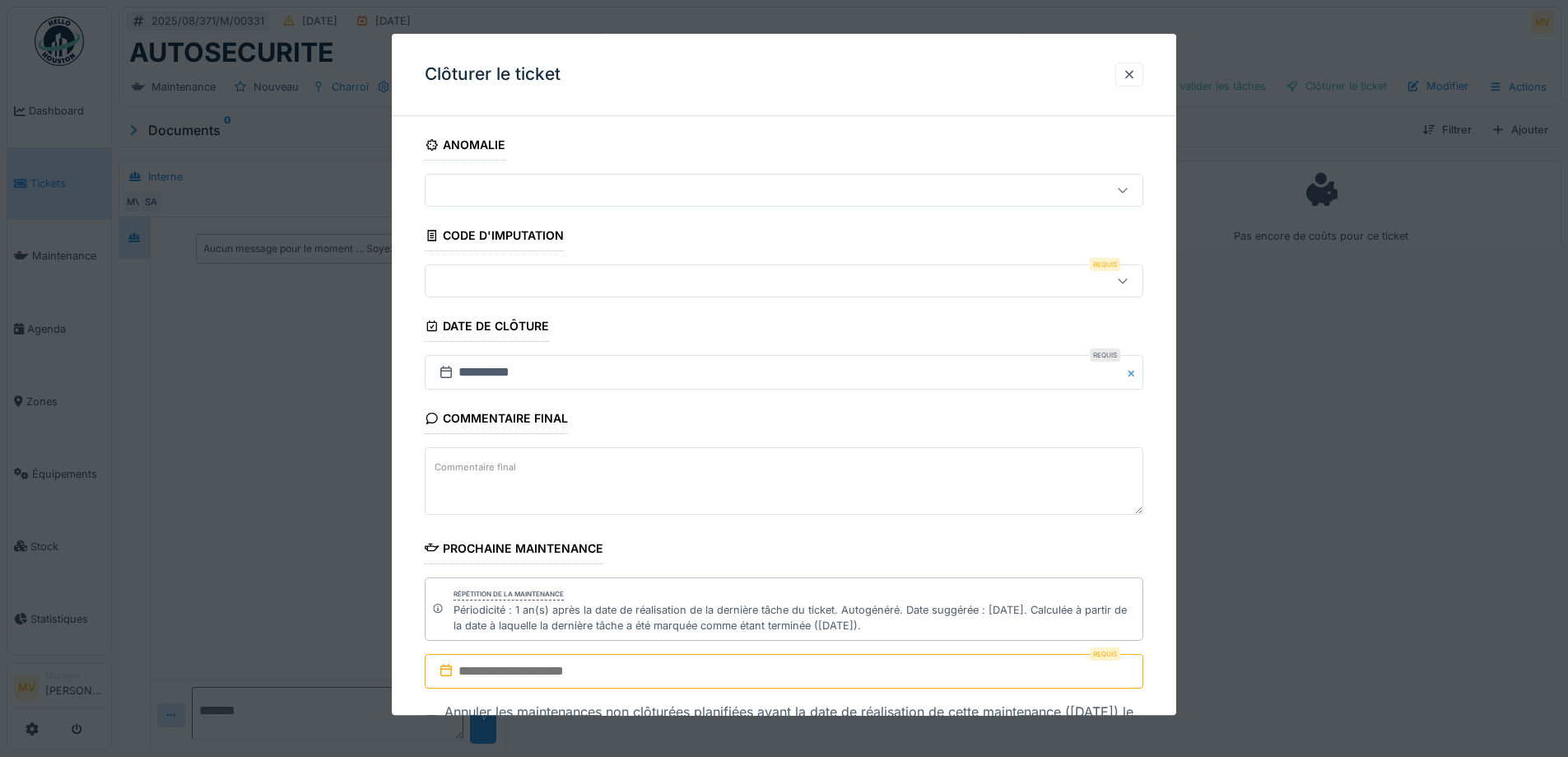
click at [582, 279] on div at bounding box center [743, 281] width 620 height 18
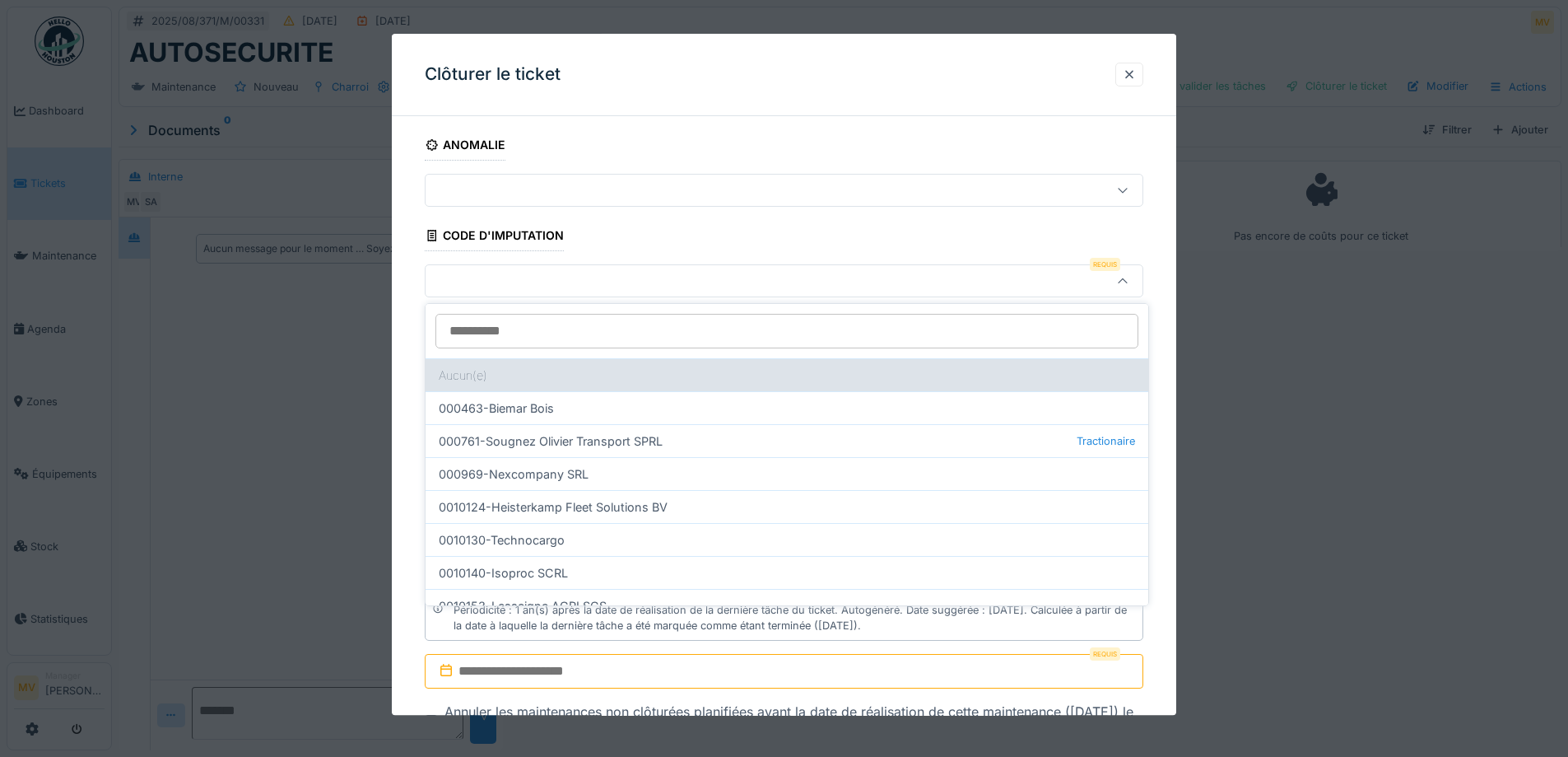
scroll to position [439, 0]
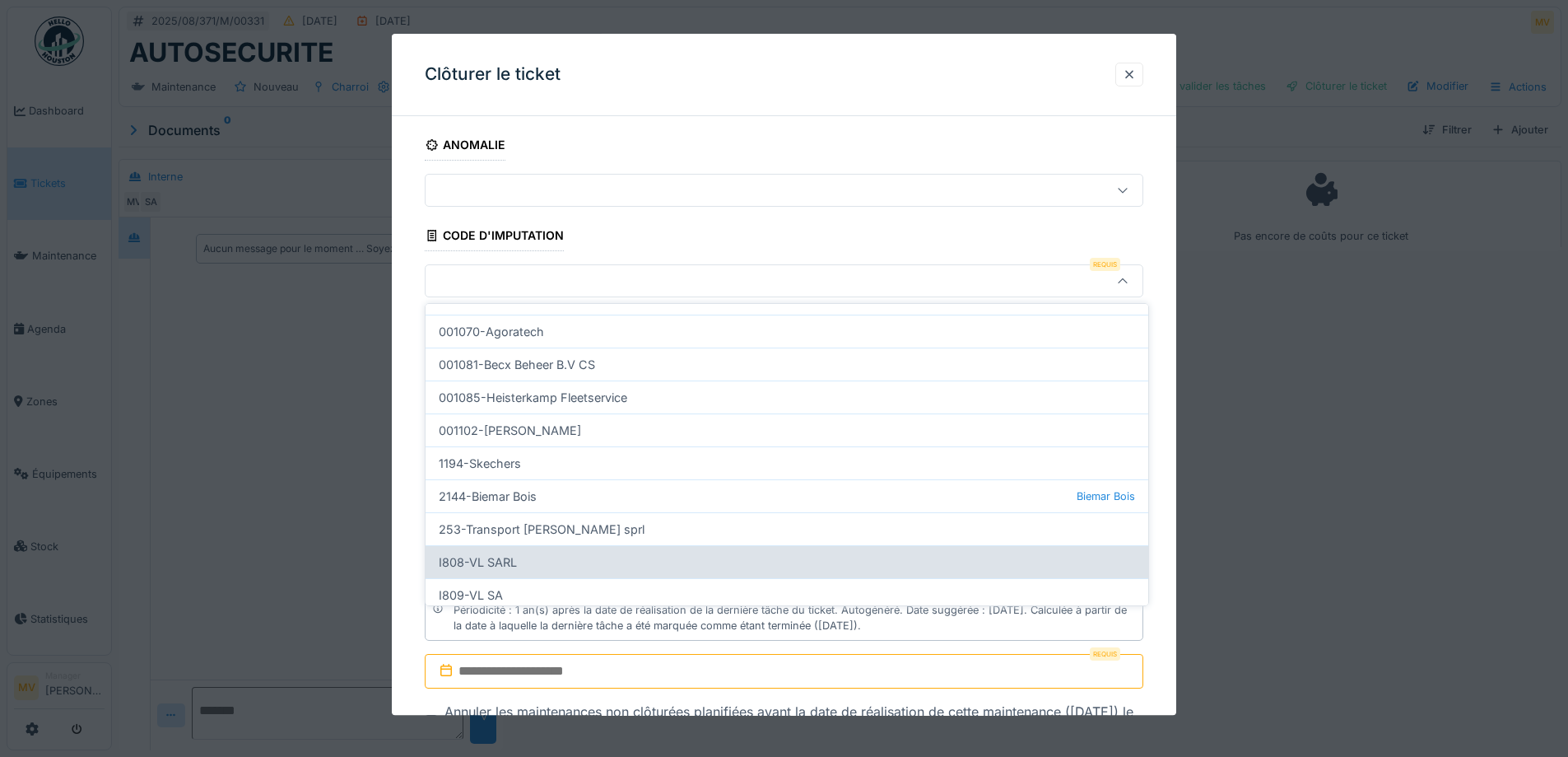
click at [557, 563] on div "I808-VL SARL" at bounding box center [787, 561] width 723 height 33
type input "***"
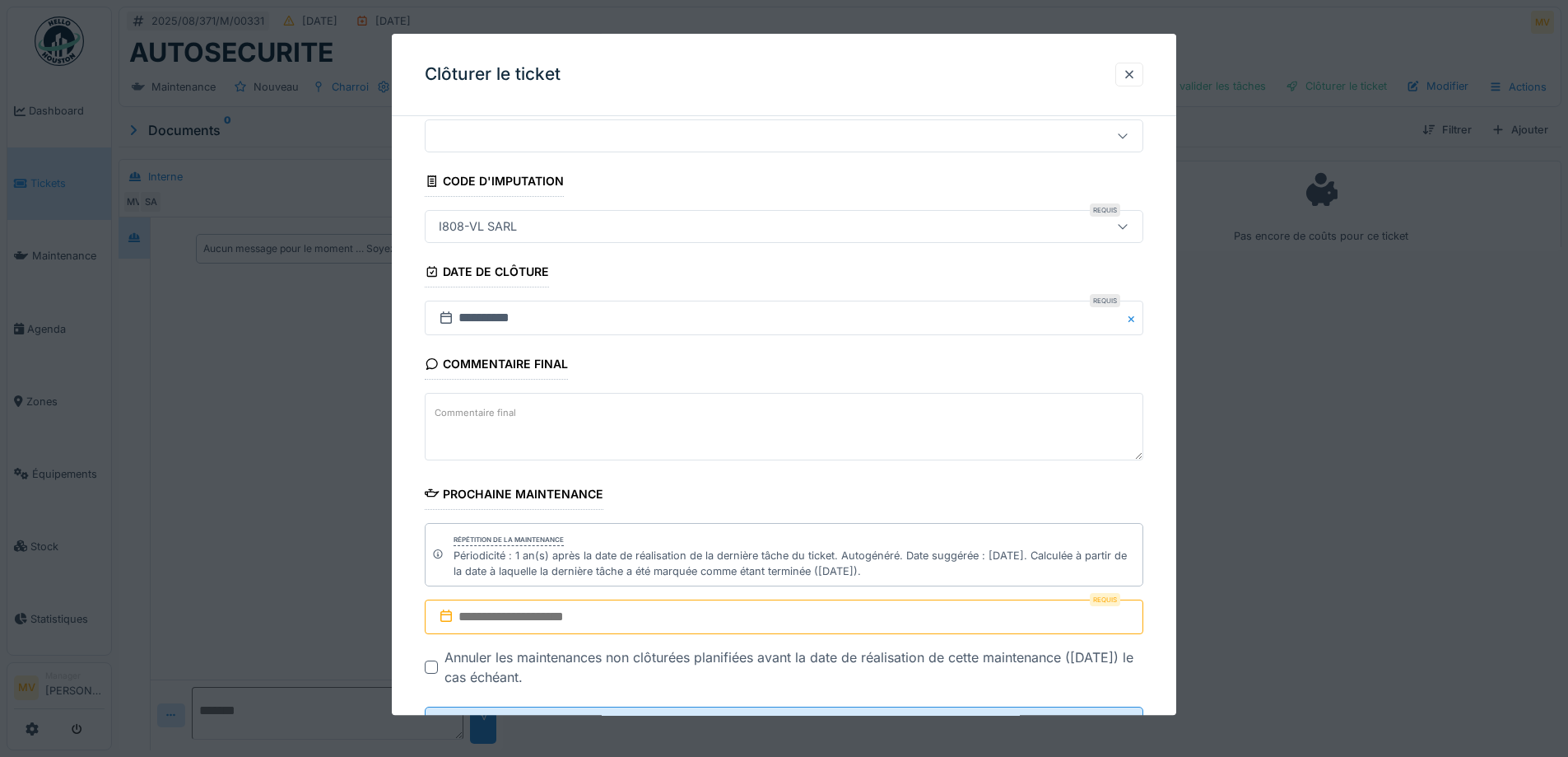
scroll to position [127, 0]
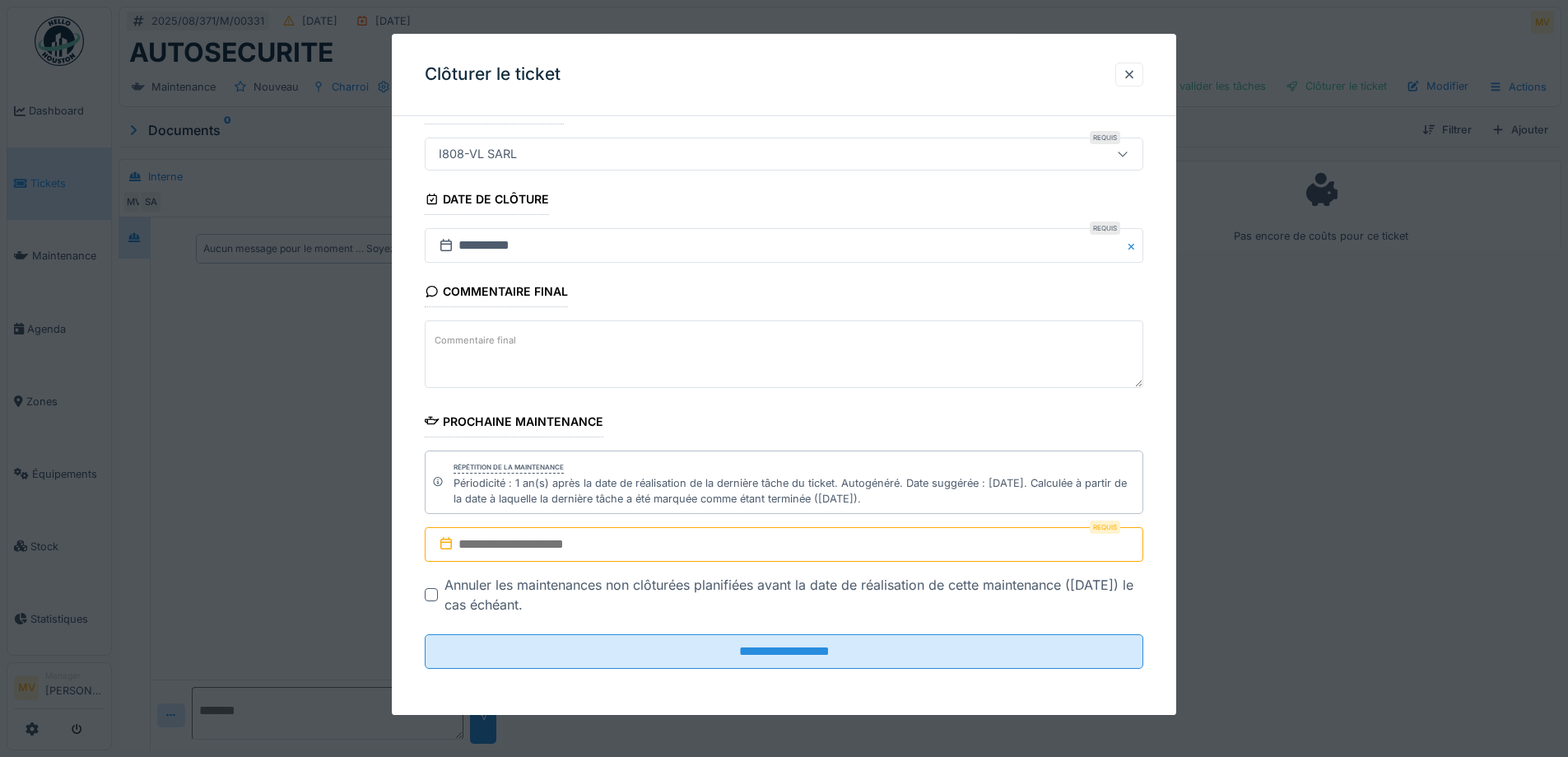
click at [549, 553] on input "text" at bounding box center [784, 545] width 719 height 35
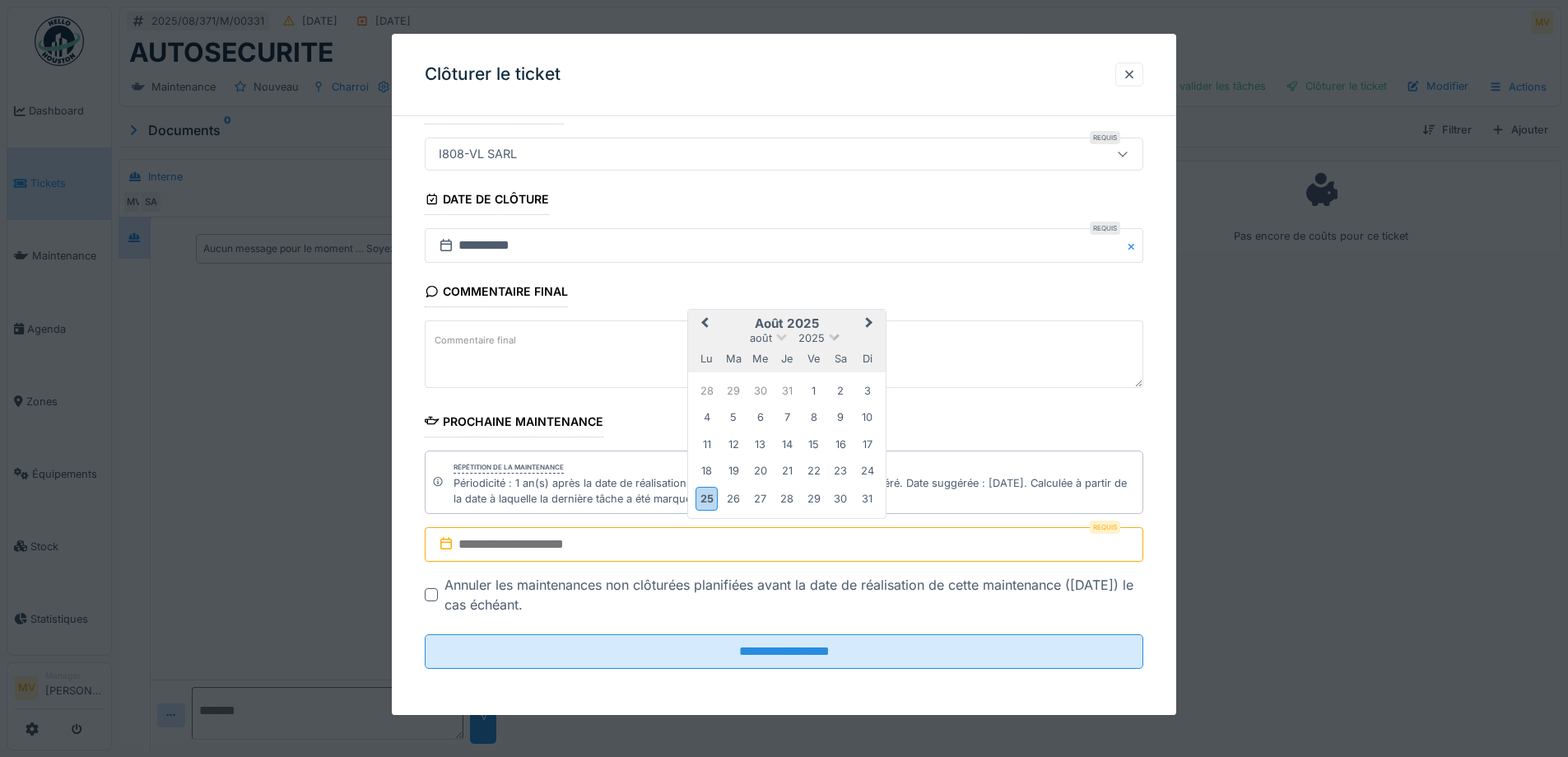
click at [807, 336] on span "2025" at bounding box center [811, 338] width 26 height 13
click at [802, 380] on div "2026" at bounding box center [787, 379] width 97 height 16
click at [737, 470] on div "25" at bounding box center [734, 473] width 22 height 22
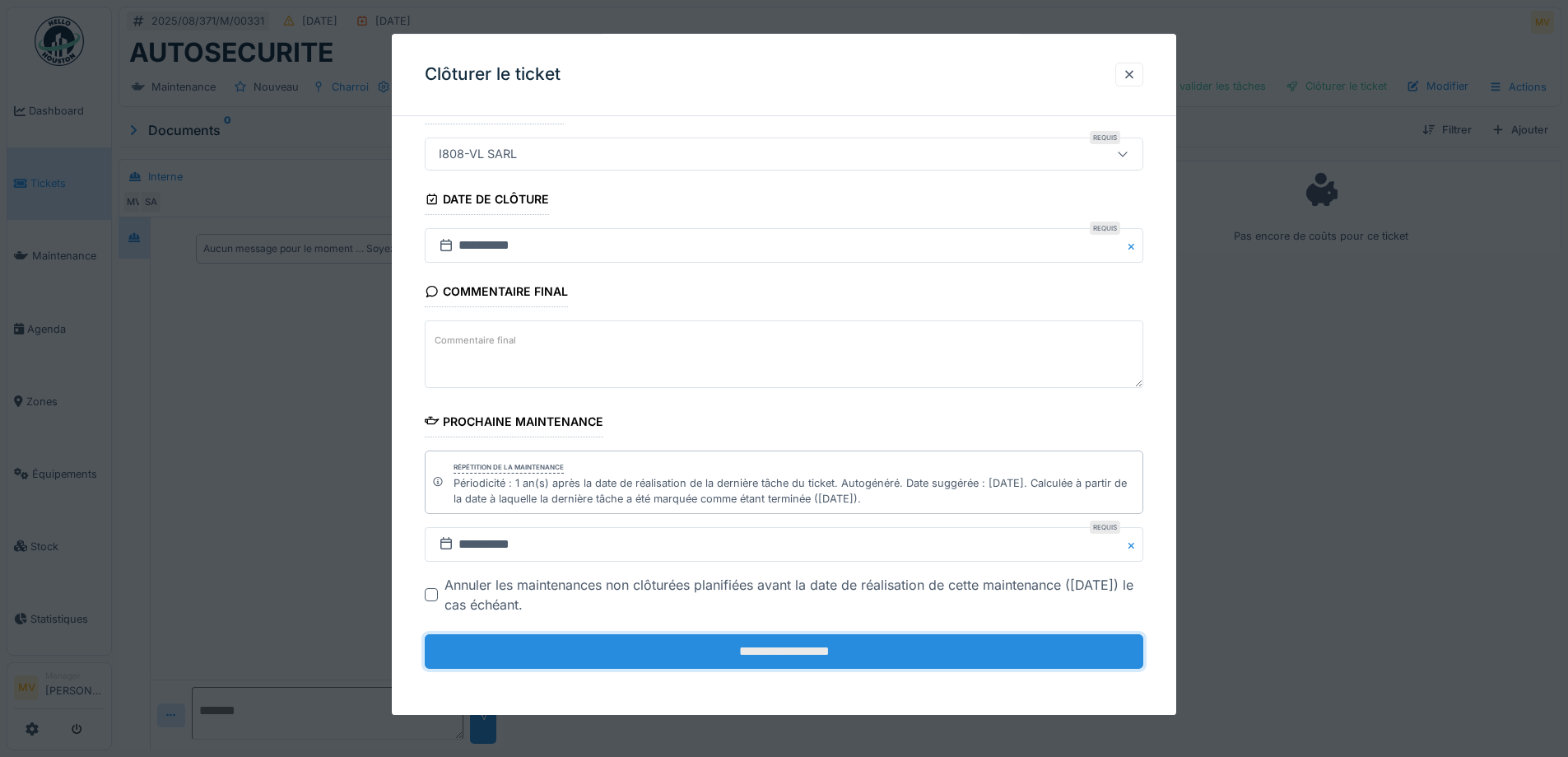
click at [751, 645] on input "**********" at bounding box center [784, 652] width 719 height 35
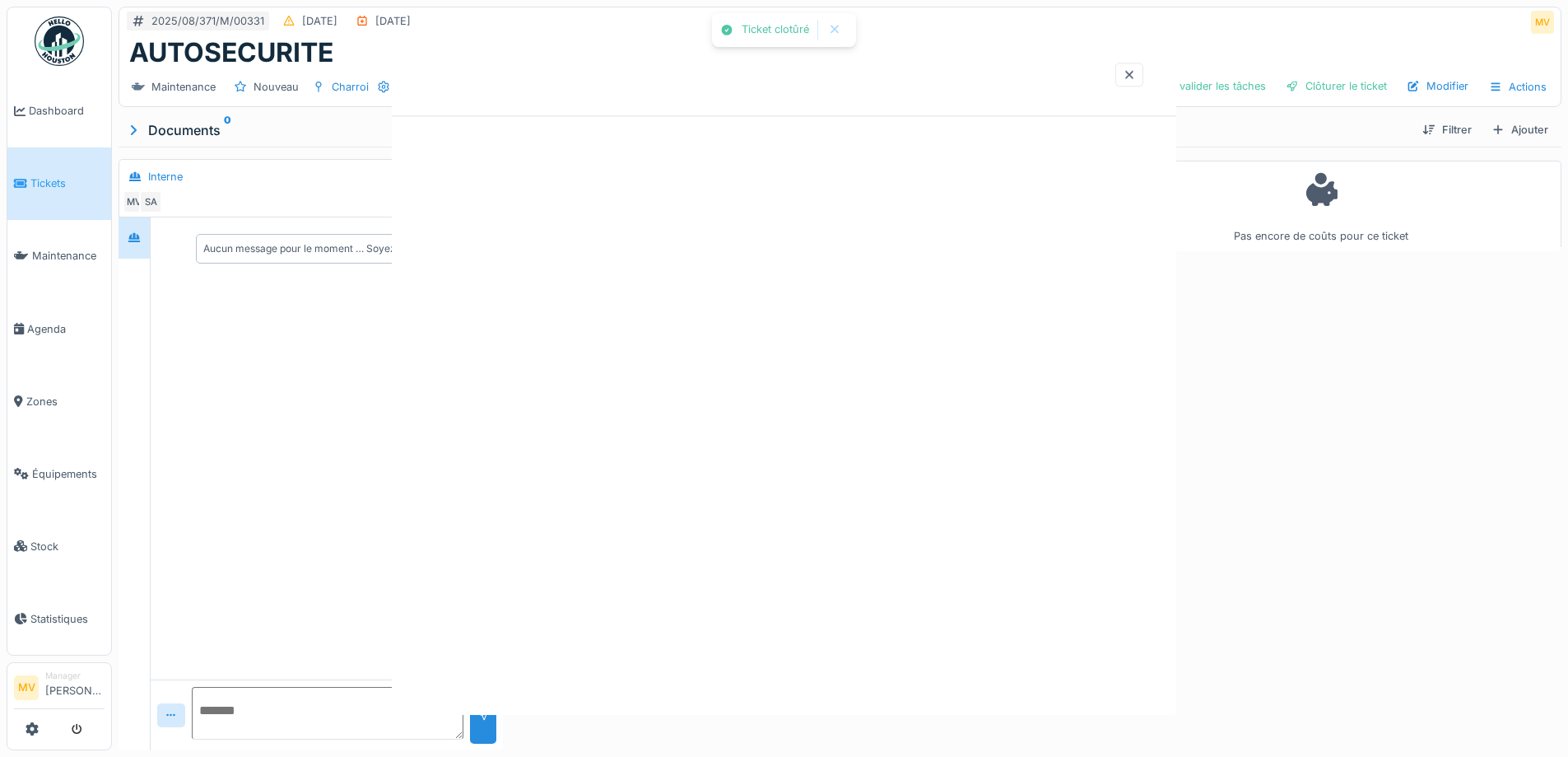
scroll to position [0, 0]
